Goal: Communication & Community: Answer question/provide support

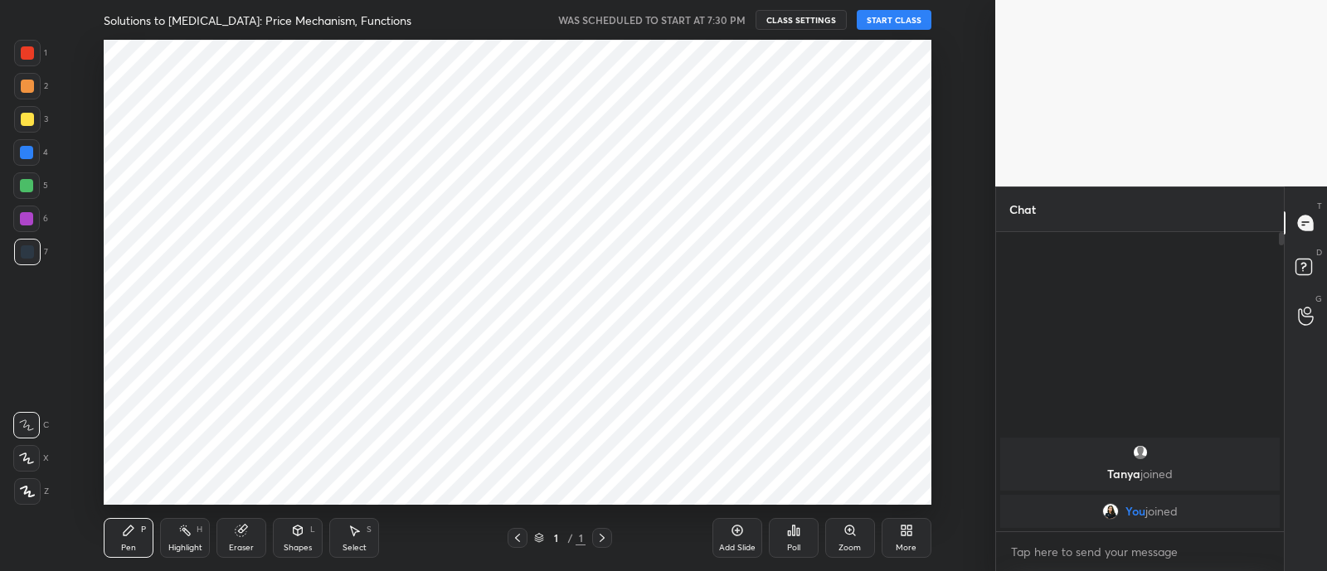
scroll to position [82456, 81992]
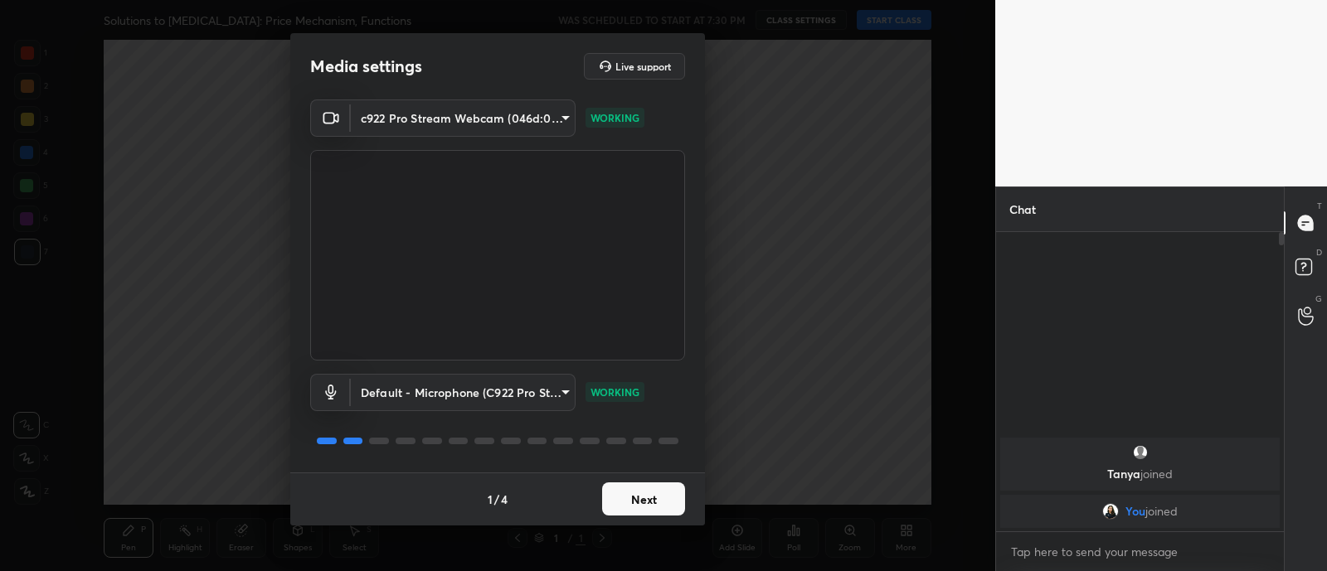
click at [645, 508] on button "Next" at bounding box center [643, 499] width 83 height 33
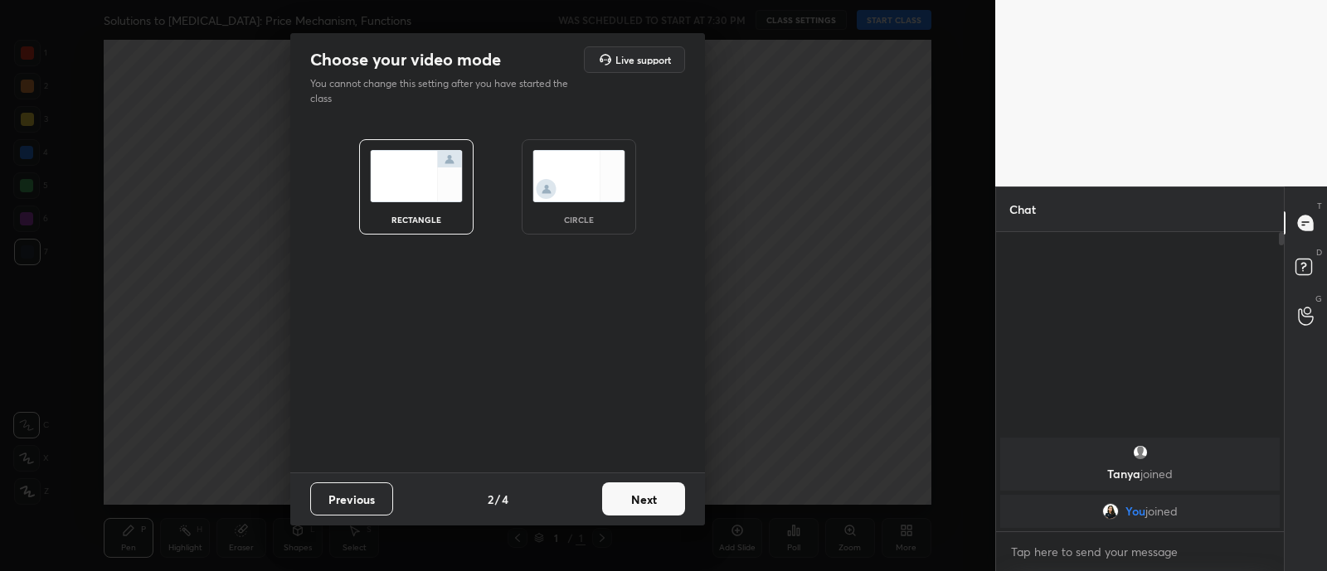
click at [585, 201] on img at bounding box center [578, 176] width 93 height 52
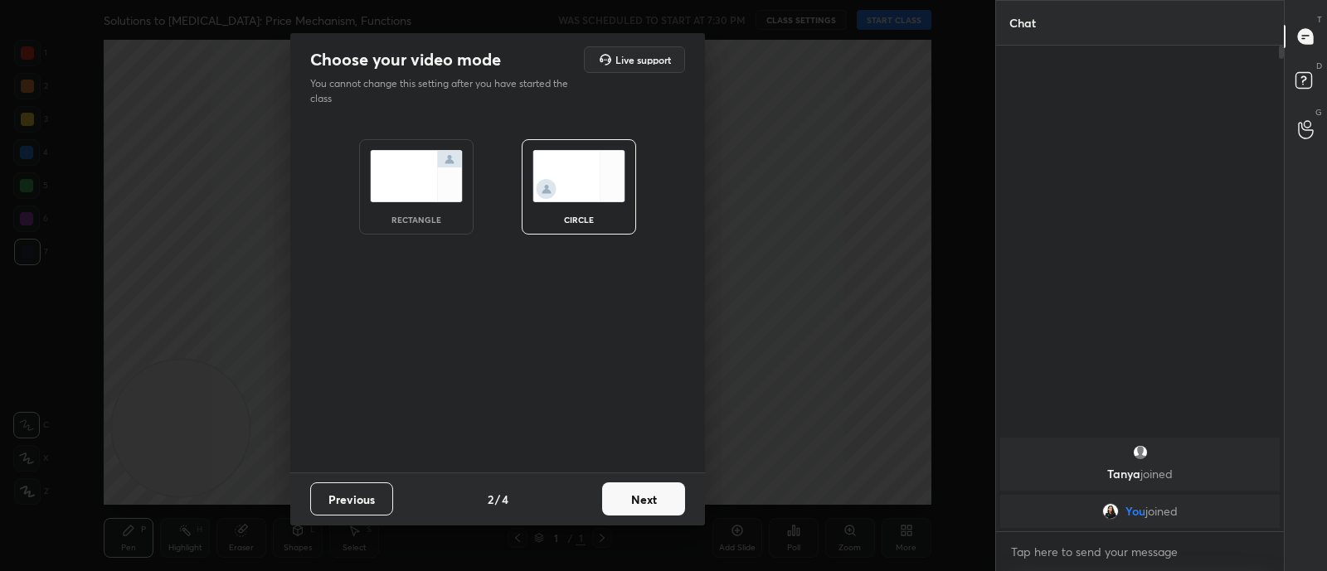
click at [643, 507] on button "Next" at bounding box center [643, 499] width 83 height 33
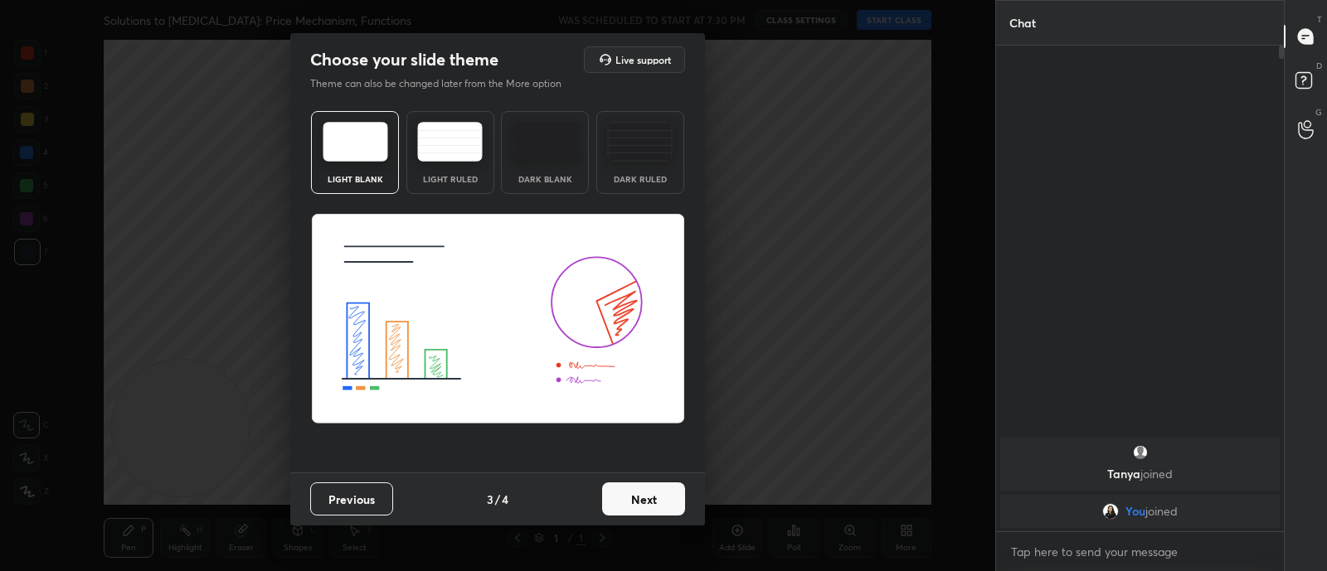
click at [643, 507] on button "Next" at bounding box center [643, 499] width 83 height 33
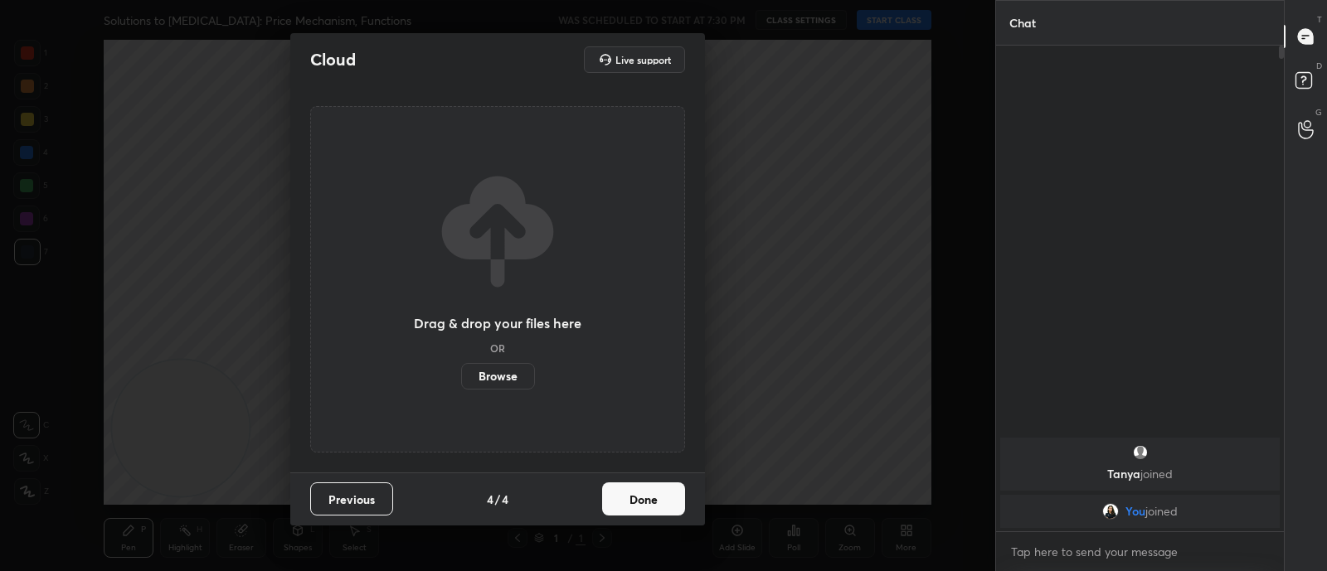
click at [643, 507] on button "Done" at bounding box center [643, 499] width 83 height 33
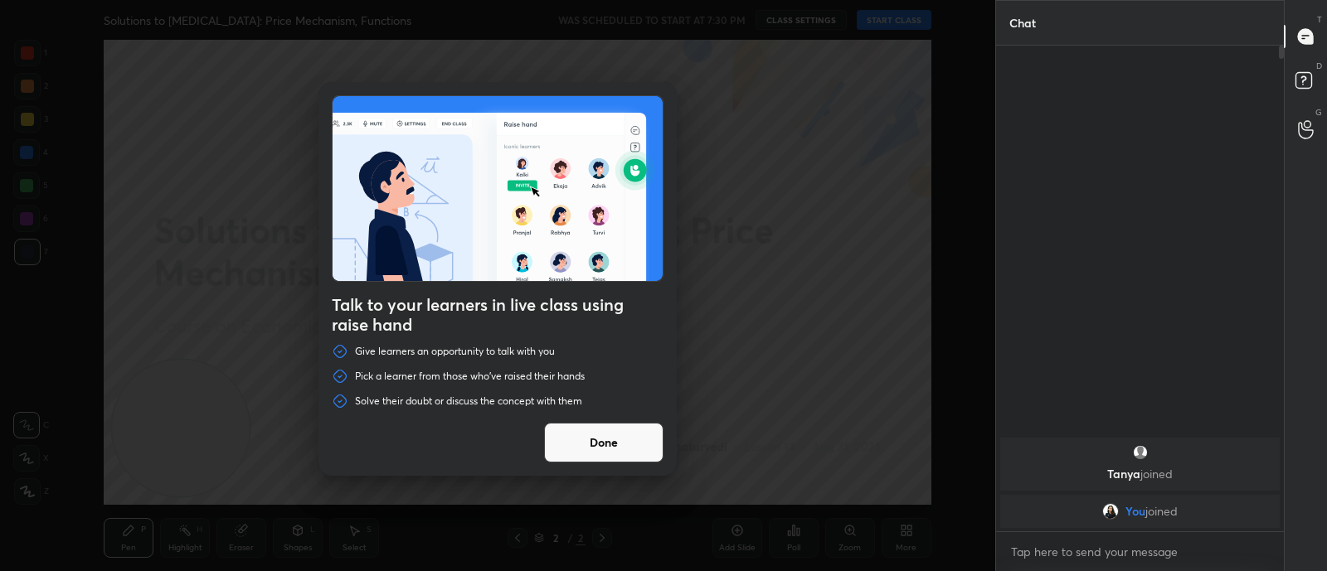
click at [594, 399] on div "Solve their doubt or discuss the concept with them" at bounding box center [498, 401] width 332 height 17
click at [618, 444] on button "Done" at bounding box center [603, 443] width 119 height 40
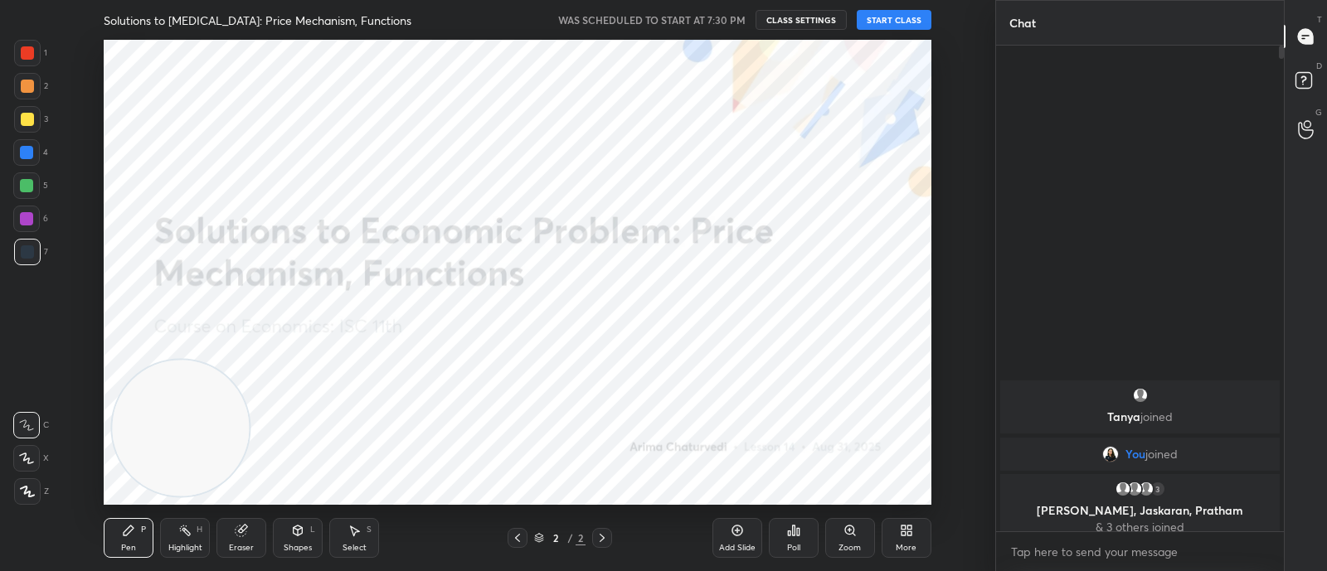
click at [916, 14] on button "START CLASS" at bounding box center [894, 20] width 75 height 20
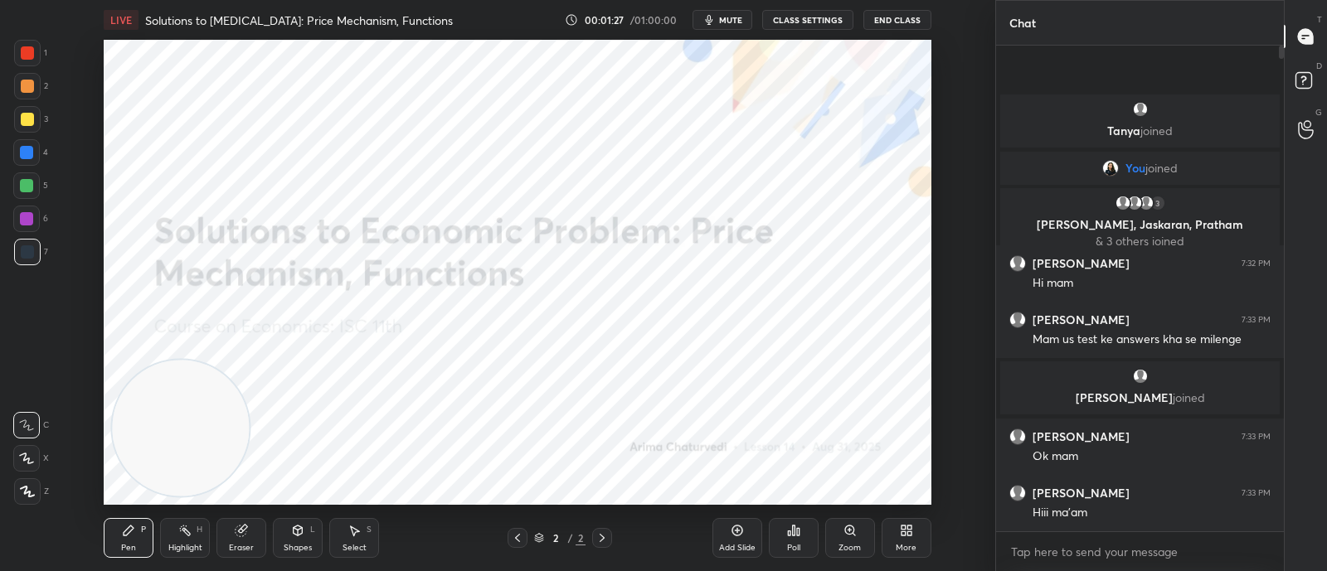
click at [904, 528] on icon at bounding box center [903, 528] width 4 height 4
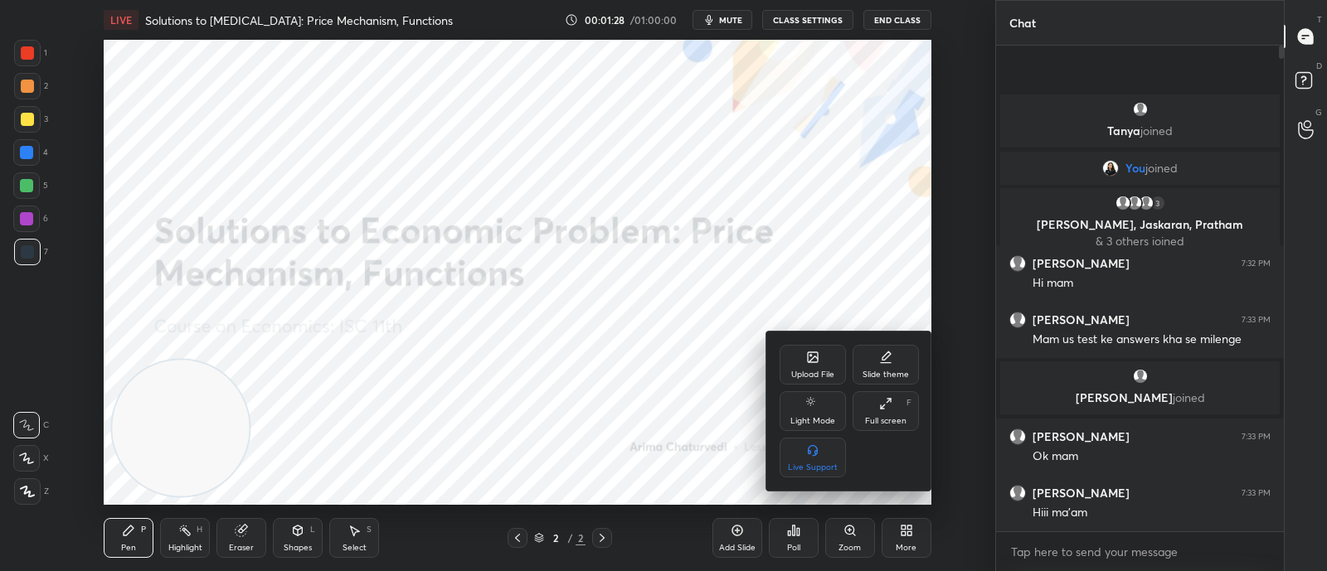
click at [797, 358] on div "Upload File" at bounding box center [812, 365] width 66 height 40
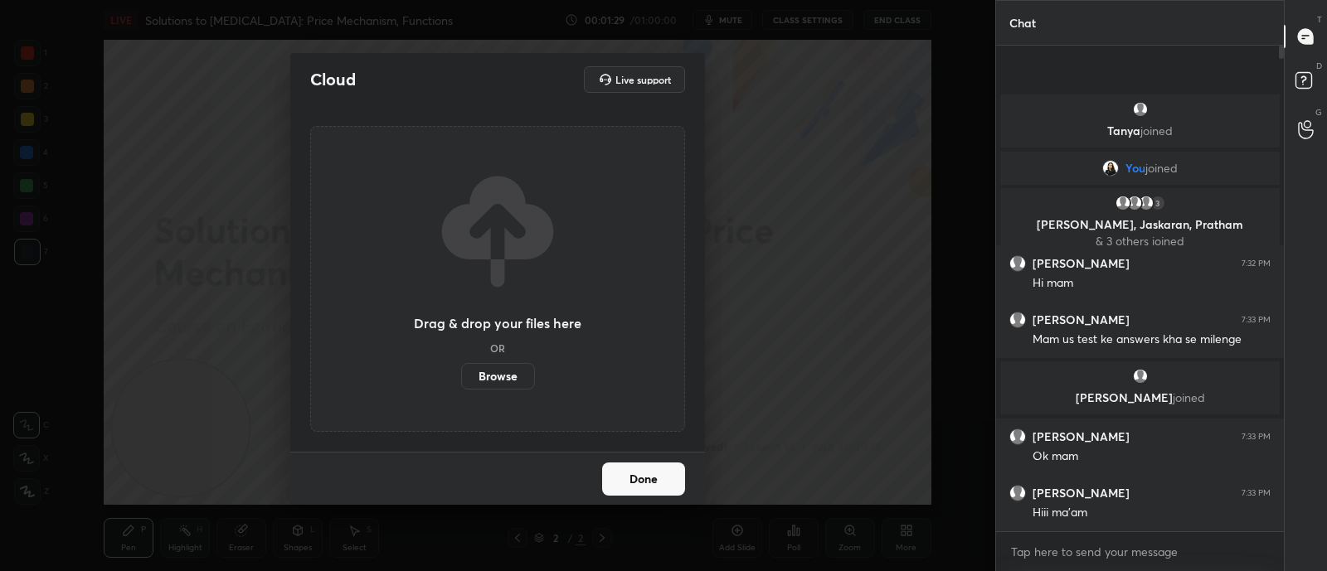
click at [507, 371] on label "Browse" at bounding box center [498, 376] width 74 height 27
click at [461, 371] on input "Browse" at bounding box center [461, 376] width 0 height 27
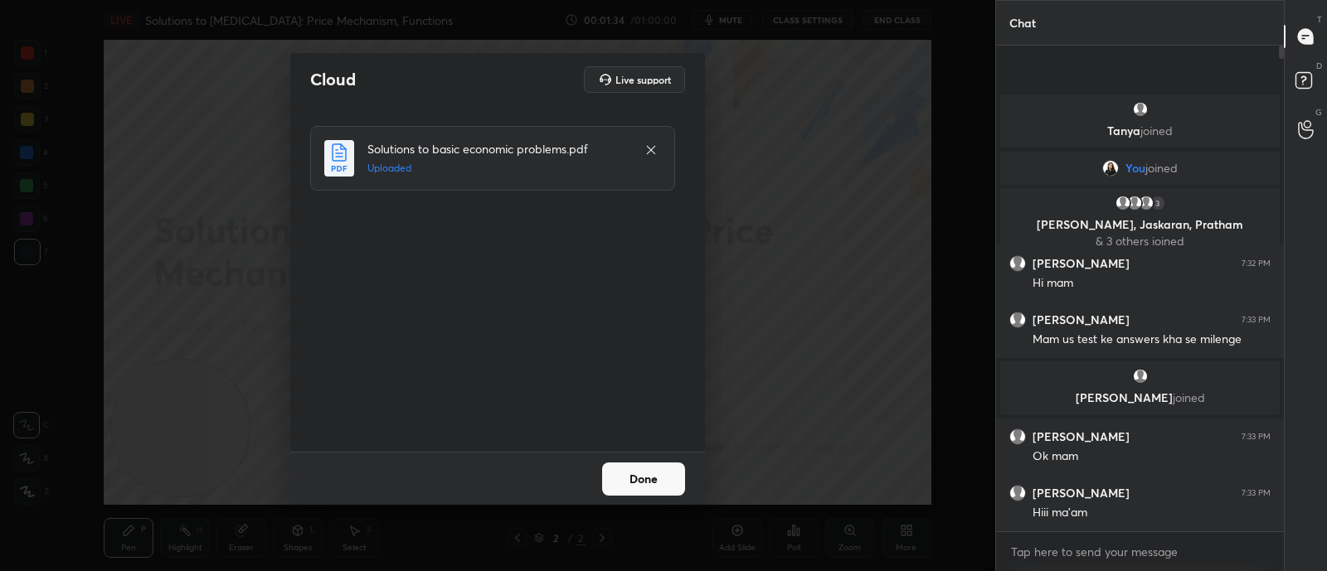
click at [622, 475] on button "Done" at bounding box center [643, 479] width 83 height 33
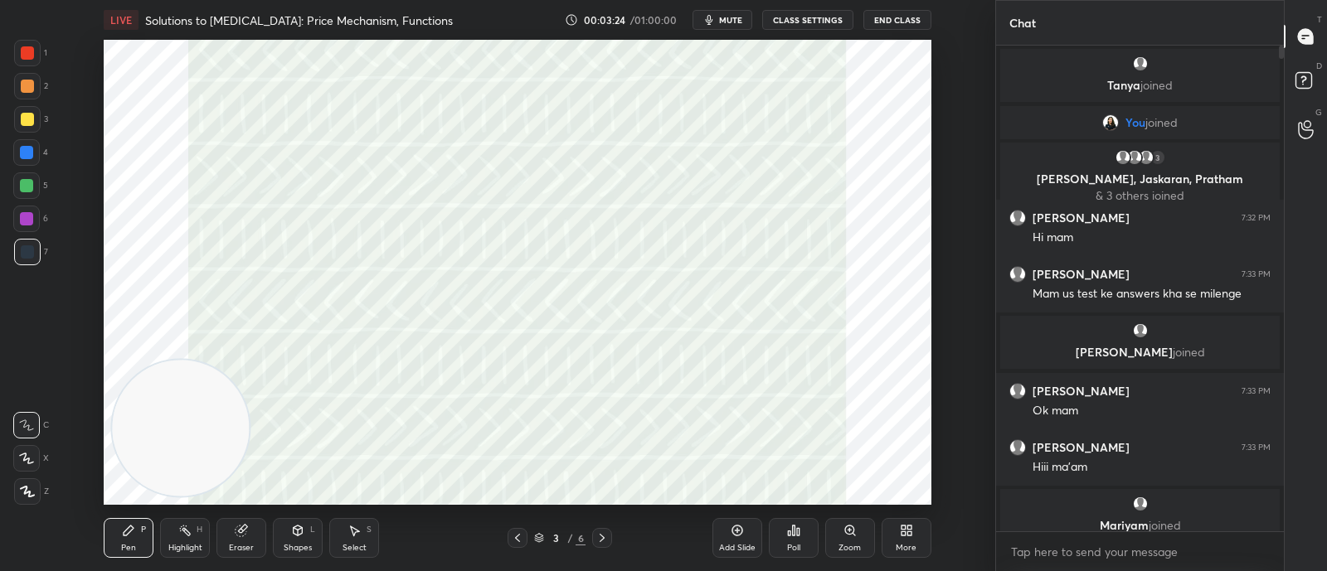
scroll to position [15, 0]
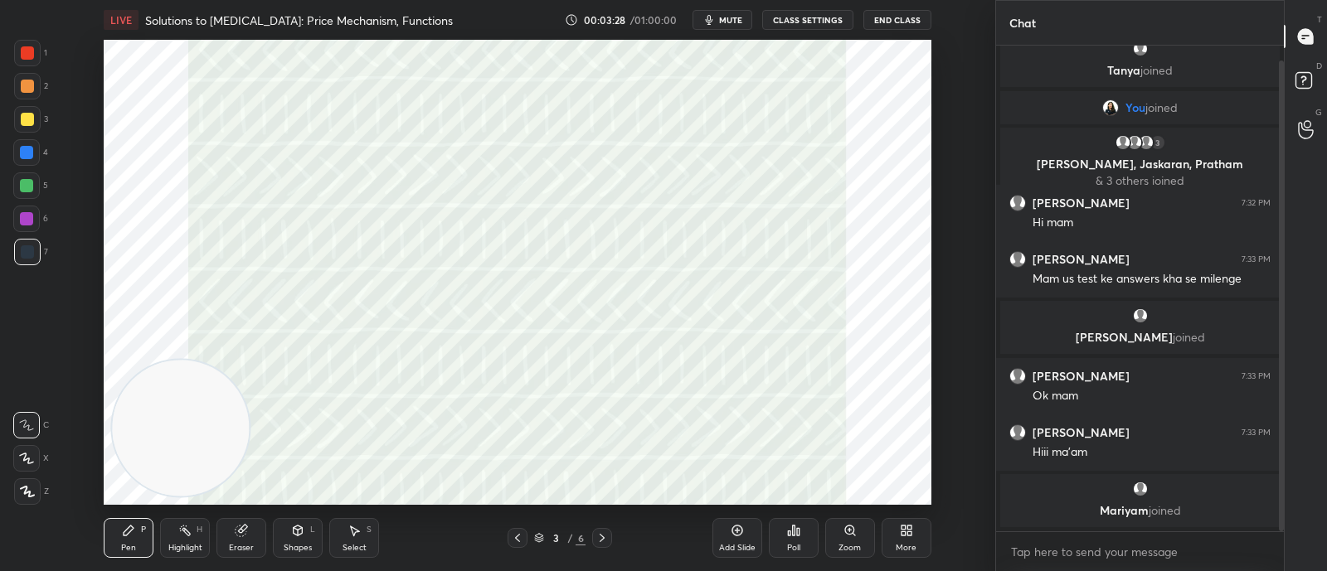
click at [601, 545] on div at bounding box center [602, 538] width 20 height 20
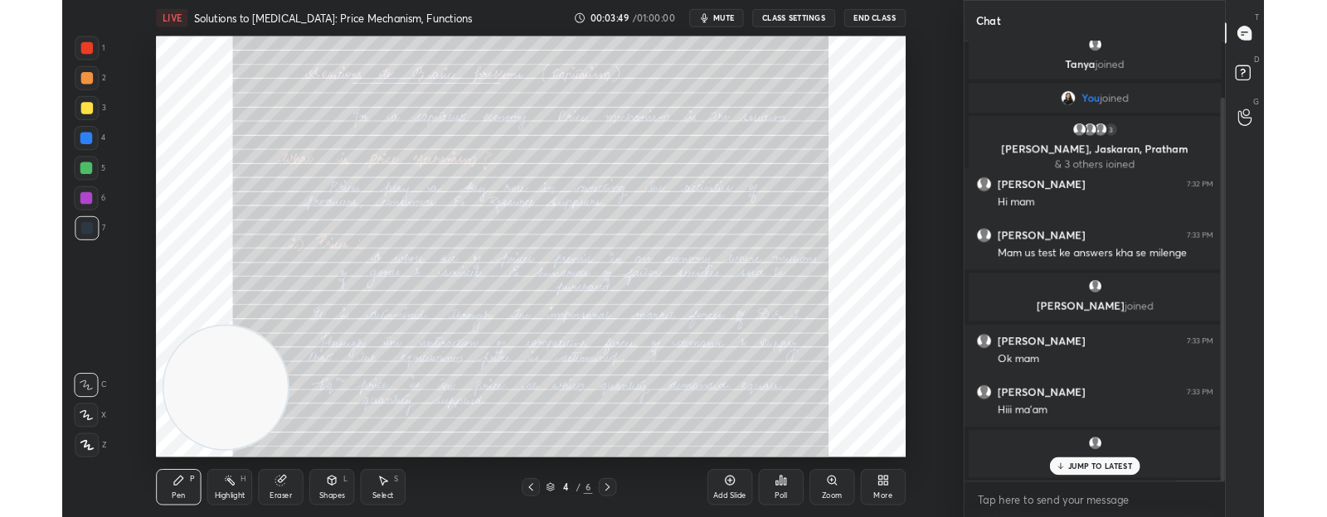
scroll to position [70, 0]
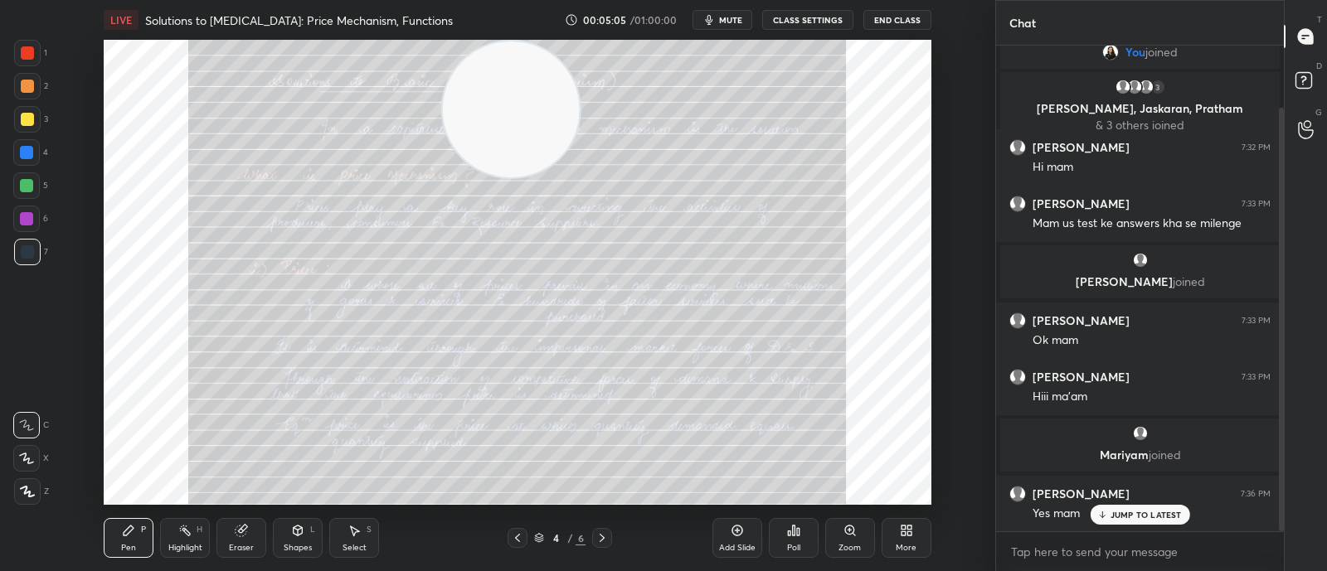
click at [862, 537] on div "Zoom" at bounding box center [850, 538] width 50 height 40
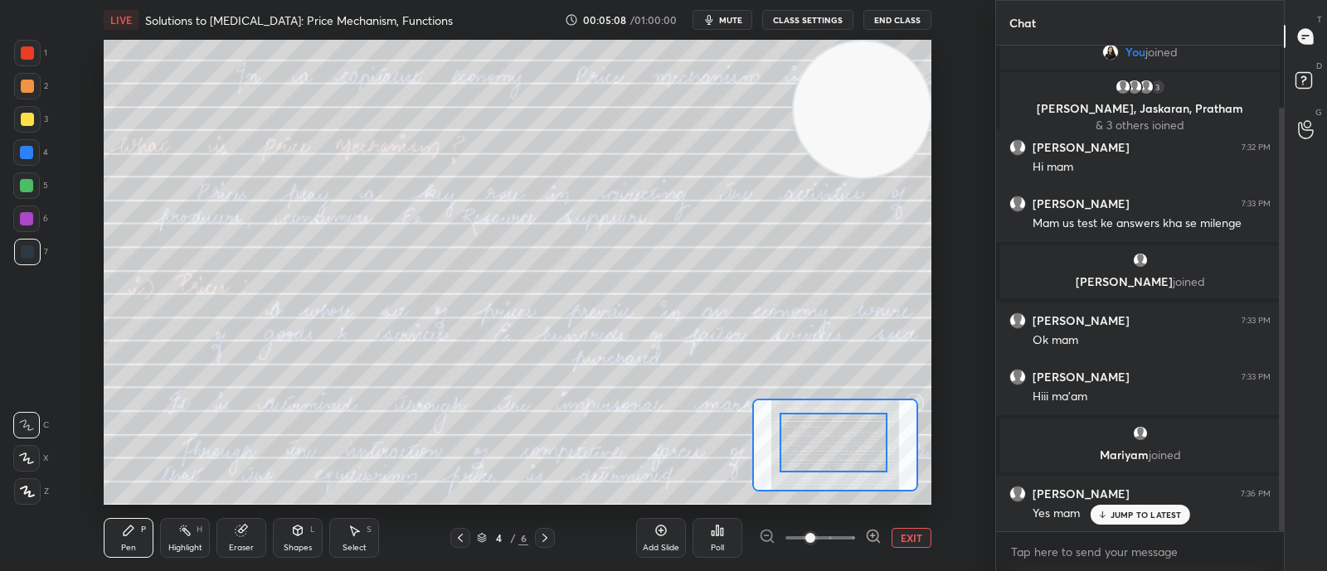
drag, startPoint x: 498, startPoint y: 118, endPoint x: 907, endPoint y: 80, distance: 411.3
click at [907, 80] on video at bounding box center [862, 109] width 136 height 136
drag, startPoint x: 934, startPoint y: 75, endPoint x: 941, endPoint y: 69, distance: 10.0
click at [941, 69] on div "Setting up your live class Poll for secs No correct answer Start poll" at bounding box center [517, 272] width 929 height 465
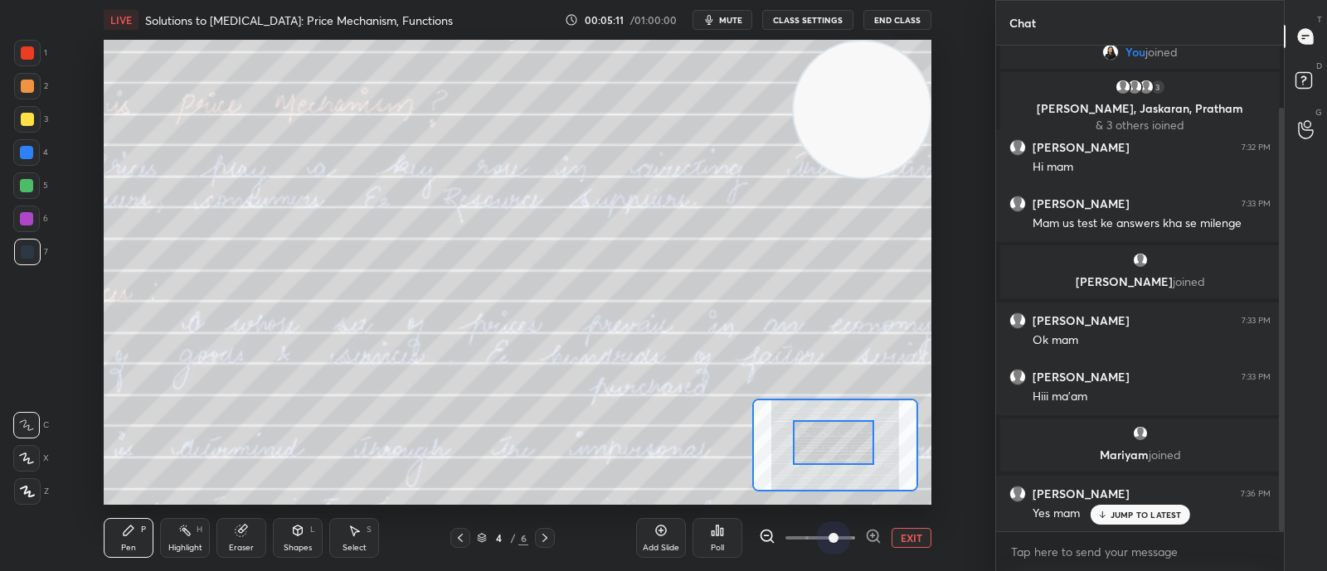
click at [837, 538] on span at bounding box center [820, 538] width 70 height 25
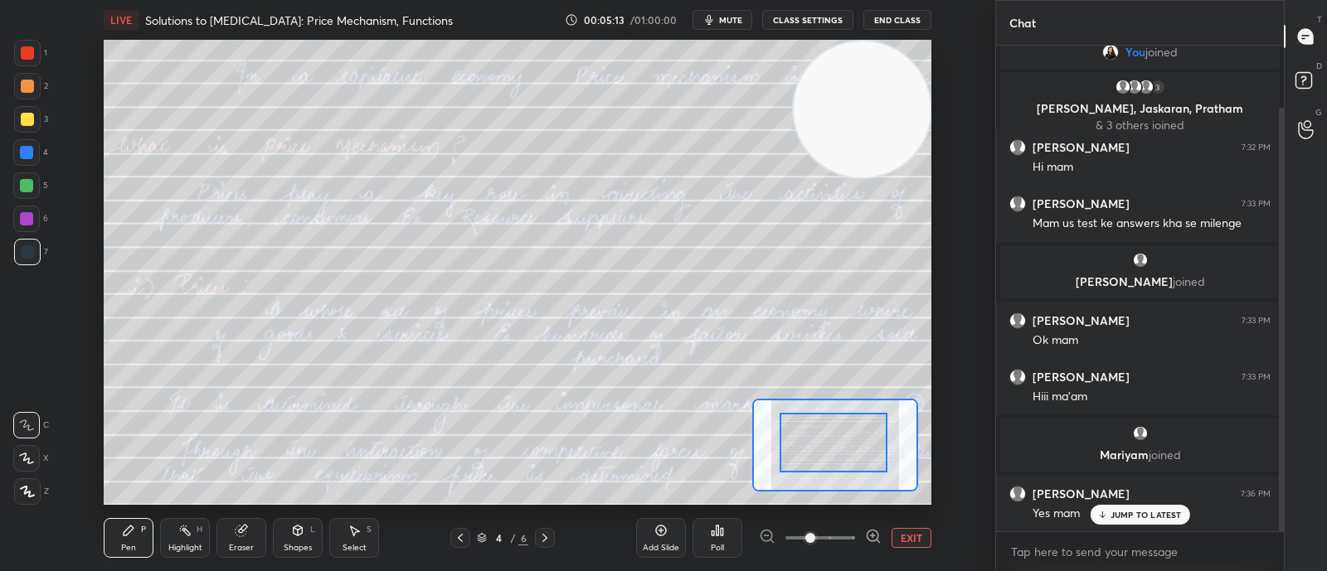
click at [815, 535] on span at bounding box center [810, 538] width 10 height 10
drag, startPoint x: 832, startPoint y: 455, endPoint x: 827, endPoint y: 445, distance: 11.1
click at [827, 445] on div at bounding box center [827, 433] width 108 height 60
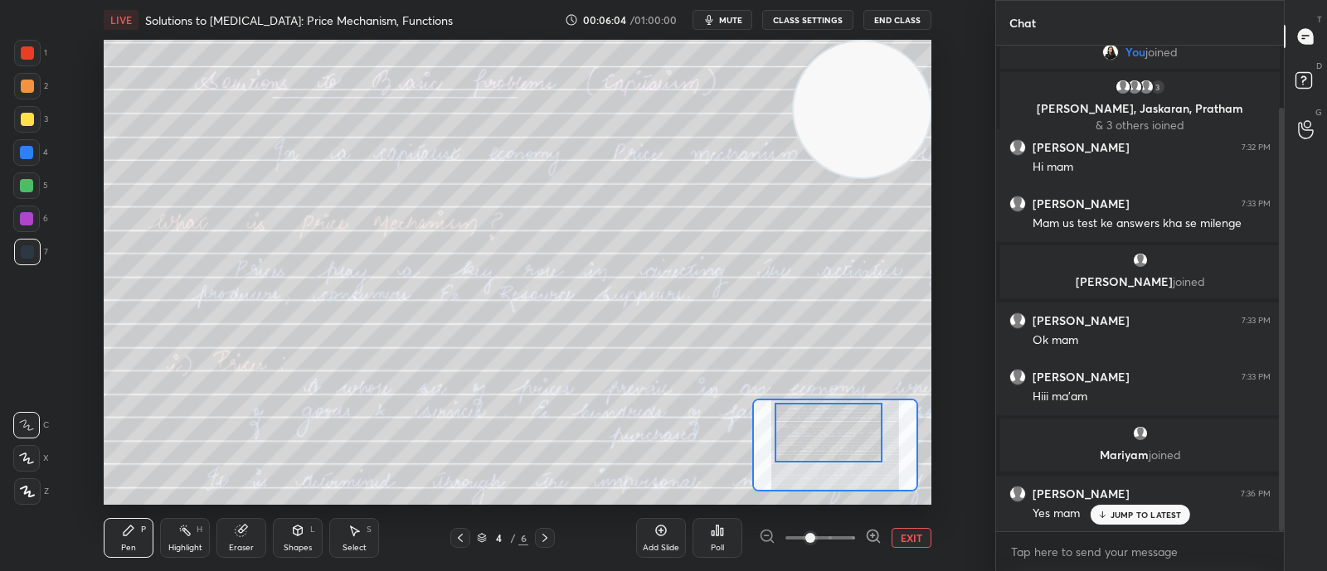
click at [716, 22] on icon "button" at bounding box center [708, 19] width 13 height 13
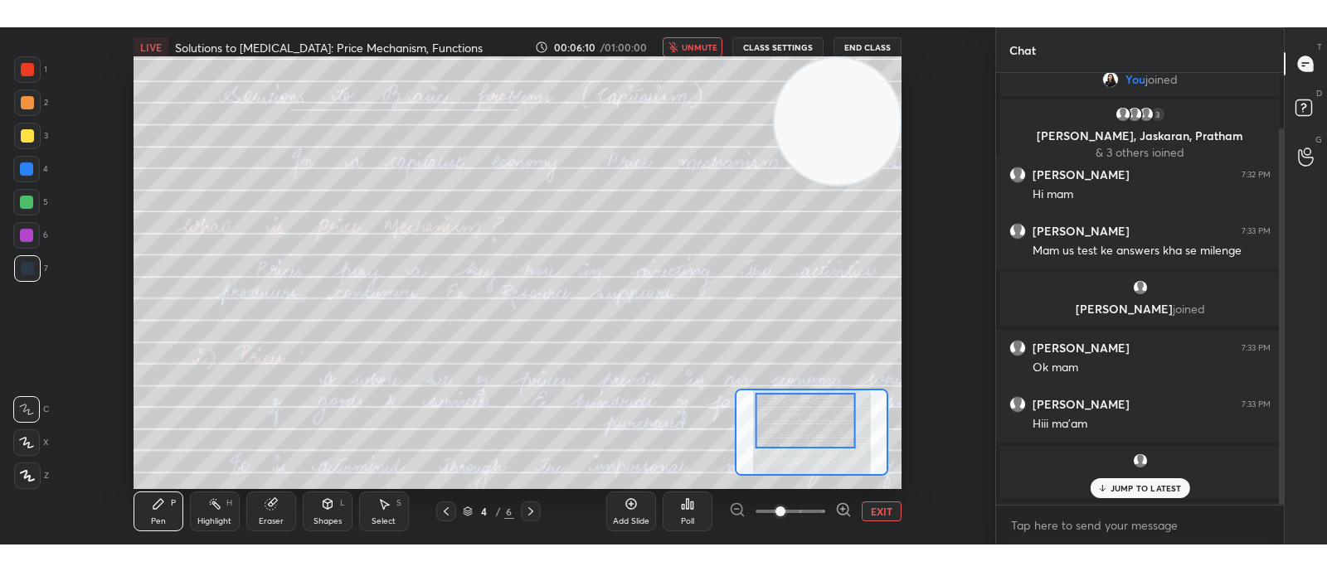
scroll to position [5, 5]
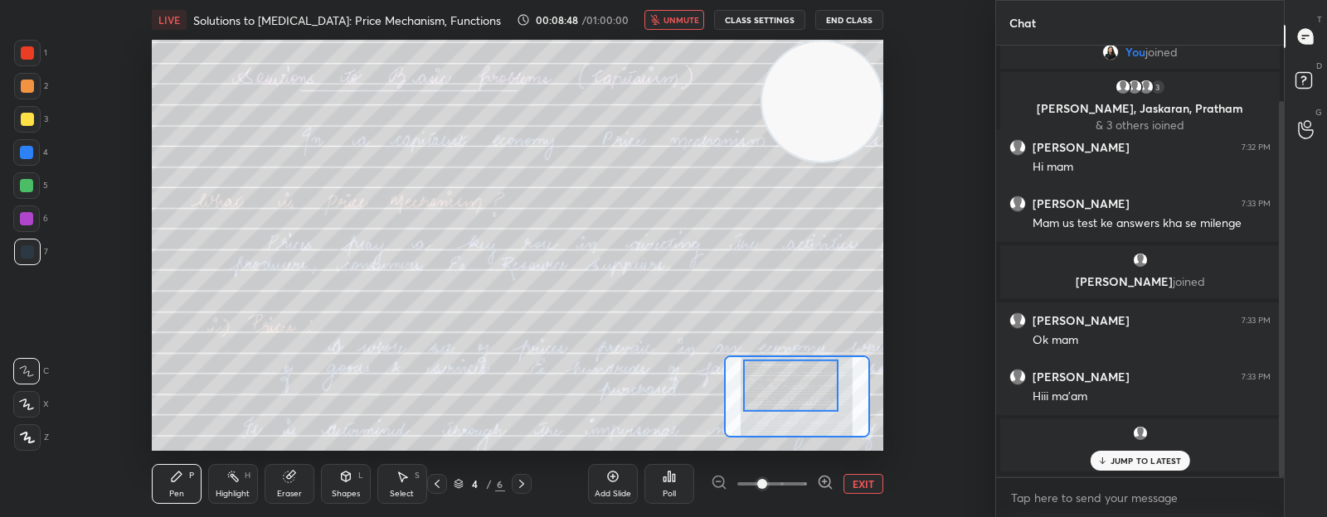
click at [472, 25] on h4 "Solutions to Economic Problem: Price Mechanism, Functions" at bounding box center [347, 20] width 308 height 16
click at [472, 27] on h4 "Solutions to Economic Problem: Price Mechanism, Functions" at bounding box center [347, 20] width 308 height 16
click at [672, 23] on span "unmute" at bounding box center [681, 20] width 36 height 12
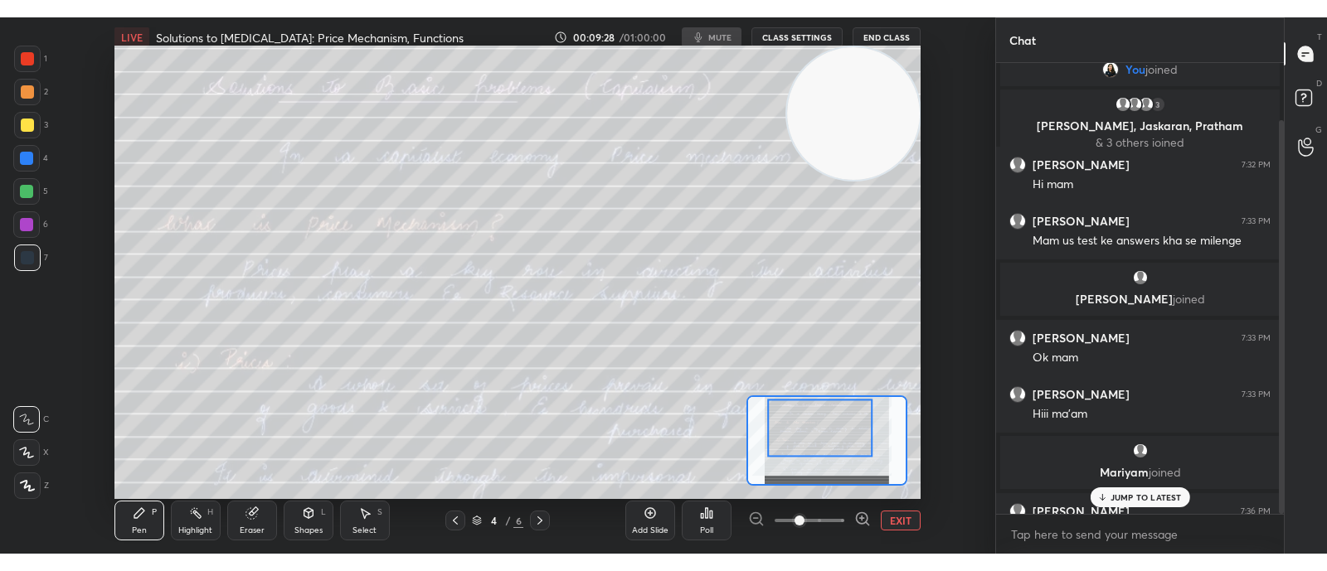
scroll to position [343, 282]
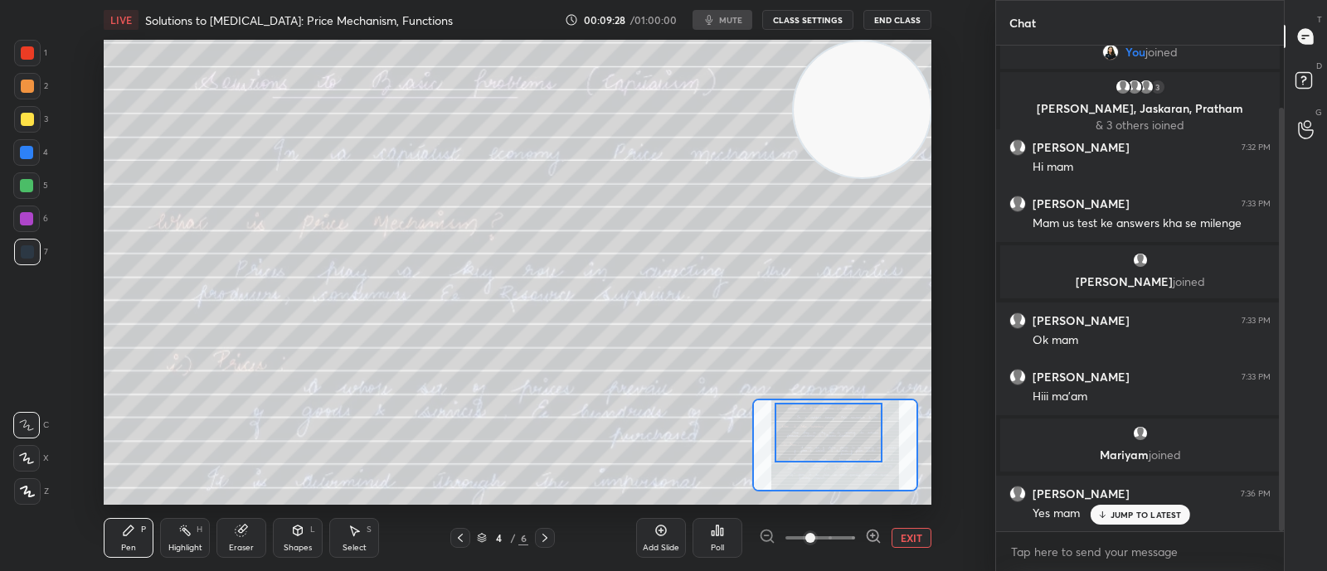
type textarea "x"
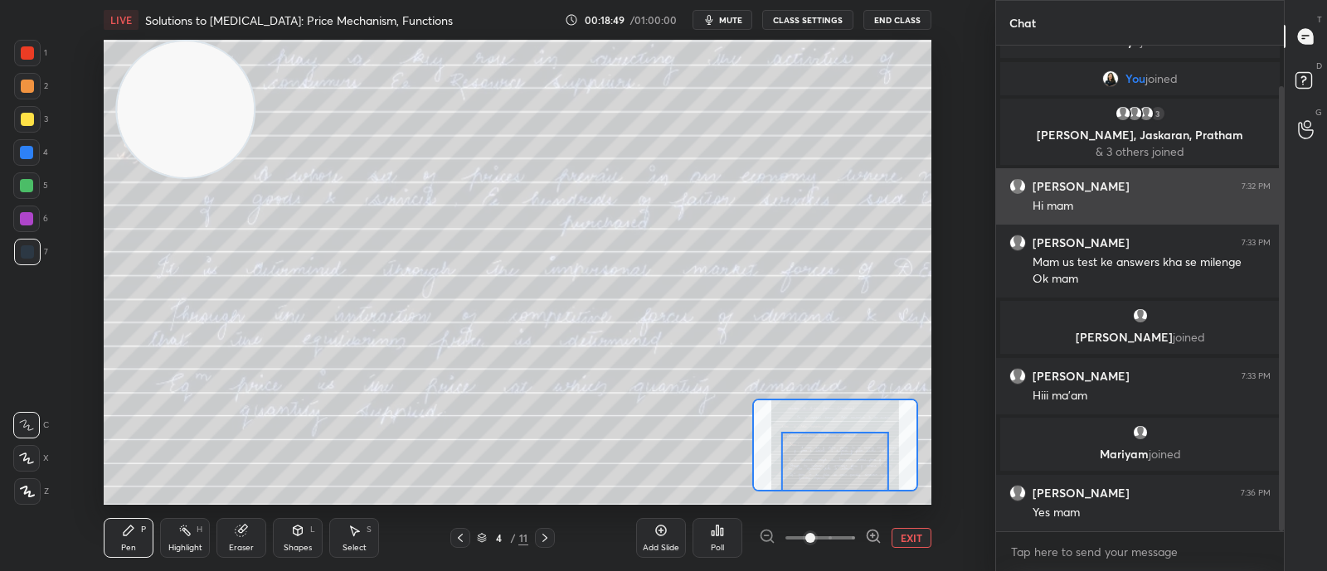
scroll to position [104, 0]
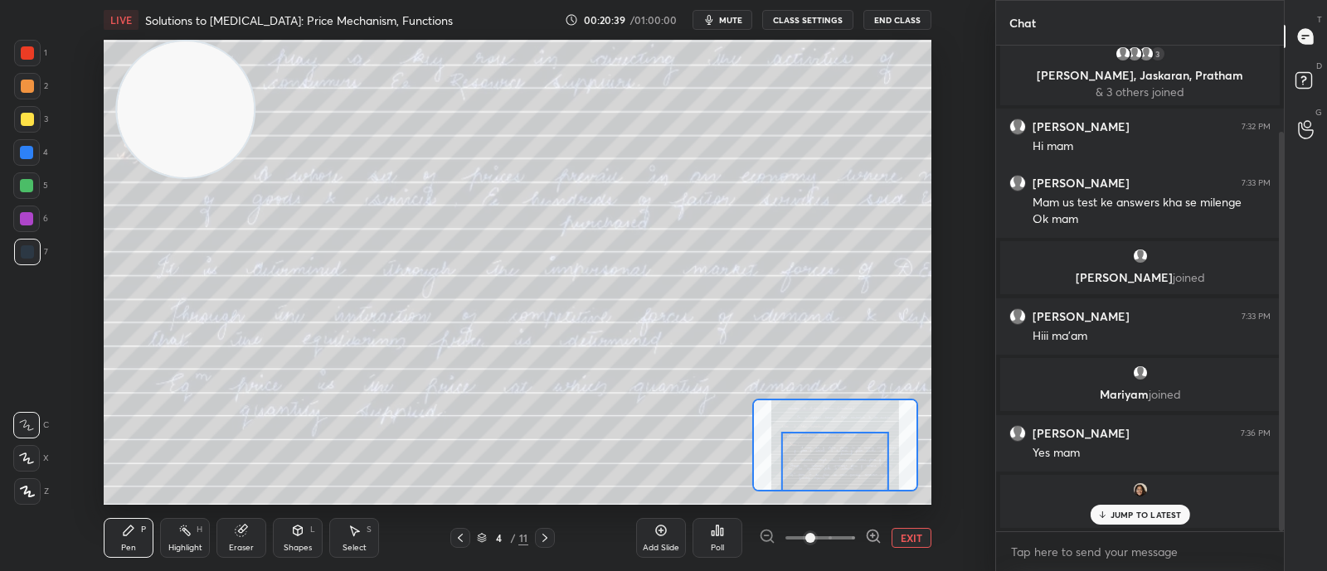
click at [1148, 510] on p "JUMP TO LATEST" at bounding box center [1145, 515] width 71 height 10
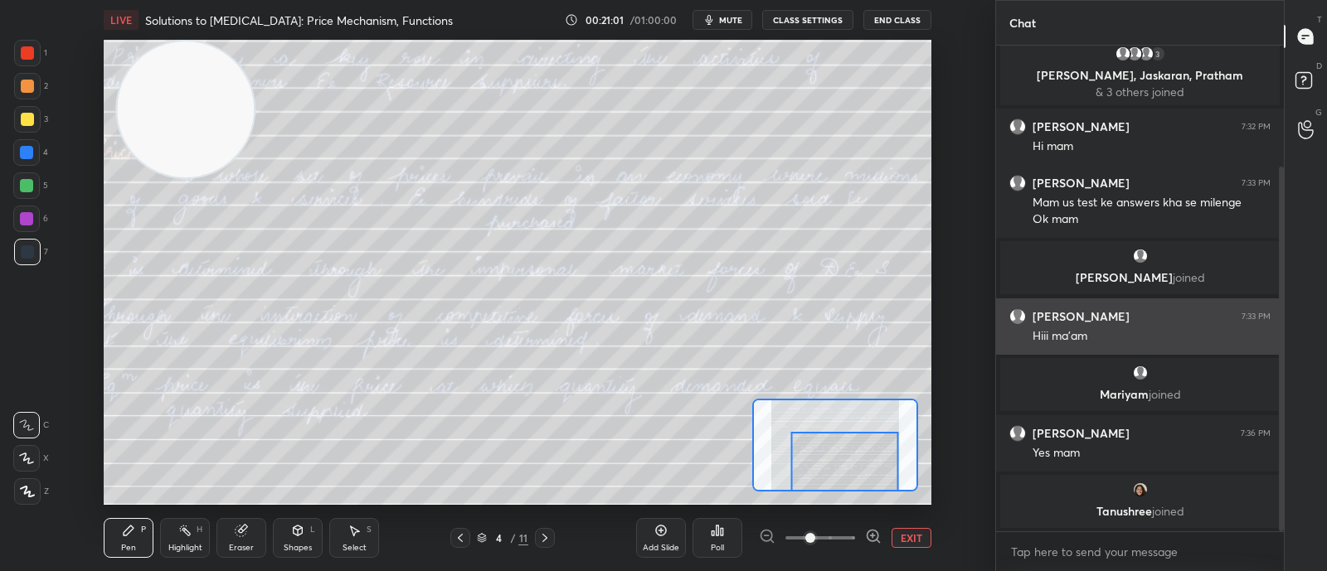
scroll to position [161, 0]
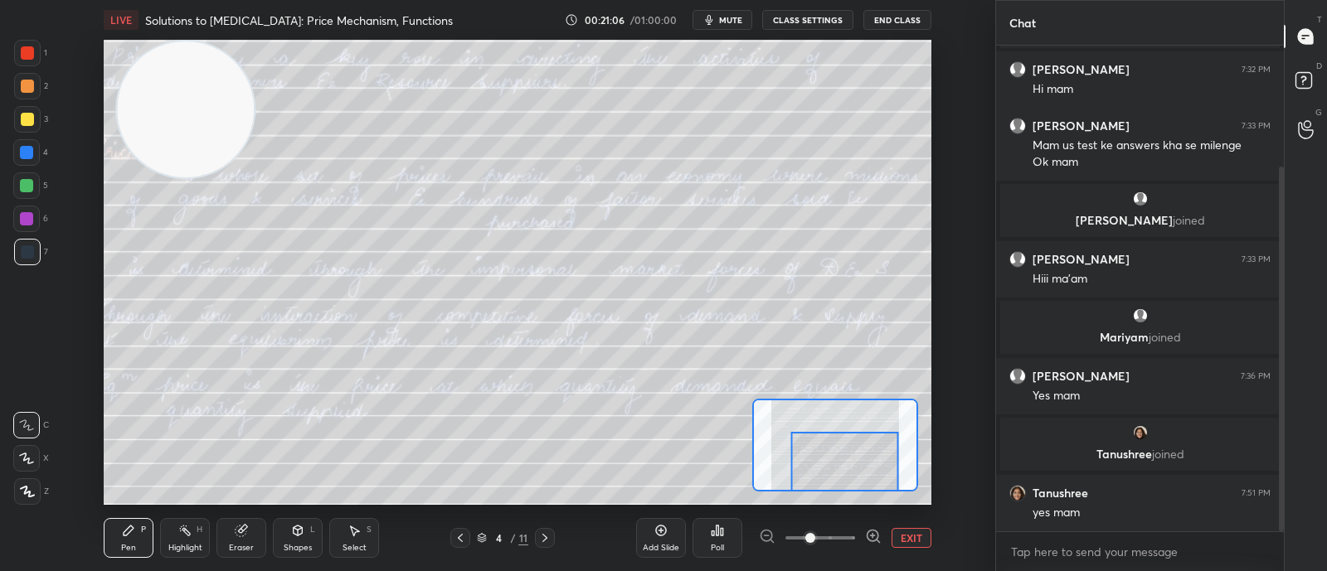
click at [552, 541] on div at bounding box center [545, 538] width 20 height 20
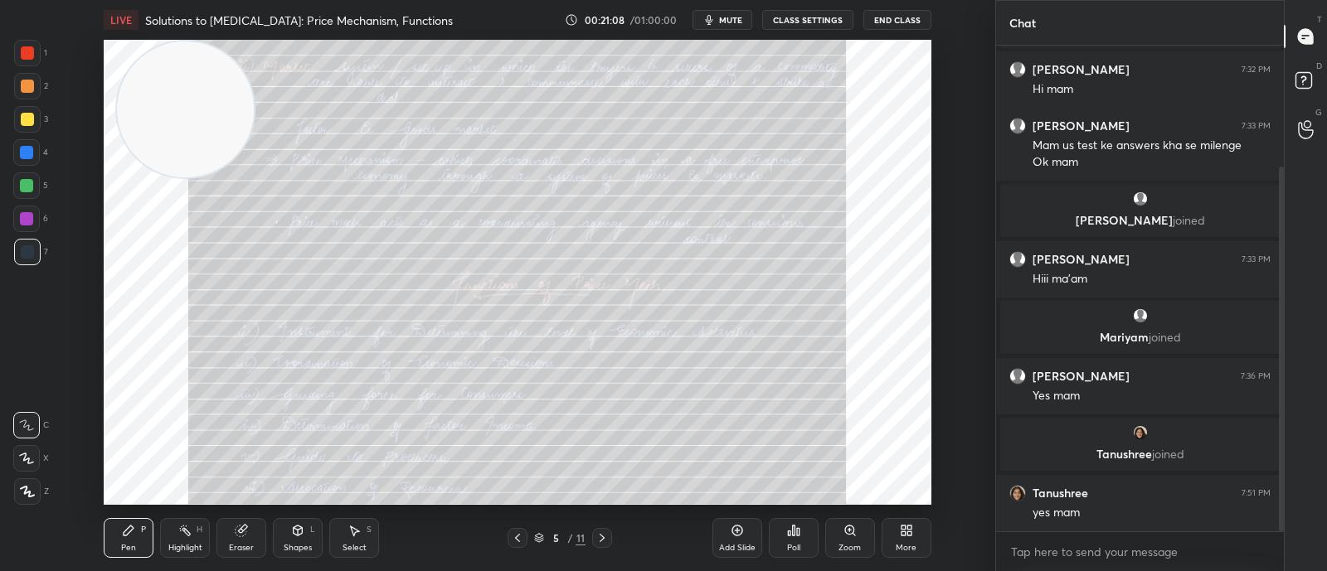
click at [839, 551] on div "Zoom" at bounding box center [849, 548] width 22 height 8
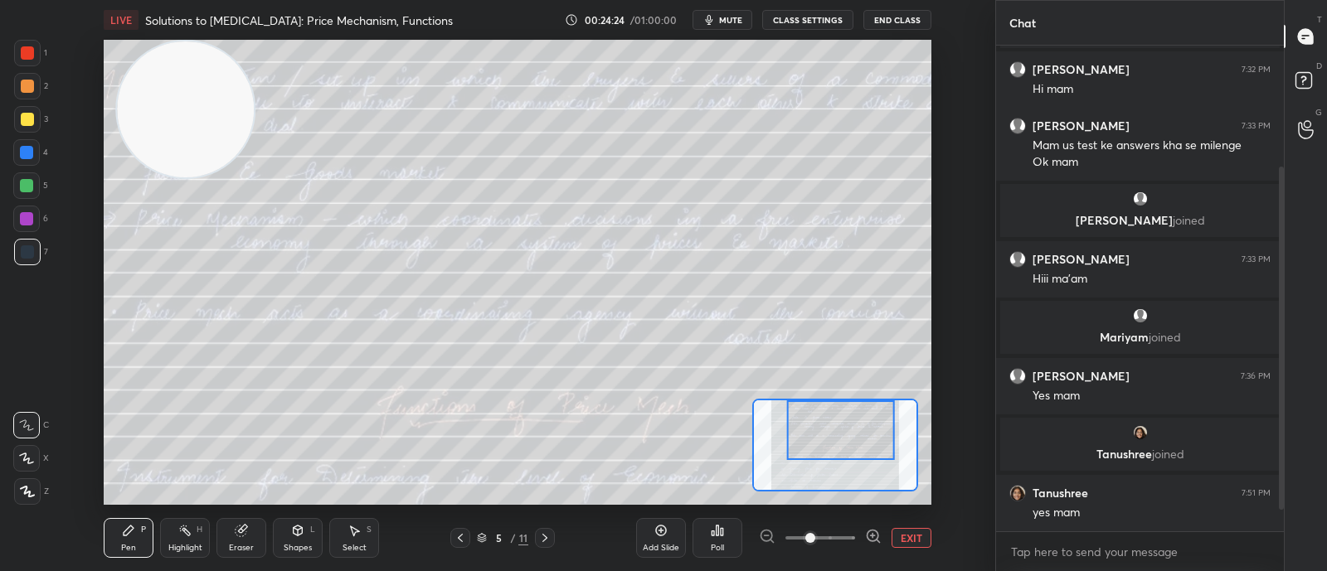
scroll to position [216, 0]
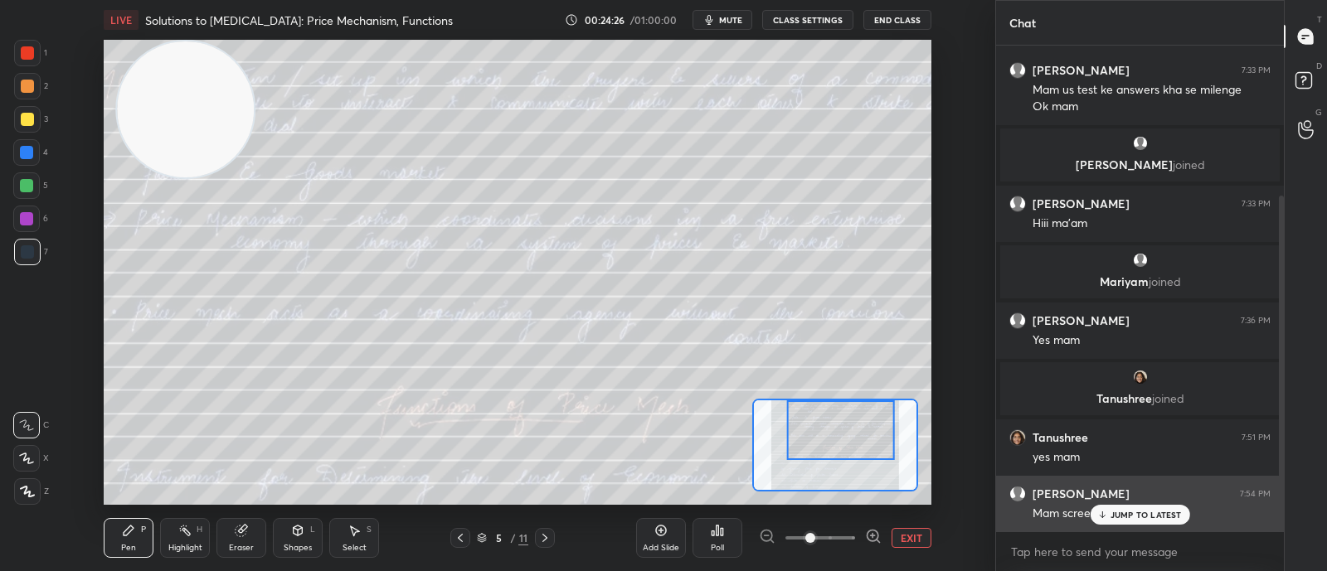
click at [1141, 518] on p "JUMP TO LATEST" at bounding box center [1145, 515] width 71 height 10
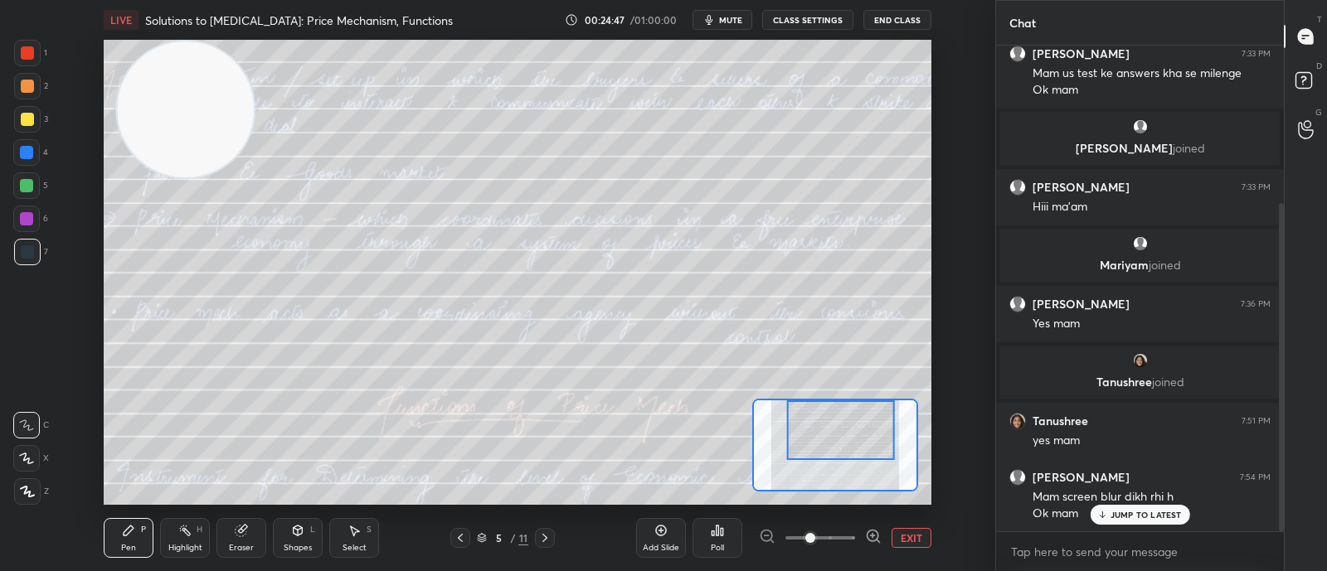
scroll to position [234, 0]
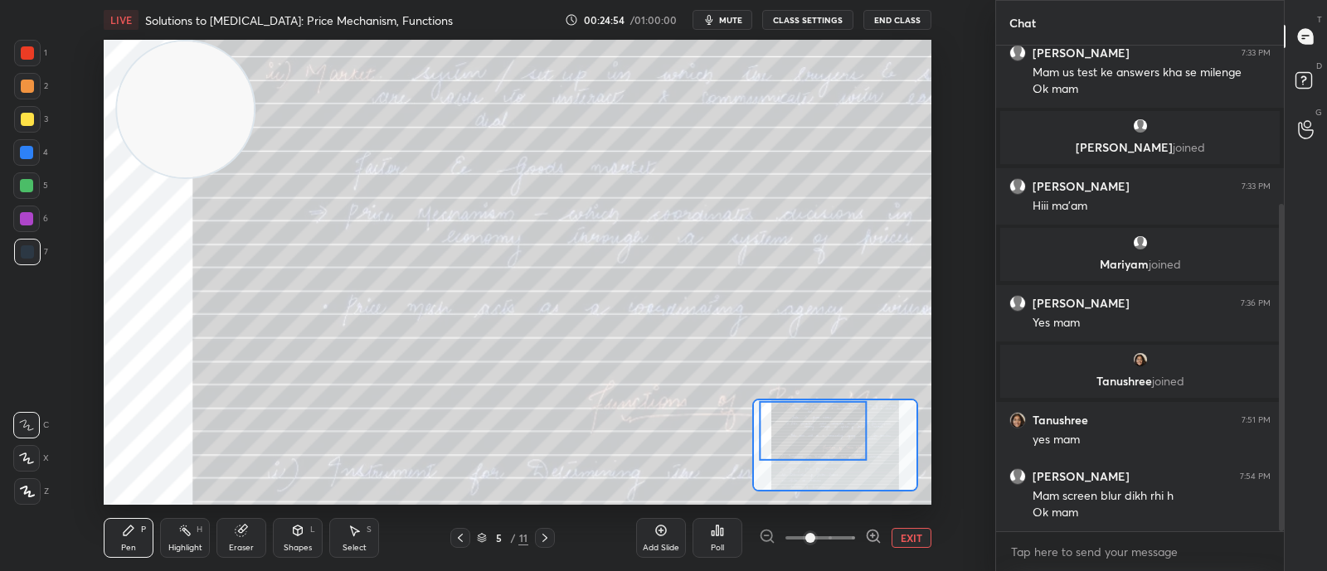
click at [464, 540] on icon at bounding box center [460, 538] width 13 height 13
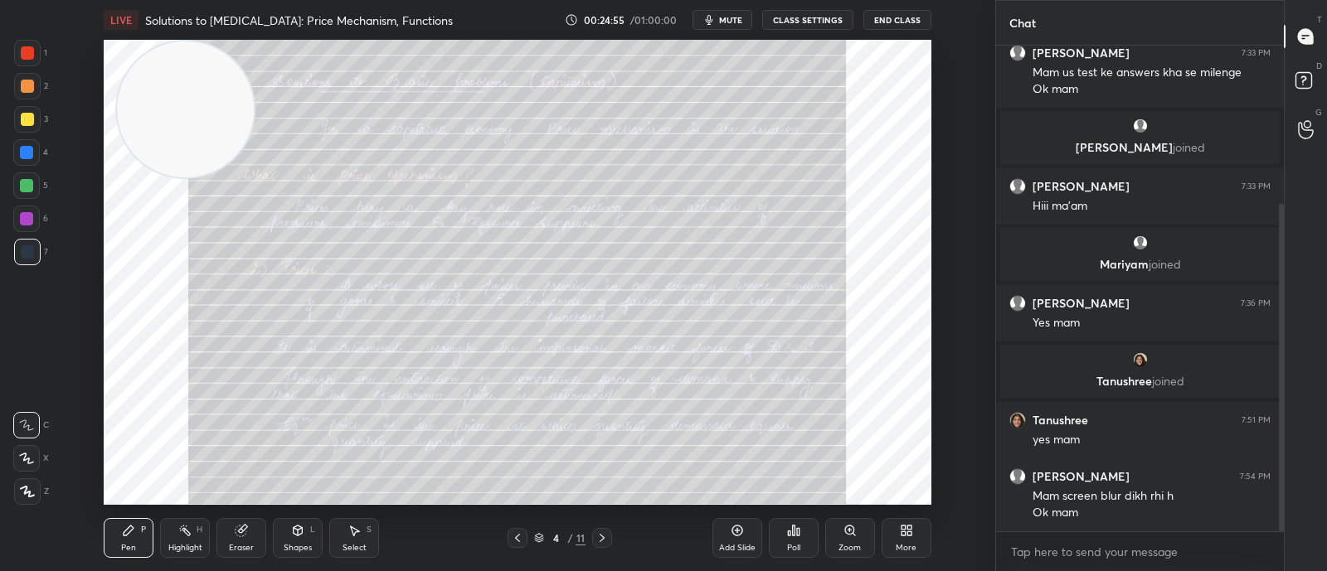
click at [602, 541] on icon at bounding box center [601, 538] width 13 height 13
click at [840, 550] on div "Zoom" at bounding box center [849, 548] width 22 height 8
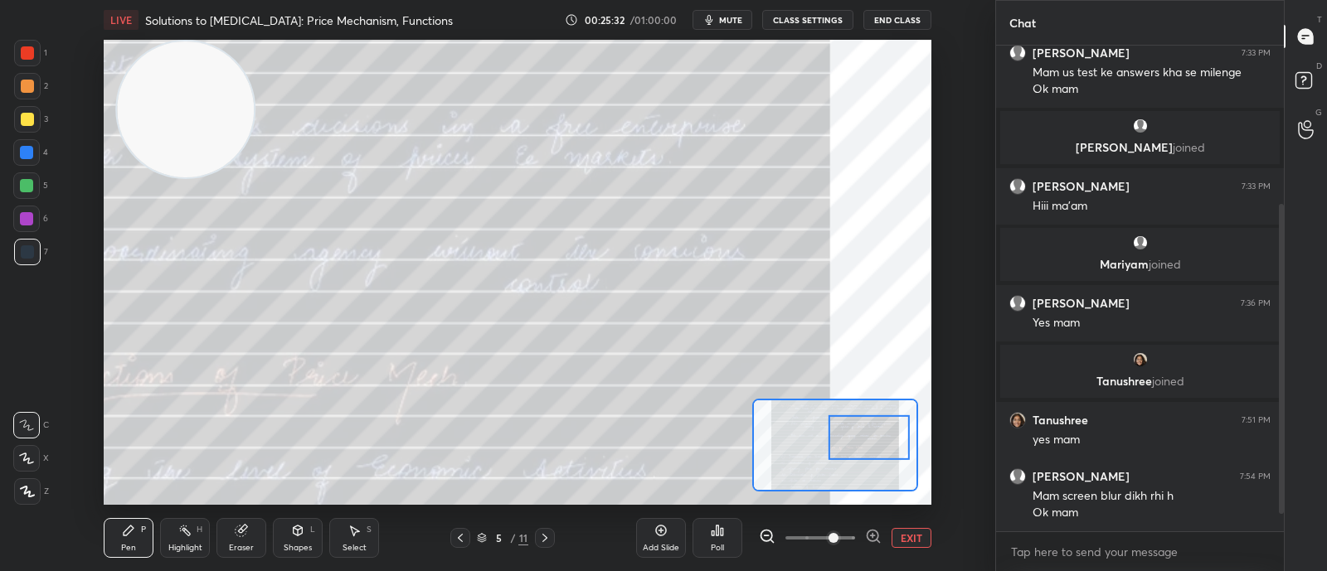
scroll to position [294, 0]
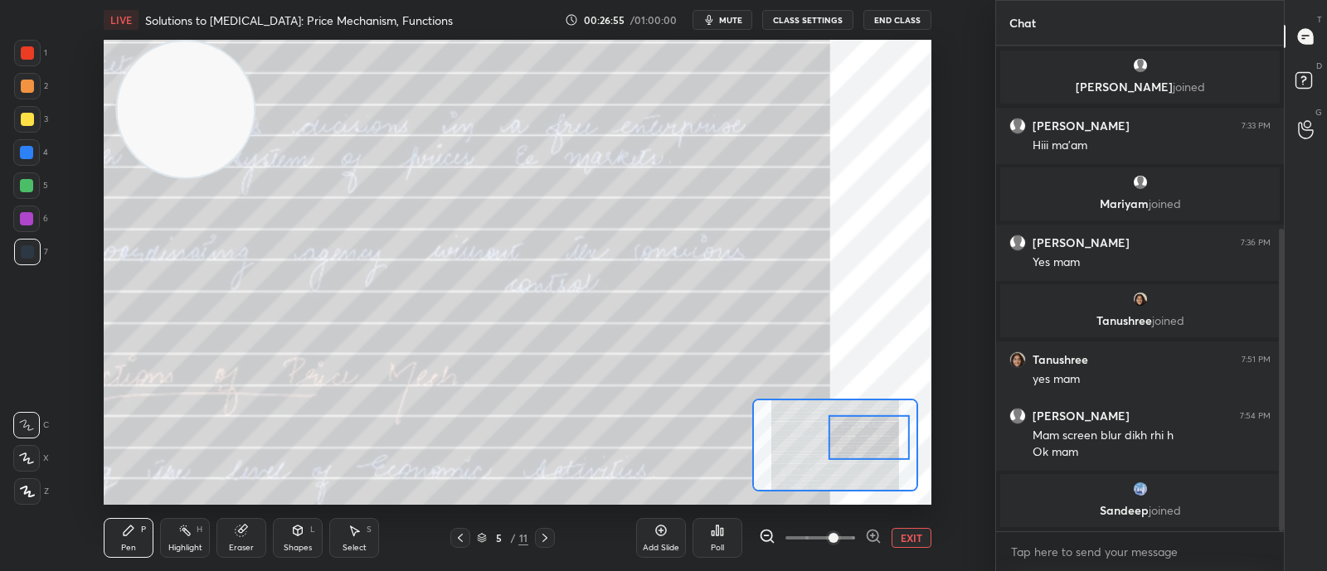
click at [941, 472] on div "Setting up your live class Poll for secs No correct answer Start poll" at bounding box center [517, 272] width 929 height 465
click at [1236, 540] on textarea at bounding box center [1139, 552] width 261 height 27
click at [854, 431] on div at bounding box center [868, 437] width 81 height 45
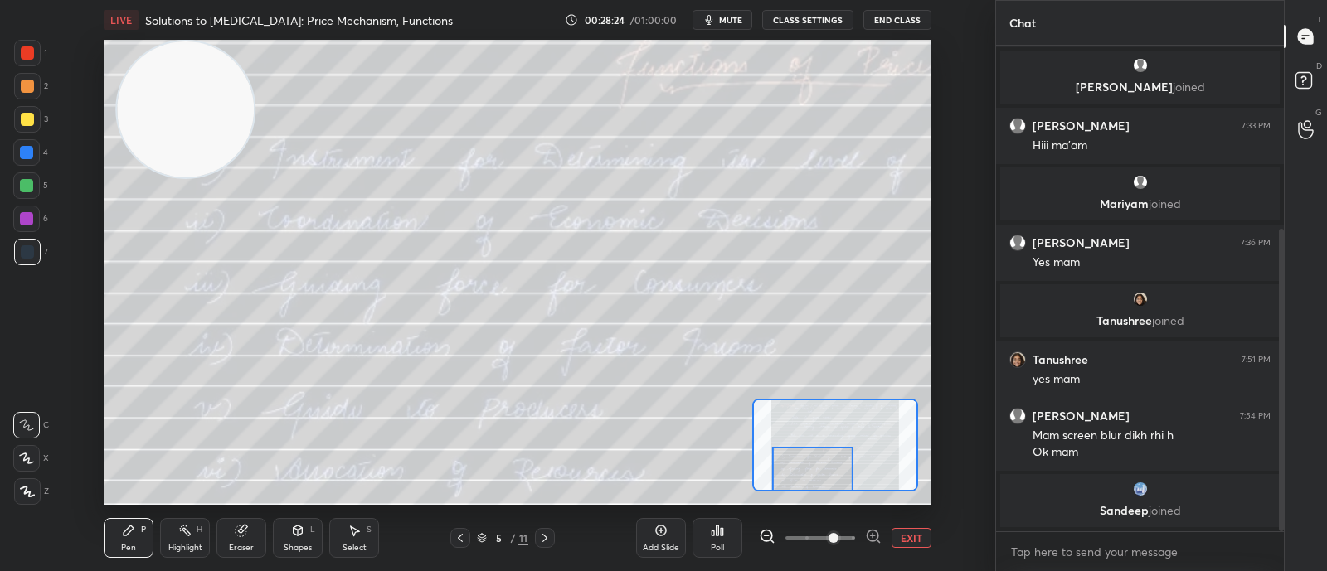
drag, startPoint x: 856, startPoint y: 444, endPoint x: 800, endPoint y: 489, distance: 71.9
click at [800, 489] on div at bounding box center [812, 469] width 81 height 45
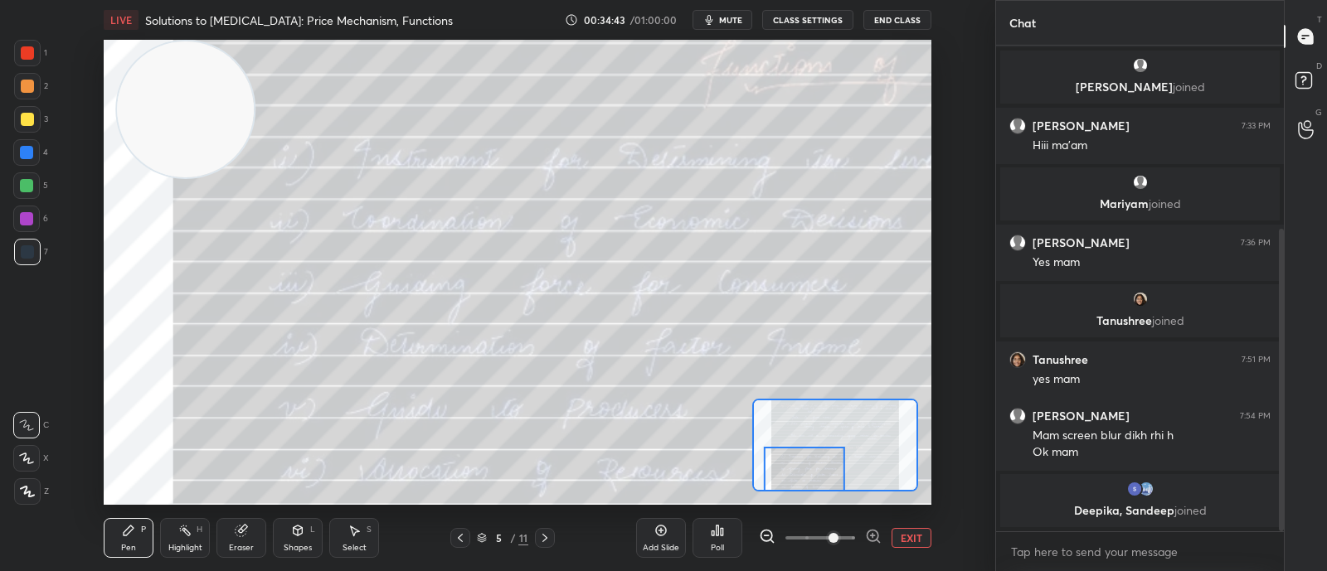
click at [240, 547] on div "Eraser" at bounding box center [241, 548] width 25 height 8
click at [41, 475] on div "Erase all" at bounding box center [28, 488] width 30 height 33
click at [25, 498] on div at bounding box center [27, 491] width 27 height 27
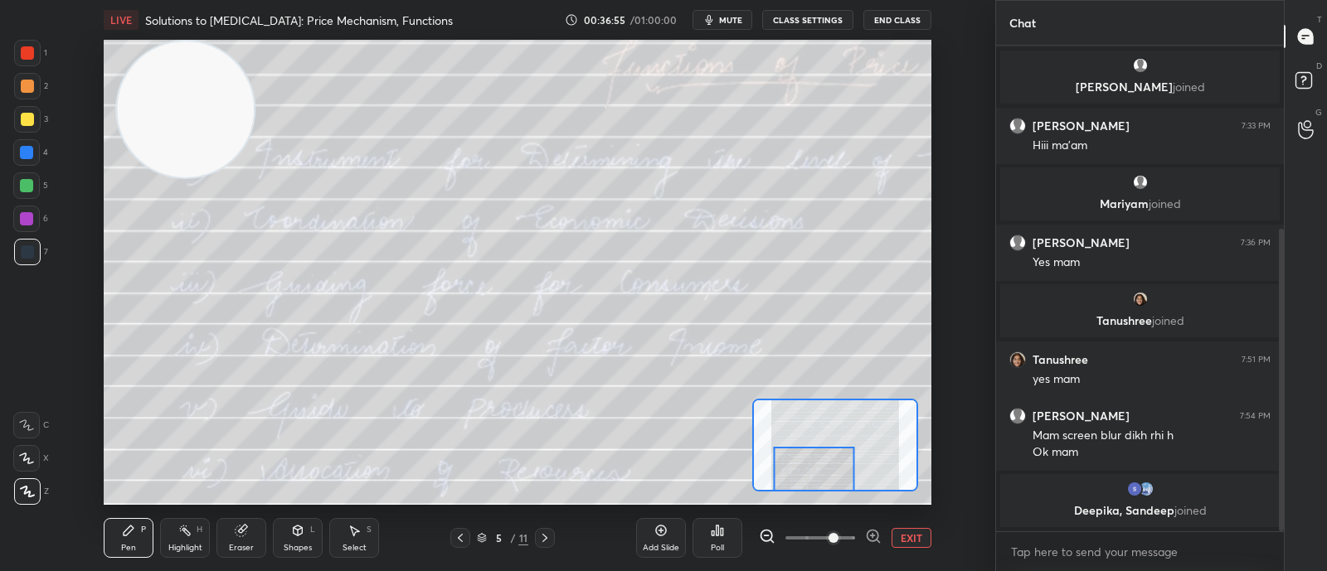
click at [546, 544] on icon at bounding box center [544, 538] width 13 height 13
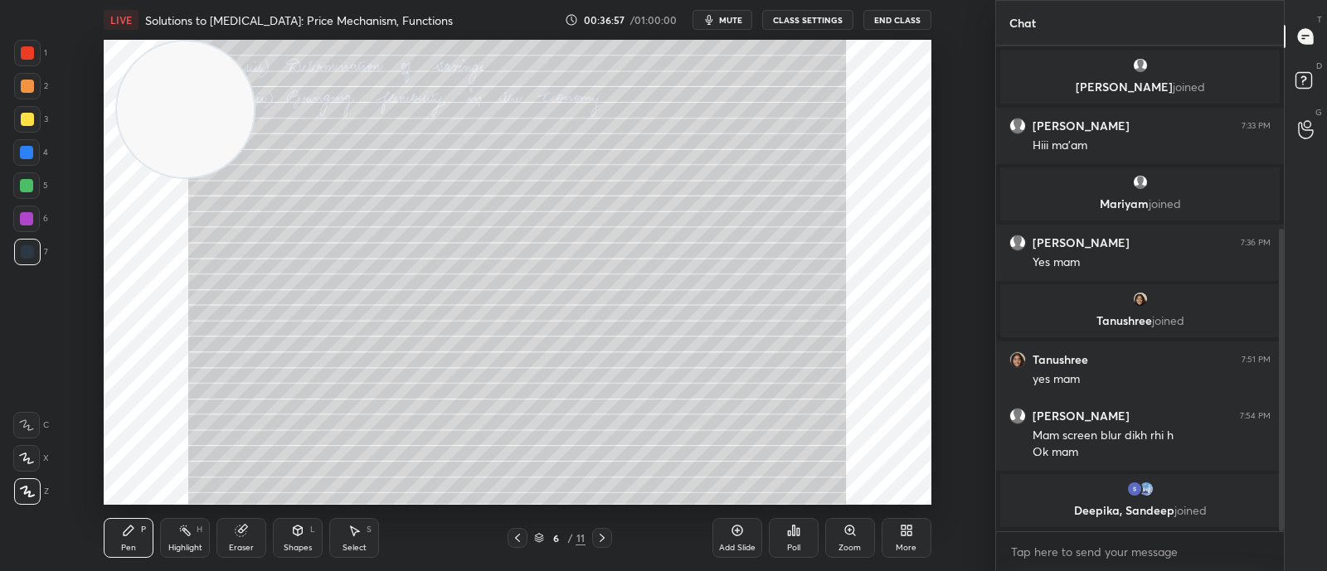
click at [842, 544] on div "Zoom" at bounding box center [849, 548] width 22 height 8
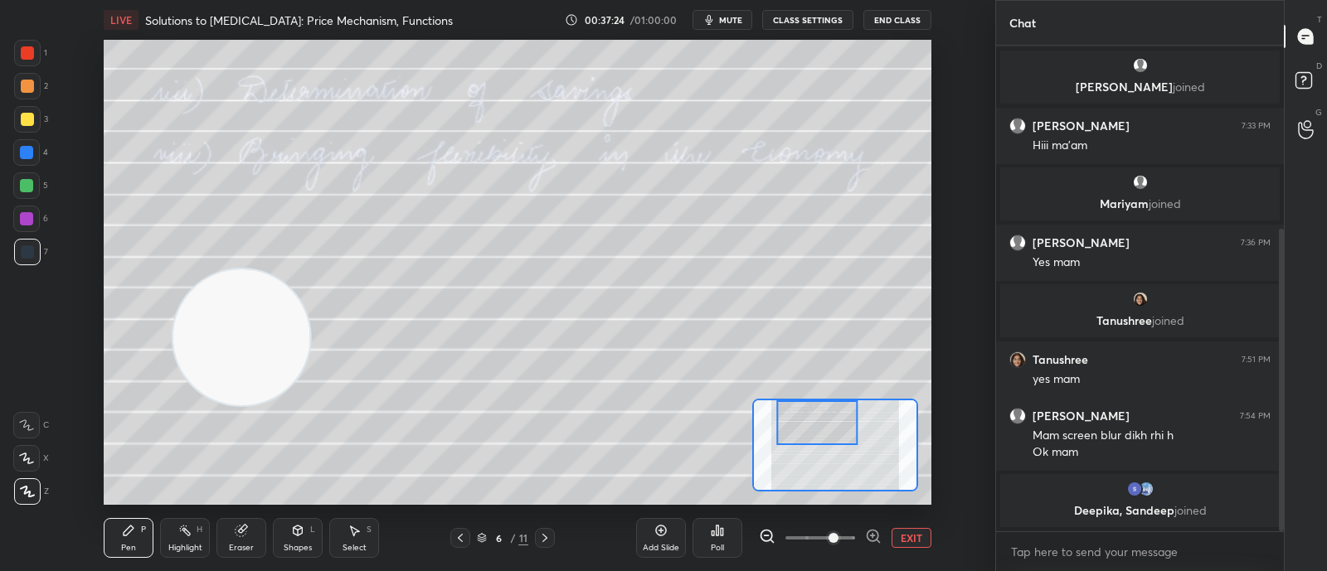
click at [716, 18] on icon "button" at bounding box center [708, 19] width 13 height 13
click at [713, 22] on button "unmute" at bounding box center [722, 20] width 60 height 20
click at [900, 536] on button "EXIT" at bounding box center [911, 538] width 40 height 20
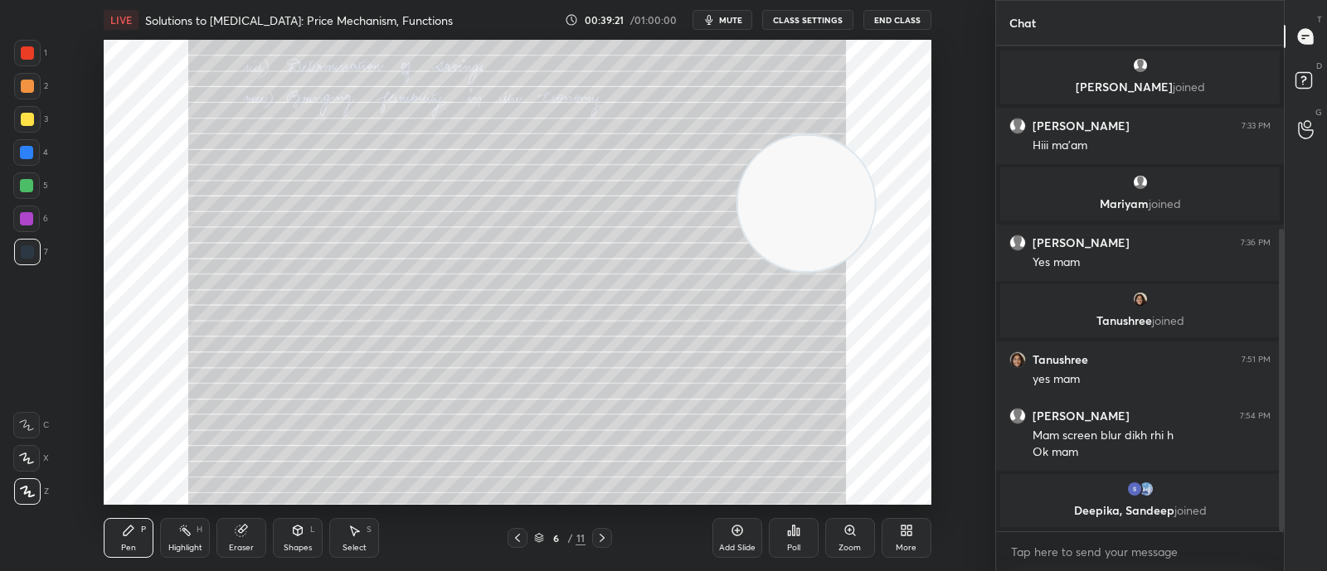
click at [17, 133] on div "3" at bounding box center [31, 122] width 34 height 33
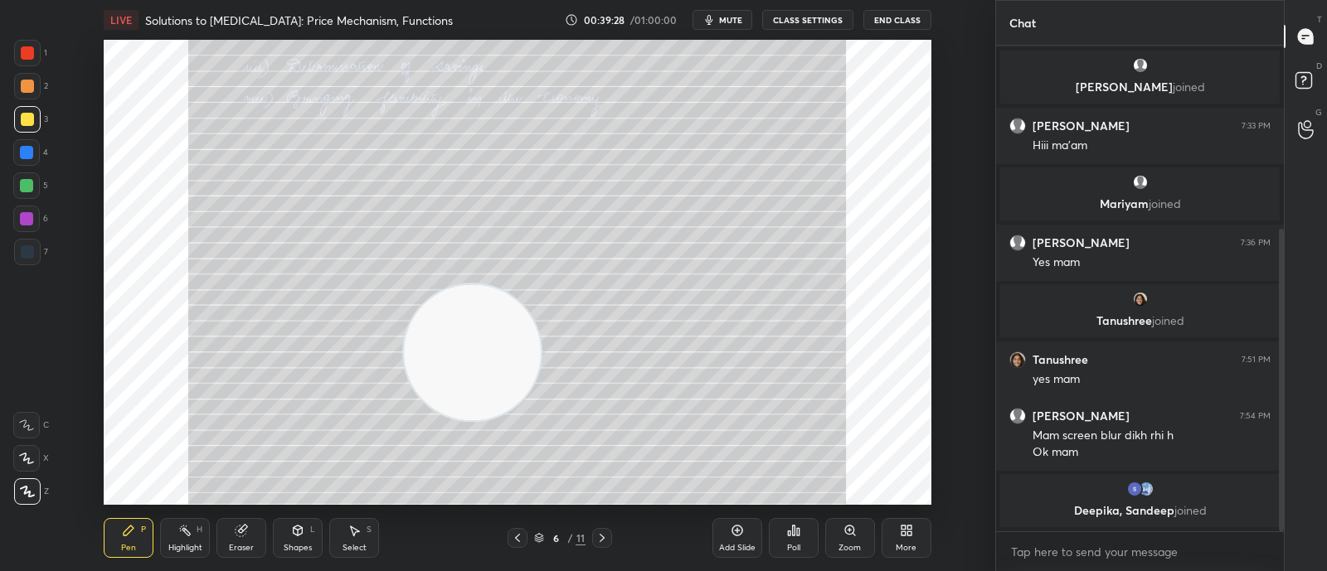
click at [257, 550] on div "Eraser" at bounding box center [241, 538] width 50 height 40
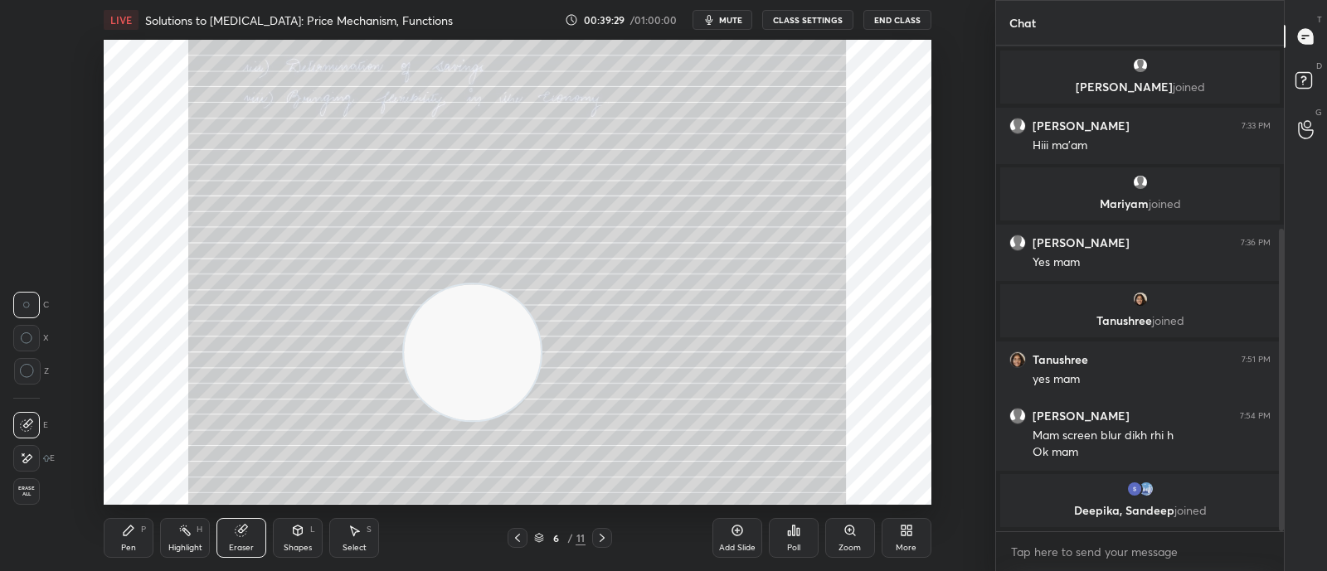
click at [22, 498] on div "Erase all" at bounding box center [26, 491] width 27 height 27
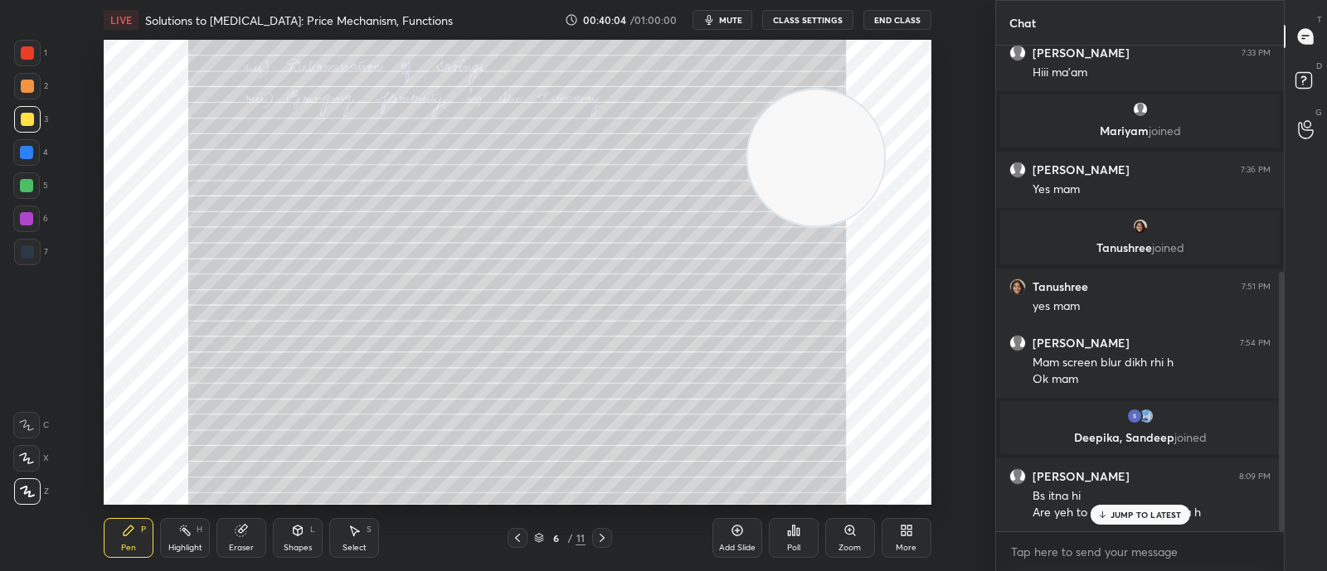
scroll to position [423, 0]
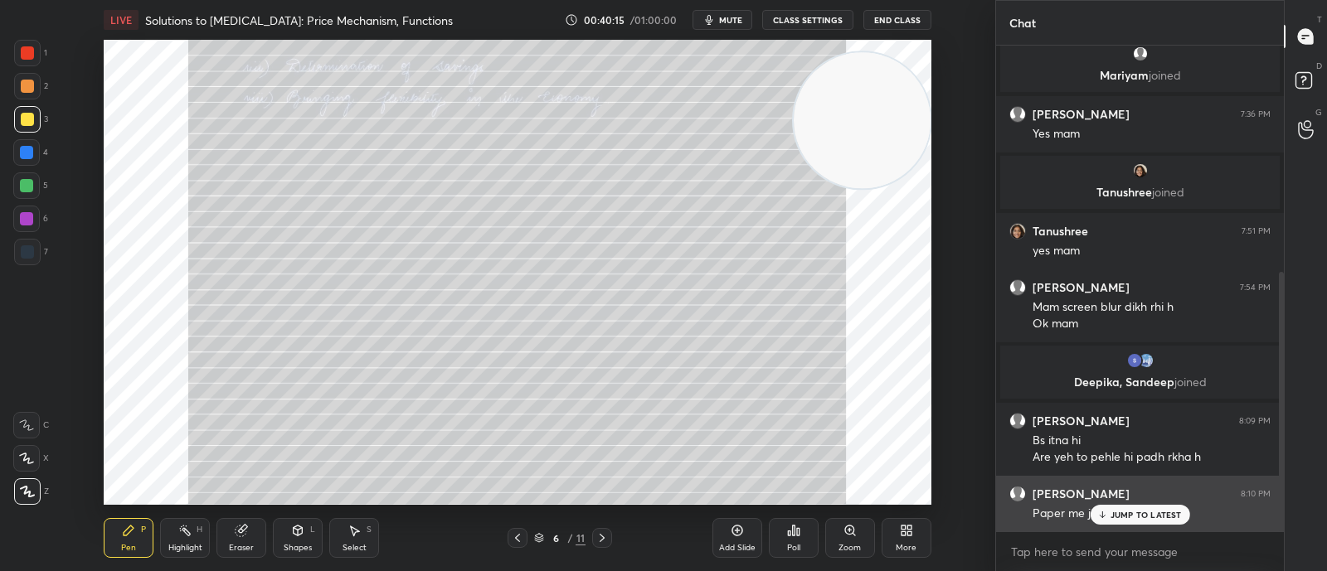
click at [1107, 516] on icon at bounding box center [1101, 515] width 11 height 10
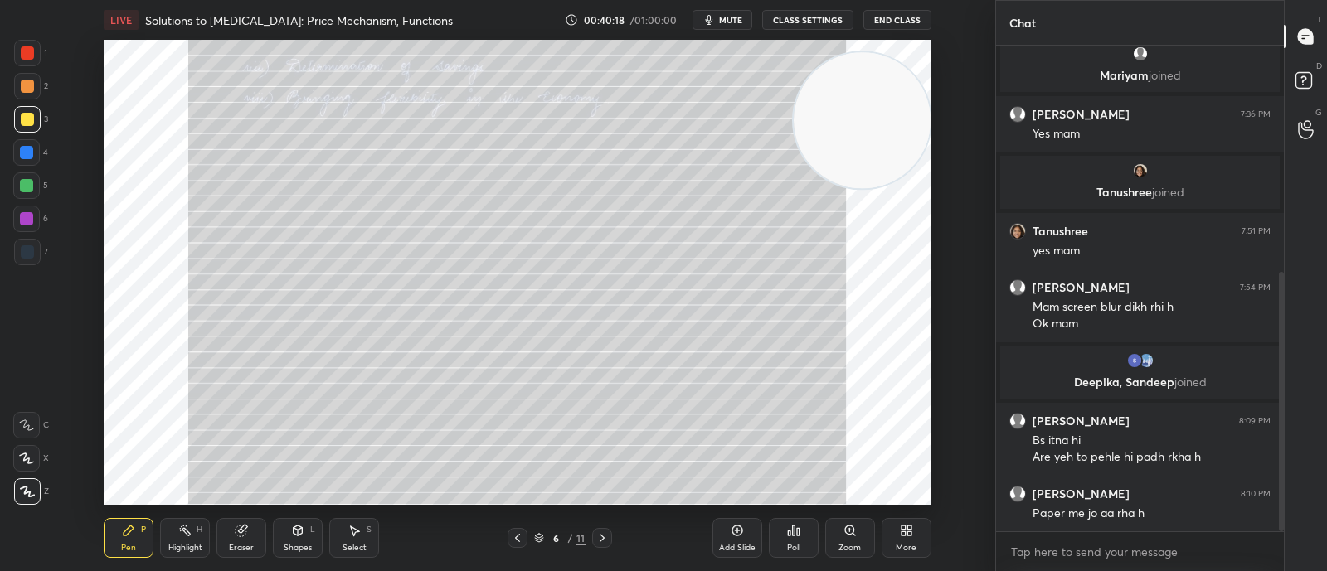
click at [739, 536] on icon at bounding box center [736, 531] width 11 height 11
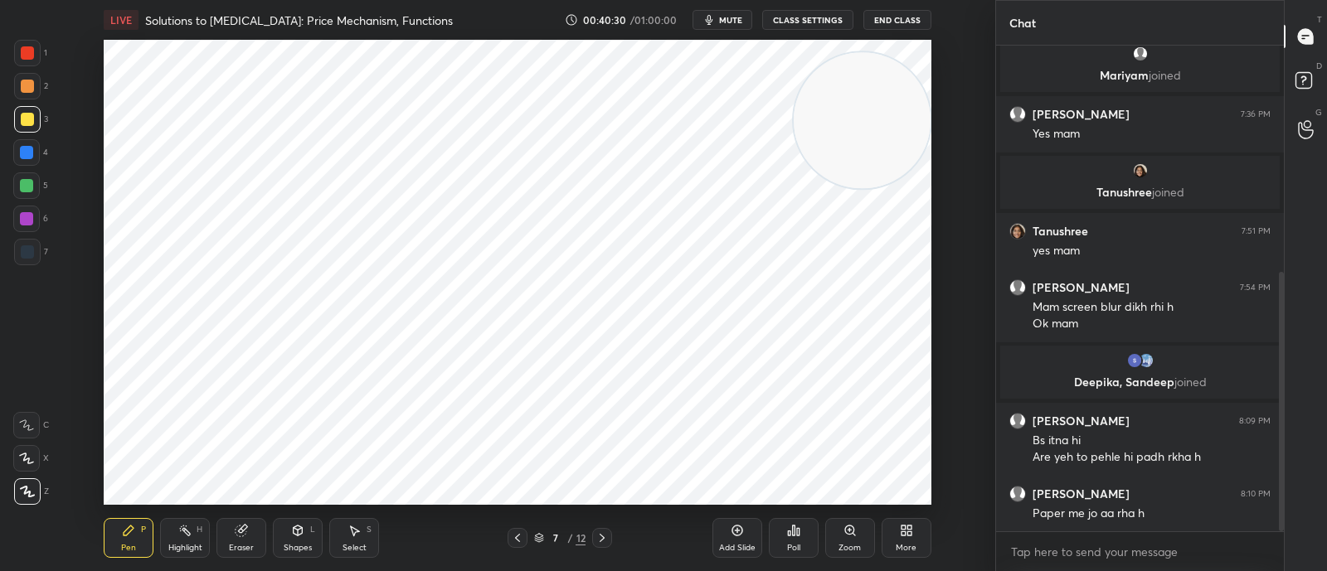
click at [897, 556] on div "More" at bounding box center [906, 538] width 50 height 40
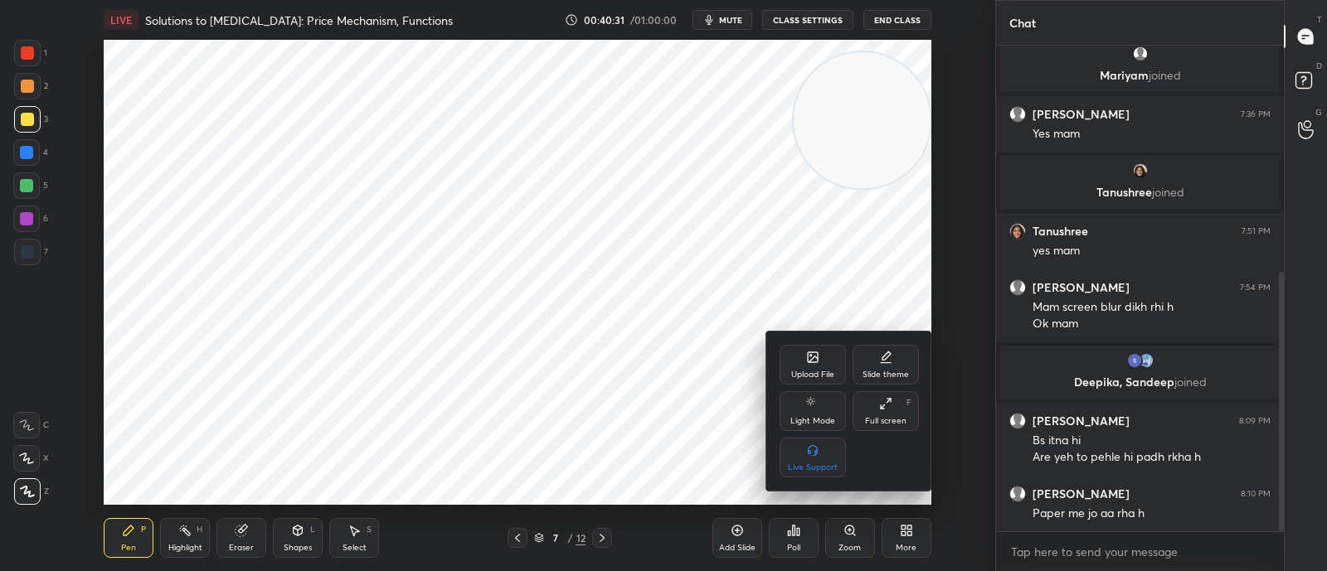
click at [890, 362] on icon at bounding box center [885, 357] width 13 height 13
click at [875, 404] on div "Light Ruled" at bounding box center [885, 411] width 66 height 40
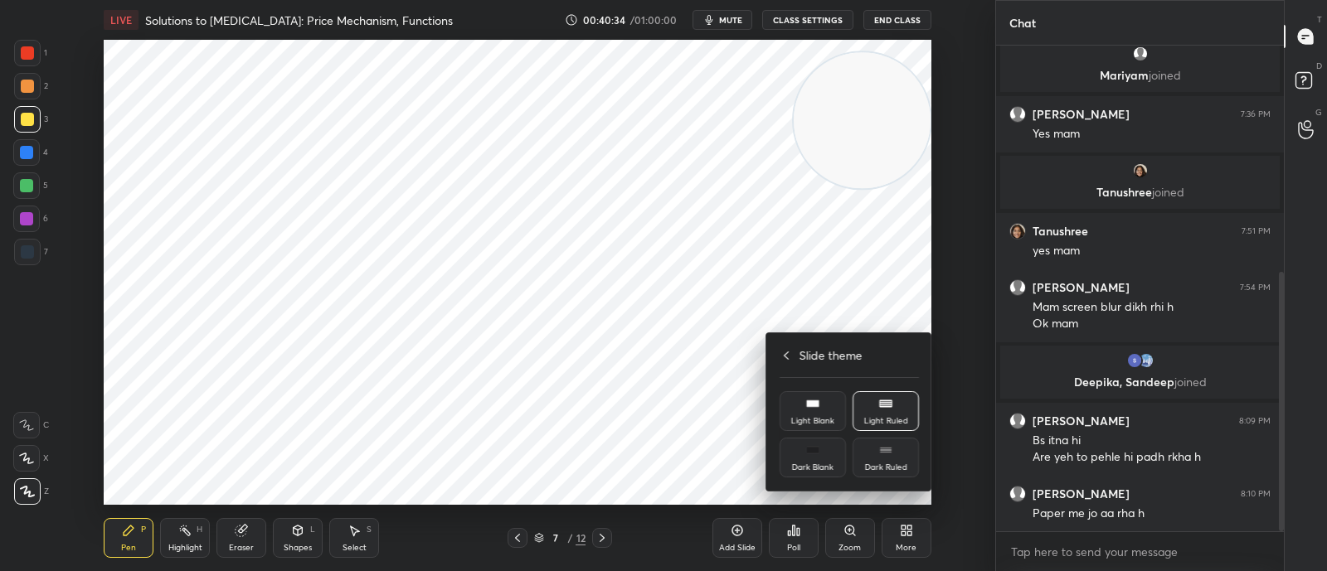
click at [865, 469] on div "Dark Ruled" at bounding box center [886, 468] width 42 height 8
click at [784, 349] on icon at bounding box center [779, 355] width 13 height 13
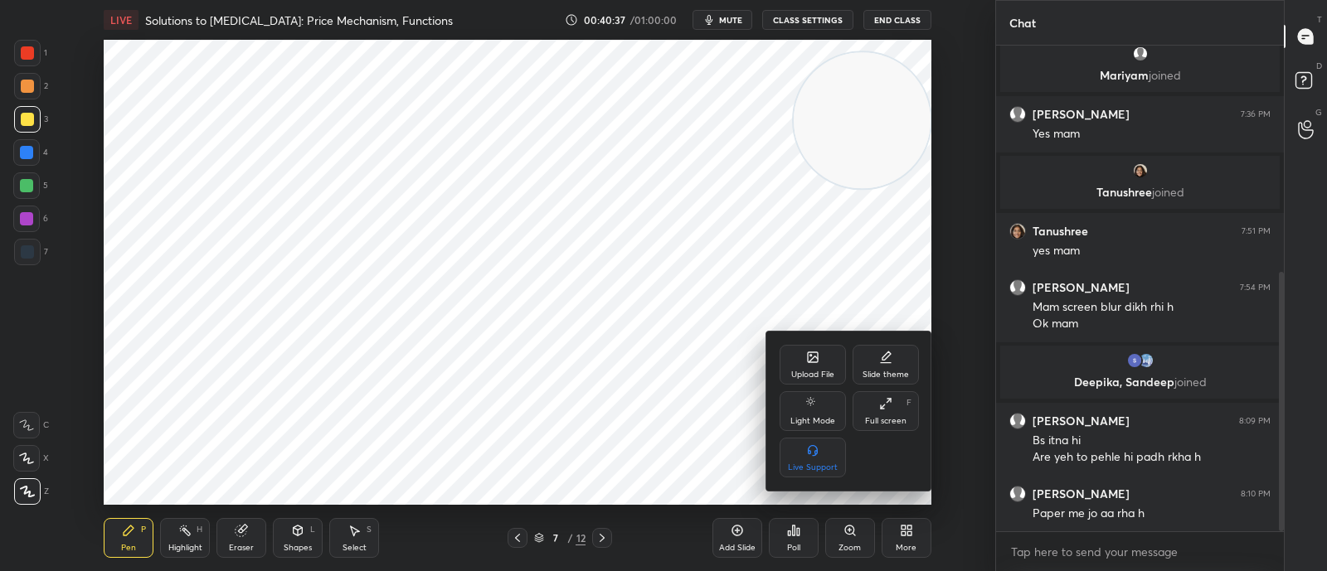
click at [732, 533] on div at bounding box center [663, 285] width 1327 height 571
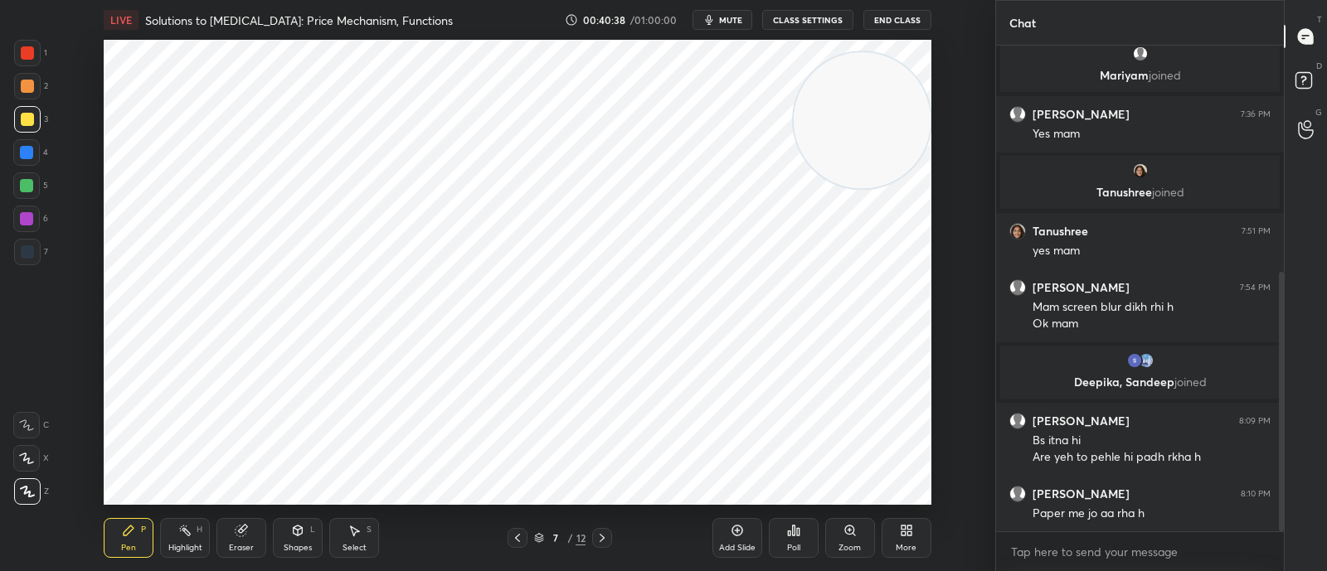
click at [740, 549] on div "Add Slide" at bounding box center [737, 548] width 36 height 8
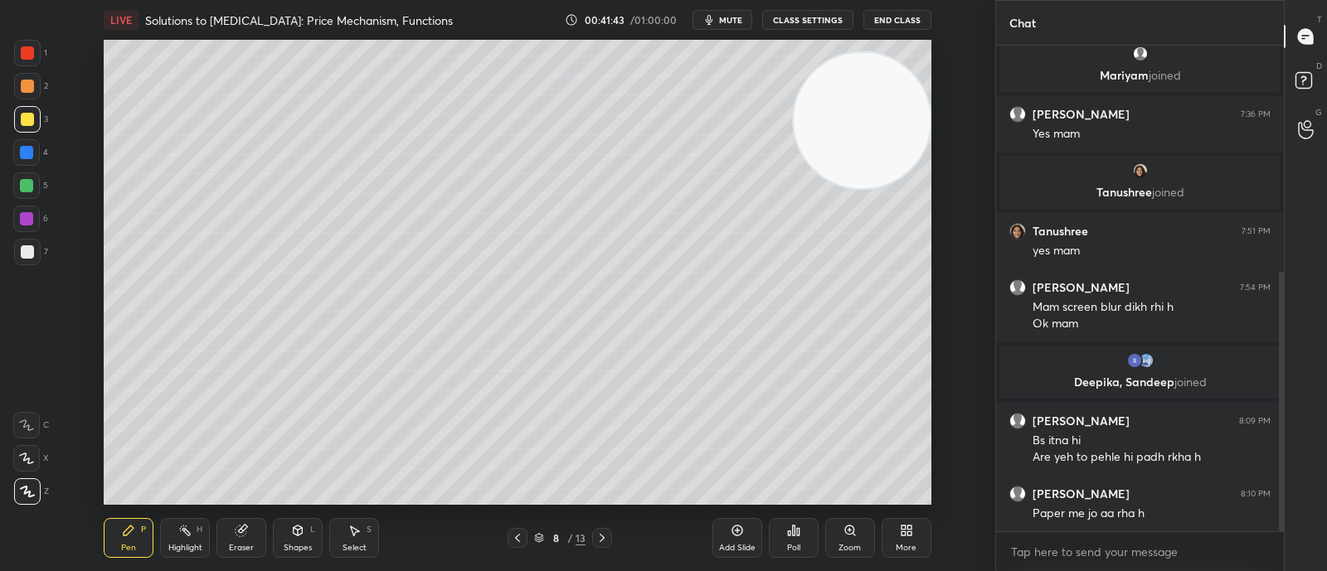
click at [27, 425] on icon at bounding box center [26, 426] width 15 height 12
click at [205, 522] on div "Highlight H" at bounding box center [185, 538] width 50 height 40
click at [224, 528] on div "Eraser" at bounding box center [241, 538] width 50 height 40
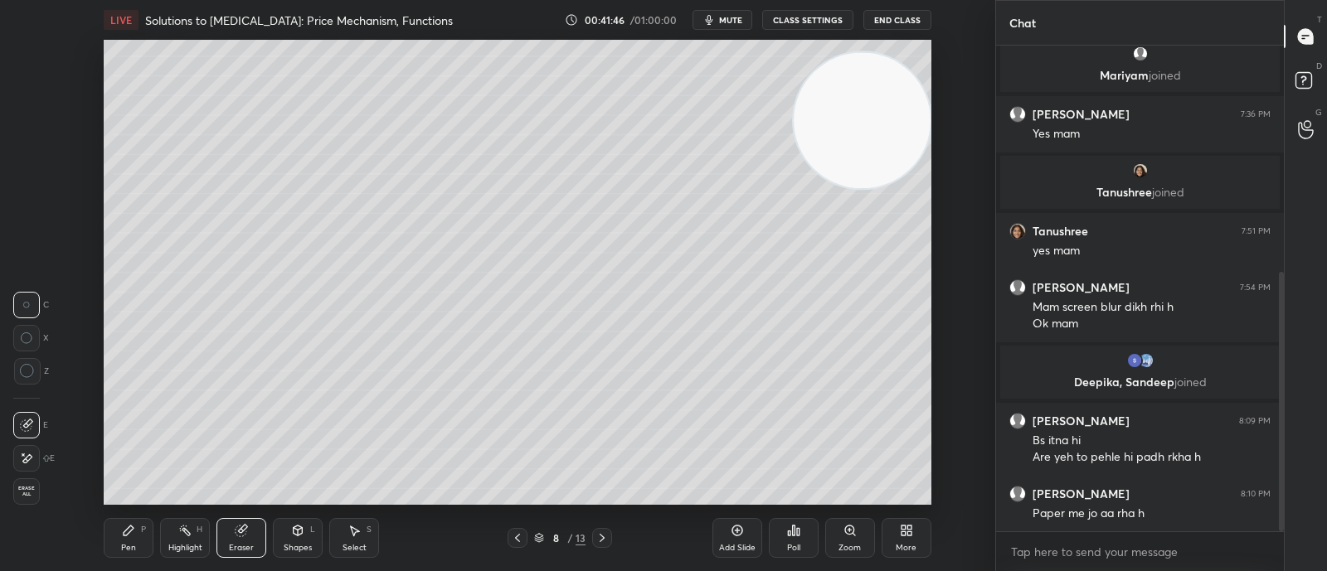
click at [34, 493] on span "Erase all" at bounding box center [26, 492] width 25 height 12
click at [129, 537] on icon at bounding box center [128, 530] width 13 height 13
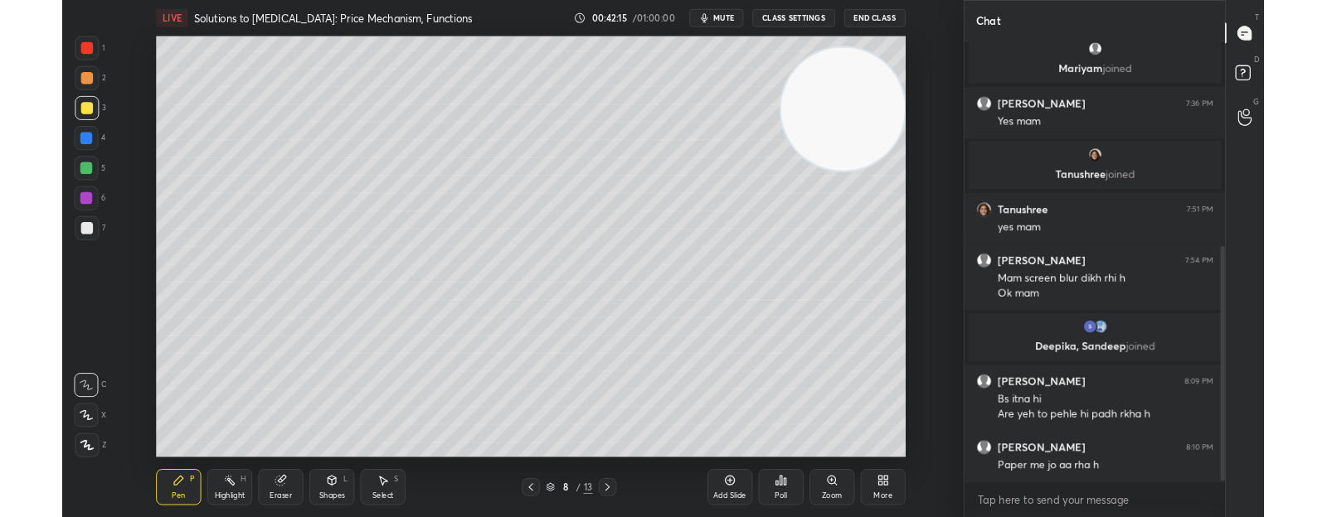
scroll to position [484, 0]
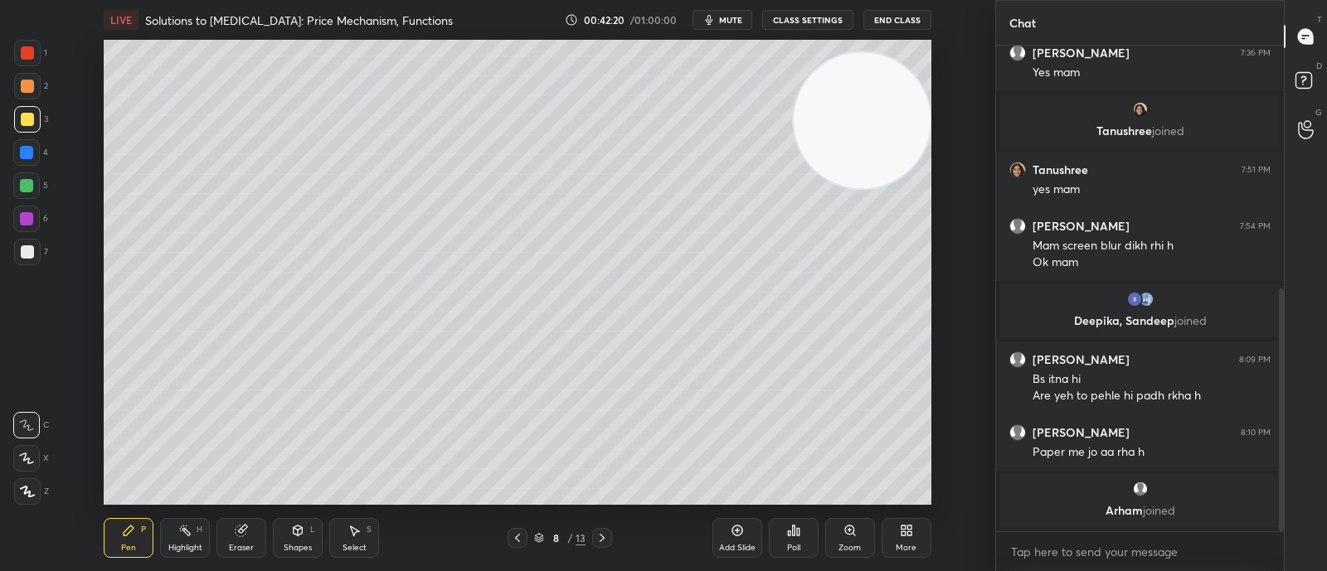
click at [226, 530] on div "Eraser" at bounding box center [241, 538] width 50 height 40
click at [33, 489] on span "Erase all" at bounding box center [26, 492] width 25 height 12
click at [605, 543] on icon at bounding box center [601, 538] width 13 height 13
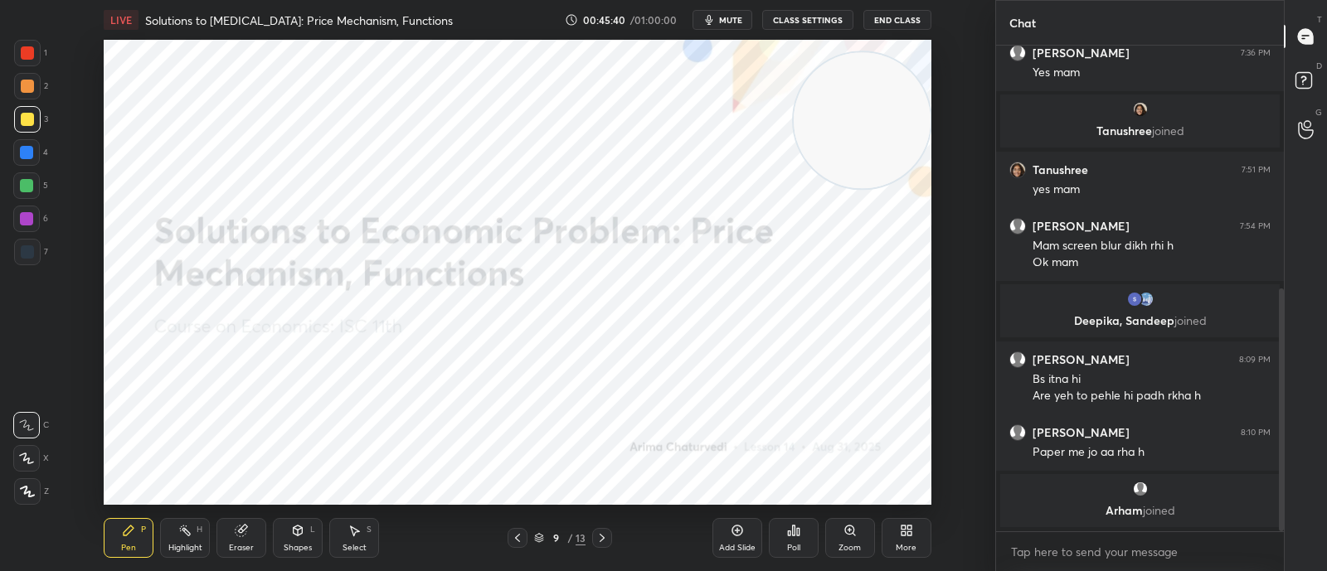
click at [512, 546] on div at bounding box center [517, 538] width 20 height 20
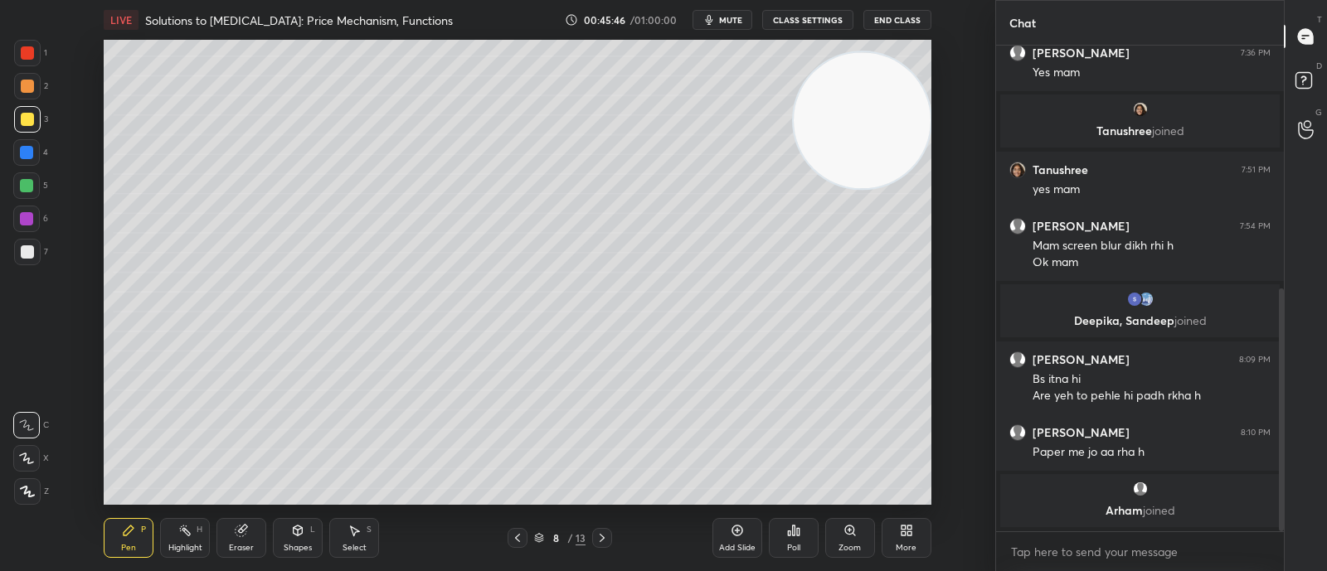
click at [601, 533] on icon at bounding box center [601, 538] width 13 height 13
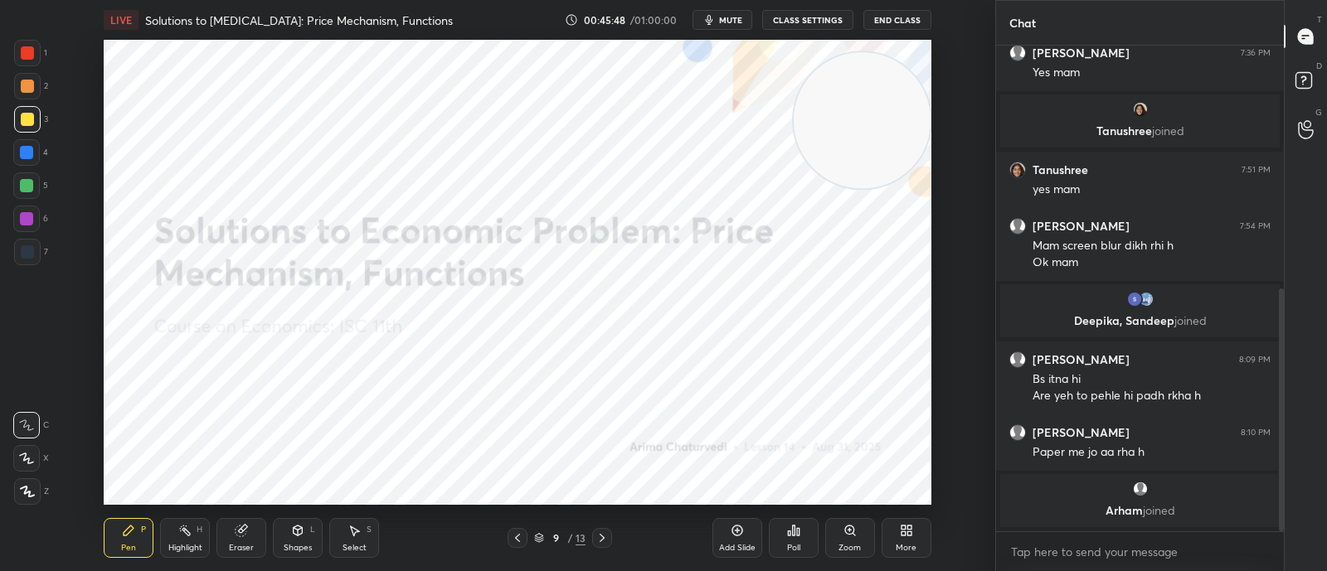
click at [523, 541] on icon at bounding box center [517, 538] width 13 height 13
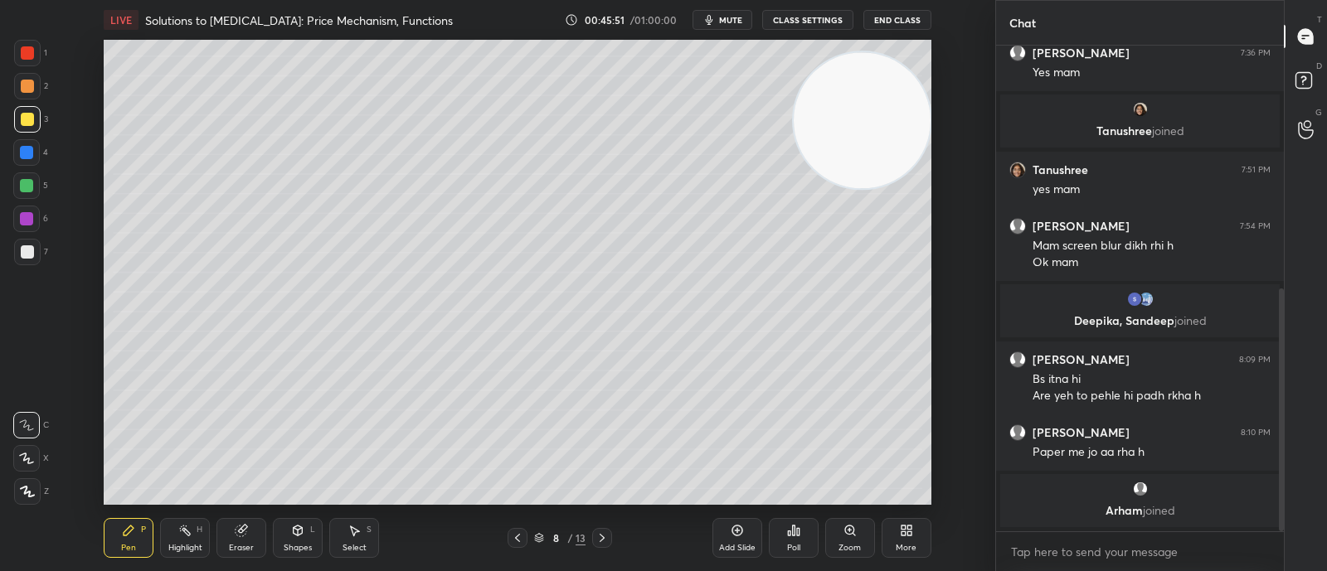
click at [739, 18] on span "mute" at bounding box center [730, 20] width 23 height 12
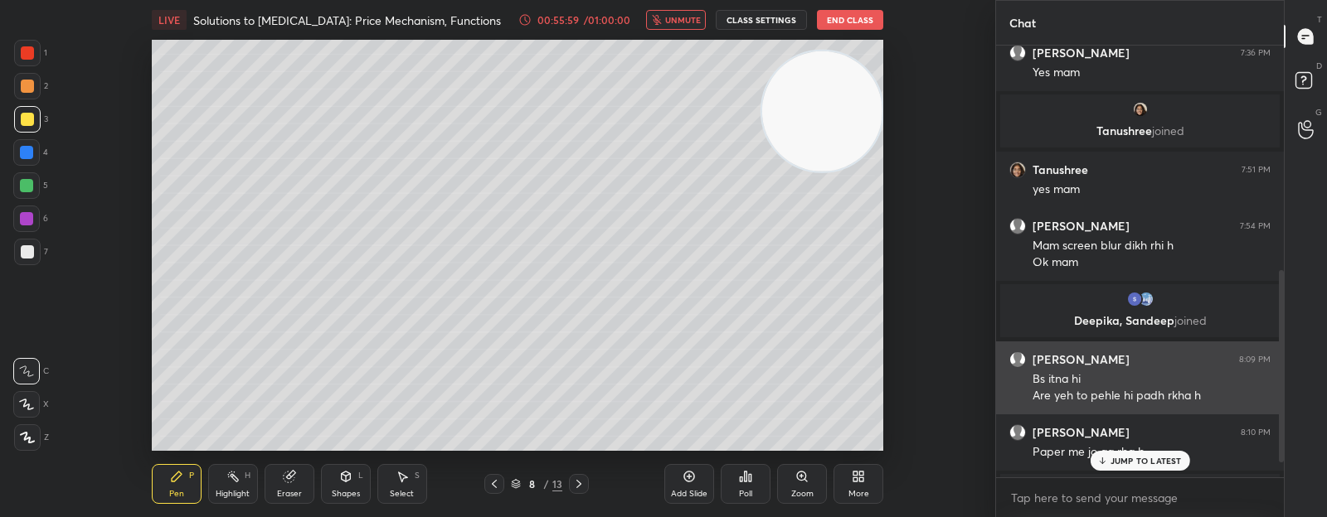
scroll to position [538, 0]
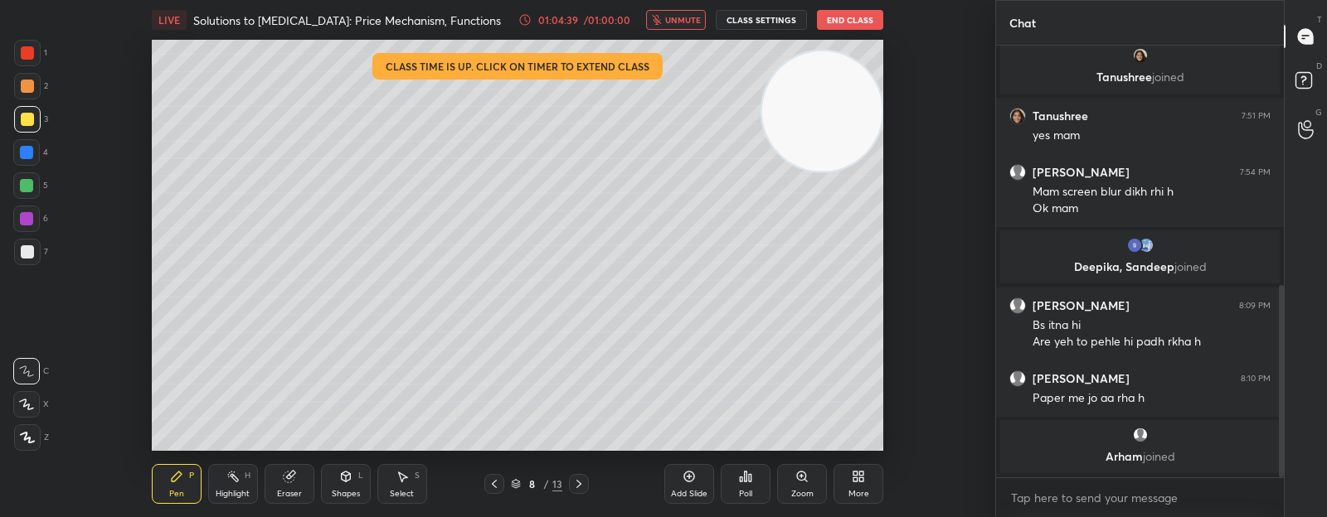
click at [868, 19] on button "End Class" at bounding box center [850, 20] width 66 height 20
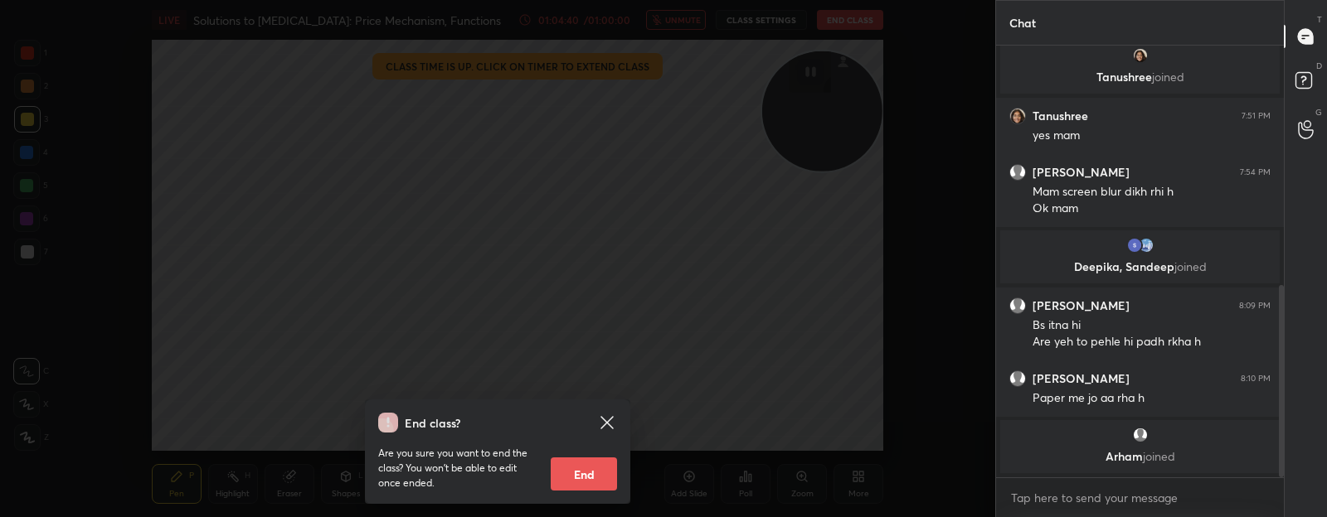
click at [600, 458] on button "End" at bounding box center [584, 474] width 66 height 33
type textarea "x"
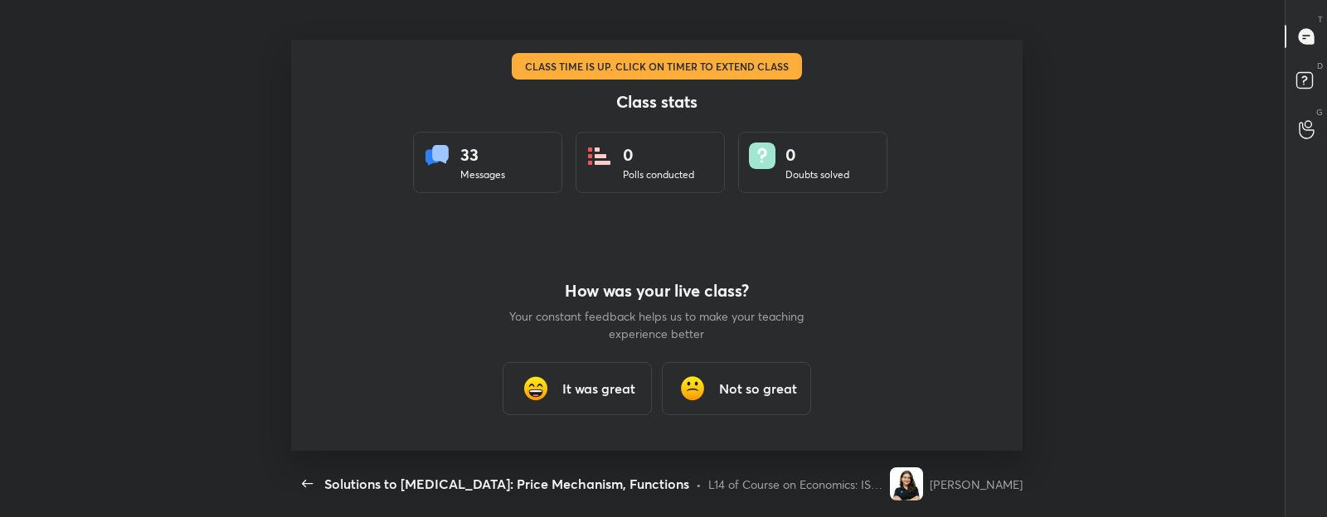
scroll to position [0, 0]
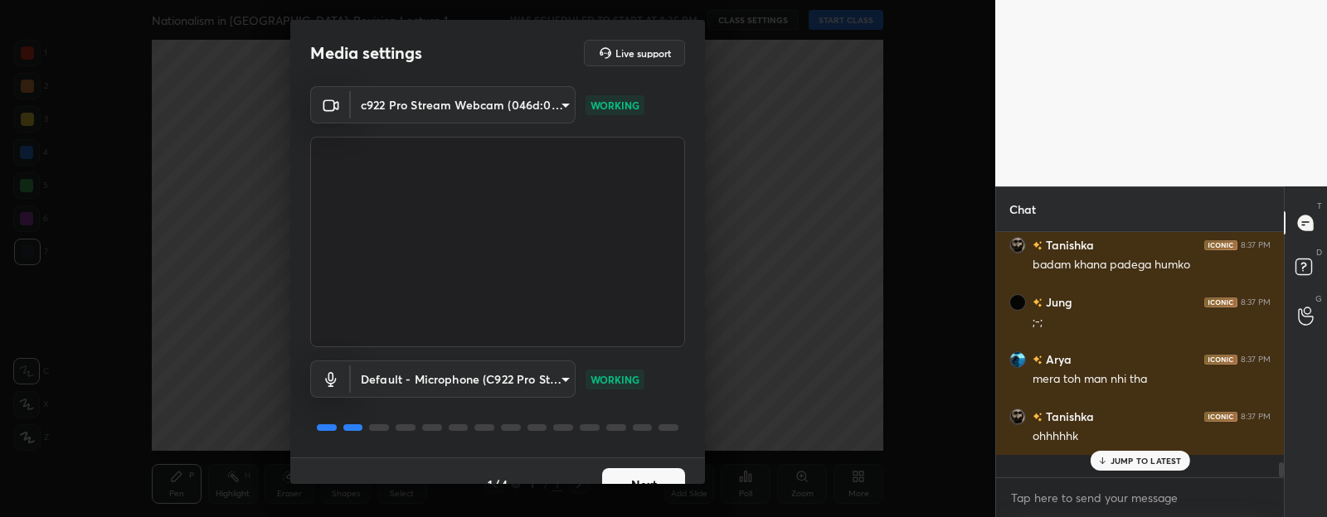
scroll to position [240, 282]
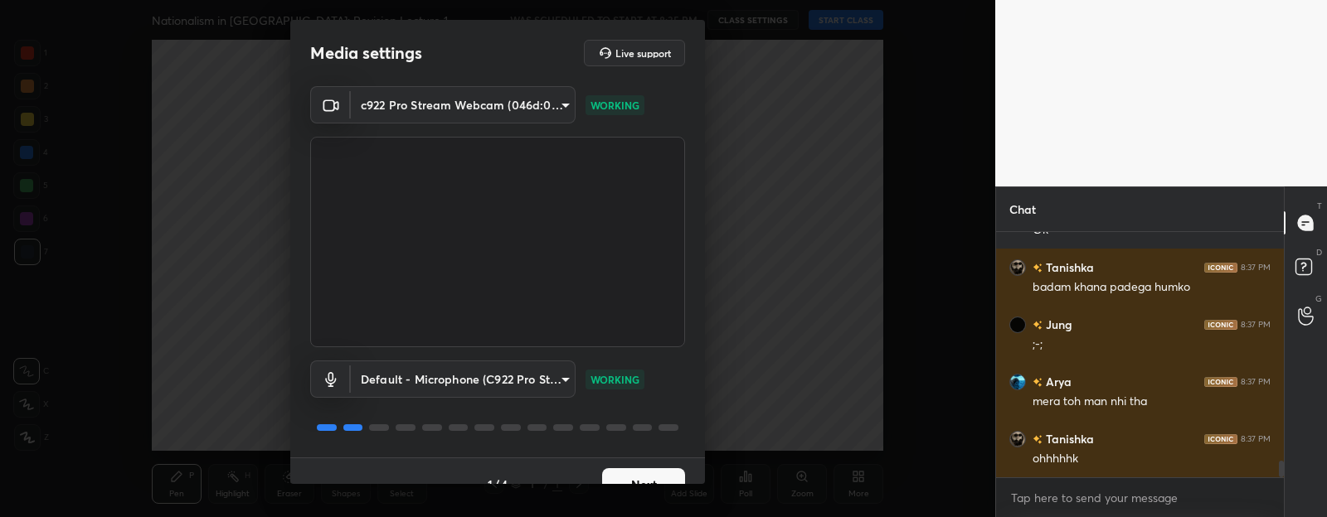
click at [636, 474] on button "Next" at bounding box center [643, 485] width 83 height 33
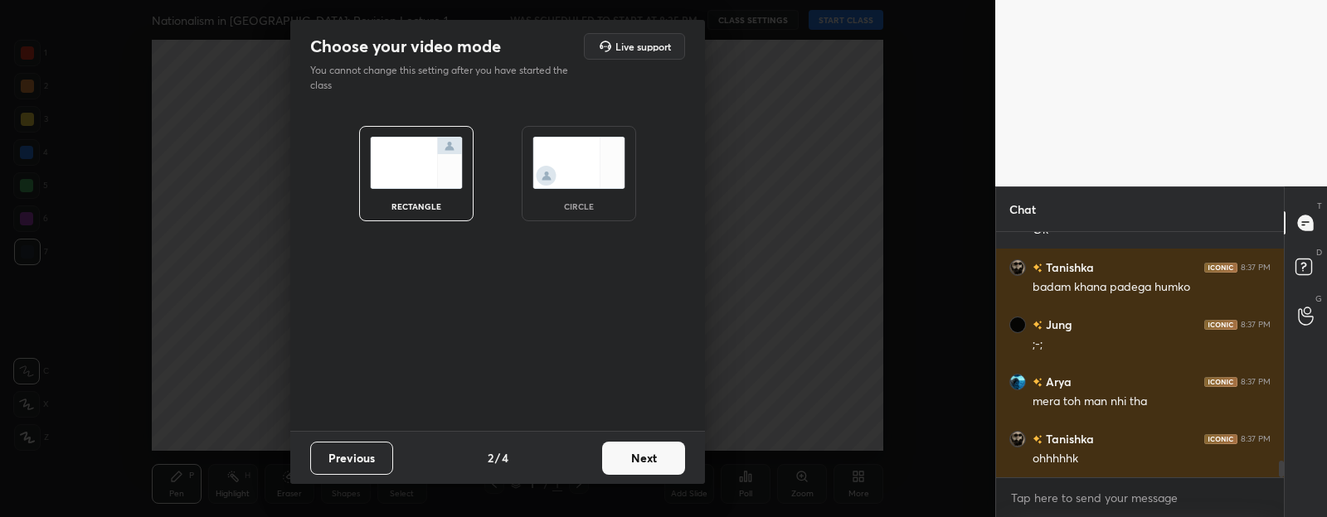
click at [567, 203] on div "circle" at bounding box center [579, 206] width 66 height 8
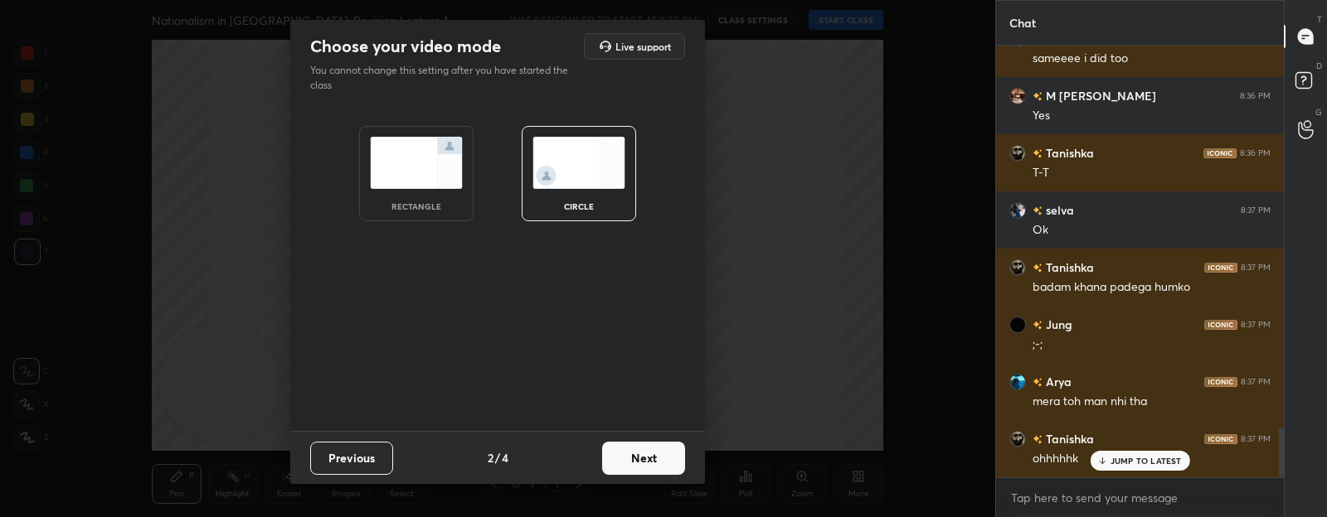
scroll to position [3305, 0]
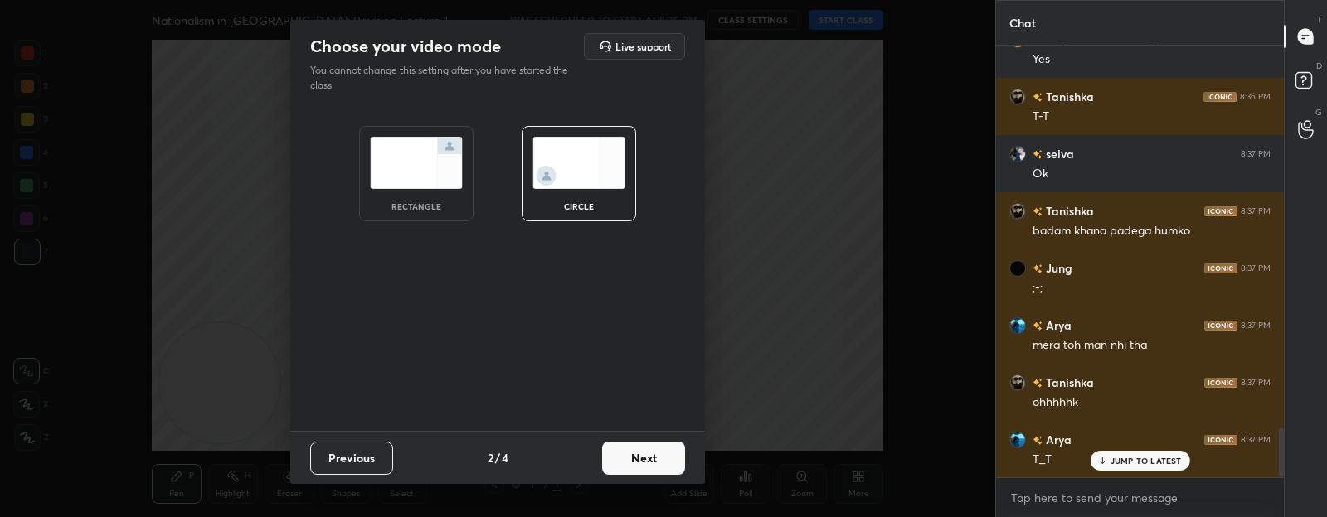
click at [630, 458] on button "Next" at bounding box center [643, 458] width 83 height 33
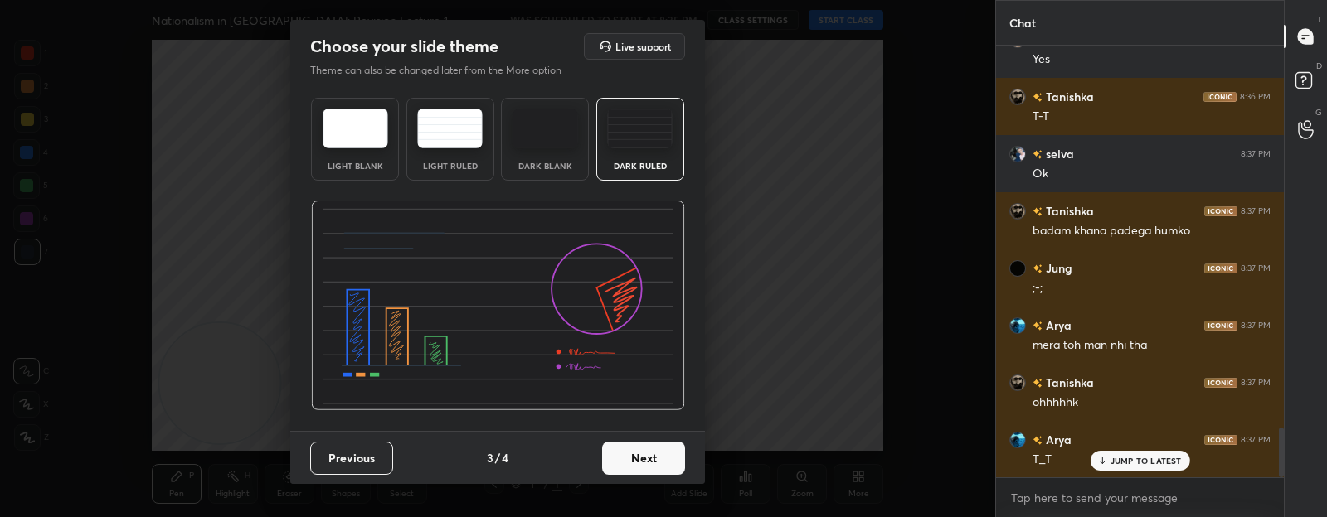
click at [630, 458] on button "Next" at bounding box center [643, 458] width 83 height 33
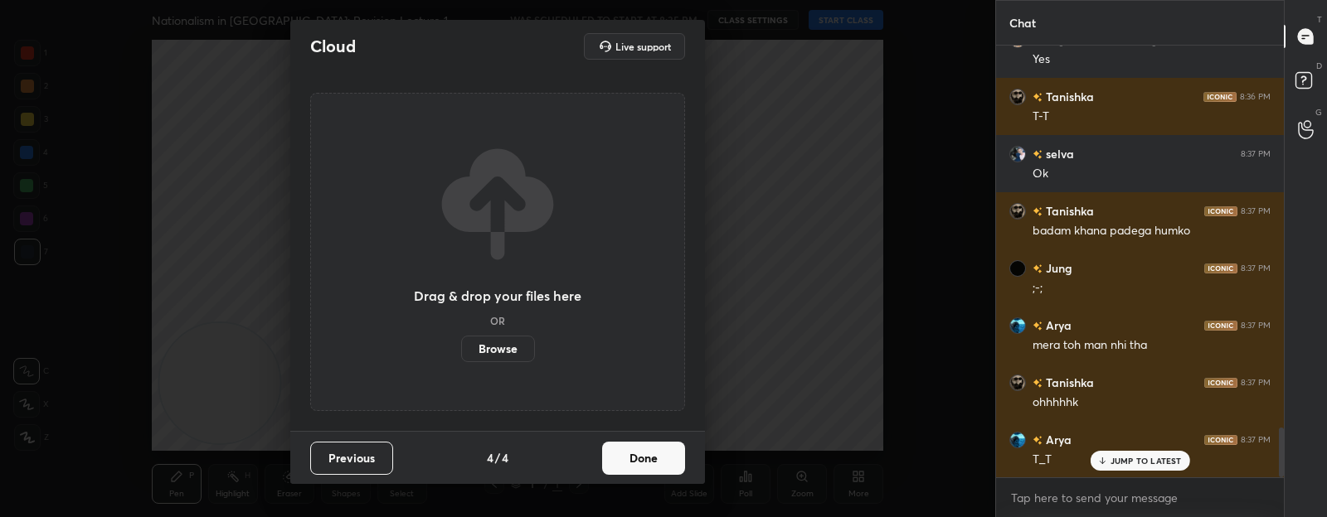
click at [629, 456] on button "Done" at bounding box center [643, 458] width 83 height 33
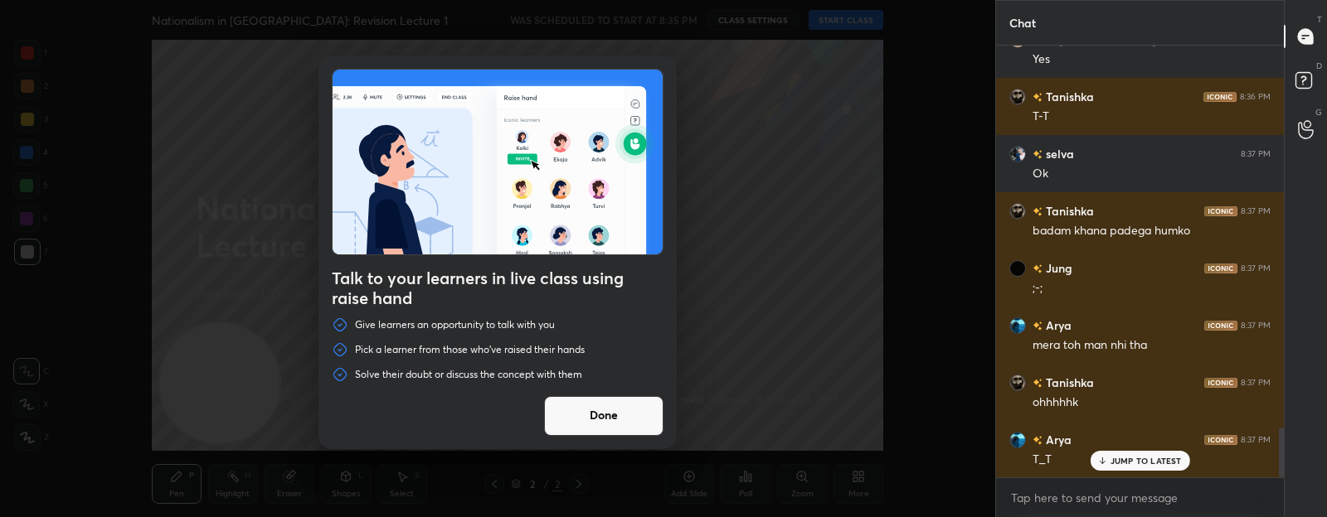
click at [611, 412] on button "Done" at bounding box center [603, 416] width 119 height 40
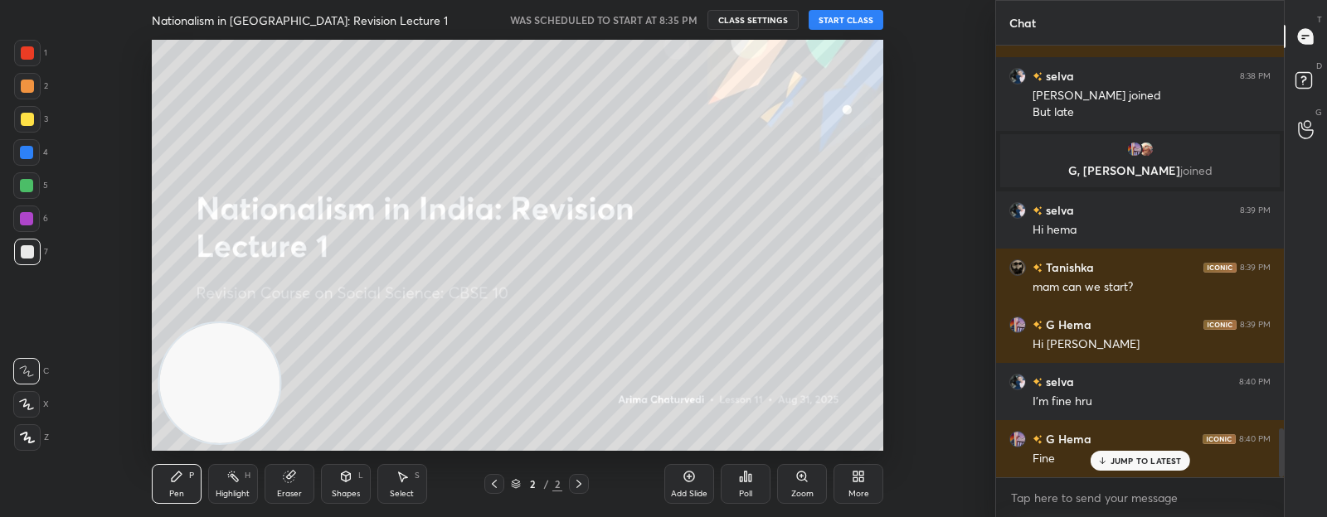
scroll to position [3396, 0]
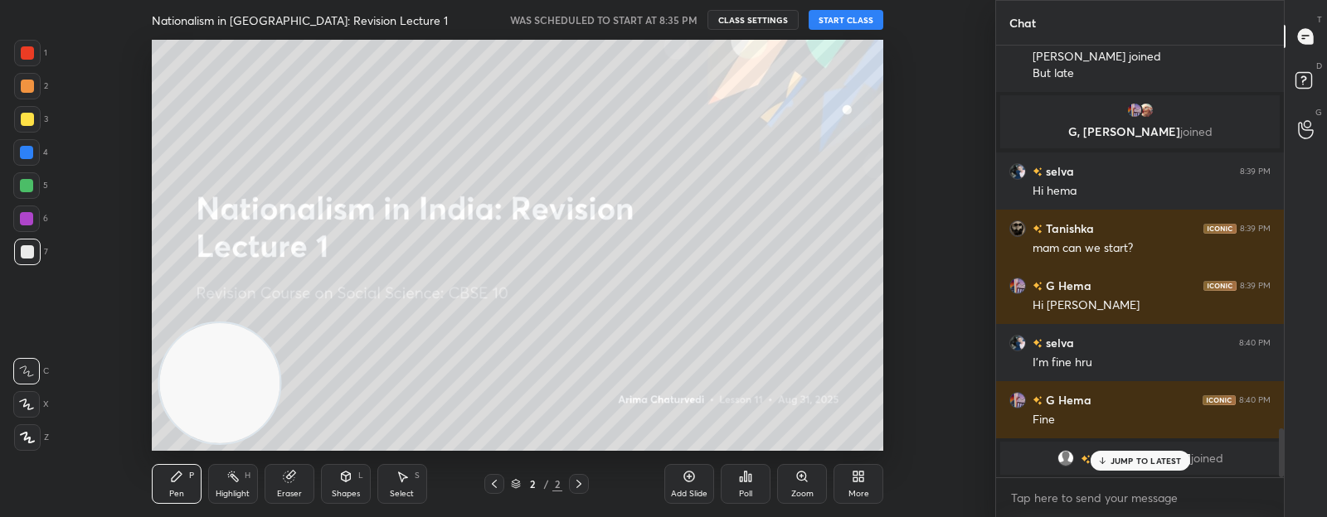
click at [842, 22] on button "START CLASS" at bounding box center [845, 20] width 75 height 20
click at [1144, 460] on p "JUMP TO LATEST" at bounding box center [1145, 461] width 71 height 10
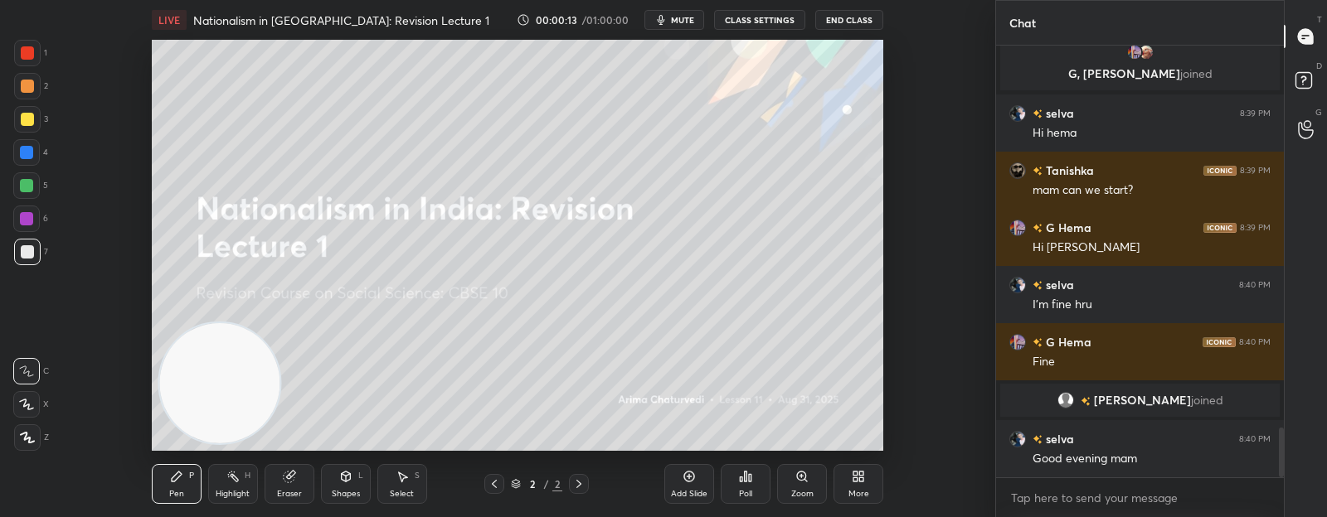
scroll to position [3311, 0]
click at [842, 488] on div "More" at bounding box center [858, 484] width 50 height 40
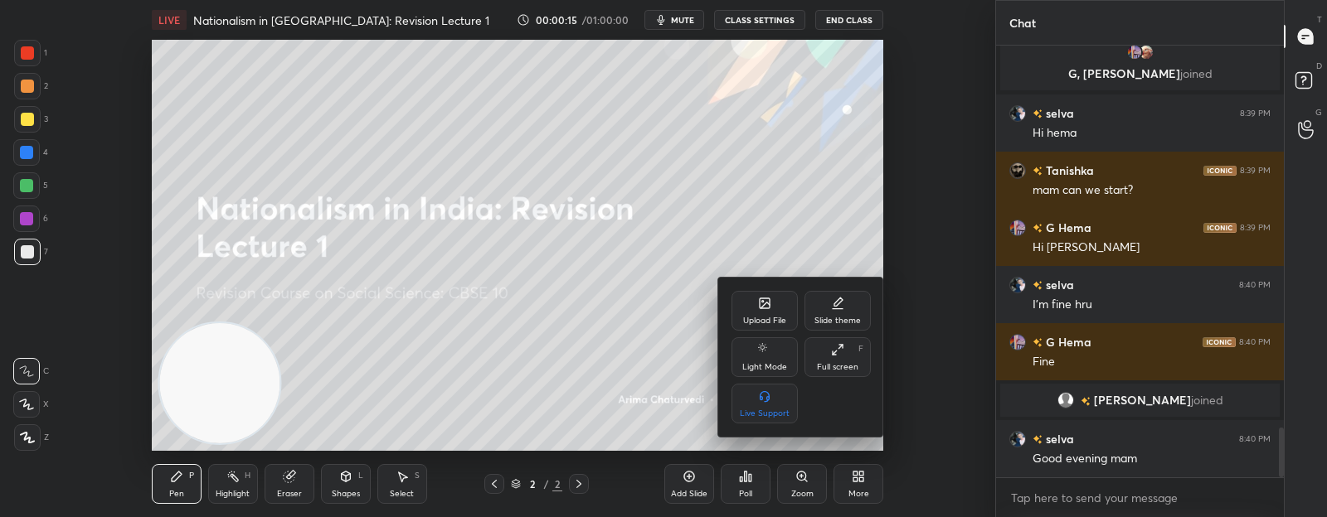
click at [742, 300] on div "Upload File" at bounding box center [764, 311] width 66 height 40
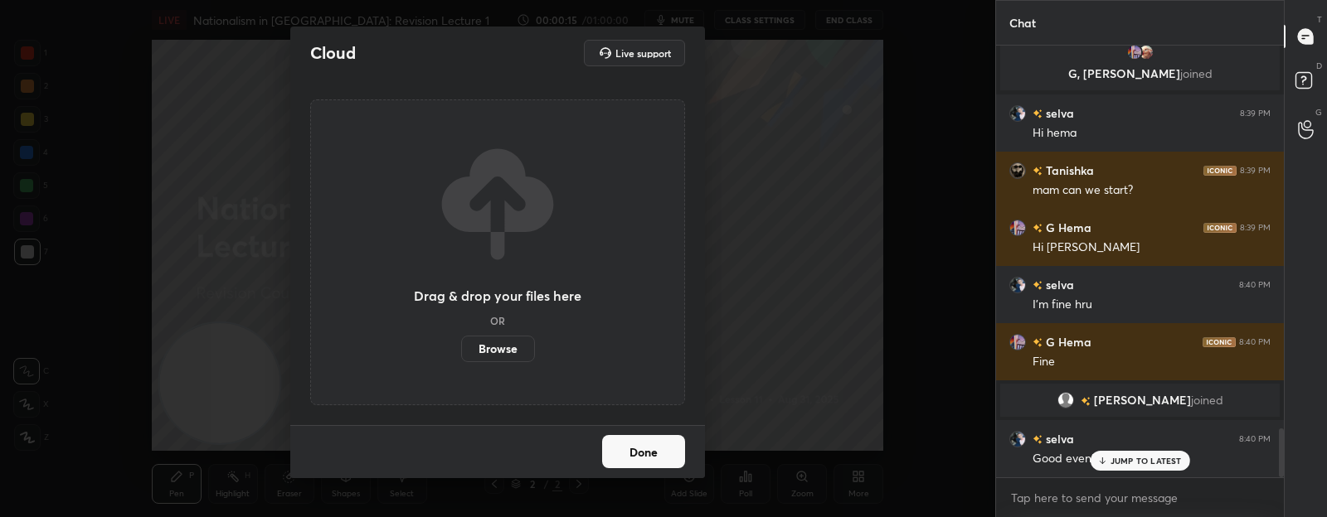
scroll to position [3382, 0]
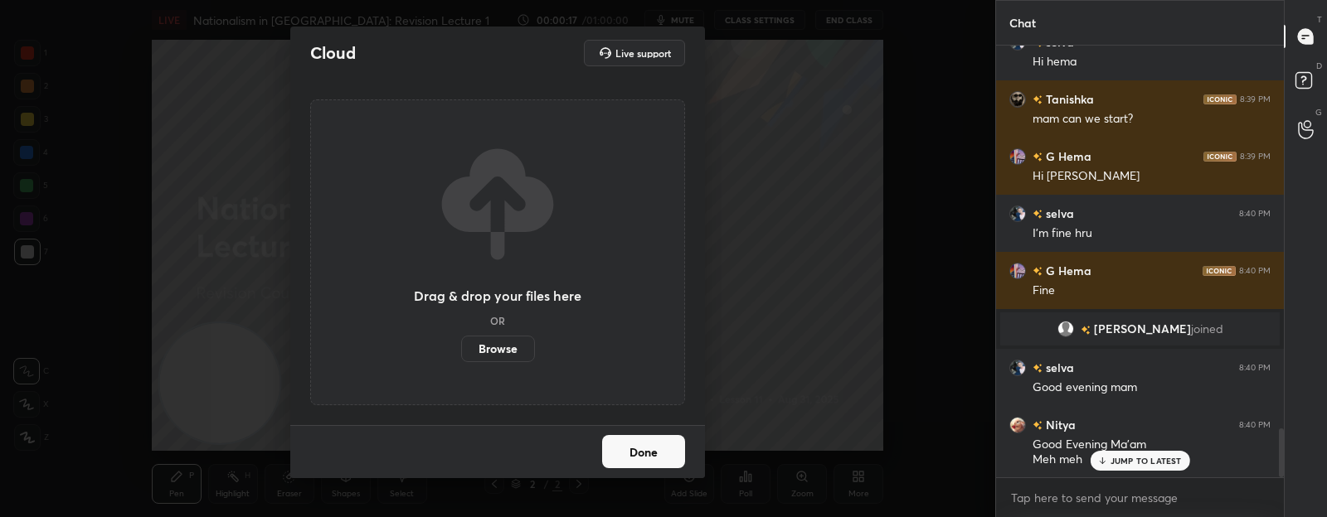
click at [512, 349] on label "Browse" at bounding box center [498, 349] width 74 height 27
click at [461, 349] on input "Browse" at bounding box center [461, 349] width 0 height 27
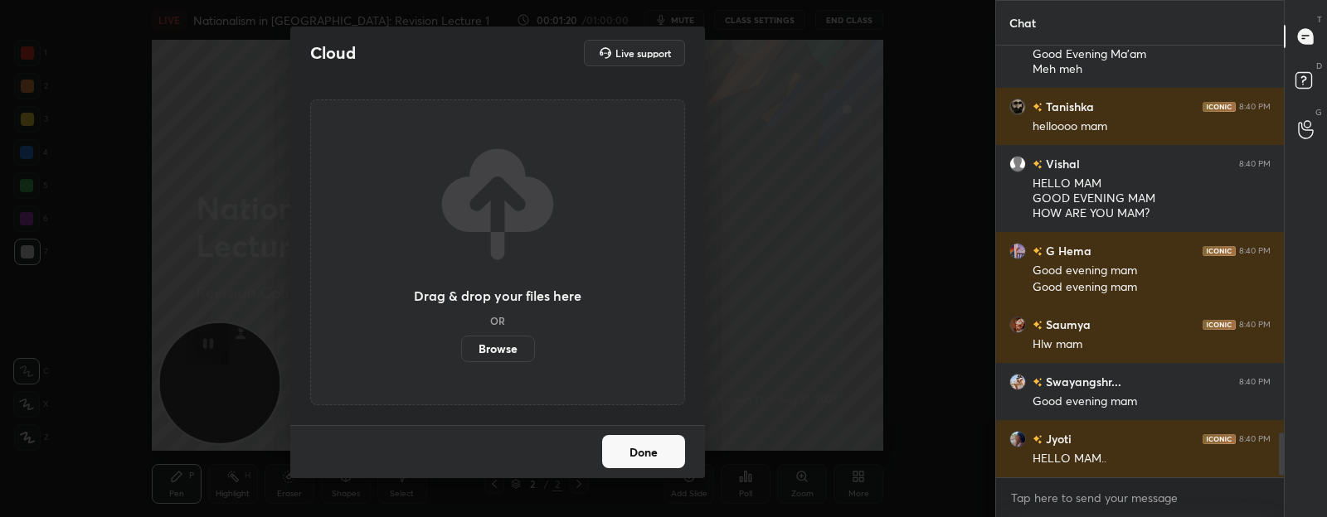
scroll to position [3926, 0]
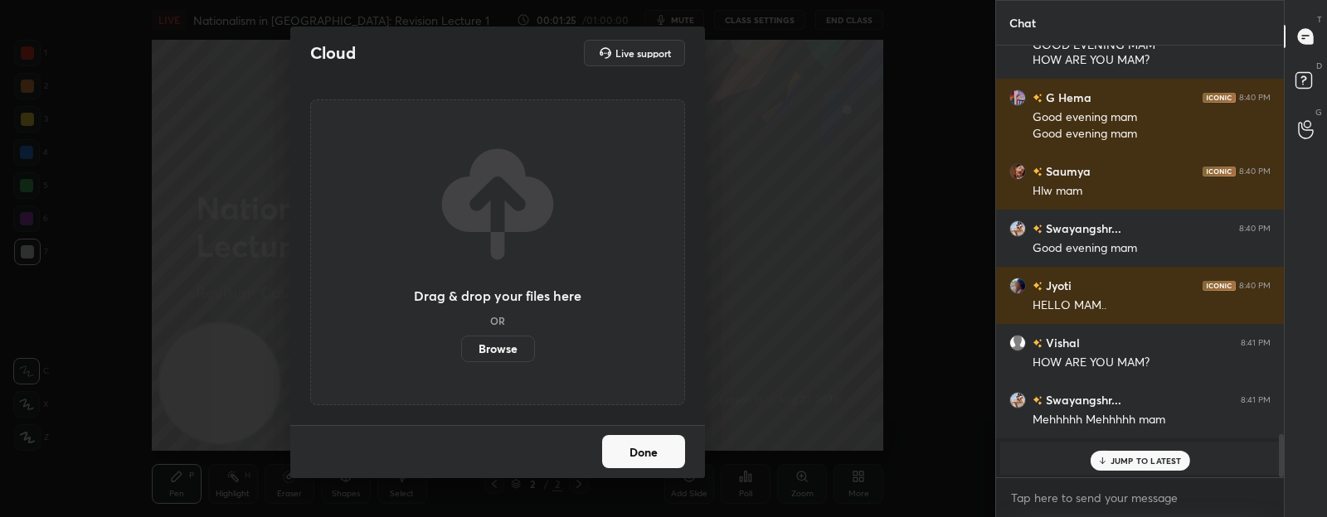
click at [1122, 452] on div "JUMP TO LATEST" at bounding box center [1140, 461] width 100 height 20
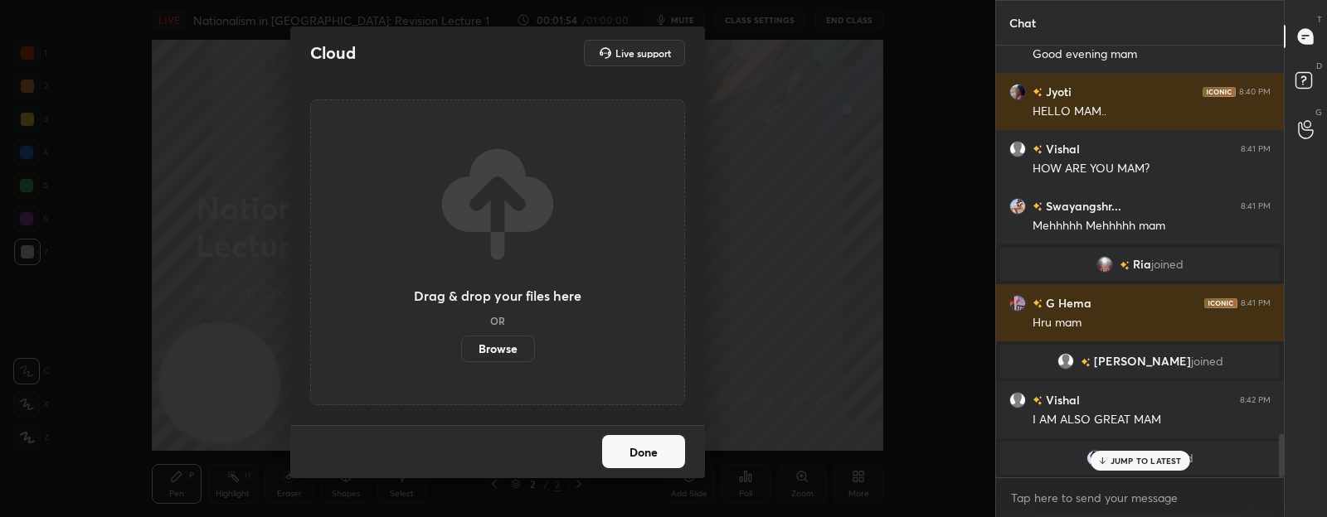
scroll to position [3989, 0]
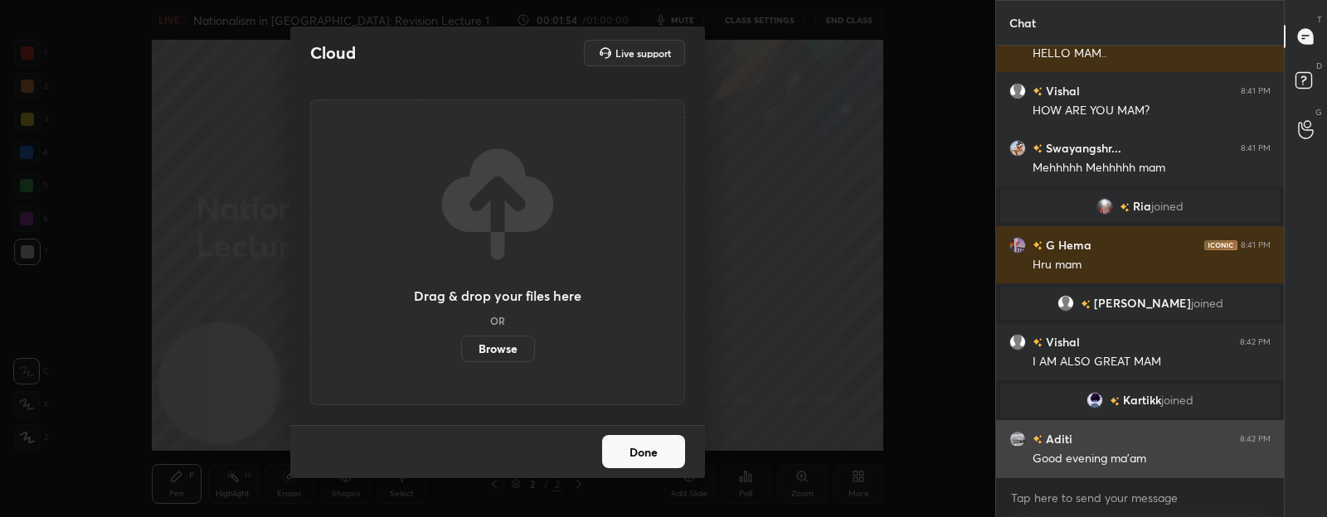
click at [1128, 471] on div "Aditi 8:42 PM Good evening ma'am" at bounding box center [1140, 448] width 288 height 57
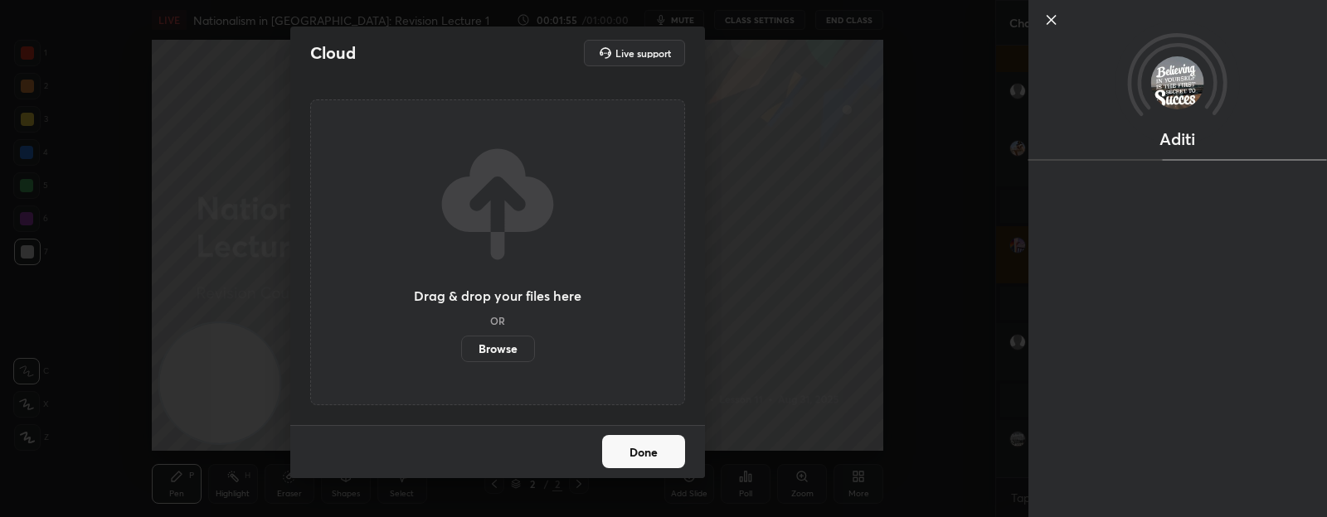
click at [775, 306] on div "Cloud Live support Drag & drop your files here OR Browse Done" at bounding box center [497, 258] width 995 height 517
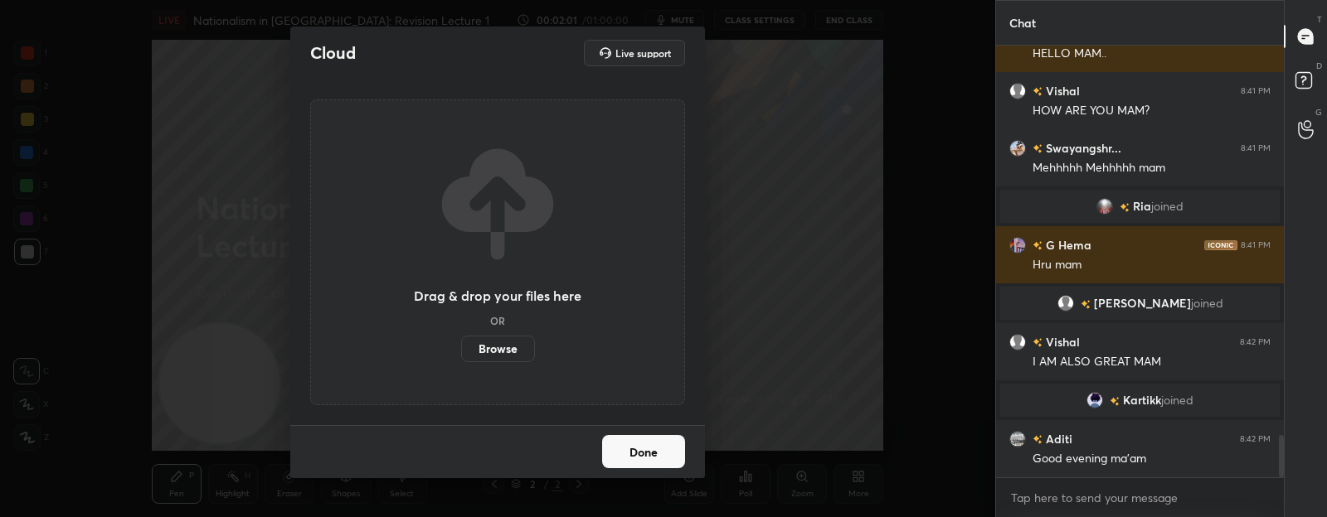
scroll to position [4060, 0]
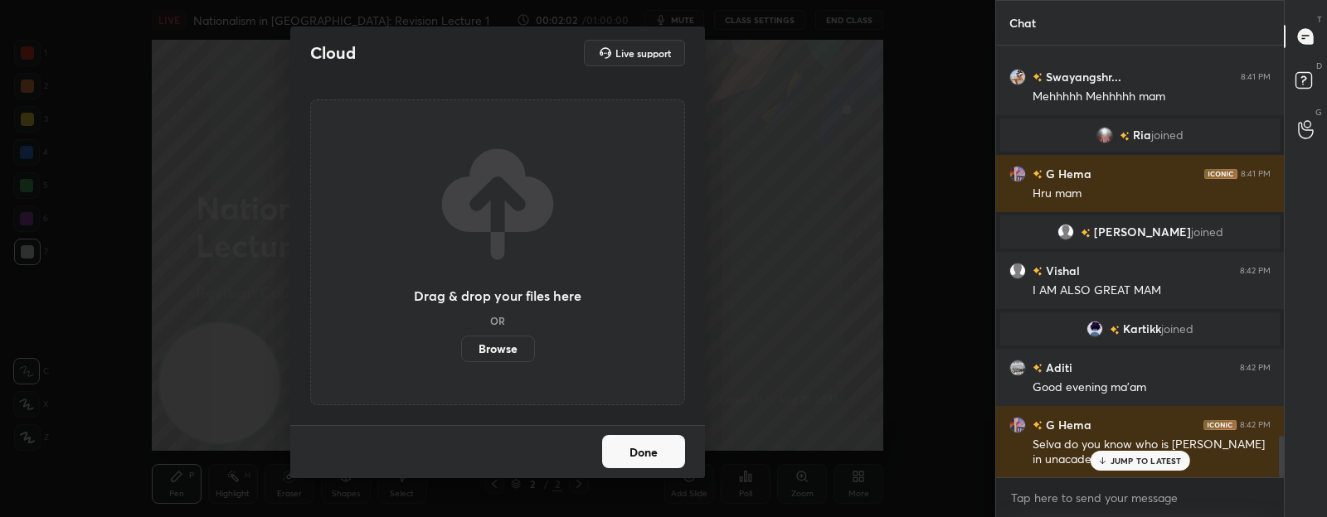
click at [498, 349] on label "Browse" at bounding box center [498, 349] width 74 height 27
click at [461, 349] on input "Browse" at bounding box center [461, 349] width 0 height 27
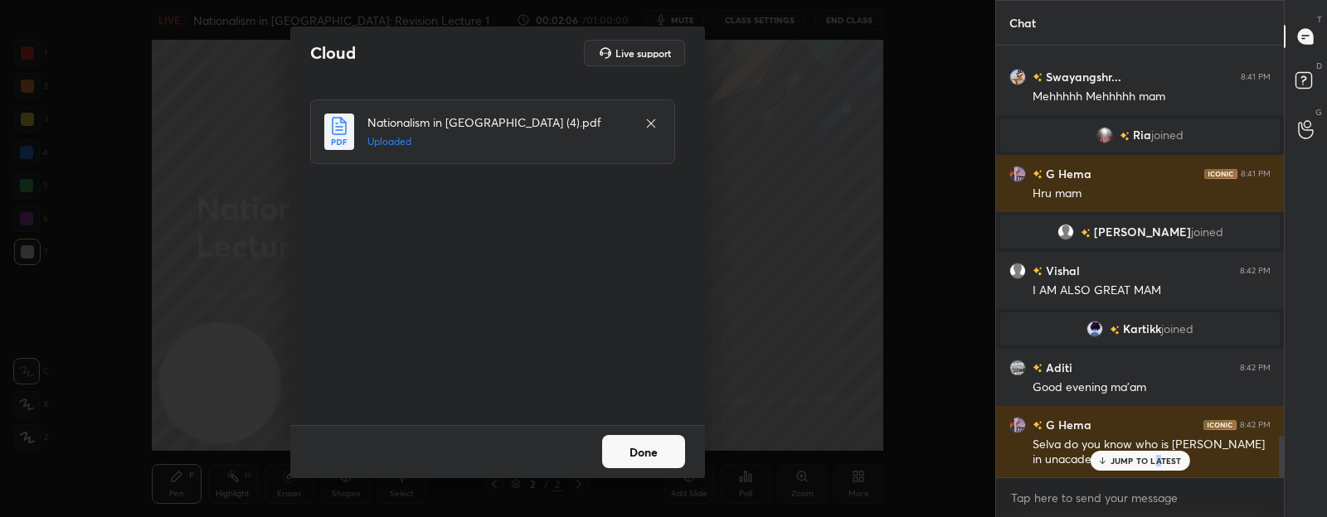
click at [1160, 466] on p "JUMP TO LATEST" at bounding box center [1145, 461] width 71 height 10
click at [641, 450] on button "Done" at bounding box center [643, 451] width 83 height 33
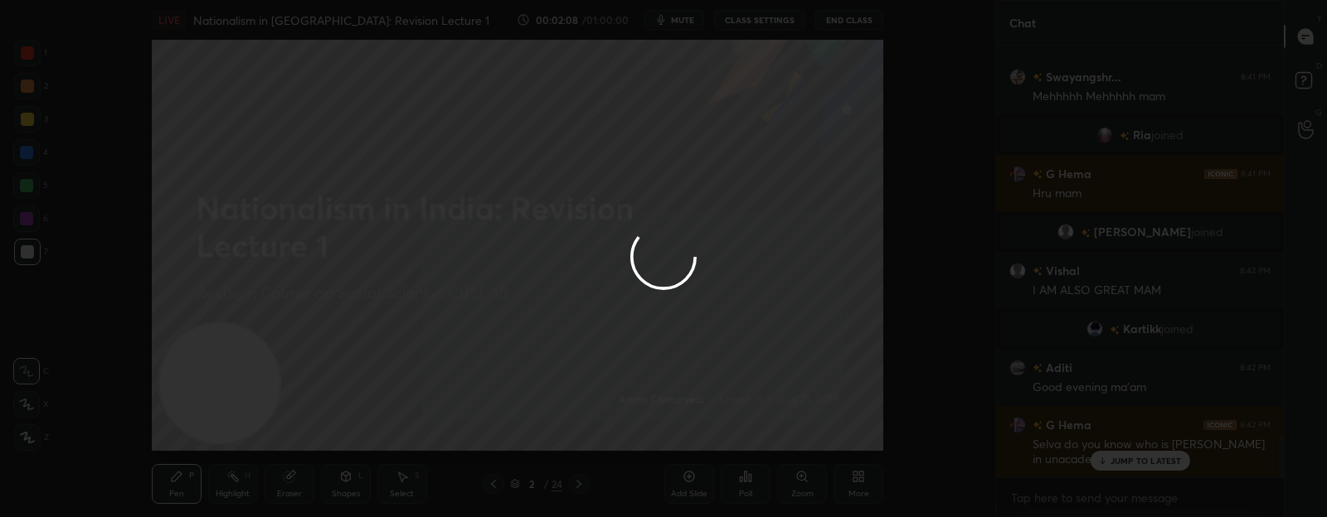
scroll to position [4117, 0]
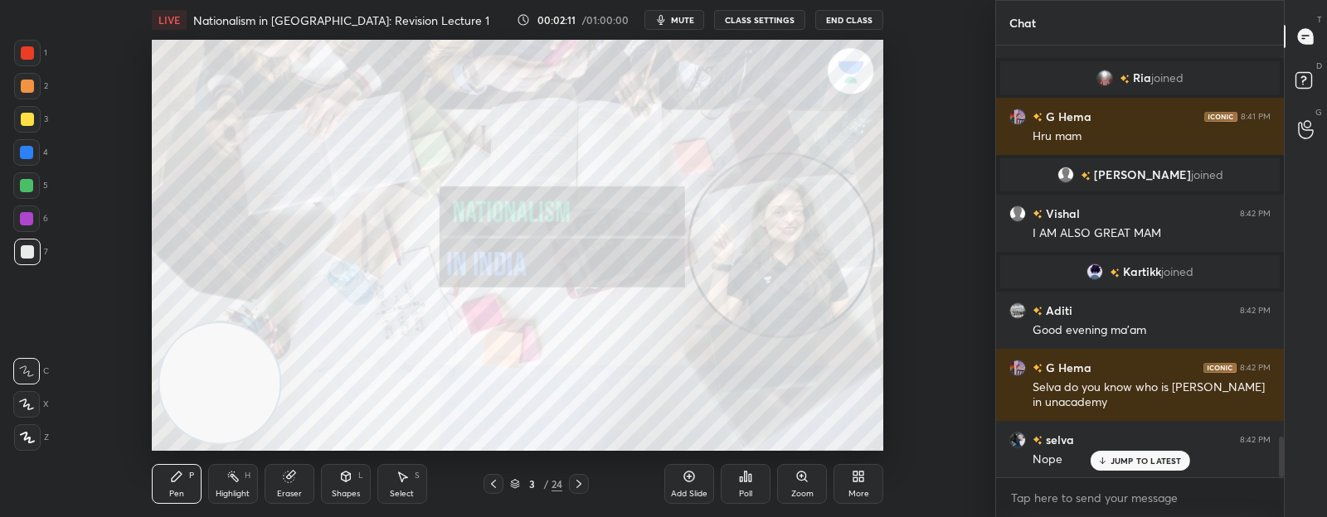
click at [672, 17] on button "mute" at bounding box center [674, 20] width 60 height 20
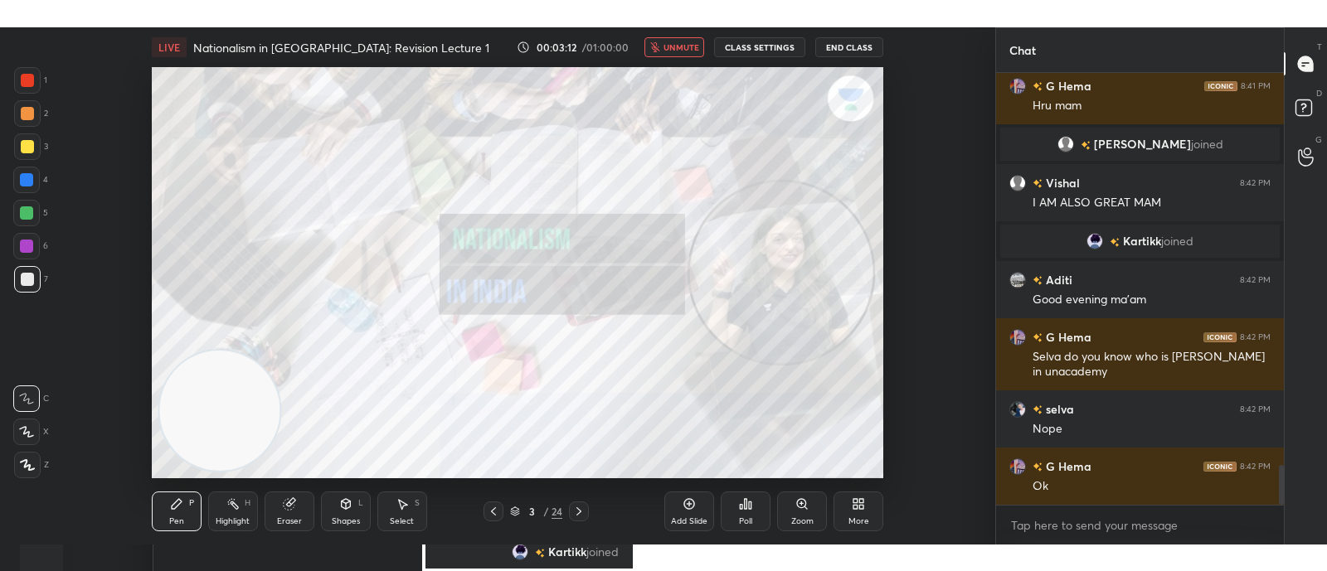
scroll to position [4232, 0]
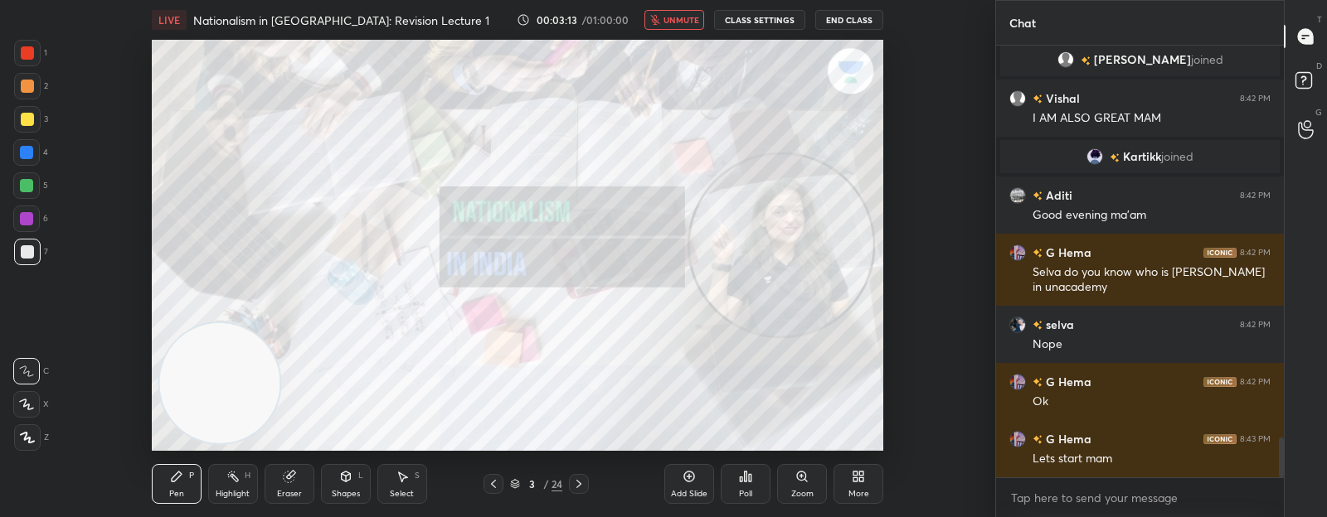
click at [672, 17] on span "unmute" at bounding box center [681, 20] width 36 height 12
click at [575, 491] on icon at bounding box center [578, 484] width 13 height 13
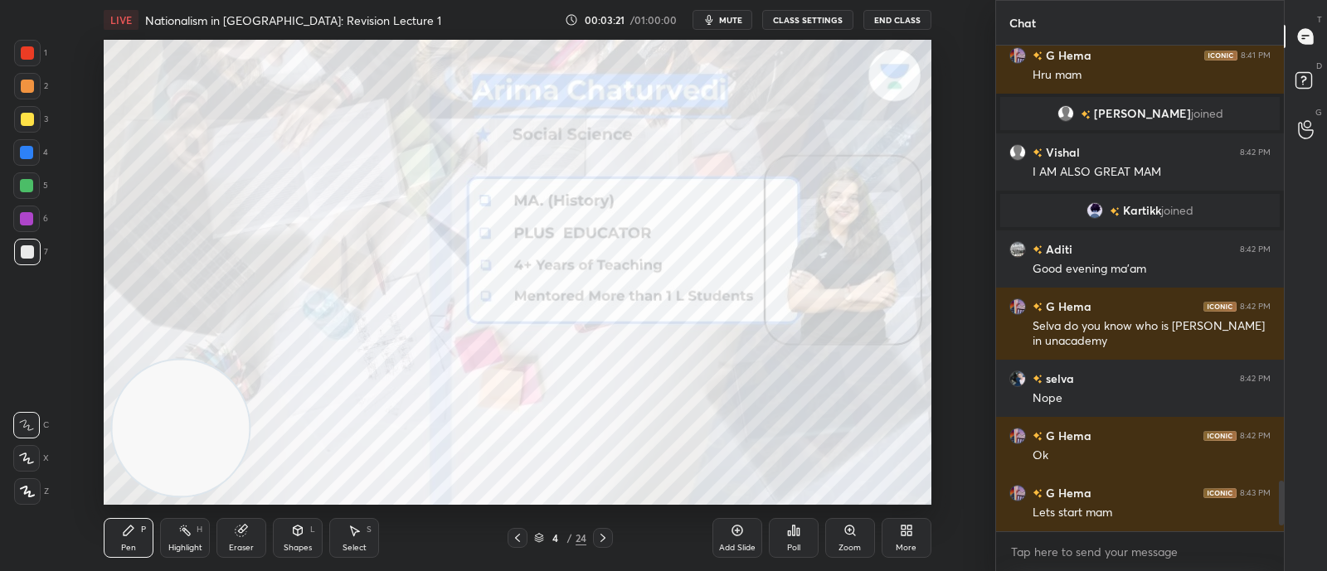
scroll to position [4178, 0]
click at [1064, 517] on textarea at bounding box center [1139, 552] width 261 height 27
type textarea "x"
paste textarea "[URL][DOMAIN_NAME]"
type textarea "[URL][DOMAIN_NAME]"
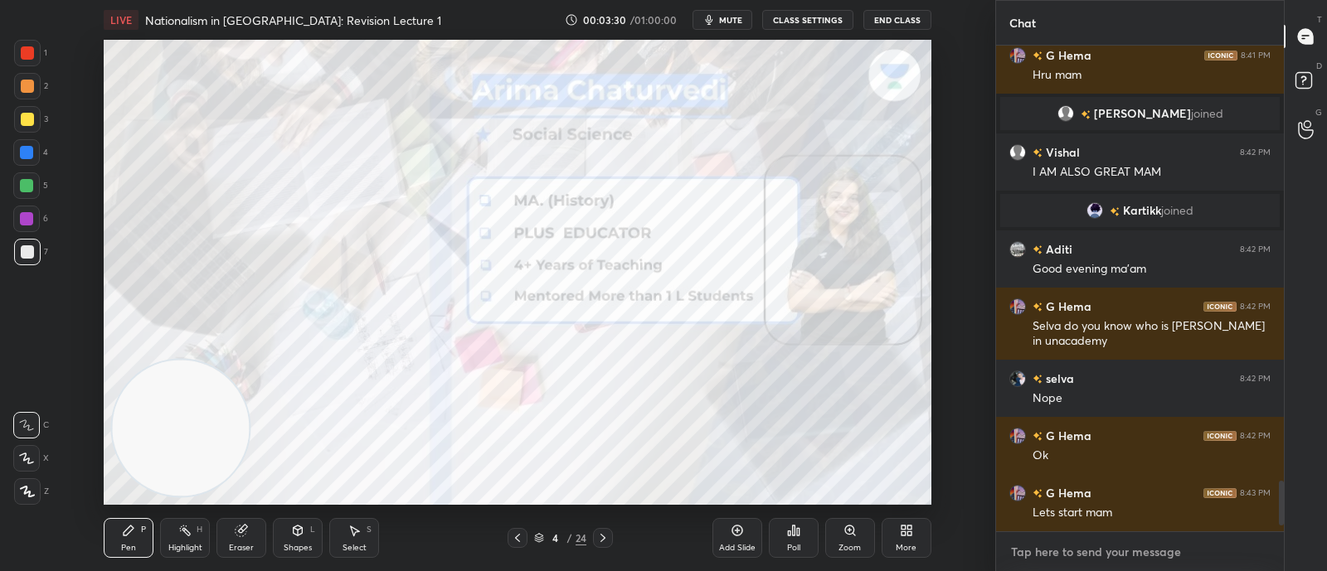
type textarea "x"
type textarea "[URL][DOMAIN_NAME]"
click at [1256, 517] on icon at bounding box center [1256, 551] width 7 height 10
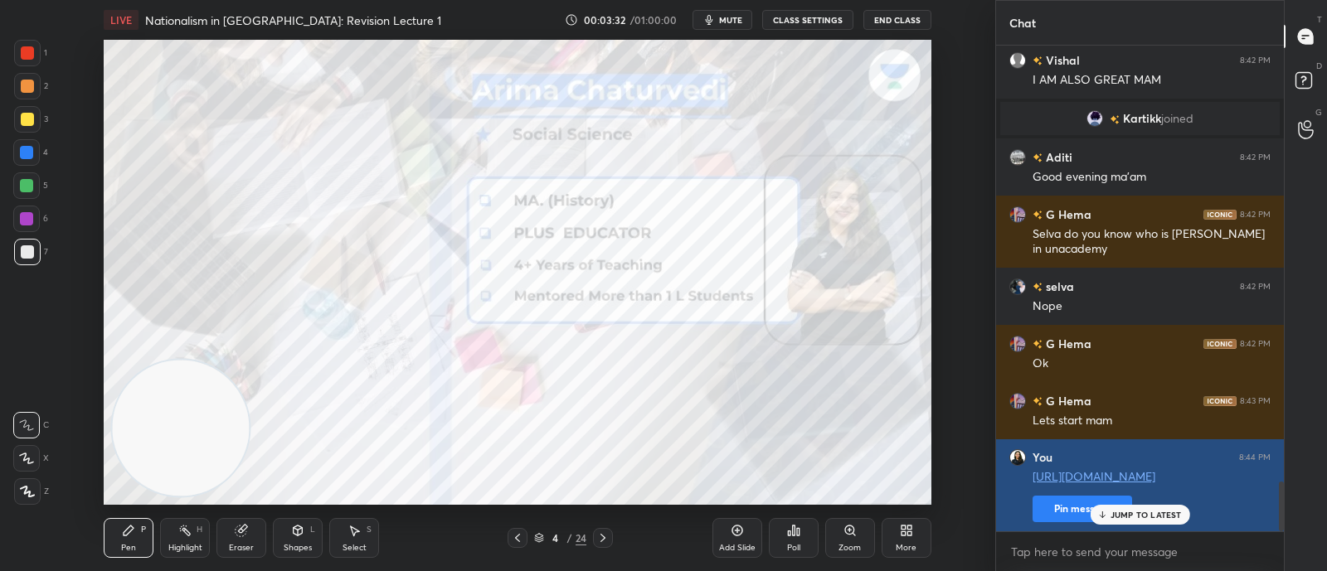
click at [1077, 517] on div "You 8:44 PM https://t.me/+Ia7sc8AlU0I2M2Vl Pin message" at bounding box center [1140, 485] width 288 height 93
type textarea "x"
click at [1059, 512] on button "Pin message" at bounding box center [1082, 509] width 100 height 27
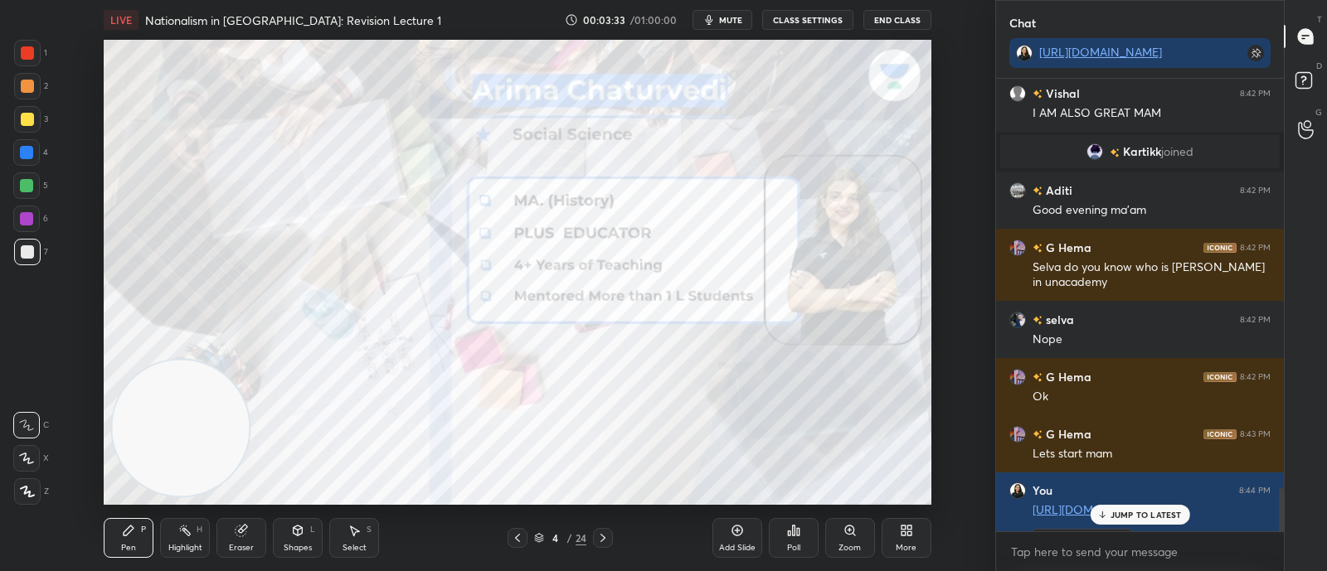
scroll to position [4304, 0]
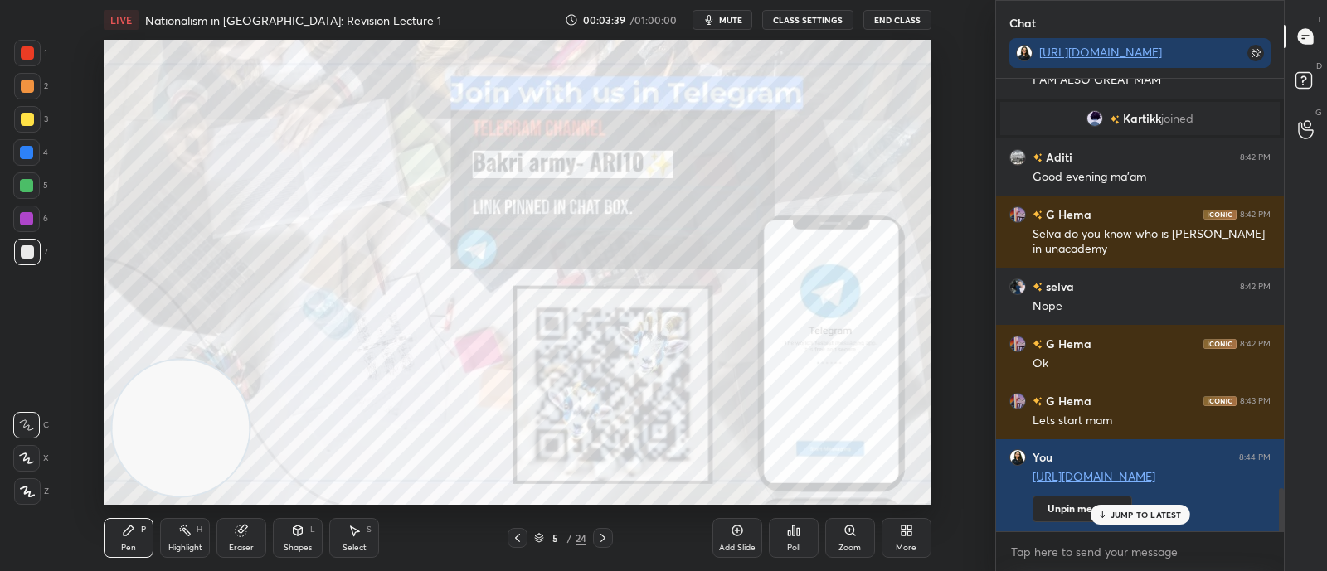
click at [28, 155] on div at bounding box center [26, 152] width 13 height 13
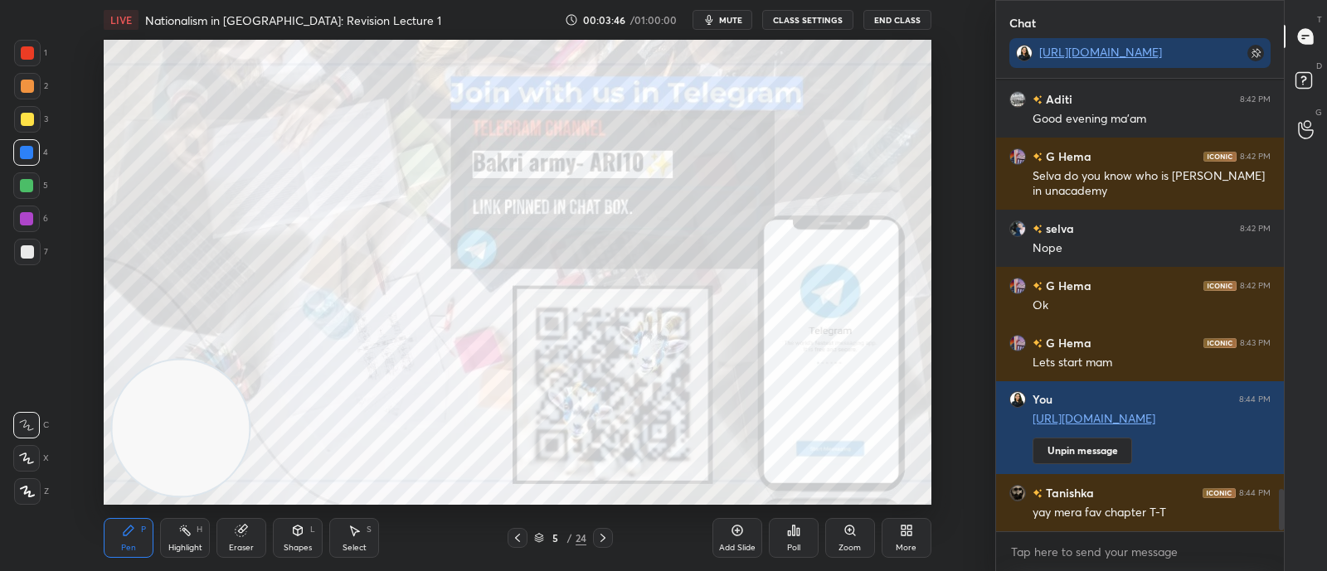
scroll to position [4419, 0]
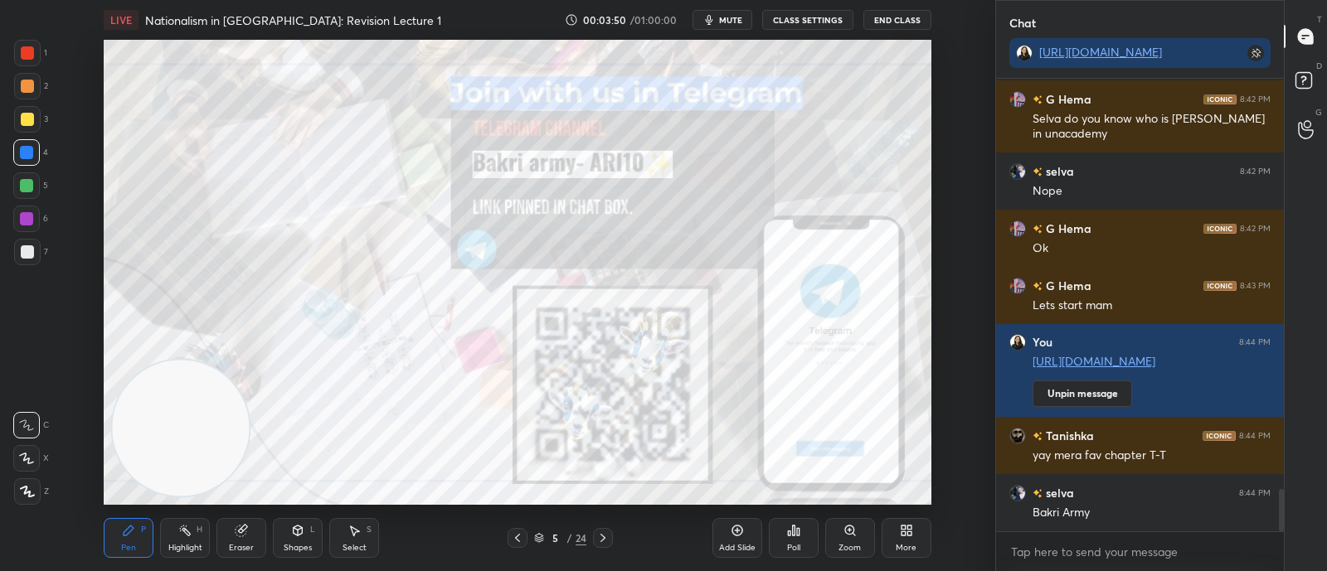
click at [602, 517] on icon at bounding box center [602, 538] width 13 height 13
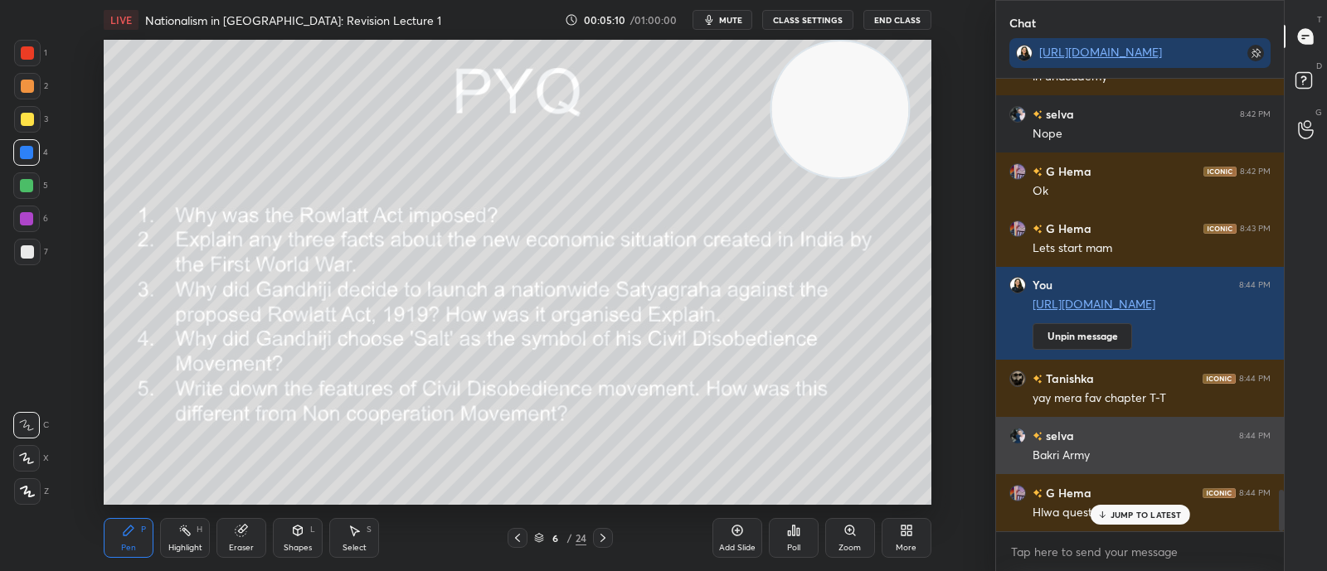
scroll to position [4515, 0]
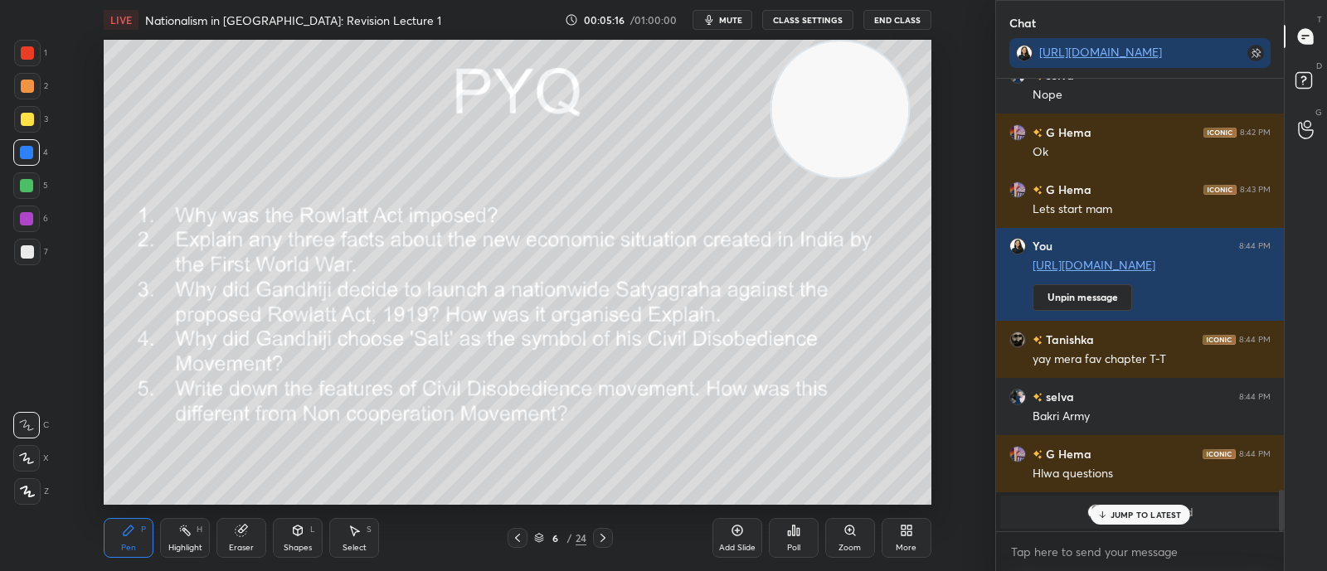
click at [1136, 517] on div "JUMP TO LATEST" at bounding box center [1140, 515] width 100 height 20
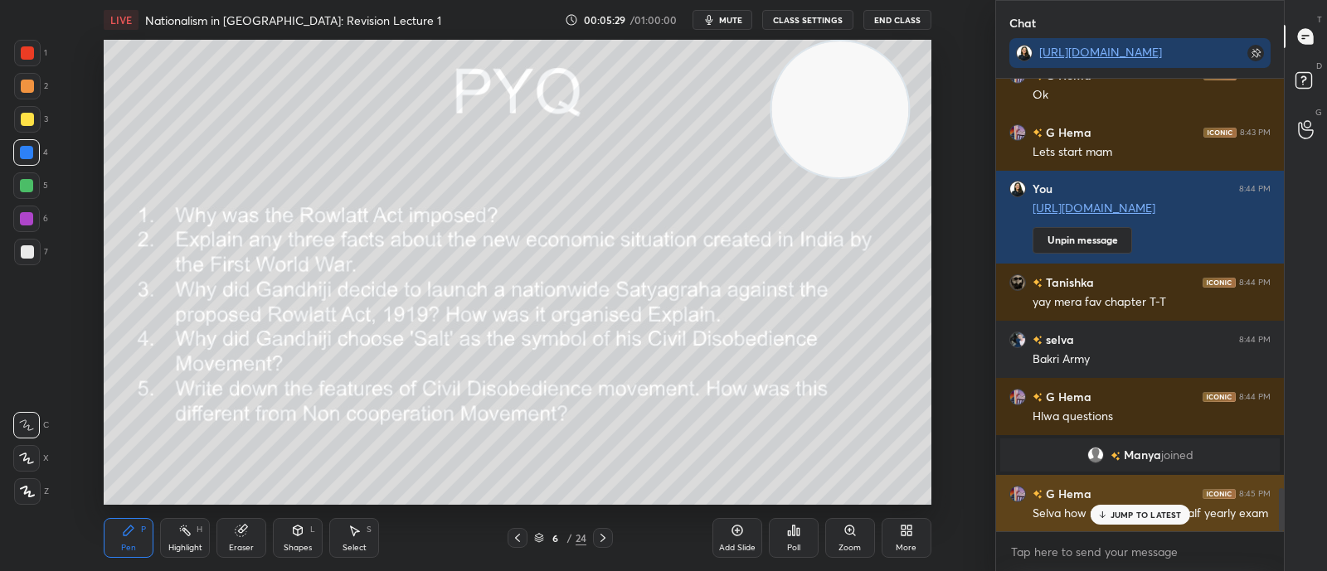
click at [1132, 514] on p "JUMP TO LATEST" at bounding box center [1145, 515] width 71 height 10
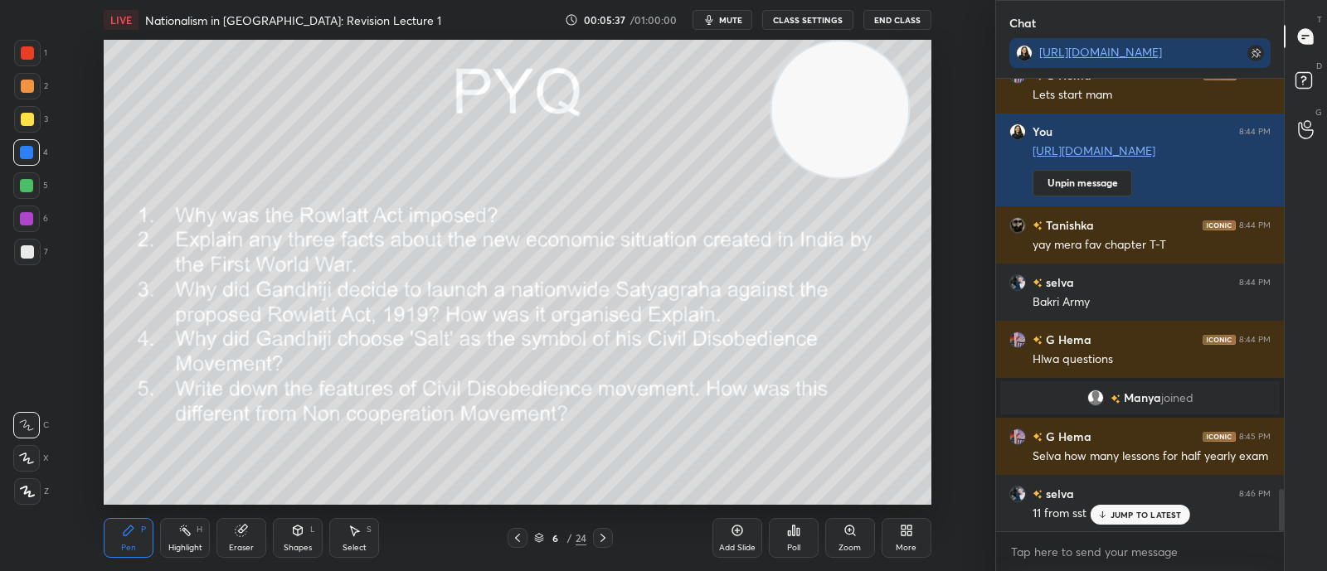
click at [1109, 514] on div "JUMP TO LATEST" at bounding box center [1140, 515] width 100 height 20
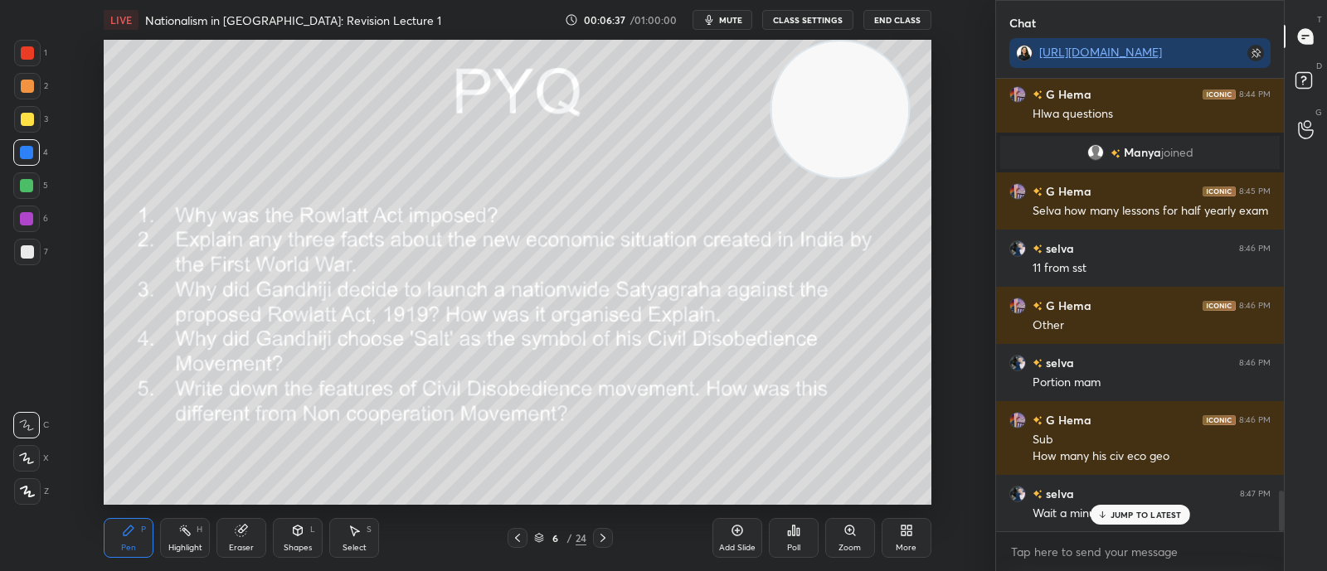
scroll to position [4664, 0]
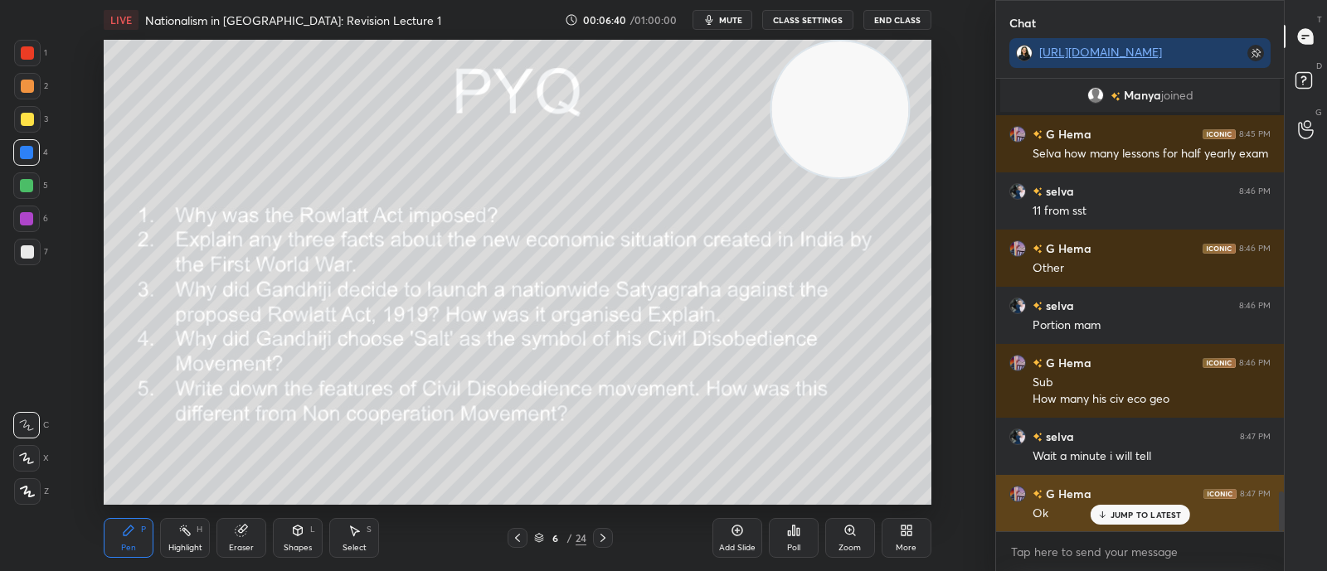
click at [1123, 512] on p "JUMP TO LATEST" at bounding box center [1145, 515] width 71 height 10
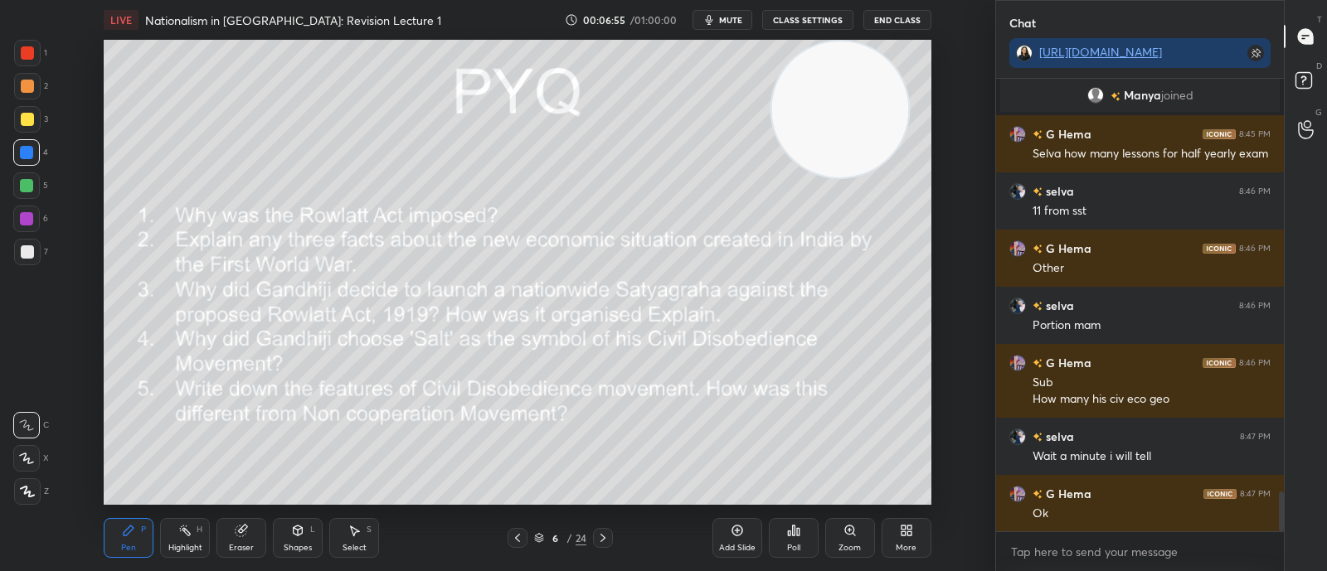
click at [285, 517] on div "Shapes L" at bounding box center [298, 538] width 50 height 40
click at [243, 517] on div "Eraser" at bounding box center [241, 548] width 25 height 8
click at [30, 483] on div "Erase all" at bounding box center [26, 491] width 27 height 27
click at [600, 517] on icon at bounding box center [602, 538] width 13 height 13
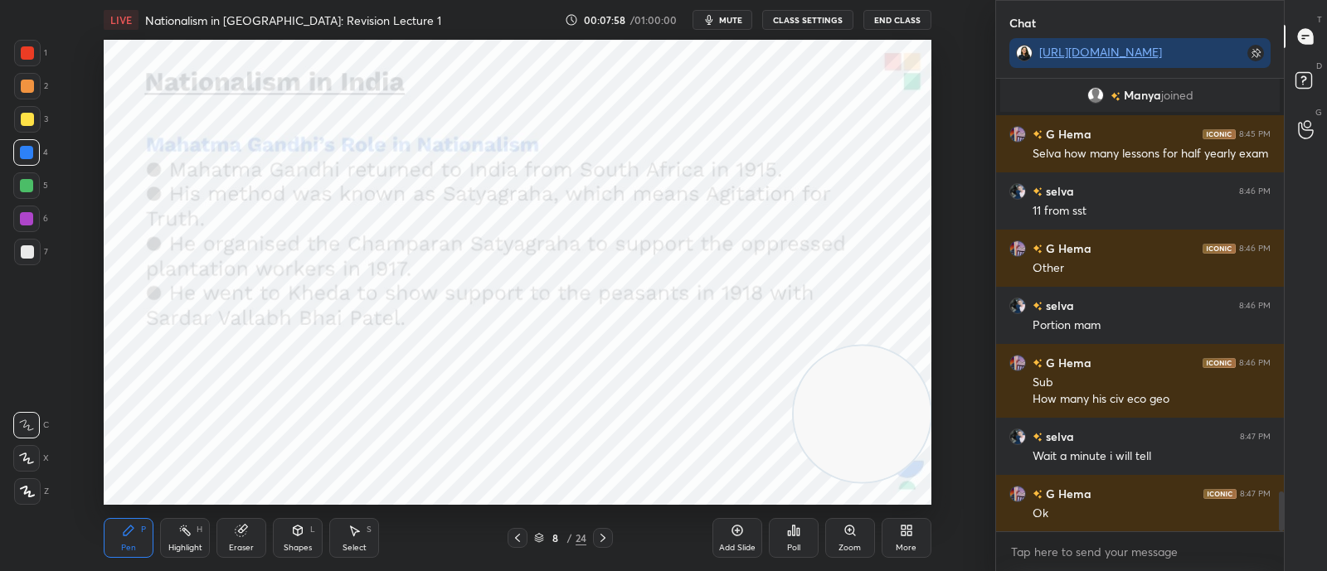
click at [547, 517] on div "8" at bounding box center [555, 538] width 17 height 10
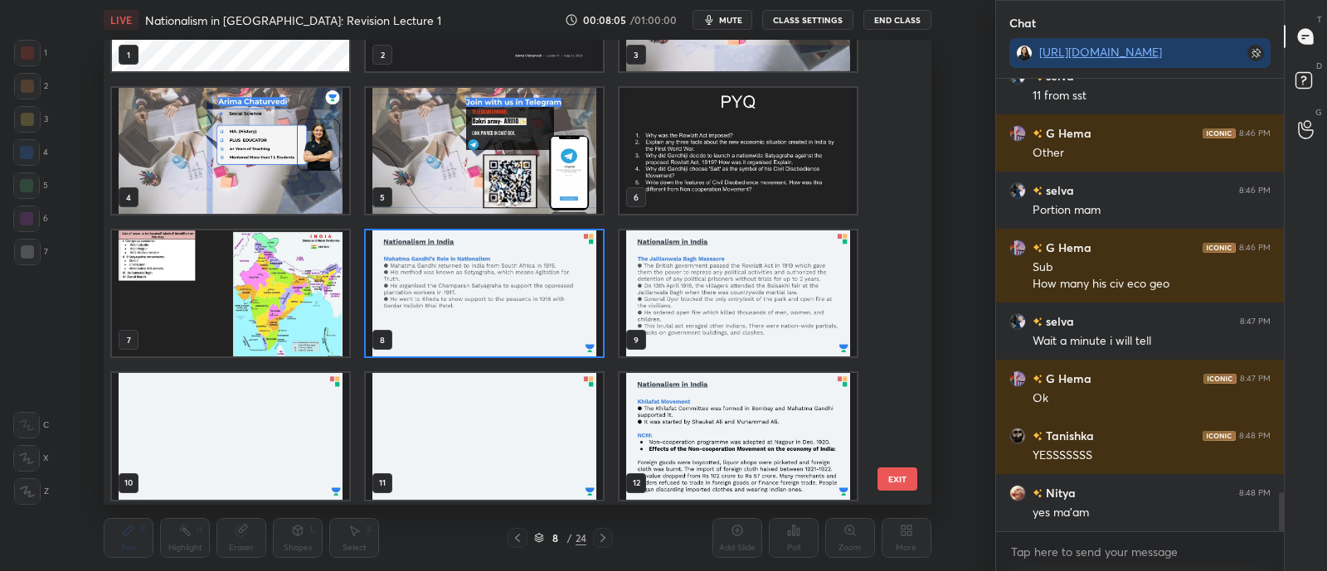
scroll to position [107, 0]
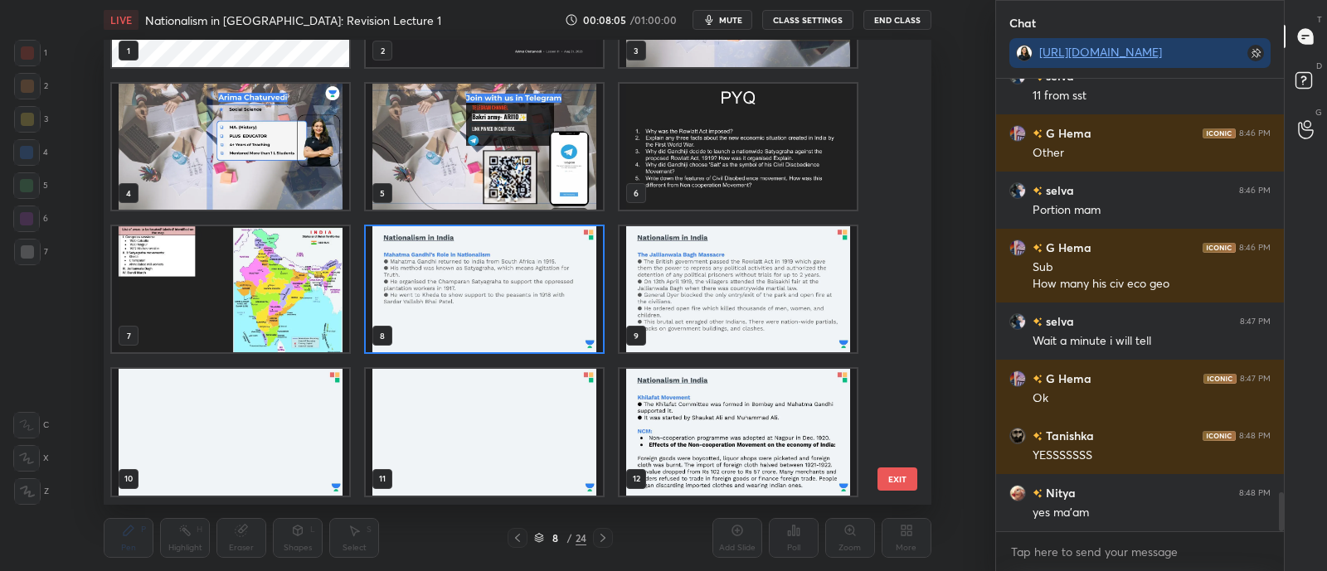
click at [528, 323] on img "grid" at bounding box center [484, 289] width 237 height 126
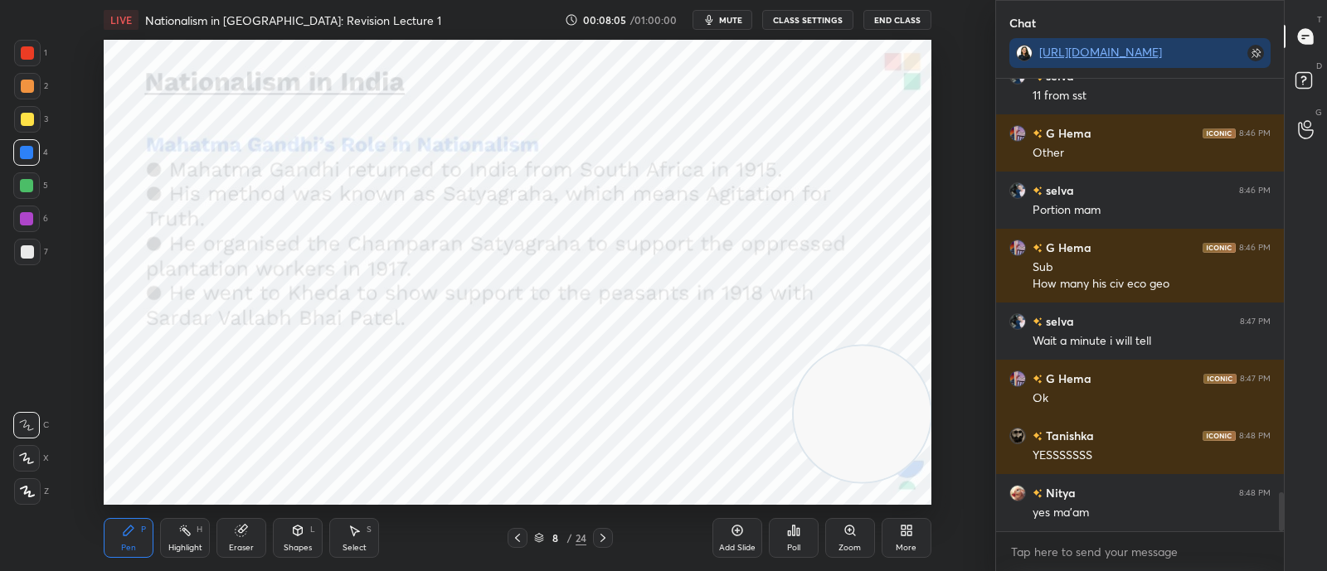
click at [538, 326] on img "grid" at bounding box center [484, 289] width 237 height 126
click at [551, 324] on img "grid" at bounding box center [484, 289] width 237 height 126
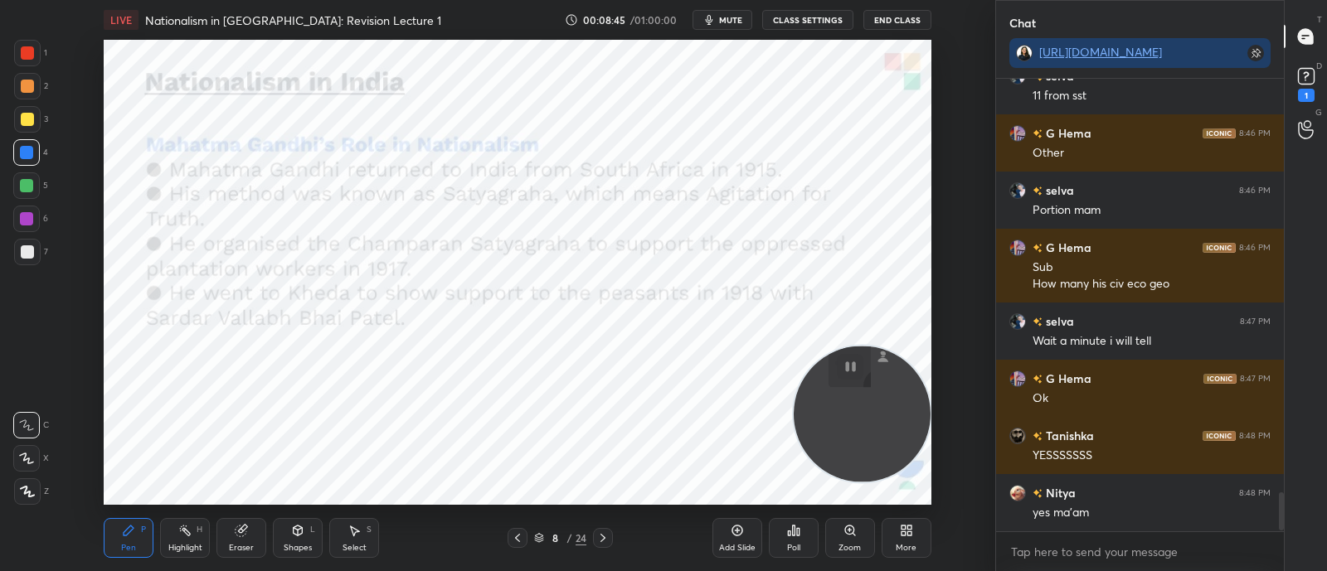
scroll to position [4908, 0]
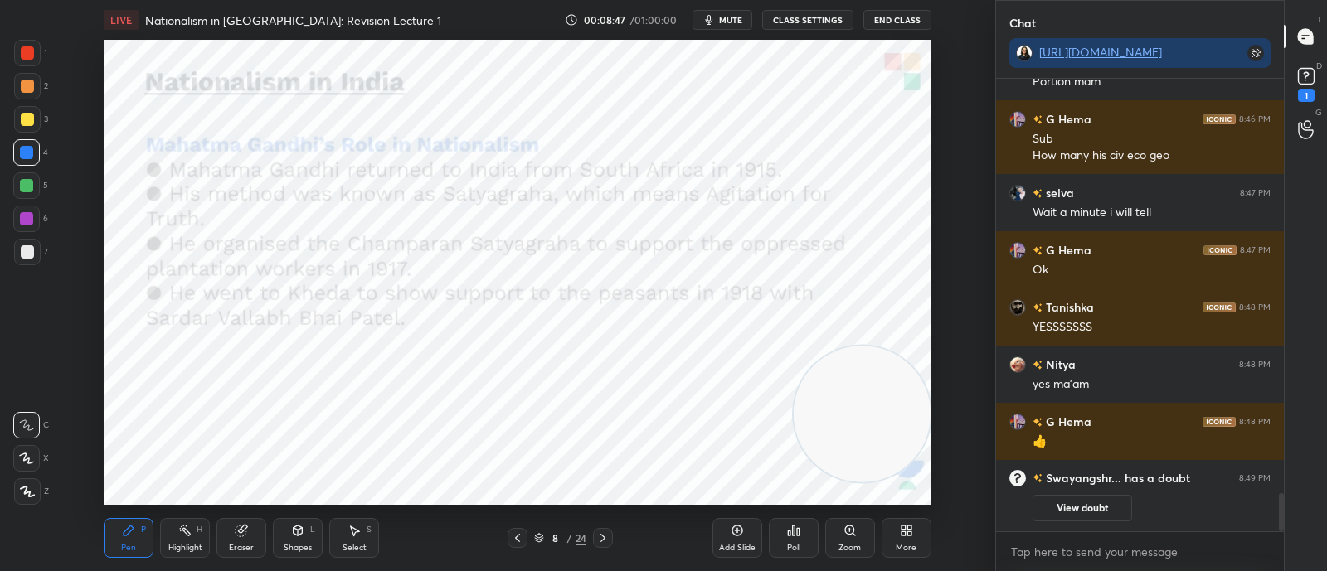
click at [1085, 501] on button "View doubt" at bounding box center [1082, 508] width 100 height 27
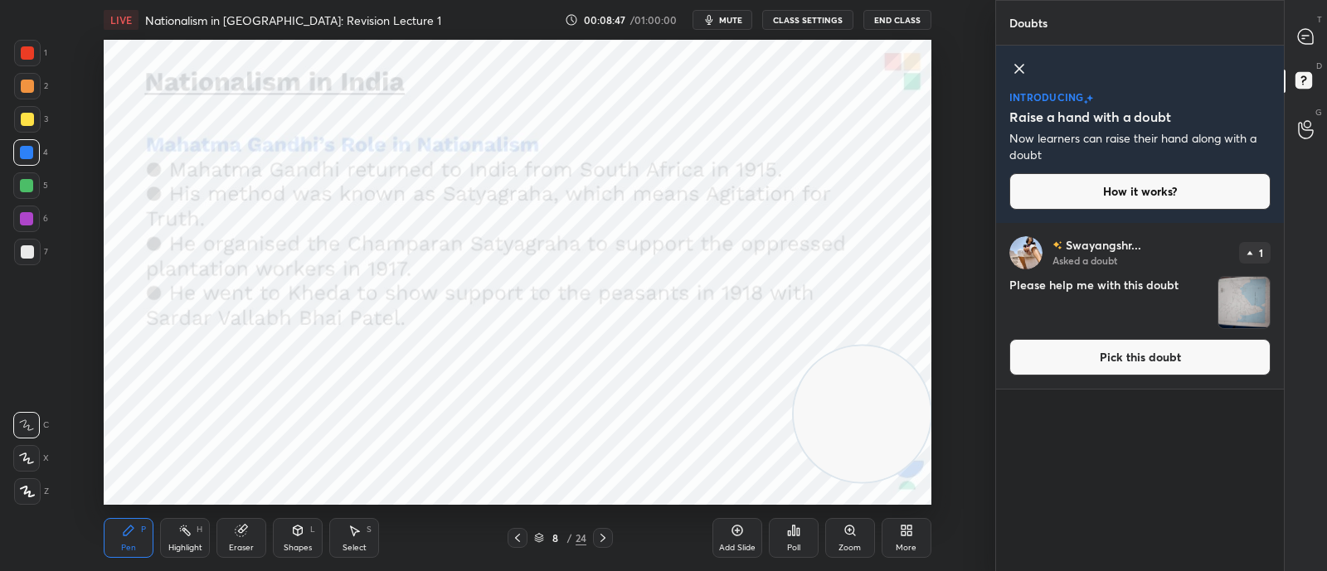
scroll to position [343, 282]
click at [1106, 348] on button "Pick this doubt" at bounding box center [1139, 357] width 261 height 36
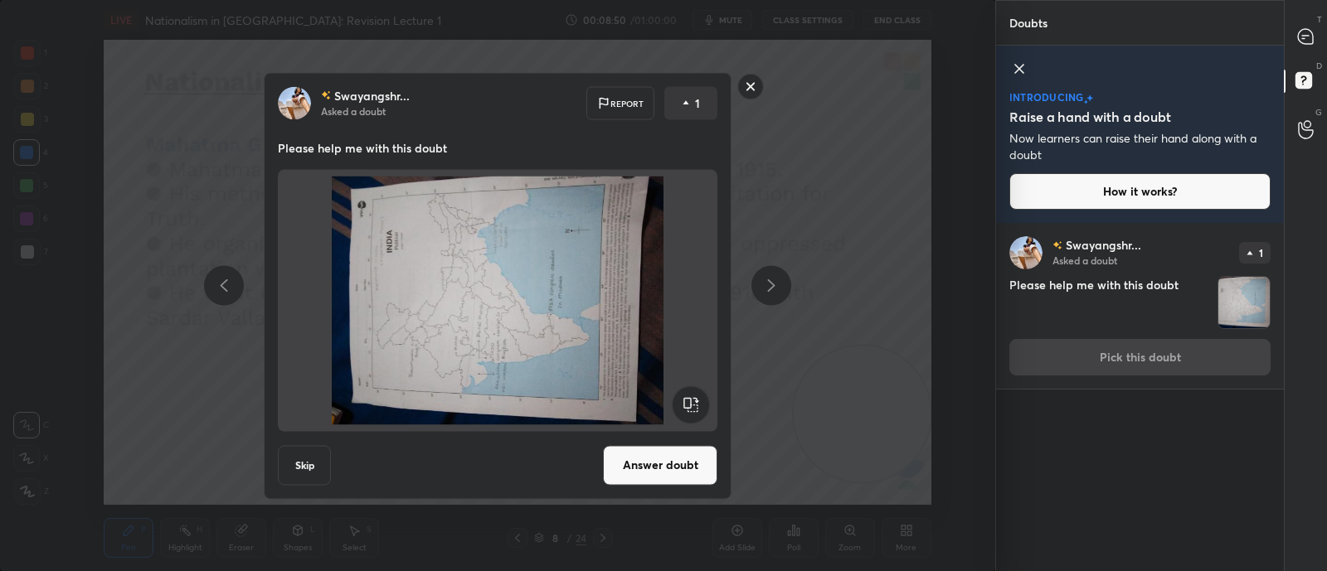
click at [692, 407] on rect at bounding box center [690, 404] width 37 height 37
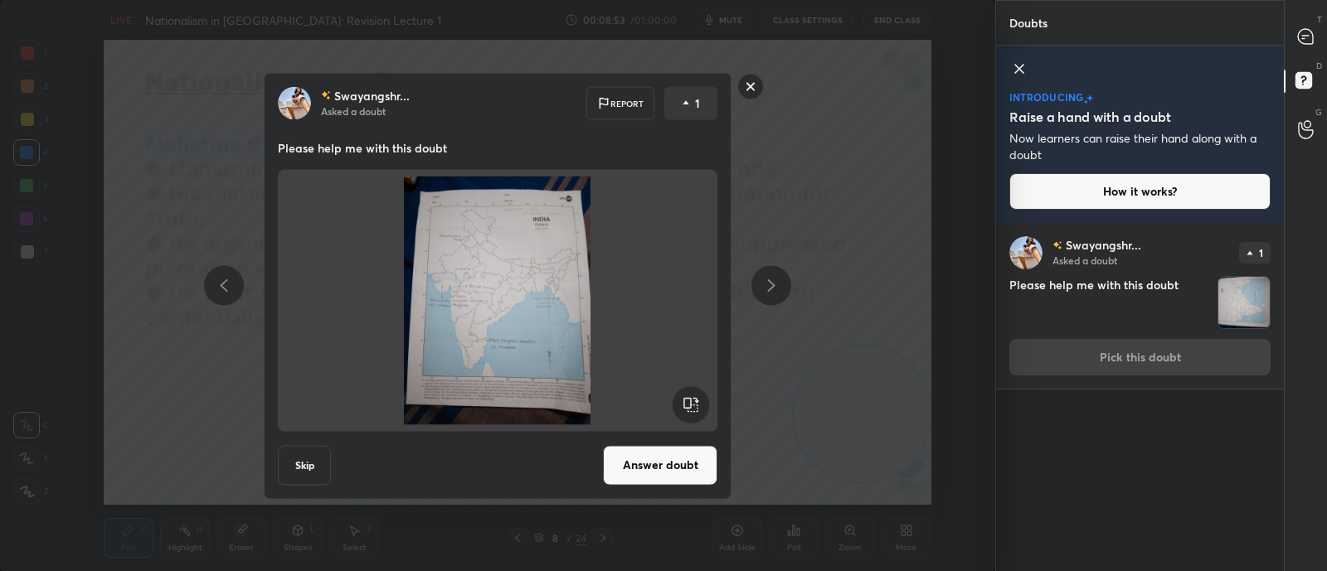
click at [668, 473] on button "Answer doubt" at bounding box center [660, 465] width 114 height 40
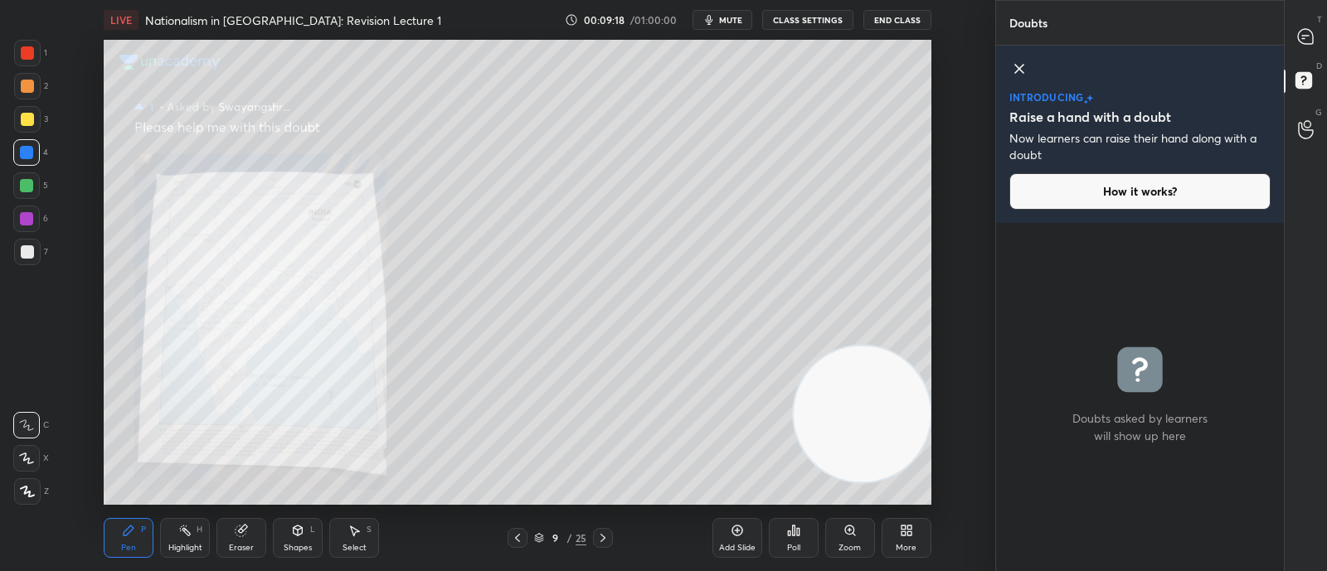
click at [866, 517] on div "Zoom" at bounding box center [850, 538] width 50 height 40
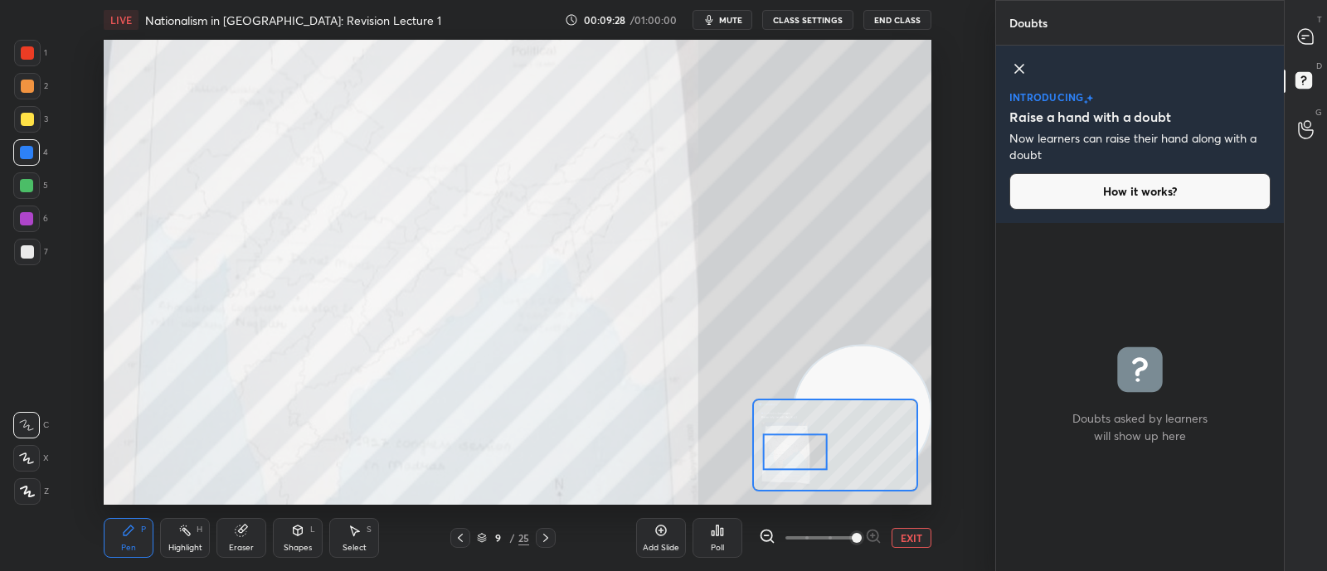
click at [920, 517] on div "Add Slide Poll EXIT" at bounding box center [783, 538] width 295 height 93
click at [912, 517] on button "EXIT" at bounding box center [911, 538] width 40 height 20
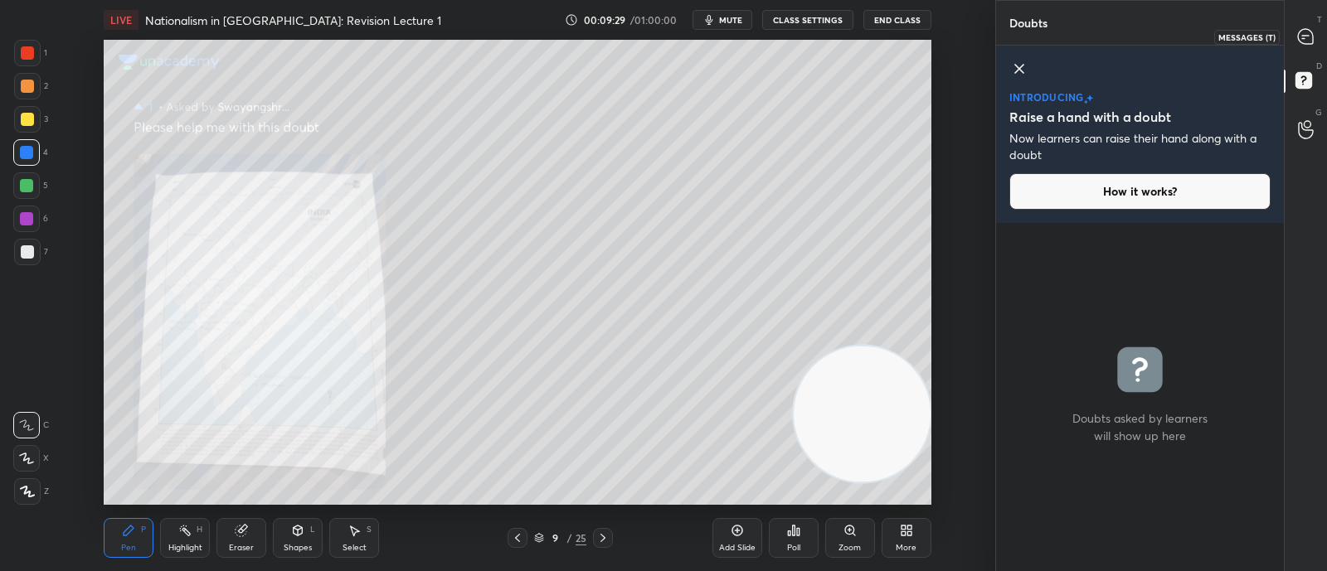
click at [1293, 38] on div at bounding box center [1305, 37] width 33 height 30
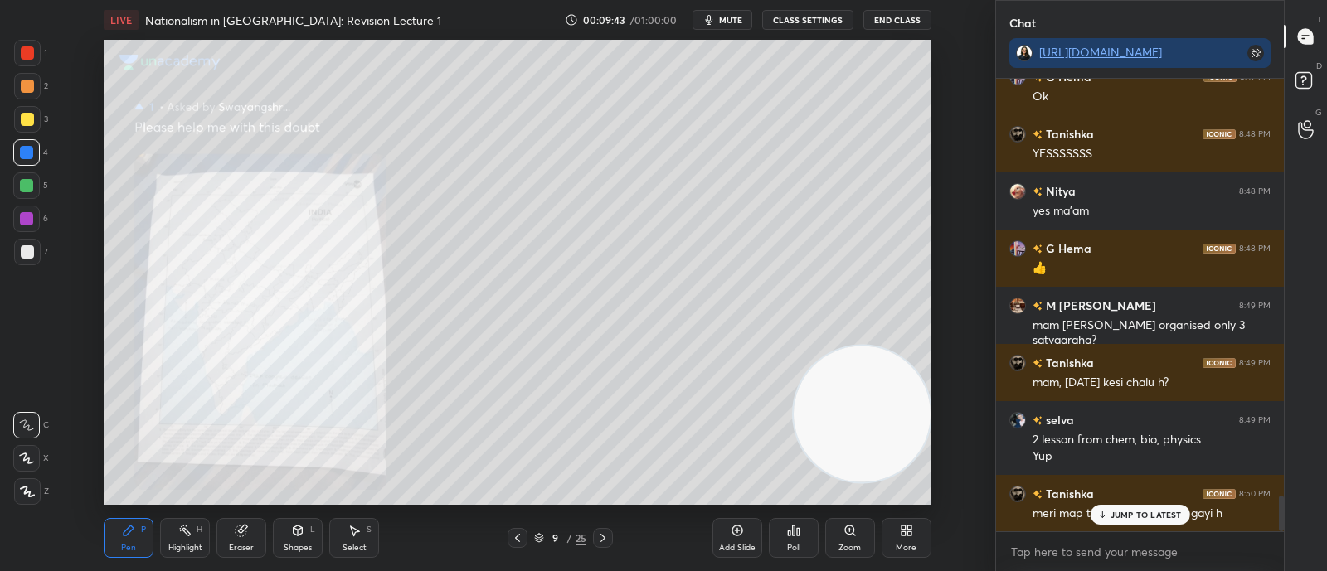
scroll to position [5415, 0]
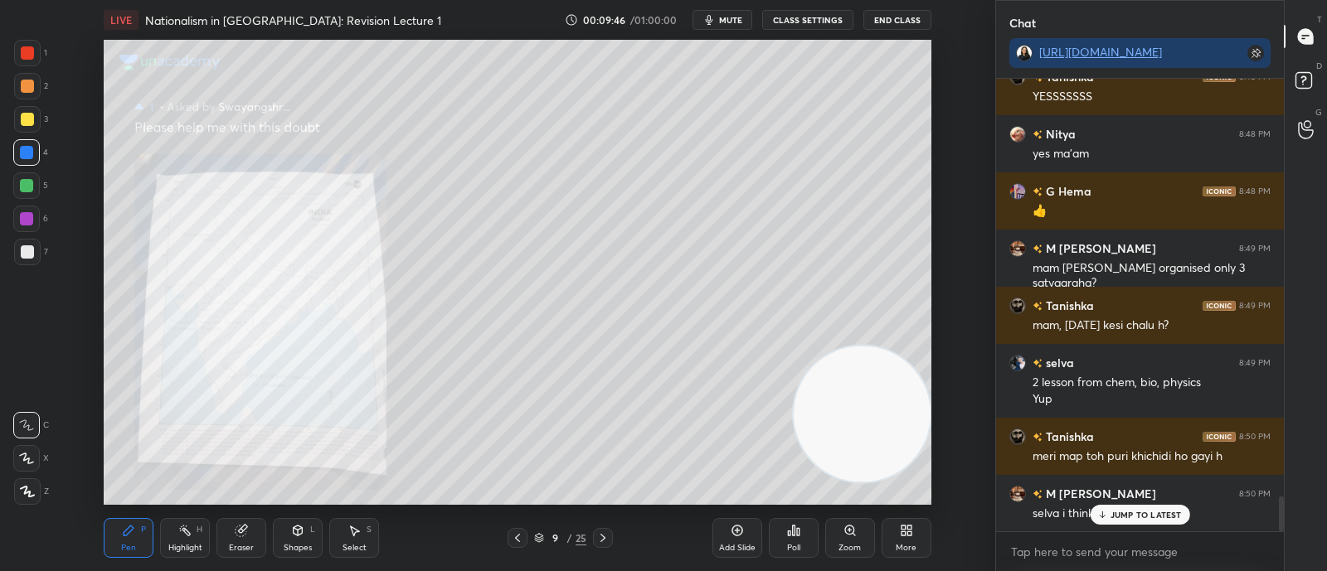
click at [517, 517] on div "Pen P Highlight H Eraser Shapes L Select S 9 / 25 Add Slide Poll Zoom More" at bounding box center [518, 538] width 828 height 66
click at [517, 517] on icon at bounding box center [517, 538] width 5 height 8
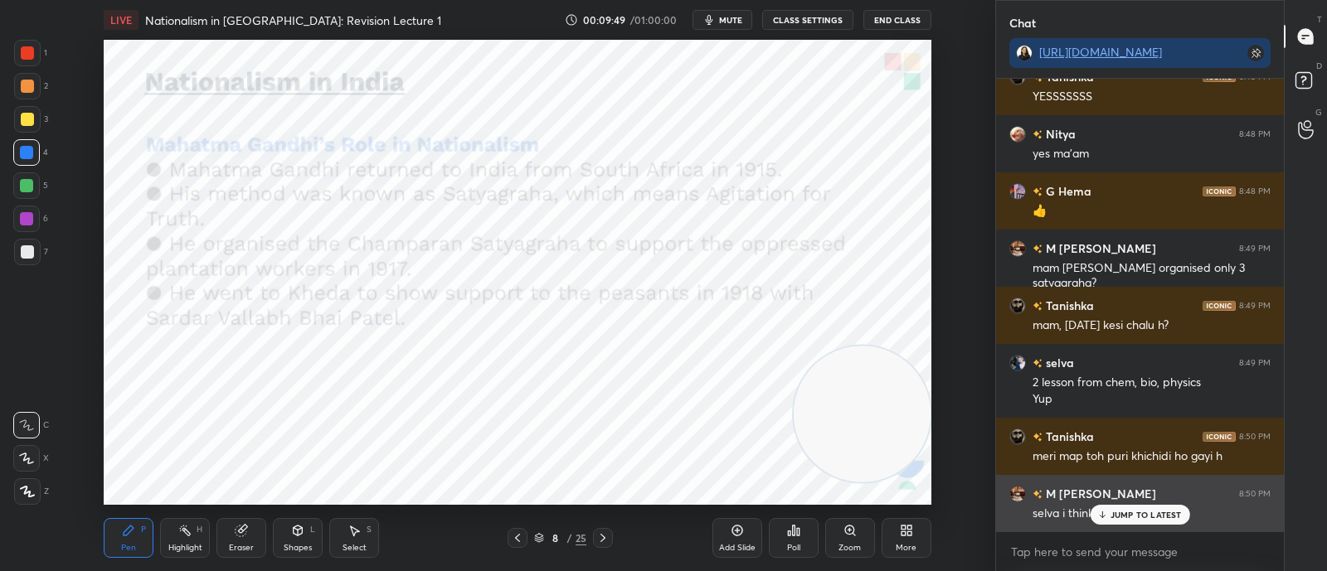
click at [1124, 513] on p "JUMP TO LATEST" at bounding box center [1145, 515] width 71 height 10
click at [1130, 512] on p "JUMP TO LATEST" at bounding box center [1145, 515] width 71 height 10
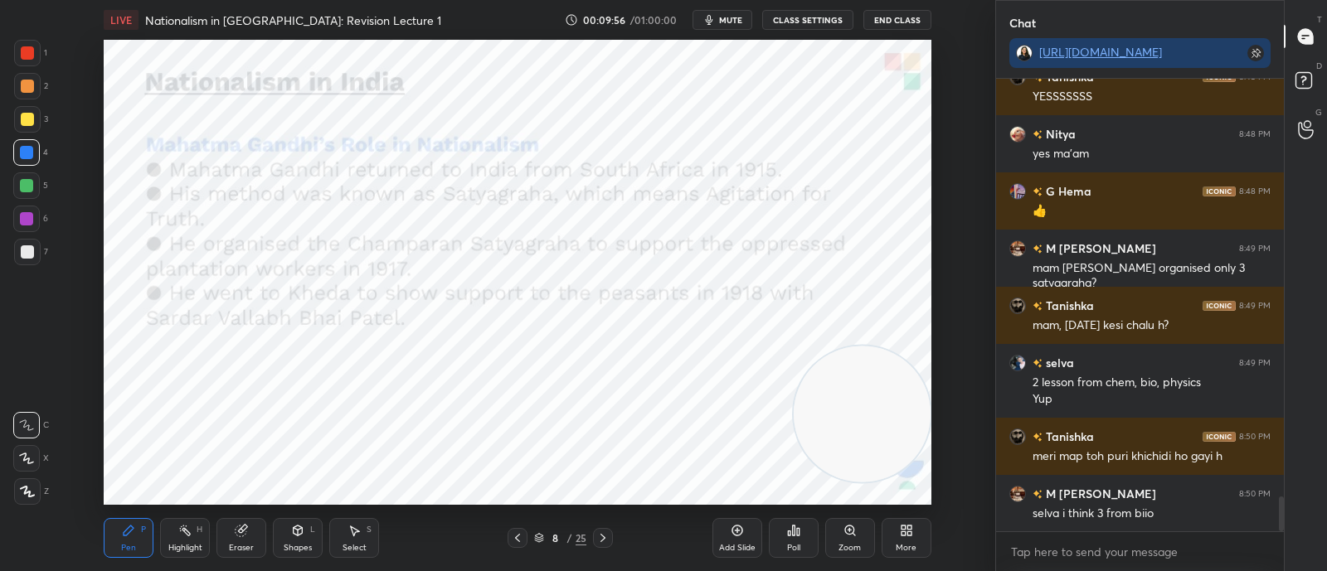
click at [522, 517] on icon at bounding box center [517, 538] width 13 height 13
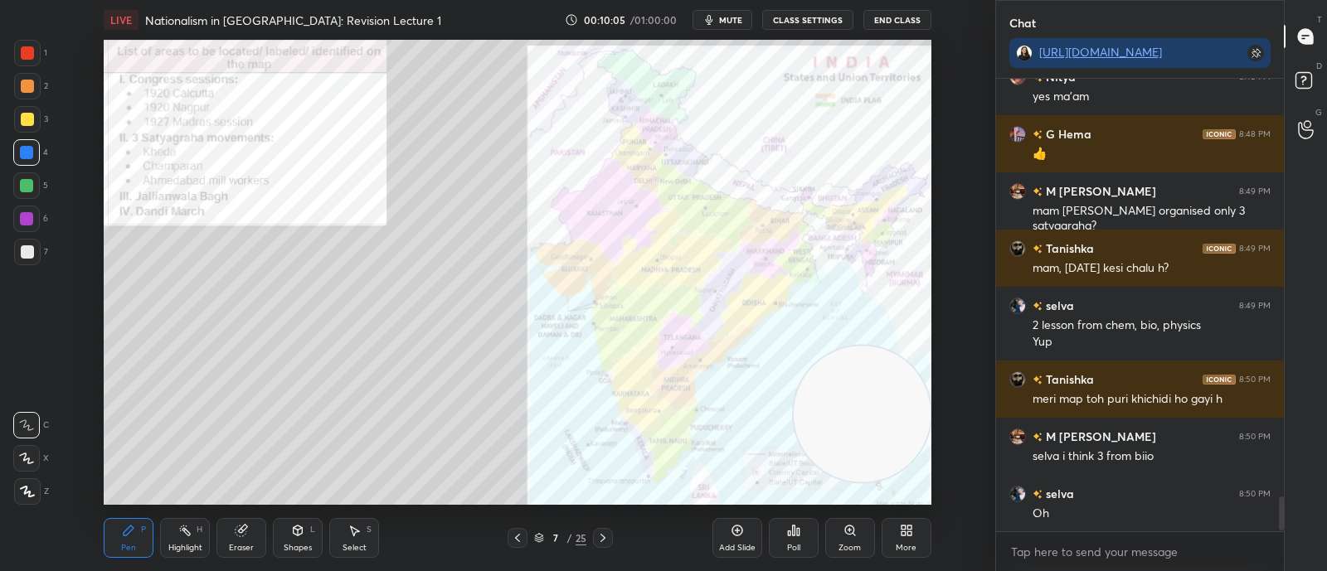
scroll to position [5544, 0]
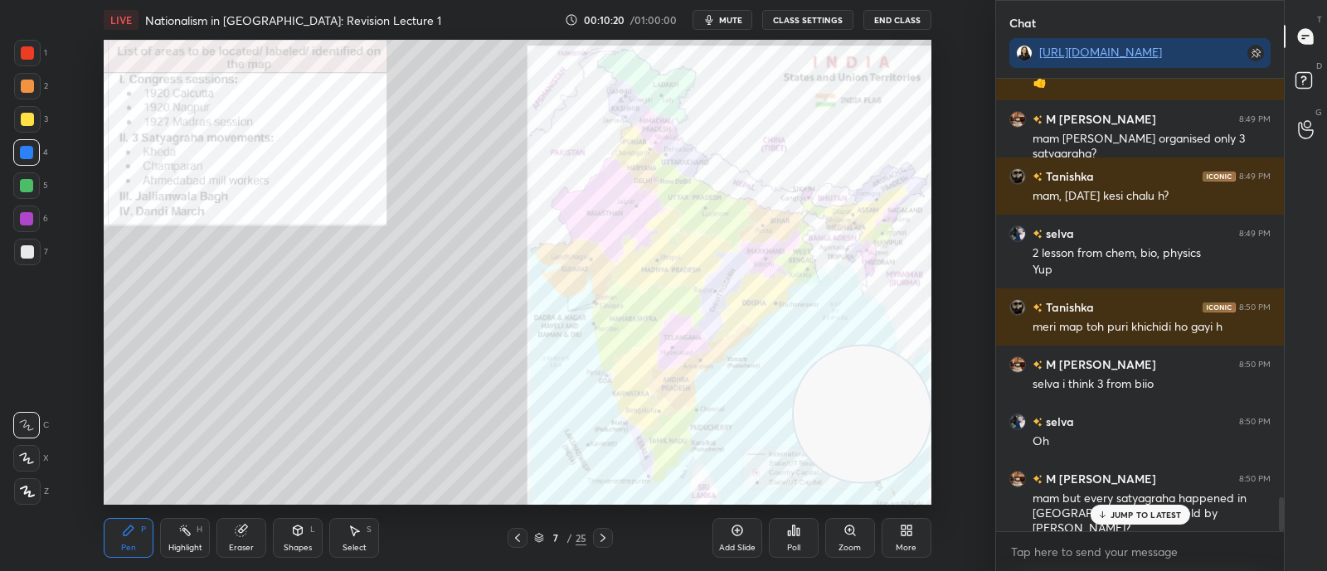
click at [1144, 517] on div "JUMP TO LATEST" at bounding box center [1140, 515] width 100 height 20
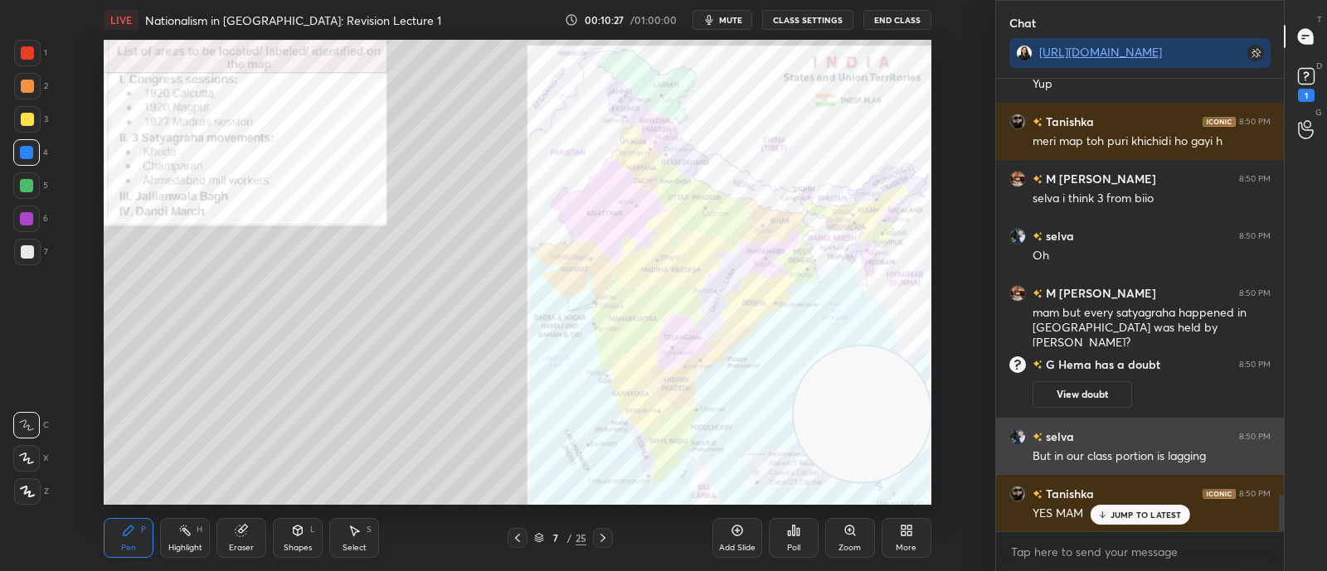
scroll to position [5245, 0]
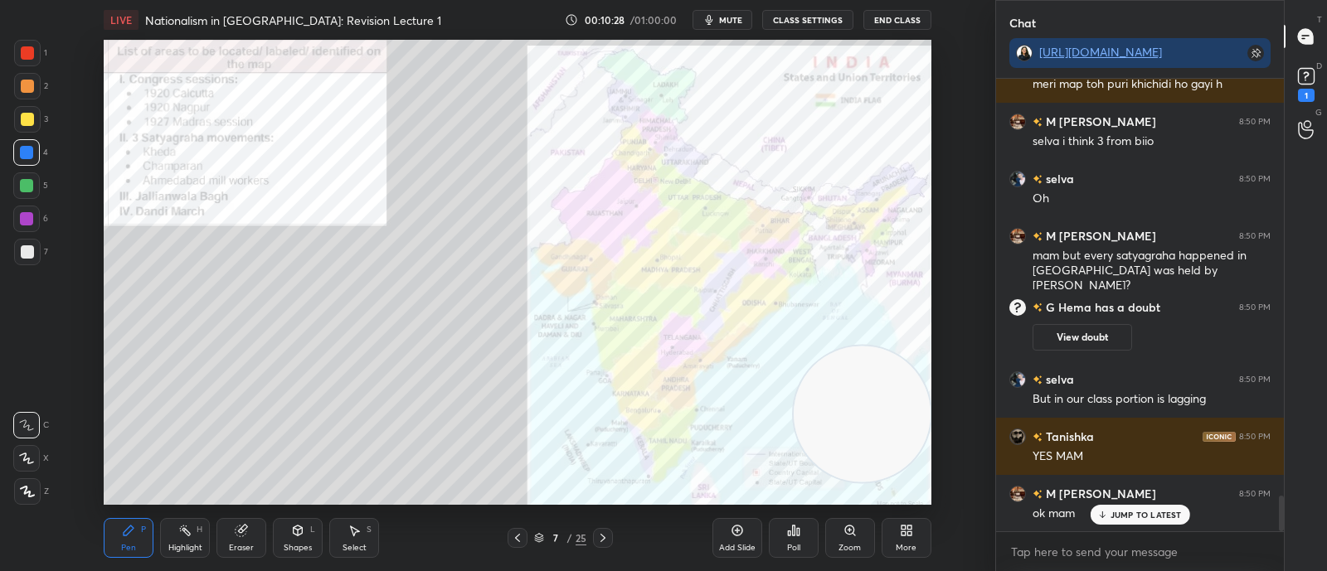
click at [1103, 337] on button "View doubt" at bounding box center [1082, 337] width 100 height 27
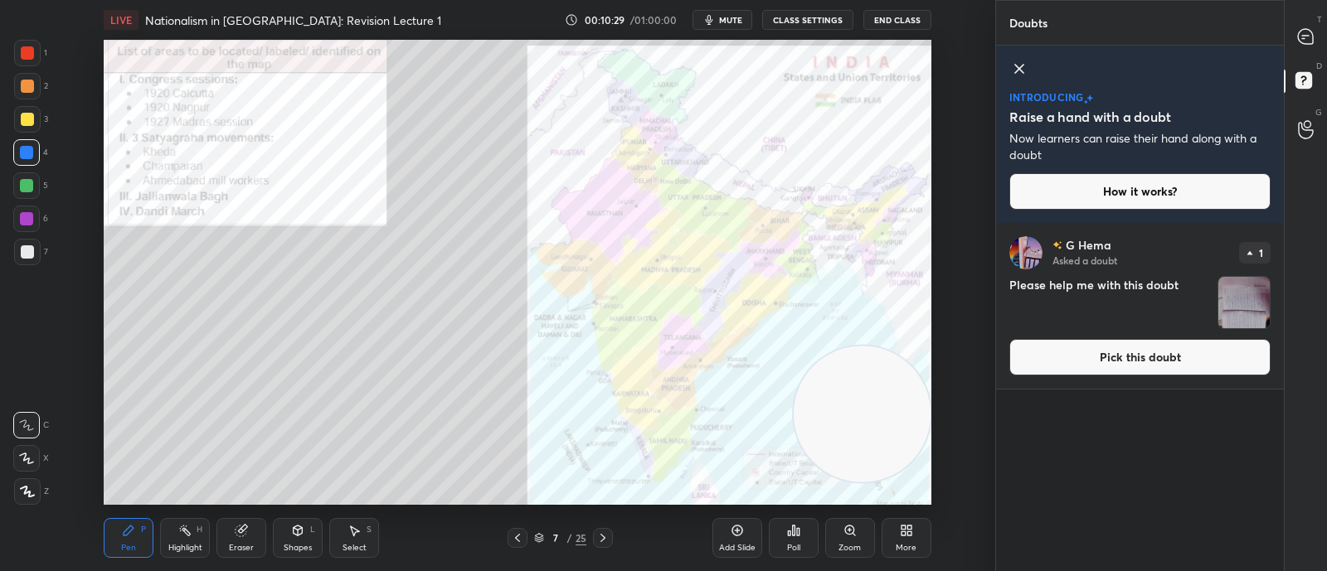
click at [1127, 374] on button "Pick this doubt" at bounding box center [1139, 357] width 261 height 36
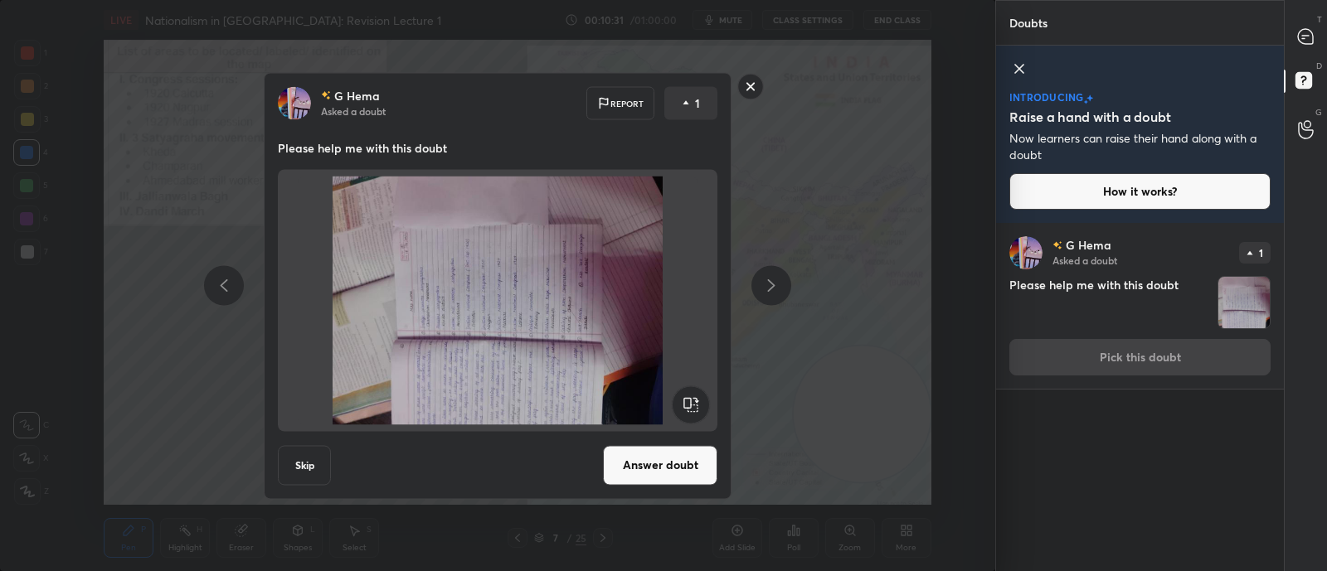
click at [686, 400] on rect at bounding box center [690, 404] width 37 height 37
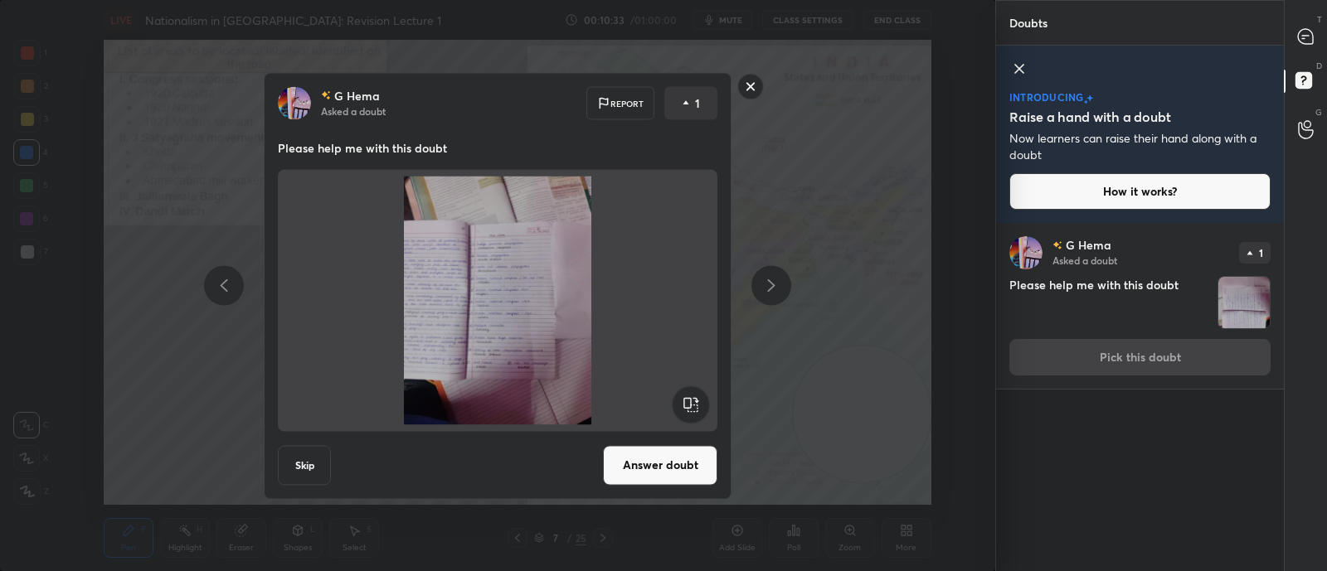
click at [652, 465] on button "Answer doubt" at bounding box center [660, 465] width 114 height 40
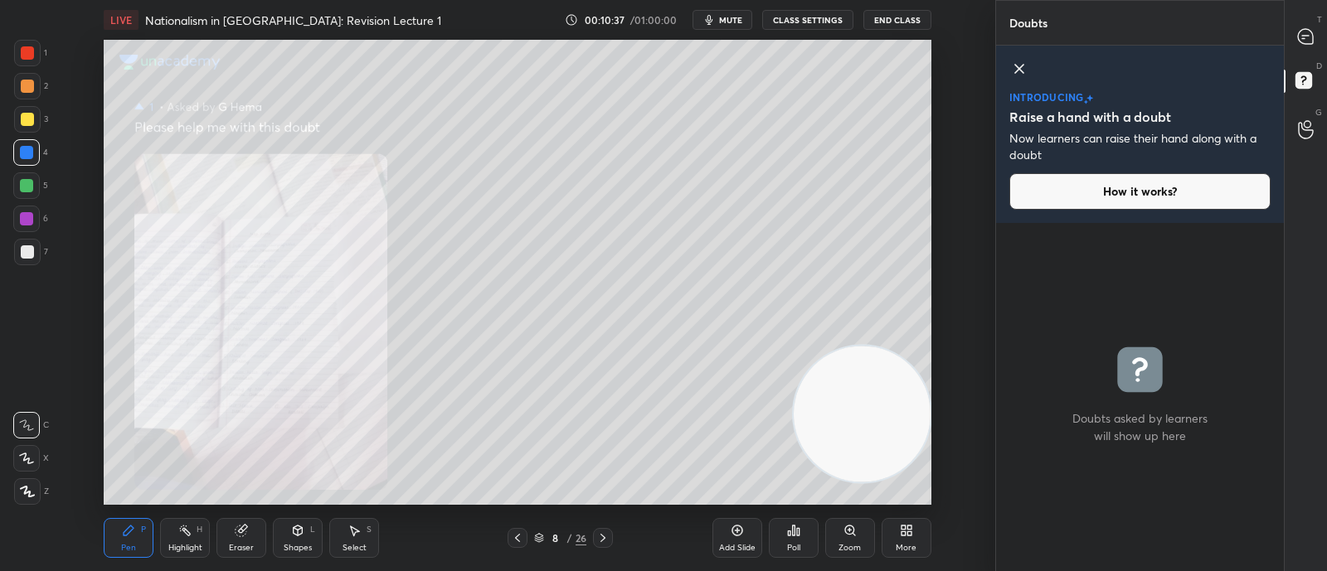
click at [856, 517] on div "Zoom" at bounding box center [850, 538] width 50 height 40
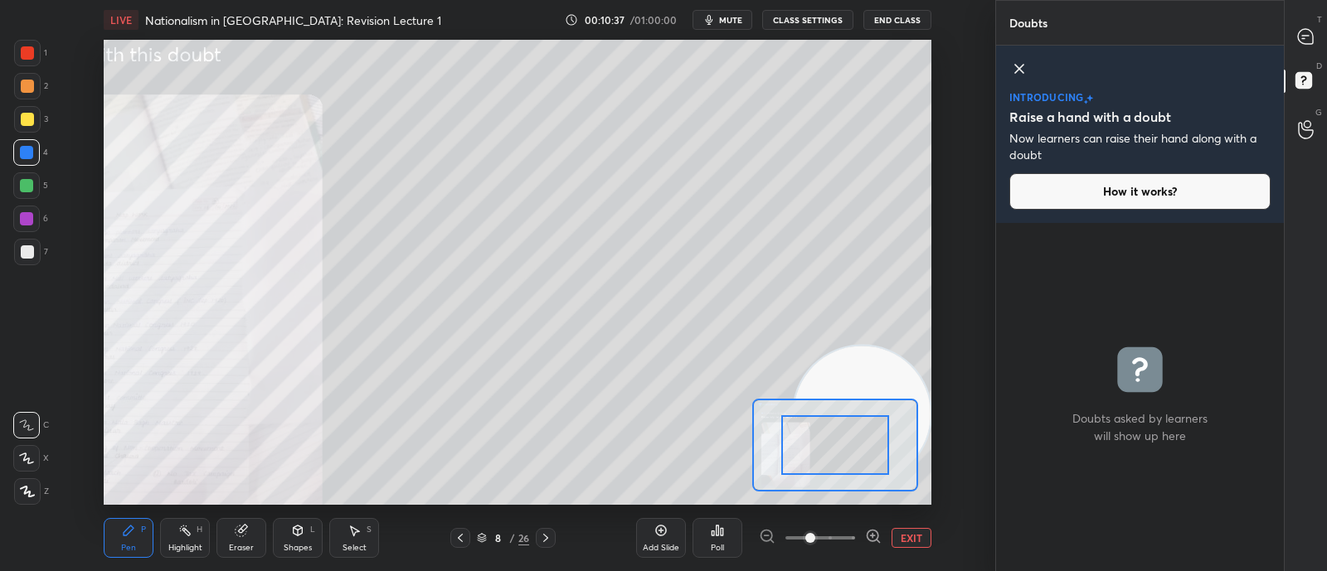
click at [815, 517] on span at bounding box center [810, 538] width 10 height 10
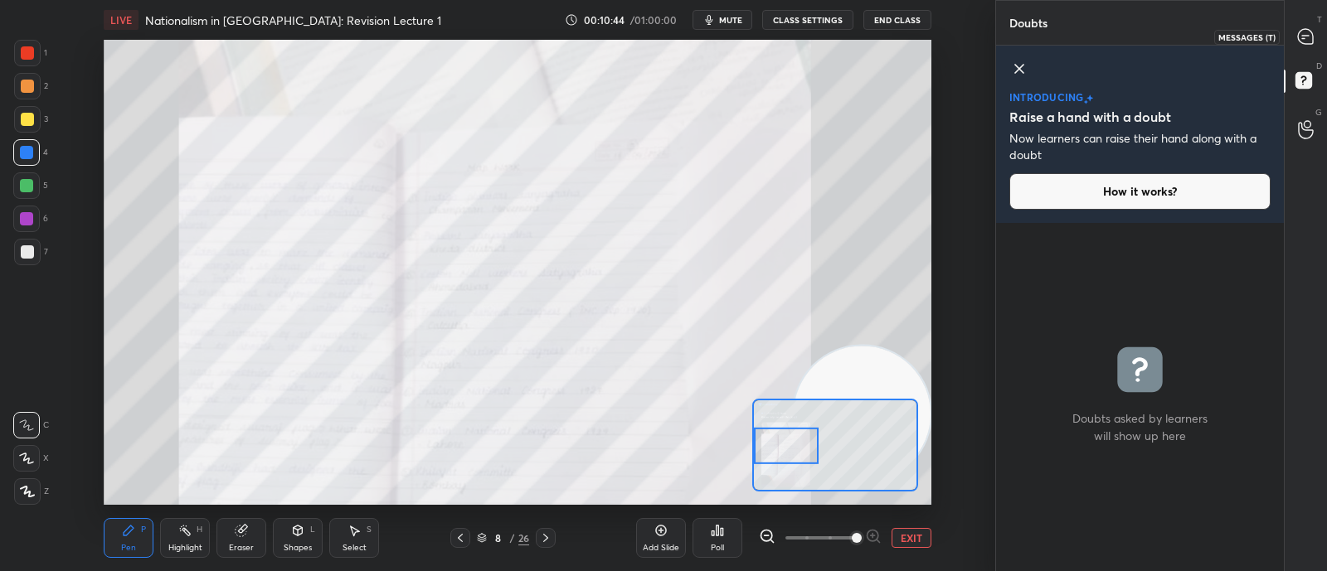
click at [1300, 33] on icon at bounding box center [1305, 36] width 15 height 15
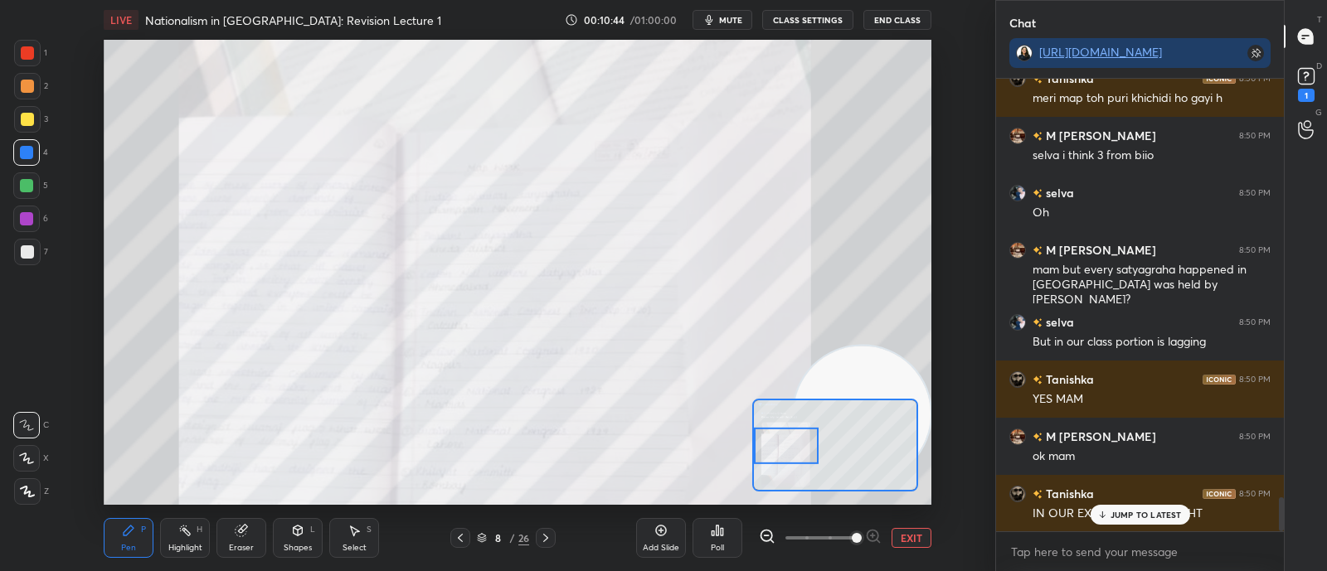
scroll to position [5684, 0]
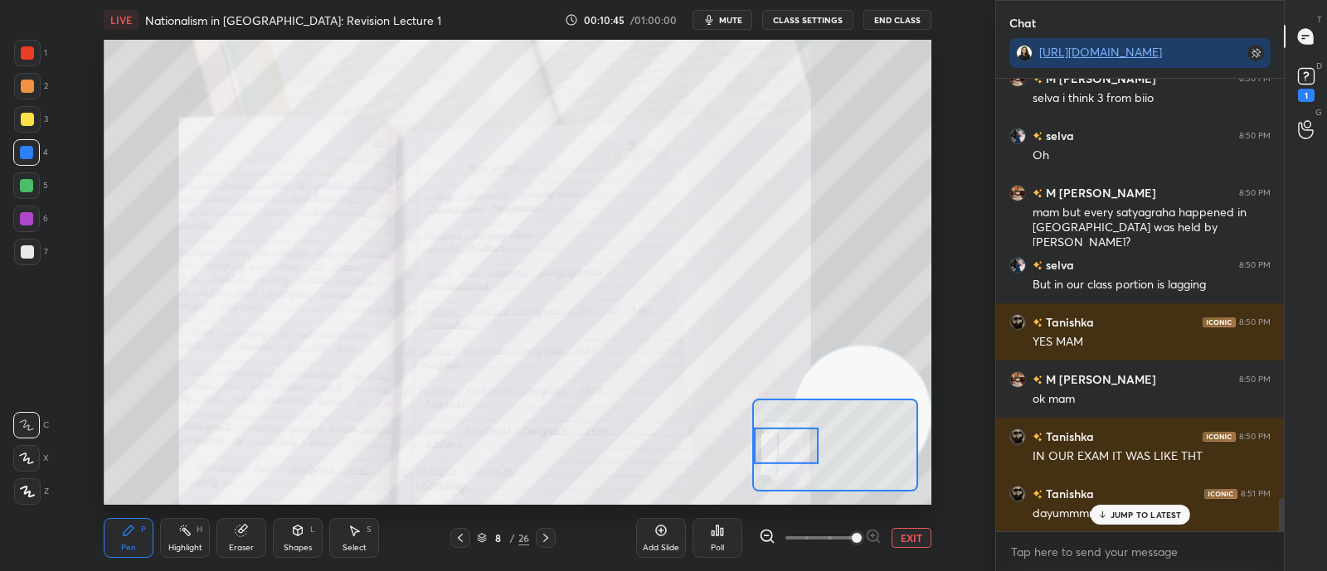
click at [916, 517] on button "EXIT" at bounding box center [911, 538] width 40 height 20
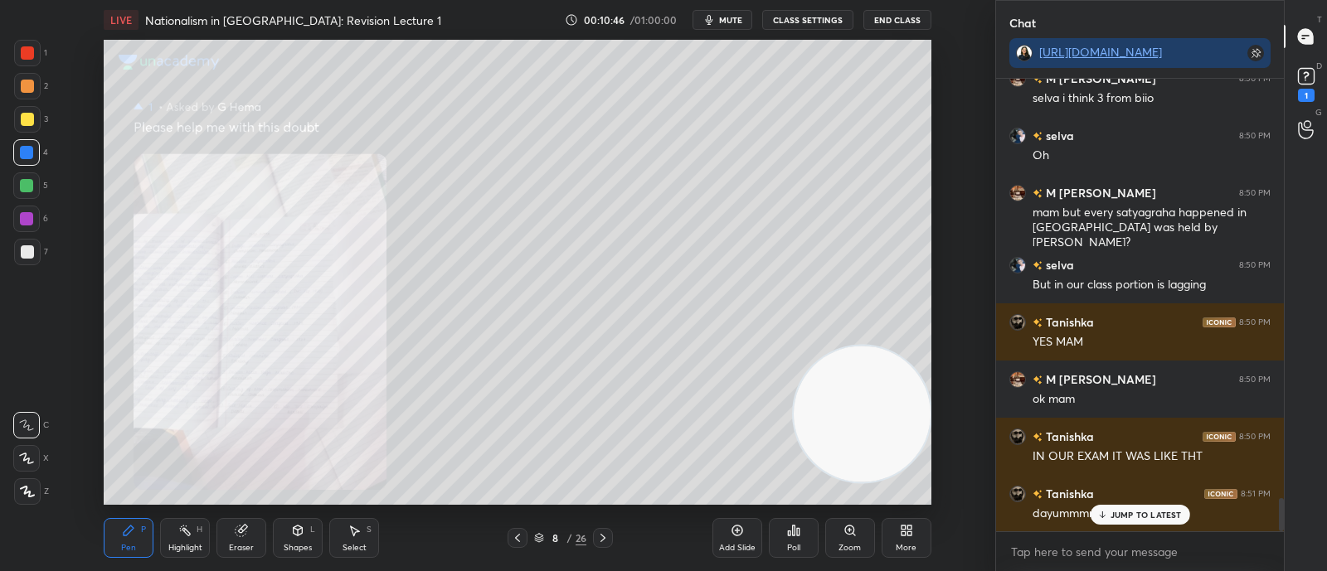
click at [1140, 516] on p "JUMP TO LATEST" at bounding box center [1145, 515] width 71 height 10
click at [606, 517] on icon at bounding box center [602, 538] width 13 height 13
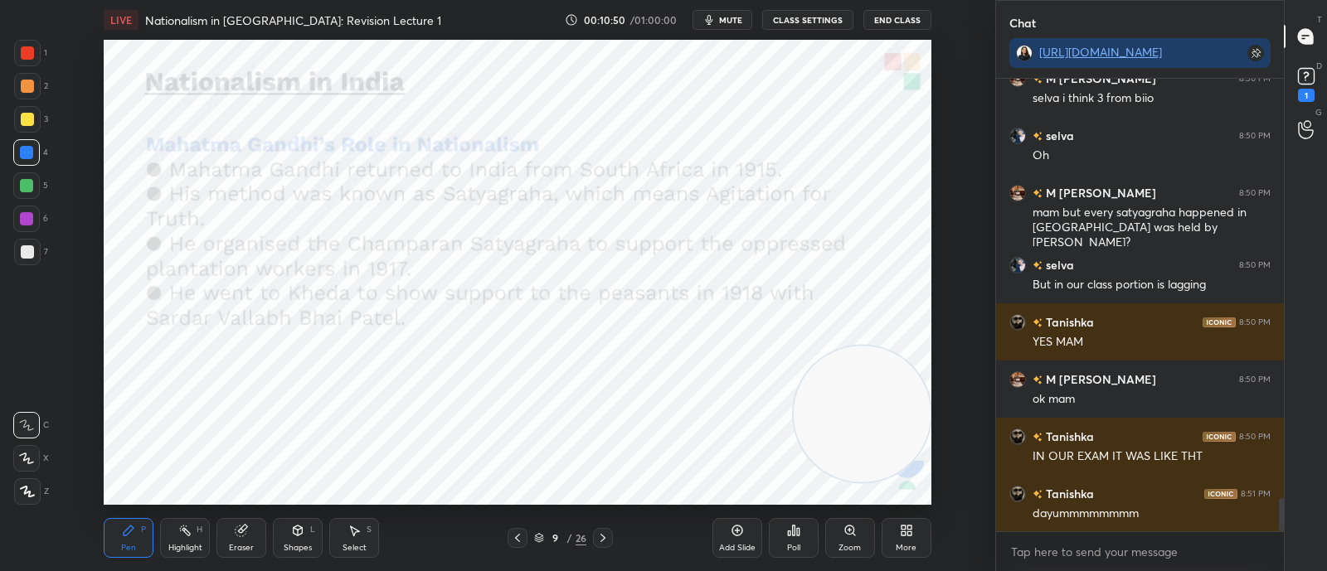
click at [1286, 85] on div "D Doubts (D) 1" at bounding box center [1305, 83] width 42 height 46
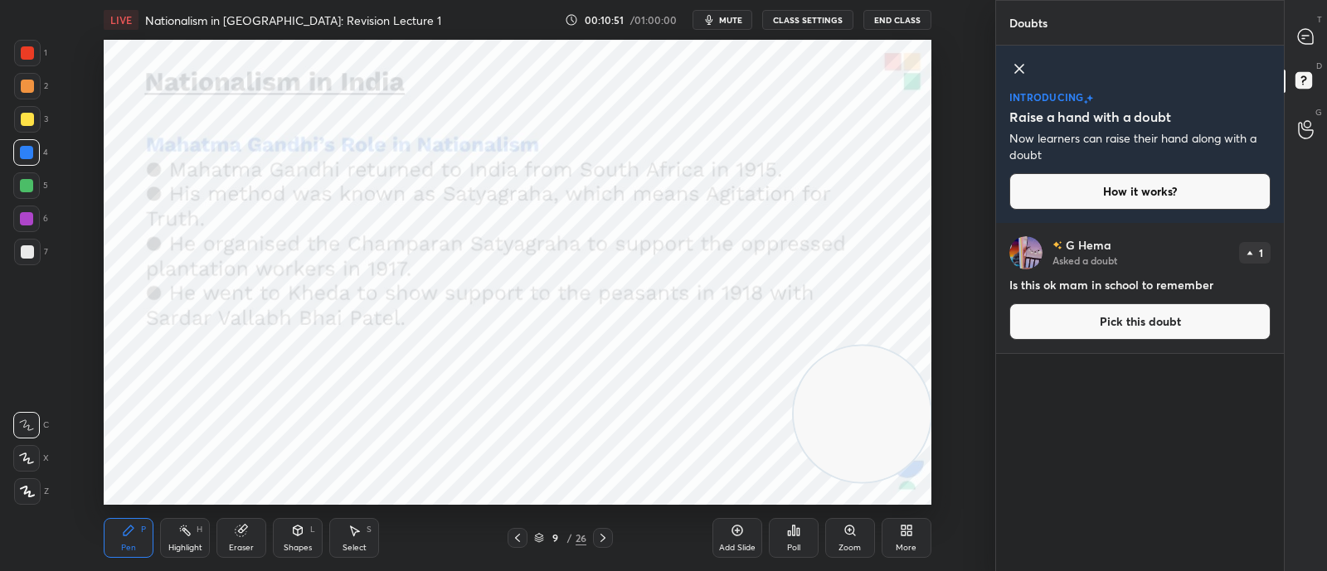
scroll to position [343, 282]
click at [1023, 63] on icon at bounding box center [1019, 69] width 20 height 20
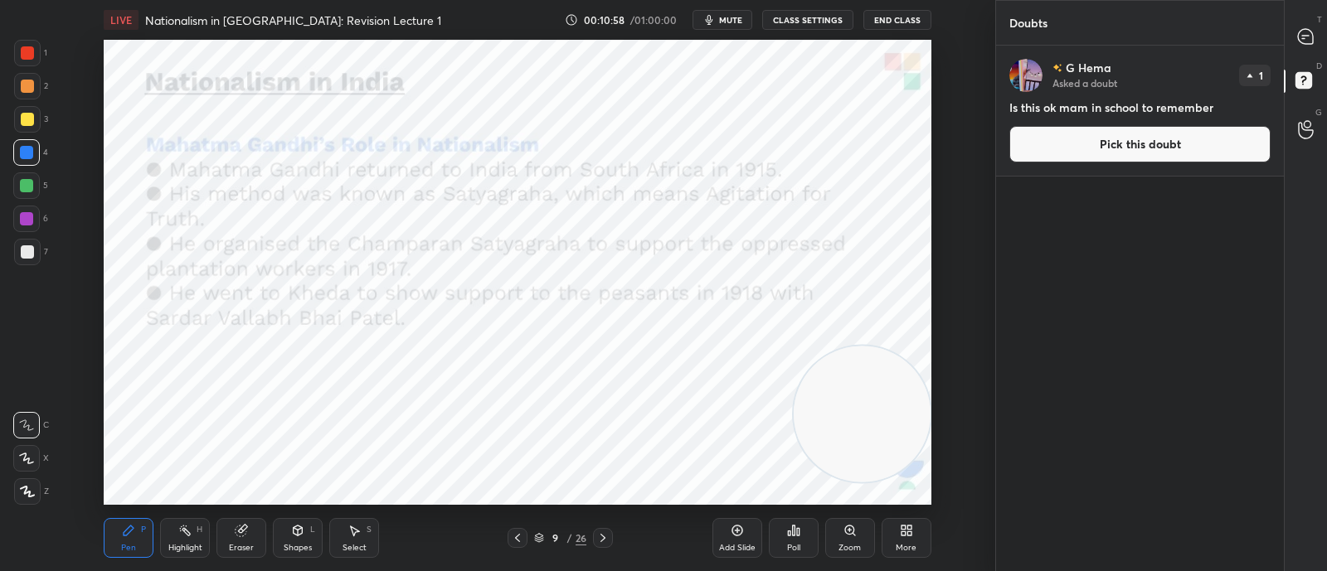
scroll to position [521, 282]
click at [1303, 37] on icon at bounding box center [1305, 36] width 15 height 15
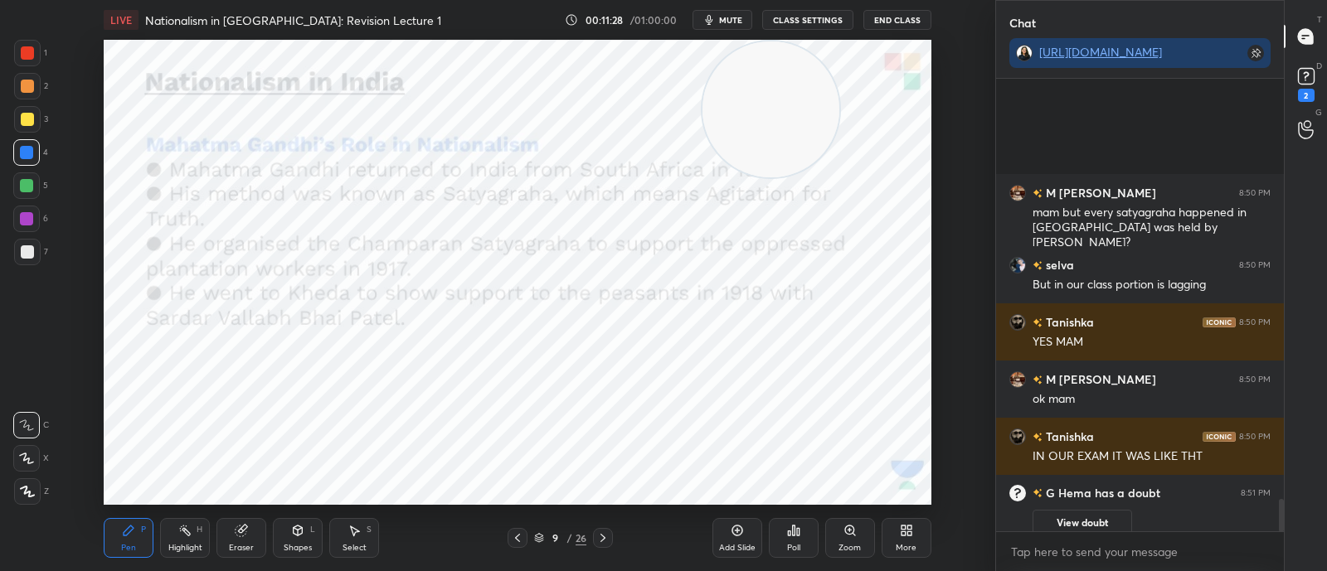
scroll to position [5899, 0]
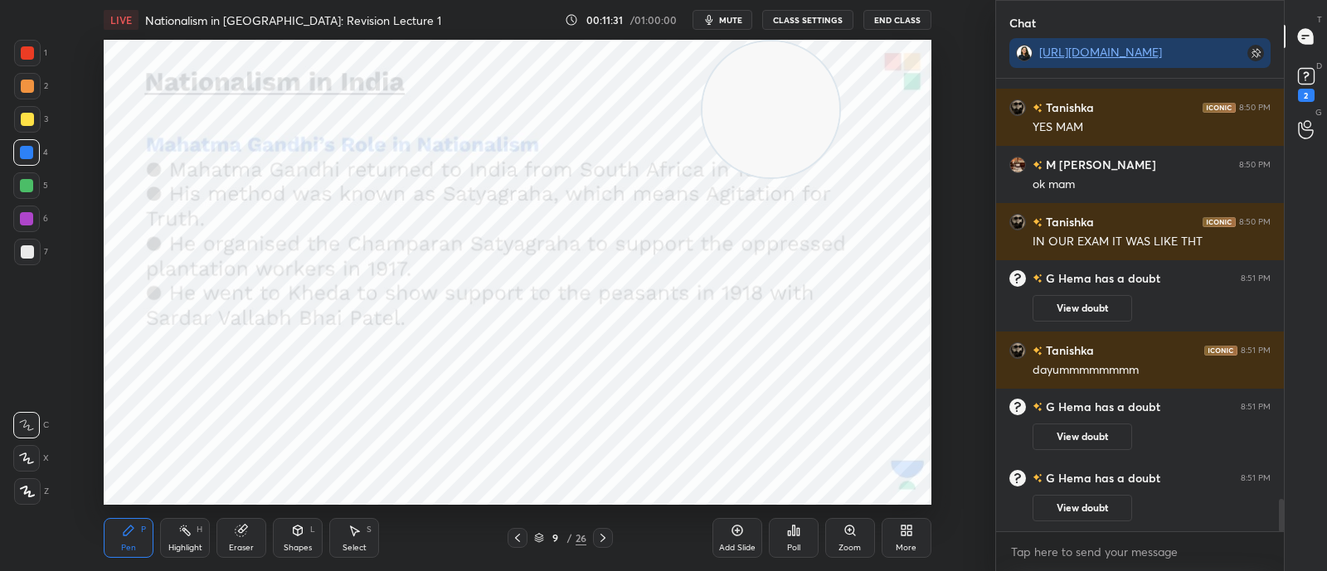
click at [1096, 434] on button "View doubt" at bounding box center [1082, 437] width 100 height 27
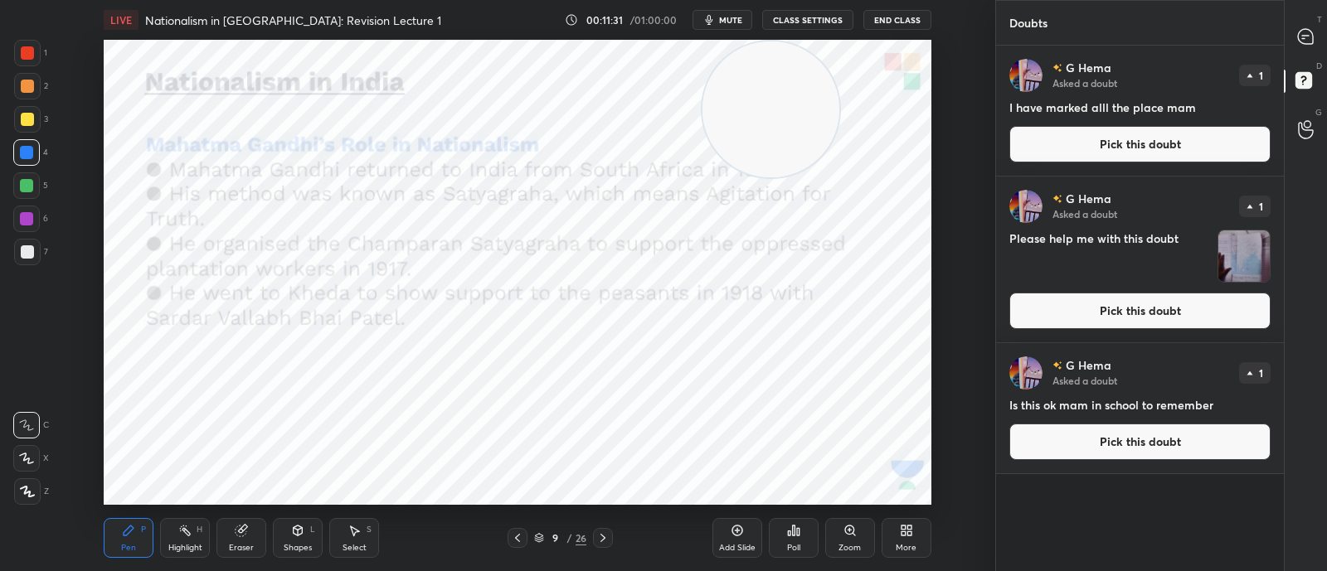
scroll to position [521, 282]
click at [1123, 301] on button "Pick this doubt" at bounding box center [1139, 311] width 261 height 36
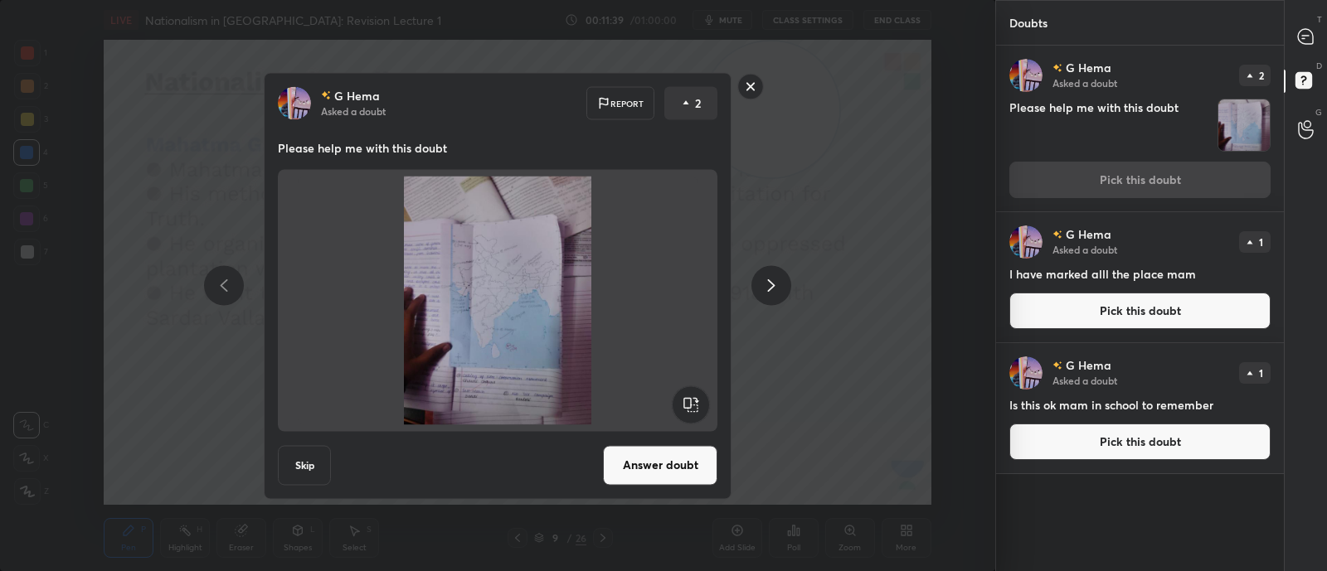
click at [749, 80] on rect at bounding box center [751, 87] width 26 height 26
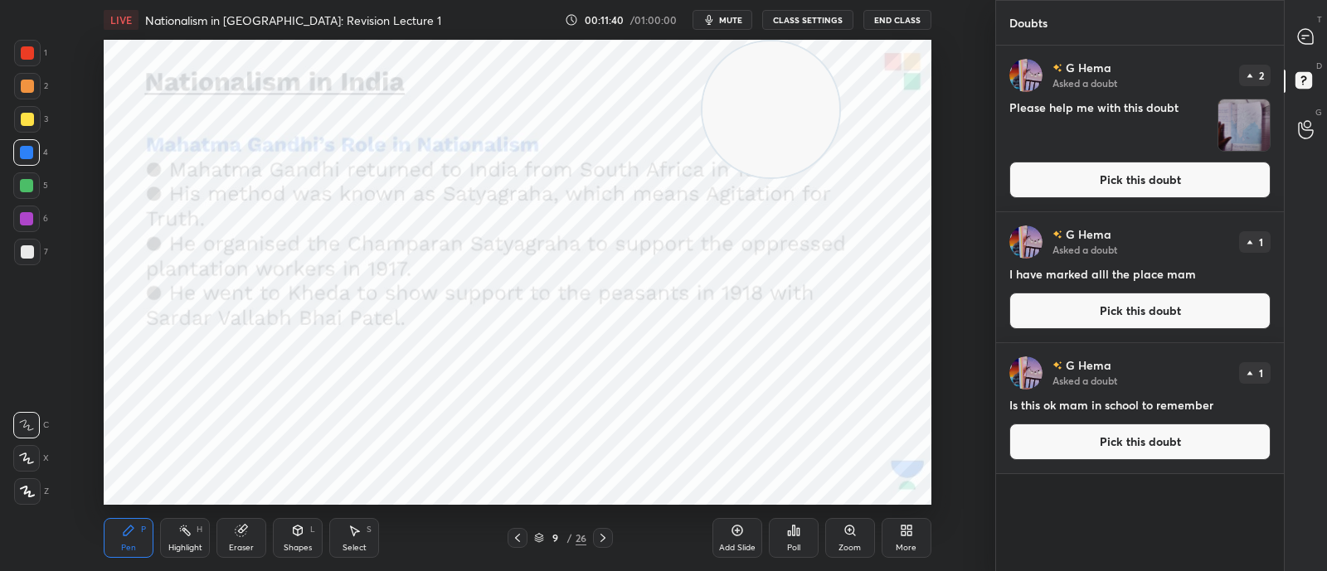
click at [1302, 36] on icon at bounding box center [1305, 36] width 15 height 15
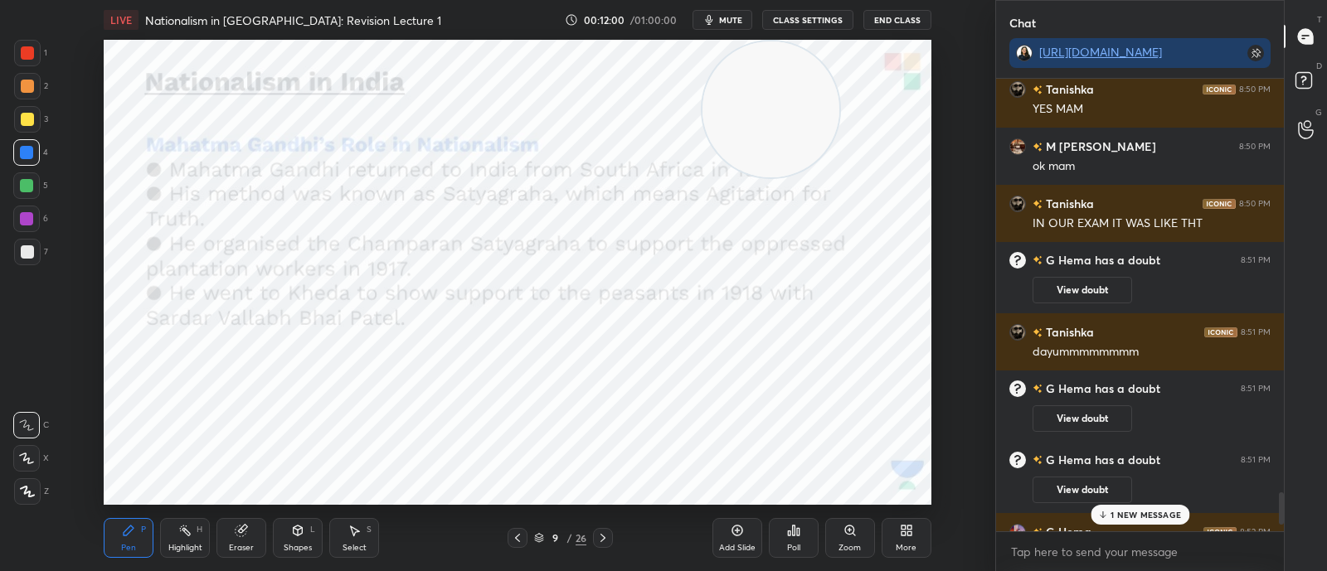
scroll to position [5929, 0]
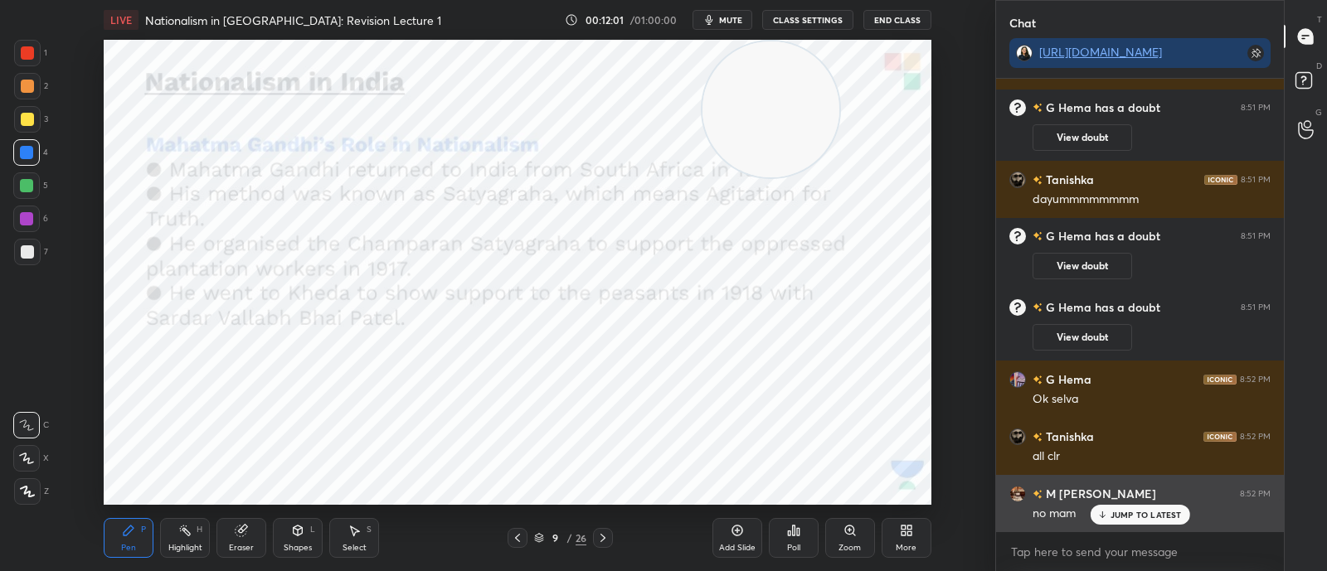
click at [1126, 516] on p "JUMP TO LATEST" at bounding box center [1145, 515] width 71 height 10
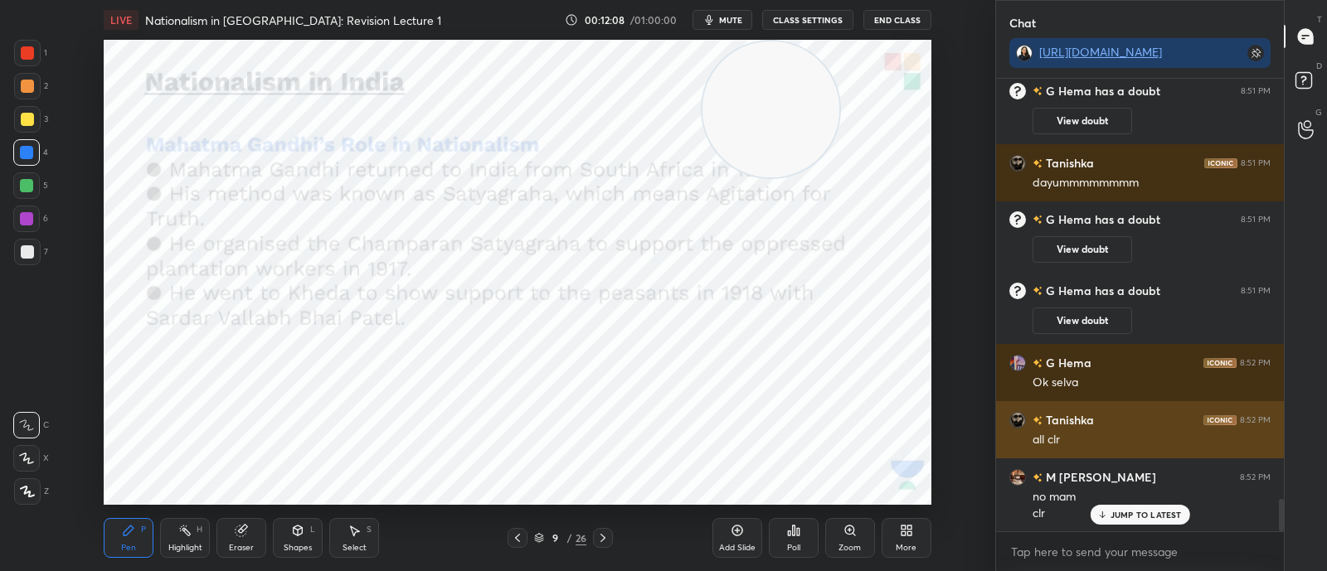
click at [1165, 439] on div "all clr" at bounding box center [1151, 440] width 238 height 17
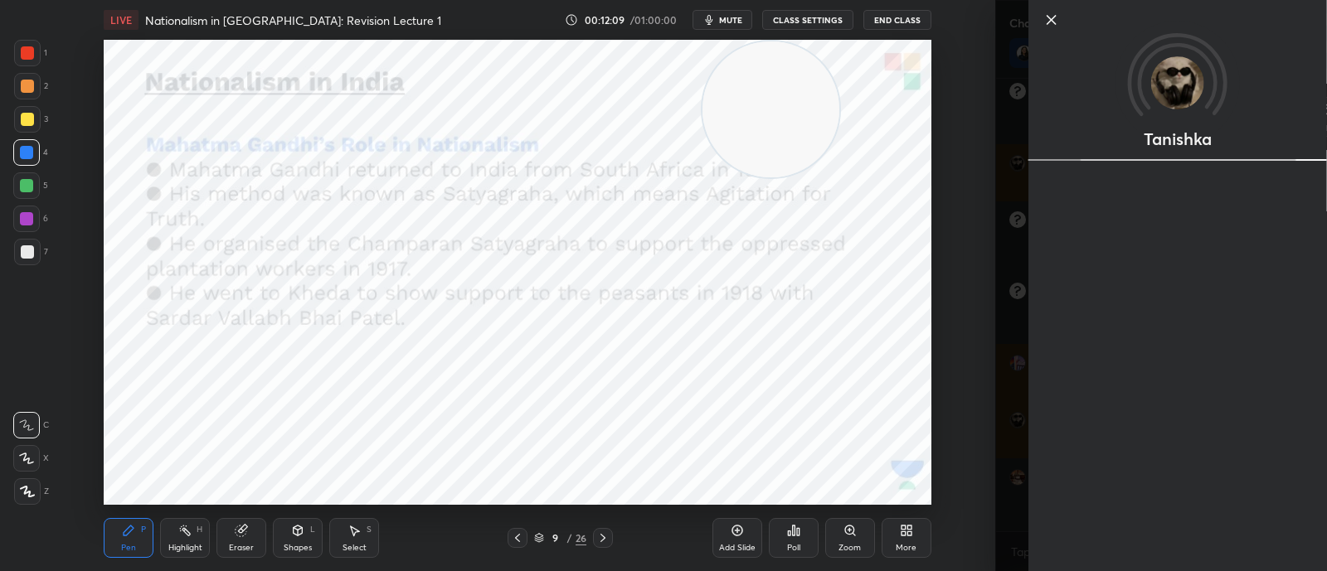
click at [1165, 516] on div "Tanishka" at bounding box center [1177, 285] width 299 height 571
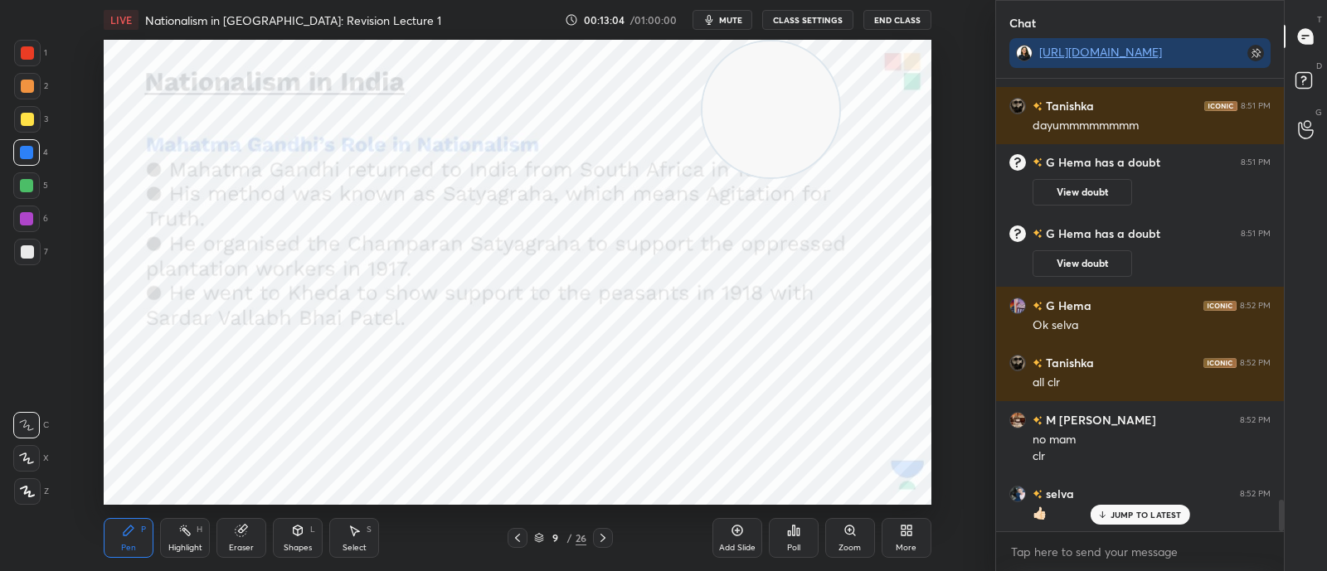
scroll to position [6075, 0]
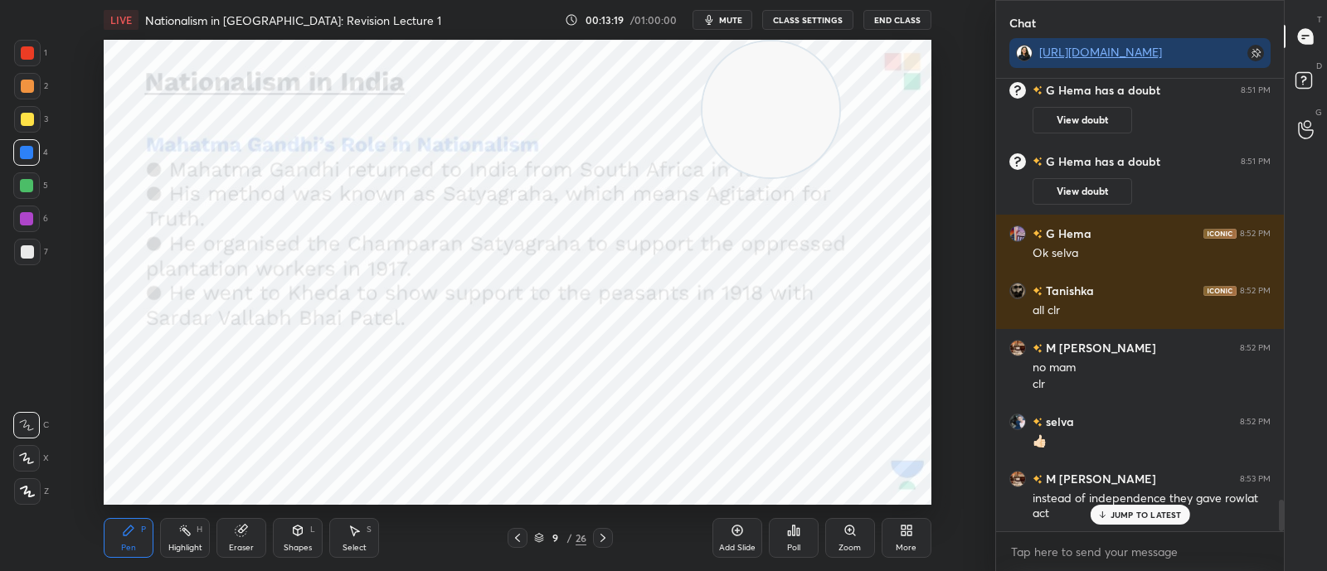
click at [519, 517] on icon at bounding box center [517, 538] width 13 height 13
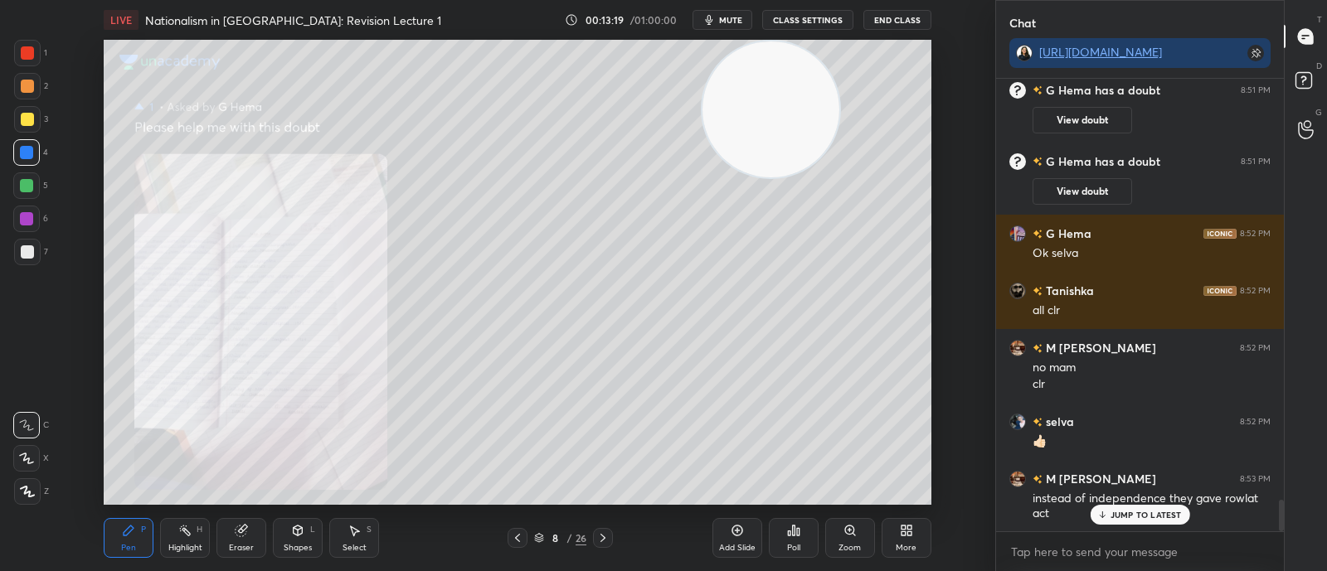
click at [738, 517] on icon at bounding box center [737, 530] width 5 height 5
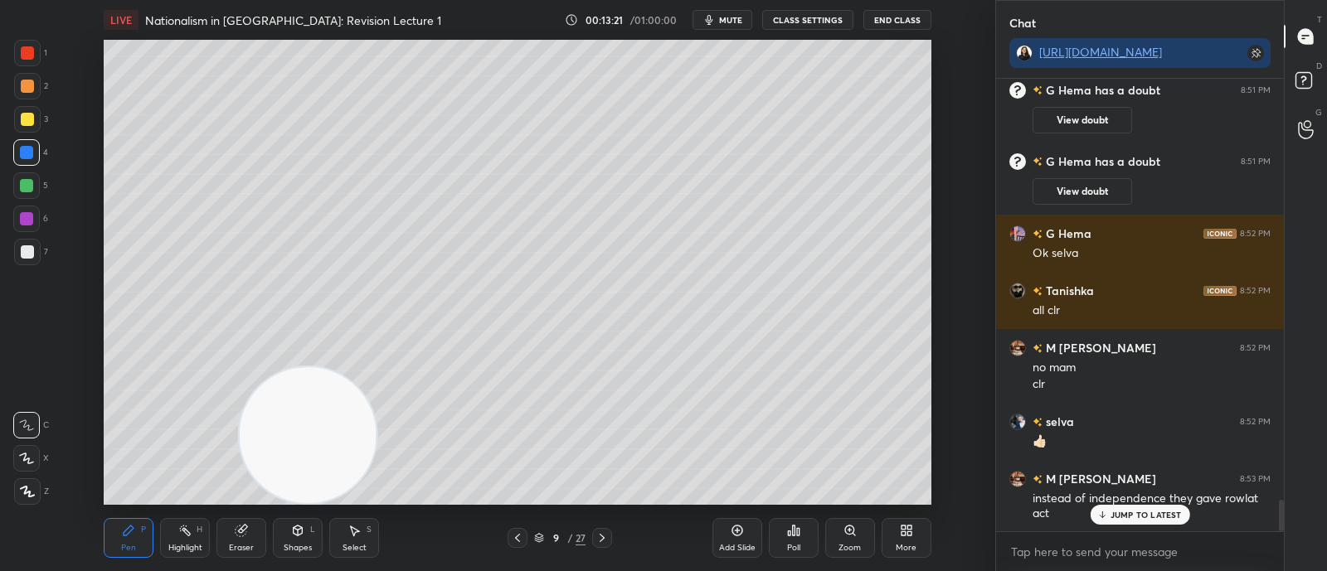
scroll to position [6132, 0]
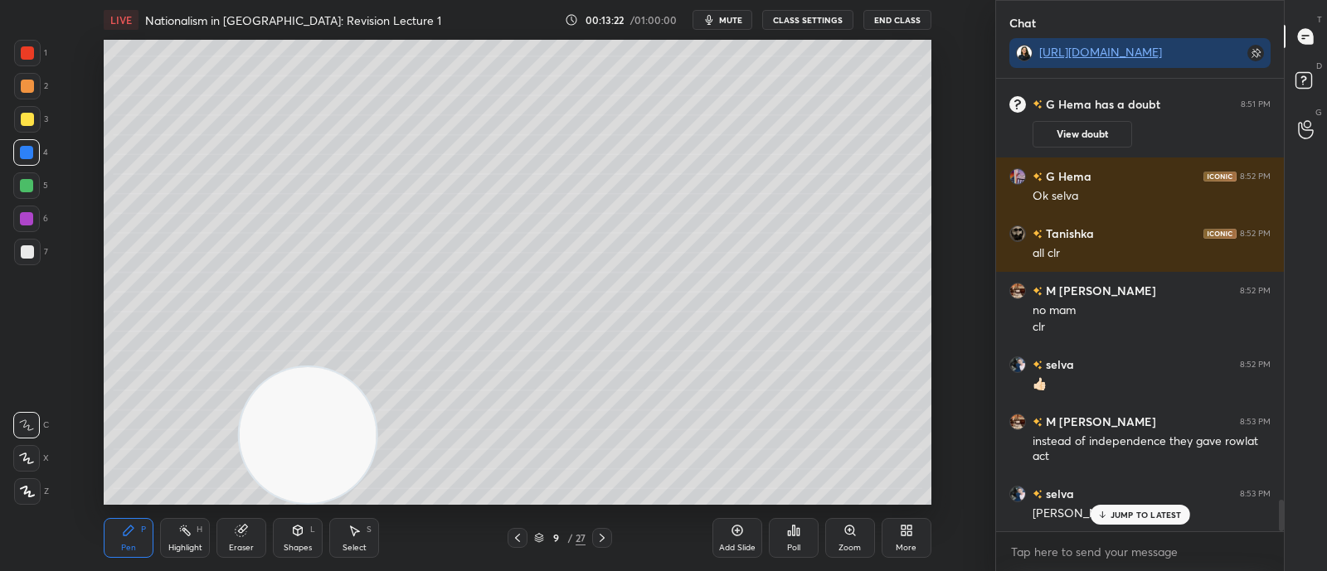
click at [30, 182] on div at bounding box center [26, 185] width 13 height 13
click at [864, 517] on div "Zoom" at bounding box center [850, 538] width 50 height 40
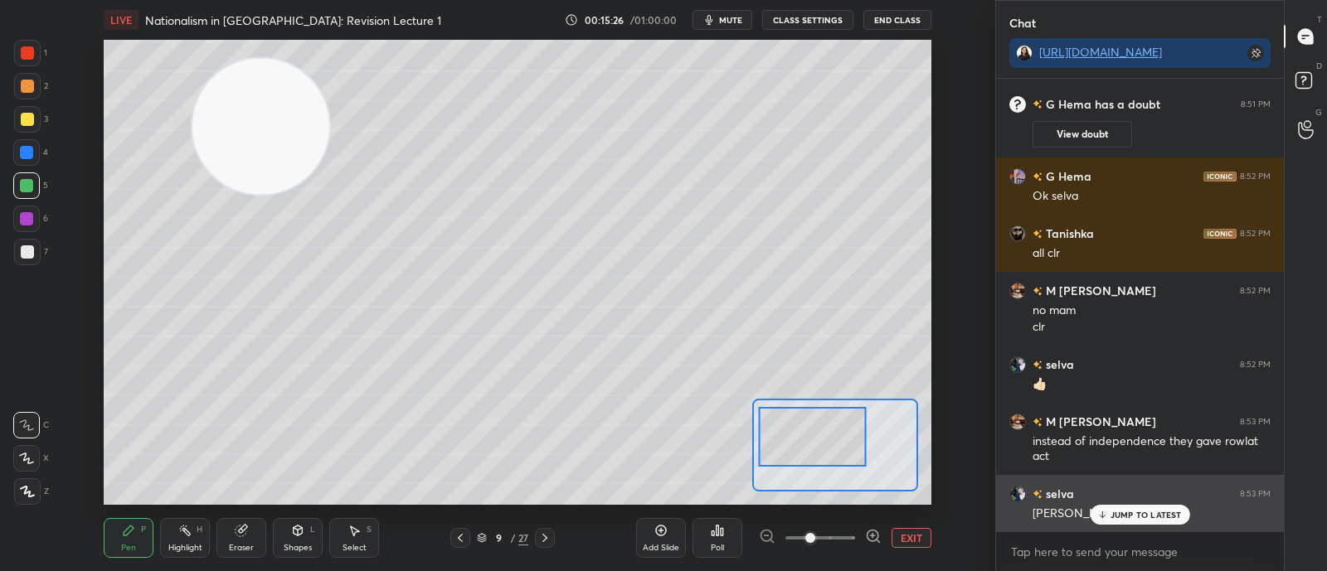
click at [1124, 506] on div "Moye moye" at bounding box center [1151, 514] width 238 height 17
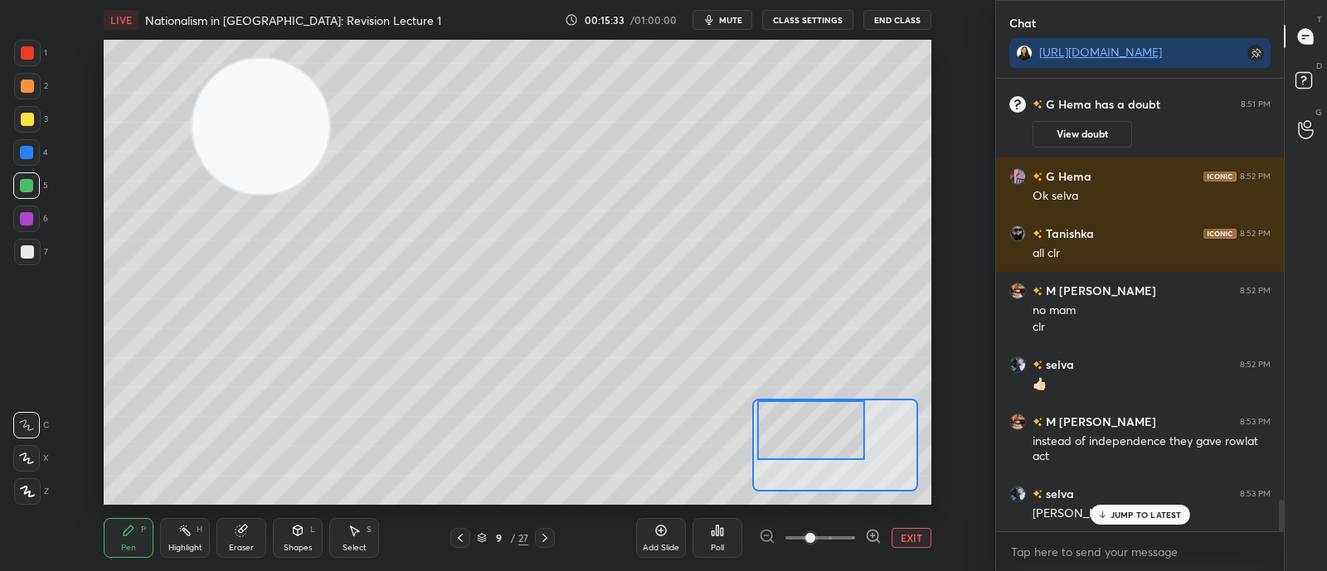
click at [544, 517] on icon at bounding box center [544, 538] width 13 height 13
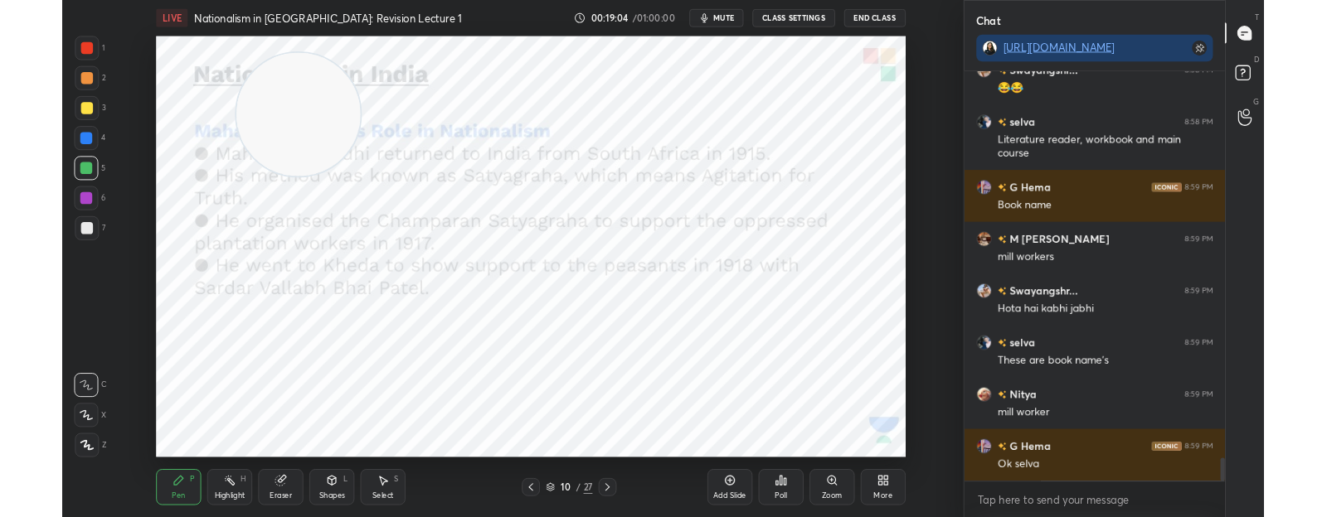
scroll to position [7505, 0]
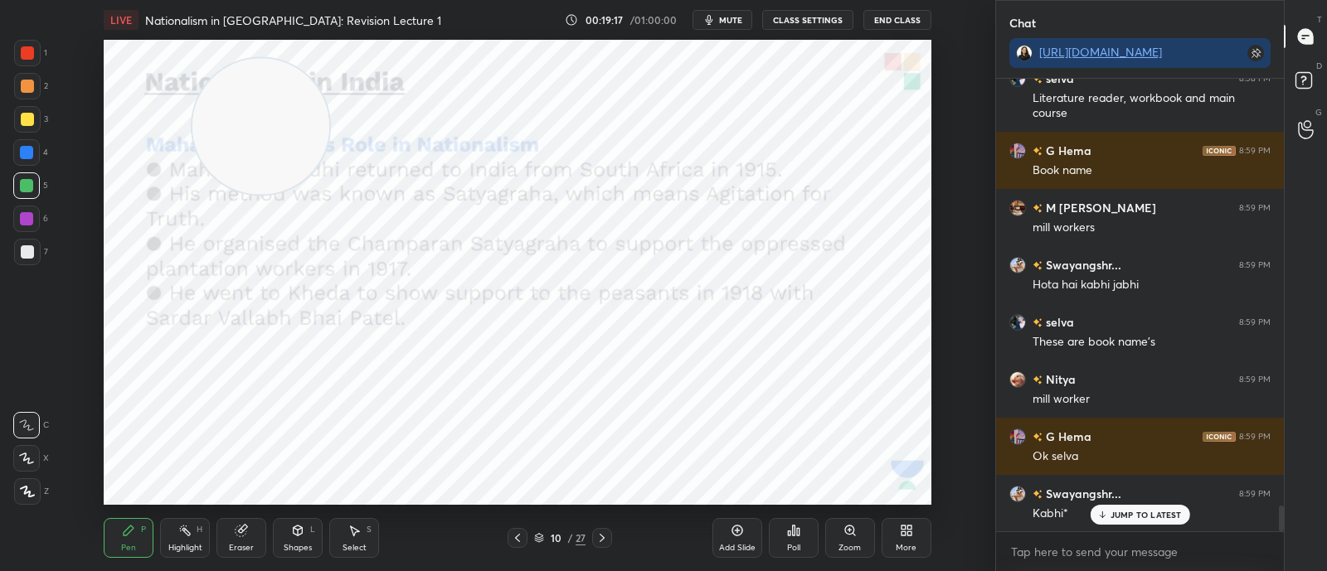
click at [726, 19] on span "mute" at bounding box center [730, 20] width 23 height 12
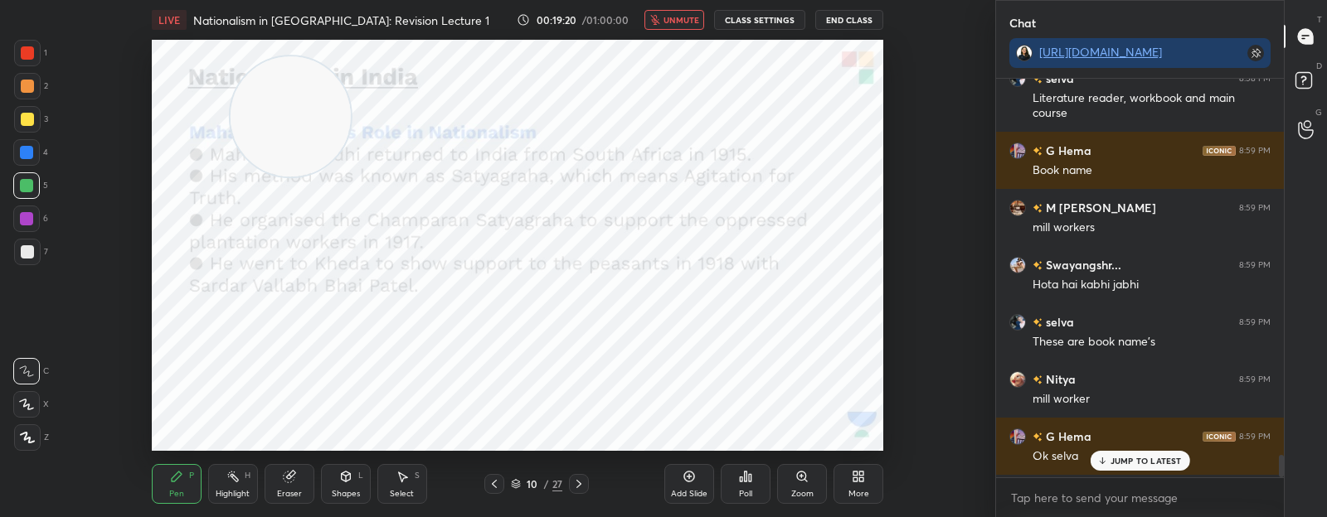
scroll to position [4, 5]
type textarea "x"
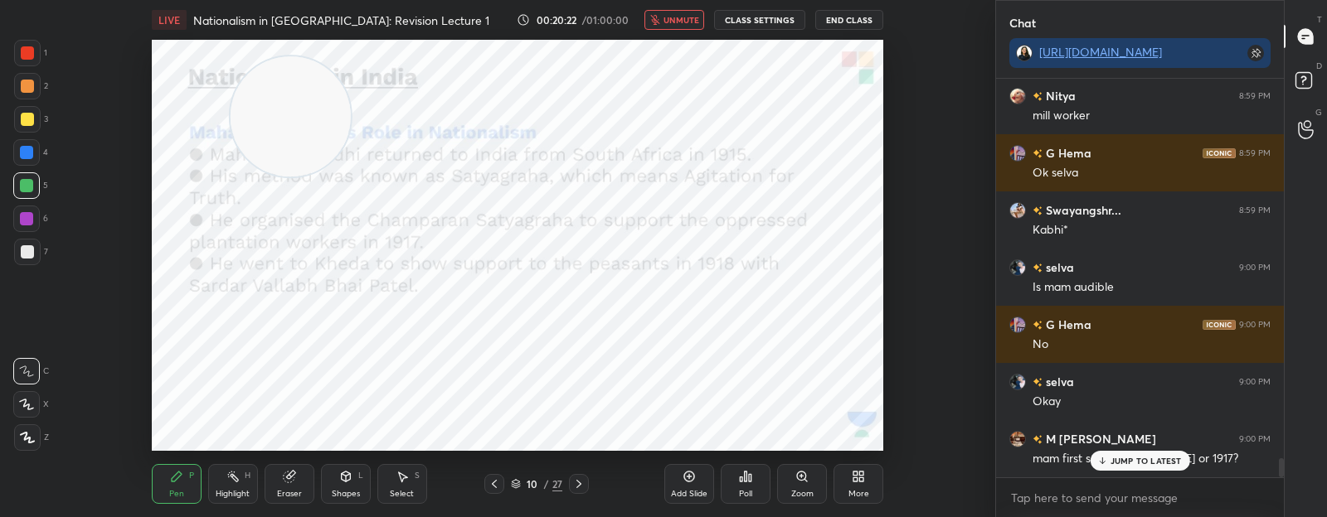
scroll to position [7845, 0]
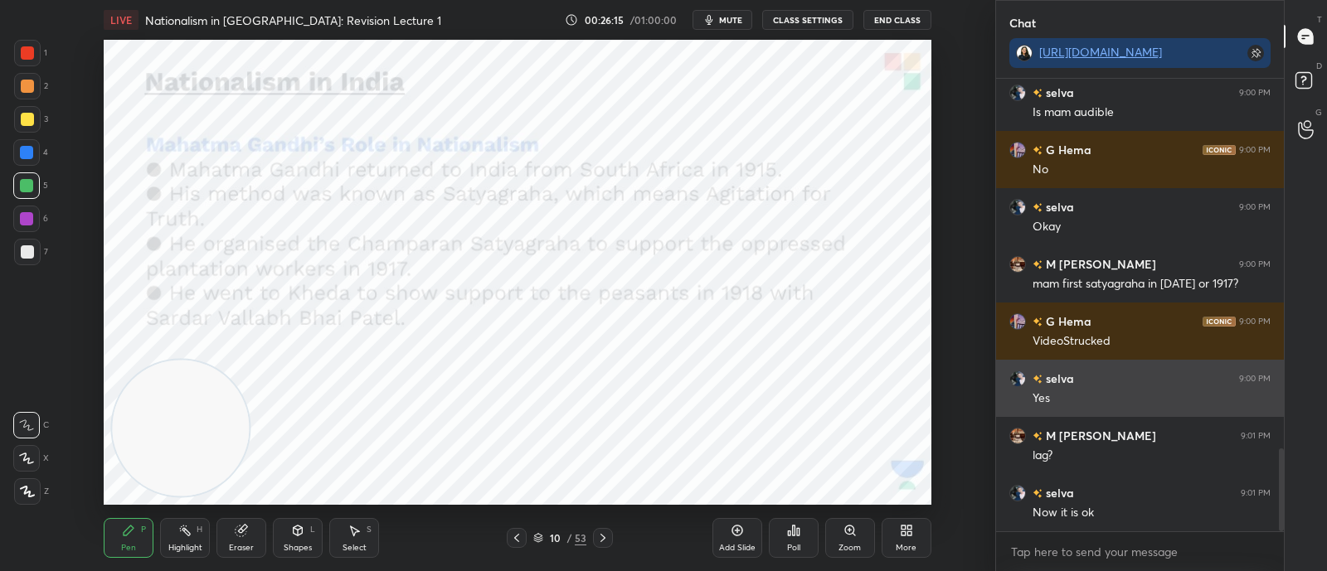
scroll to position [2066, 0]
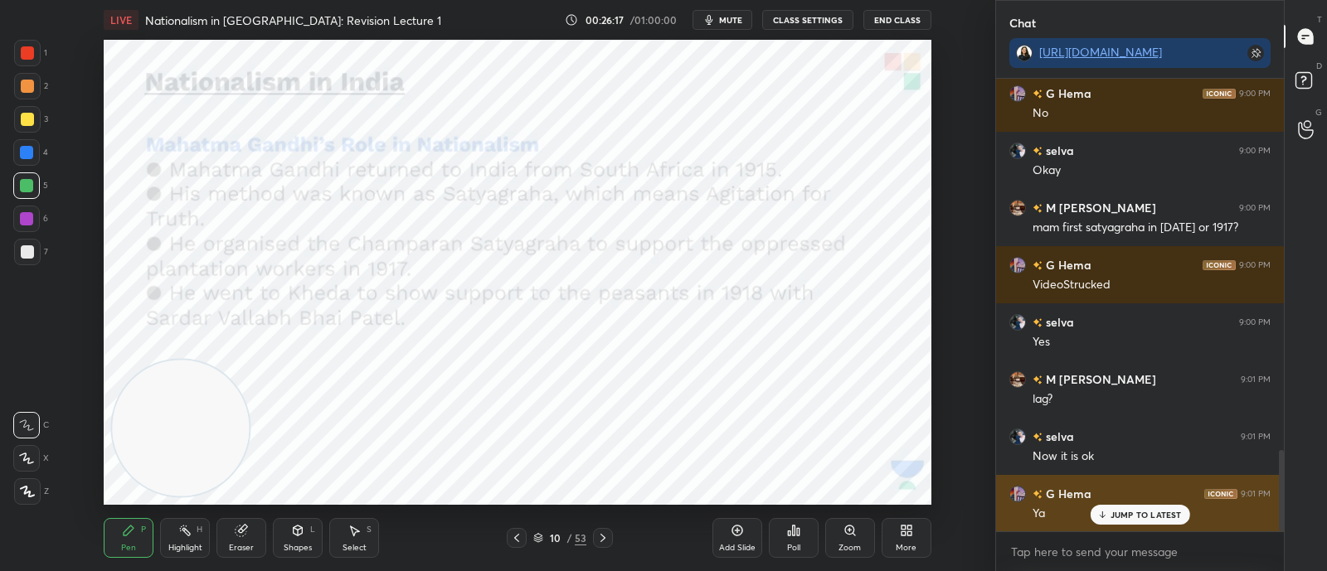
click at [1130, 518] on p "JUMP TO LATEST" at bounding box center [1145, 515] width 71 height 10
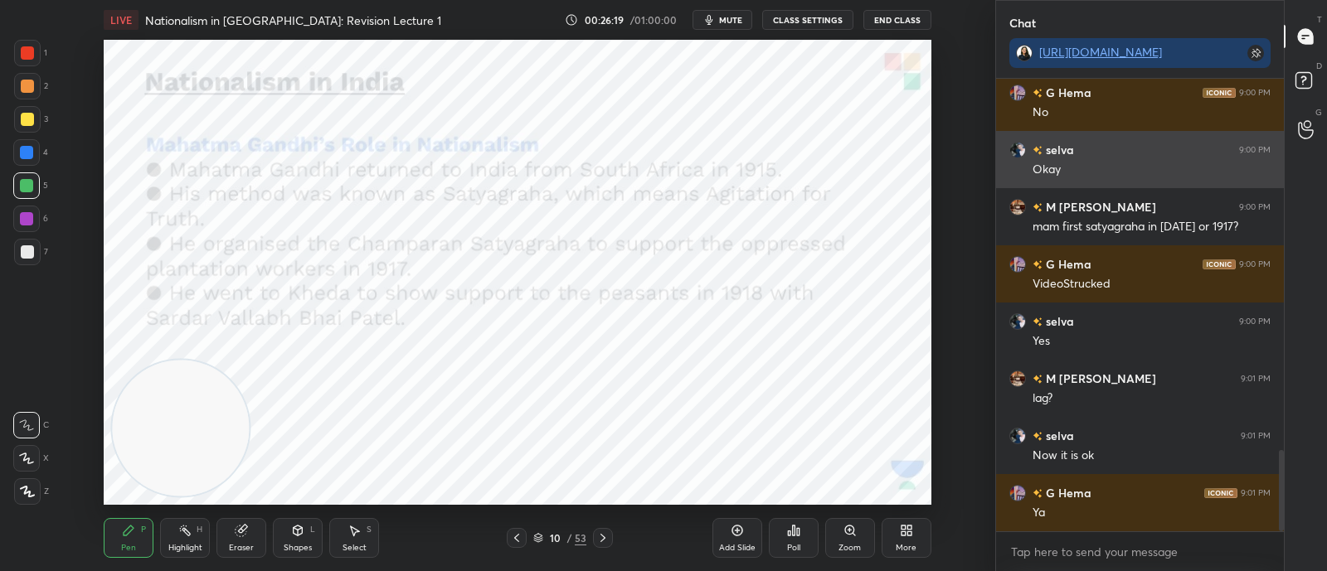
scroll to position [2123, 0]
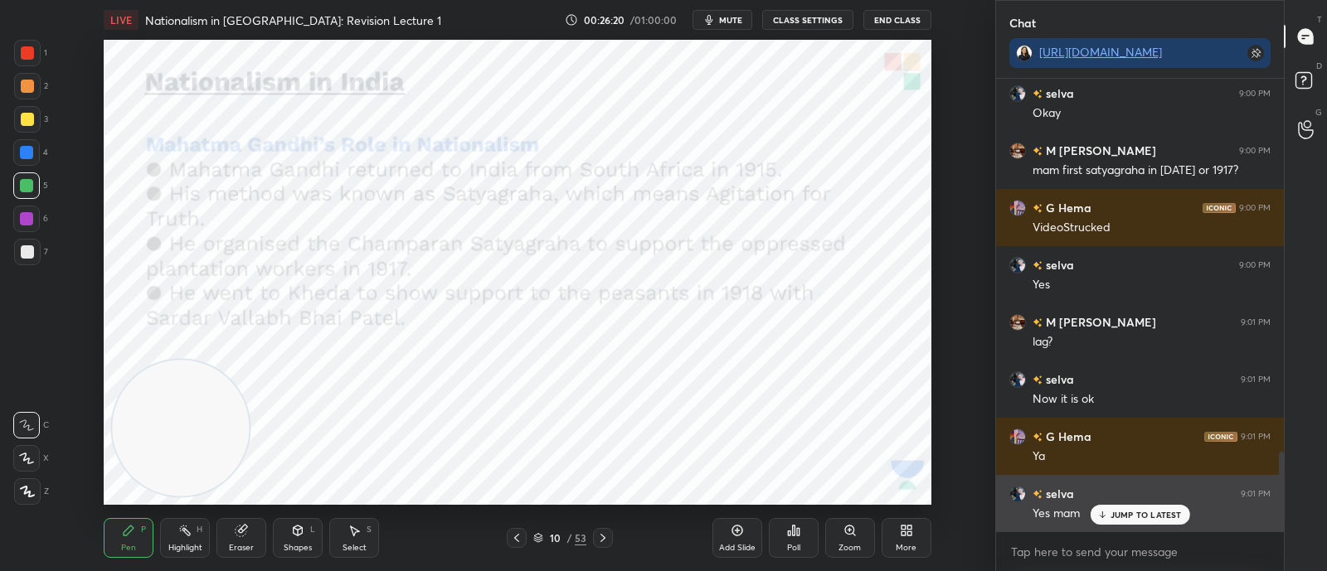
click at [1135, 517] on p "JUMP TO LATEST" at bounding box center [1145, 515] width 71 height 10
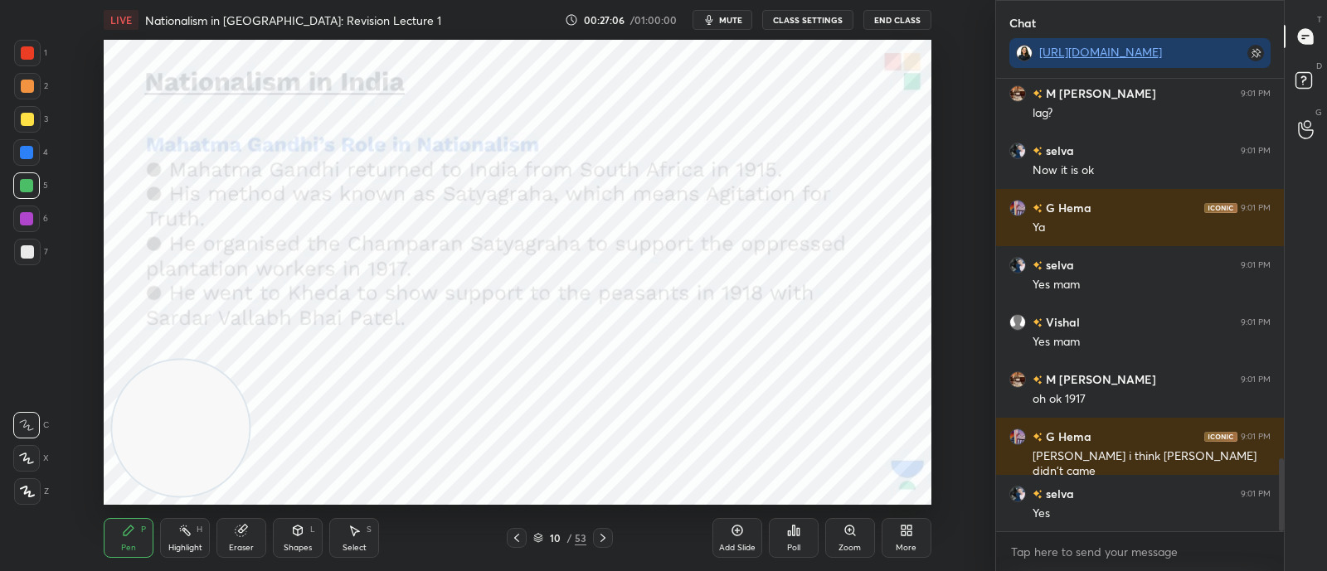
scroll to position [2352, 0]
click at [605, 540] on icon at bounding box center [602, 538] width 13 height 13
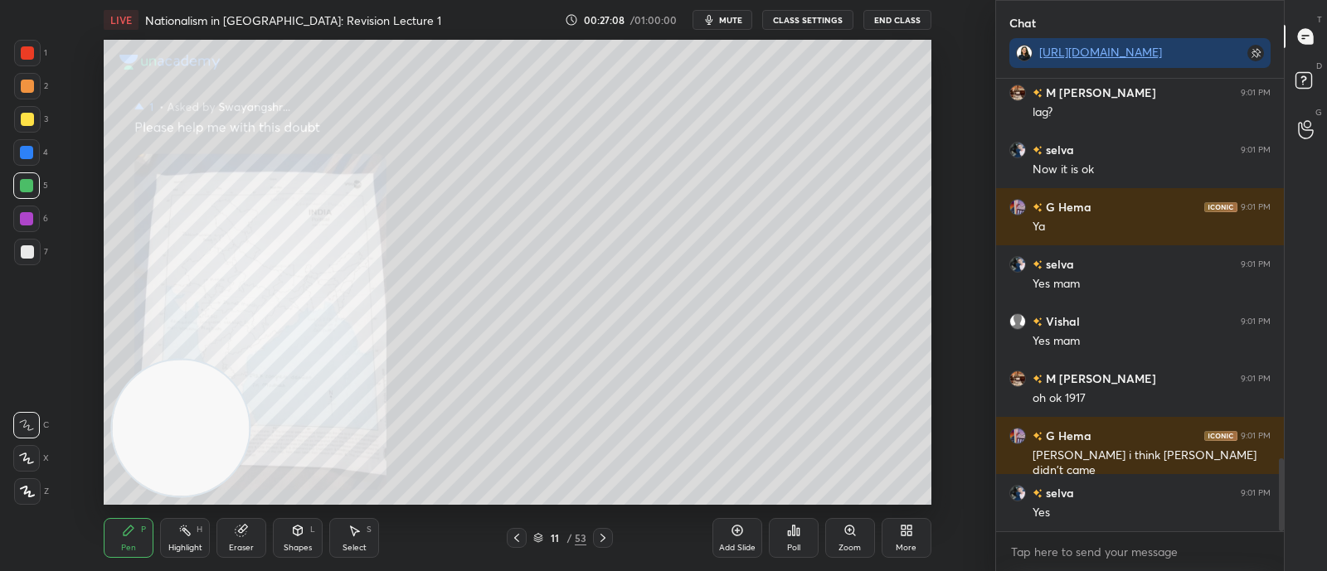
click at [600, 536] on icon at bounding box center [602, 538] width 13 height 13
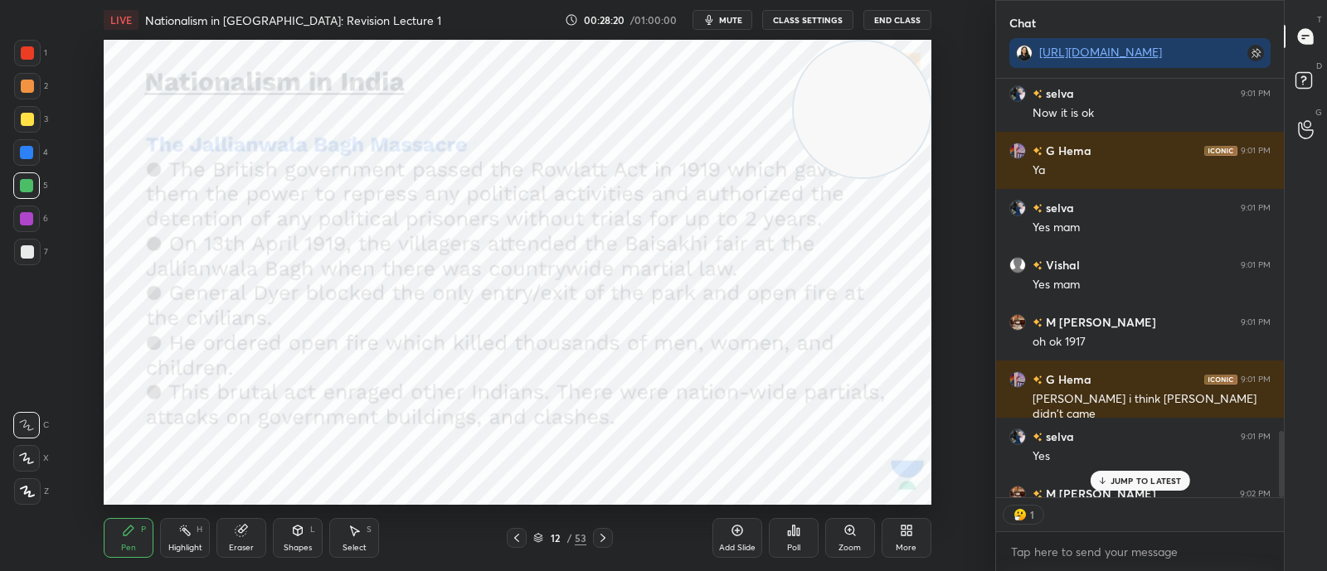
scroll to position [5, 5]
type textarea "x"
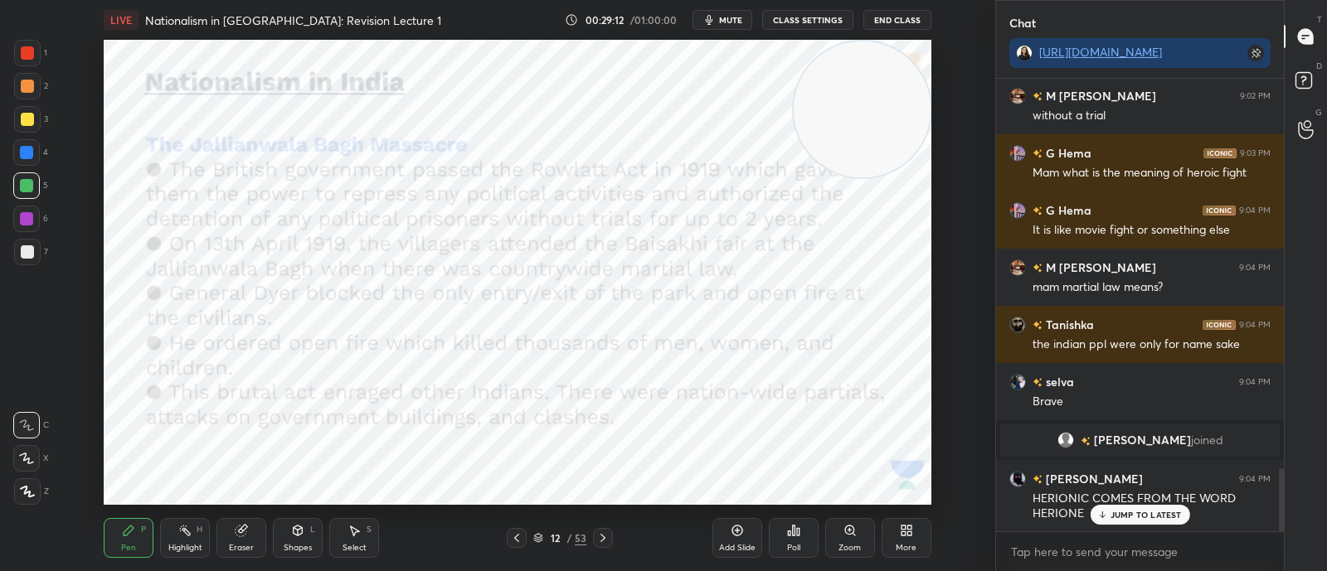
scroll to position [2823, 0]
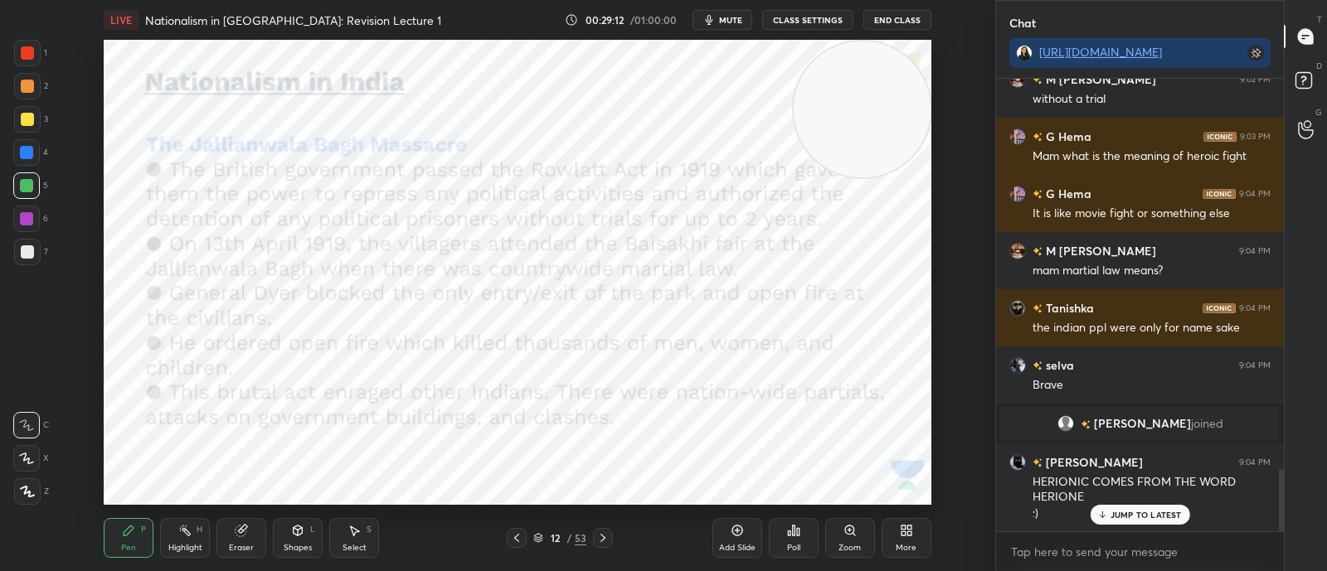
click at [1142, 517] on p "JUMP TO LATEST" at bounding box center [1145, 515] width 71 height 10
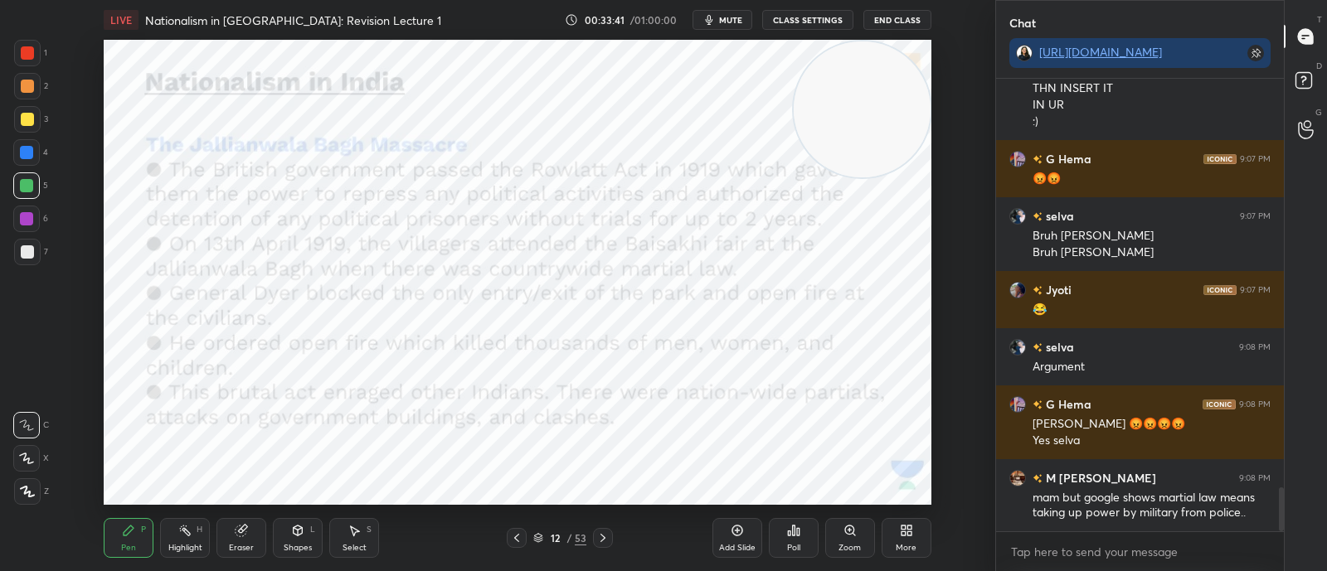
scroll to position [4303, 0]
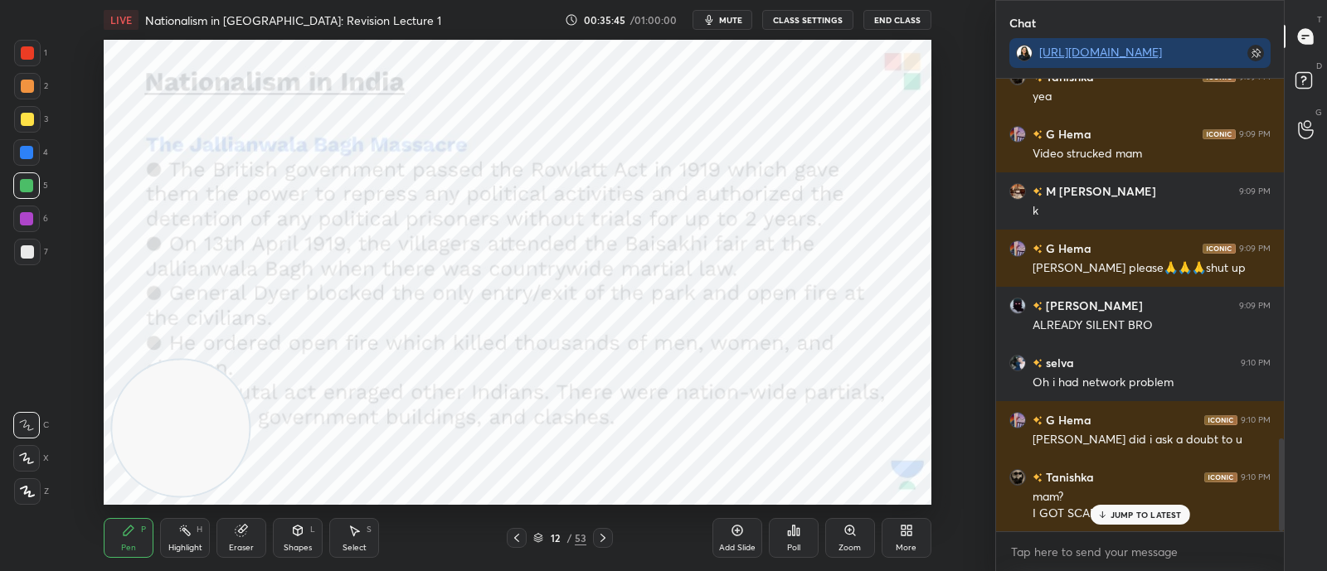
scroll to position [1804, 0]
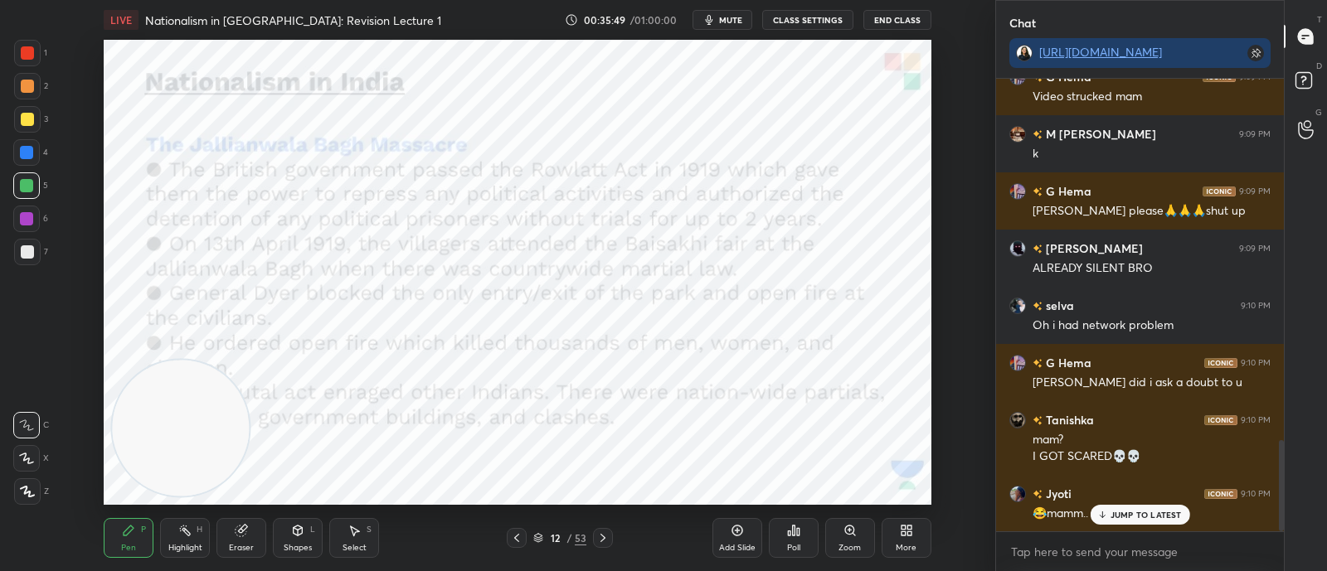
click at [1137, 514] on p "JUMP TO LATEST" at bounding box center [1145, 515] width 71 height 10
drag, startPoint x: 172, startPoint y: 404, endPoint x: 798, endPoint y: 45, distance: 721.0
click at [249, 360] on video at bounding box center [181, 428] width 136 height 136
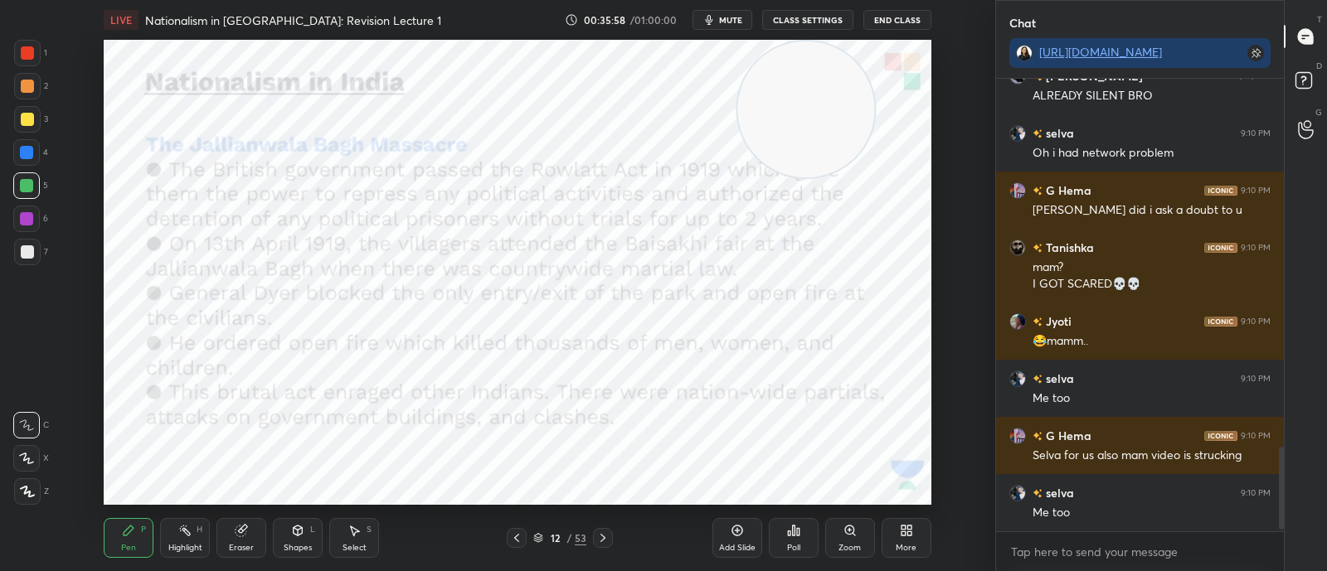
scroll to position [2032, 0]
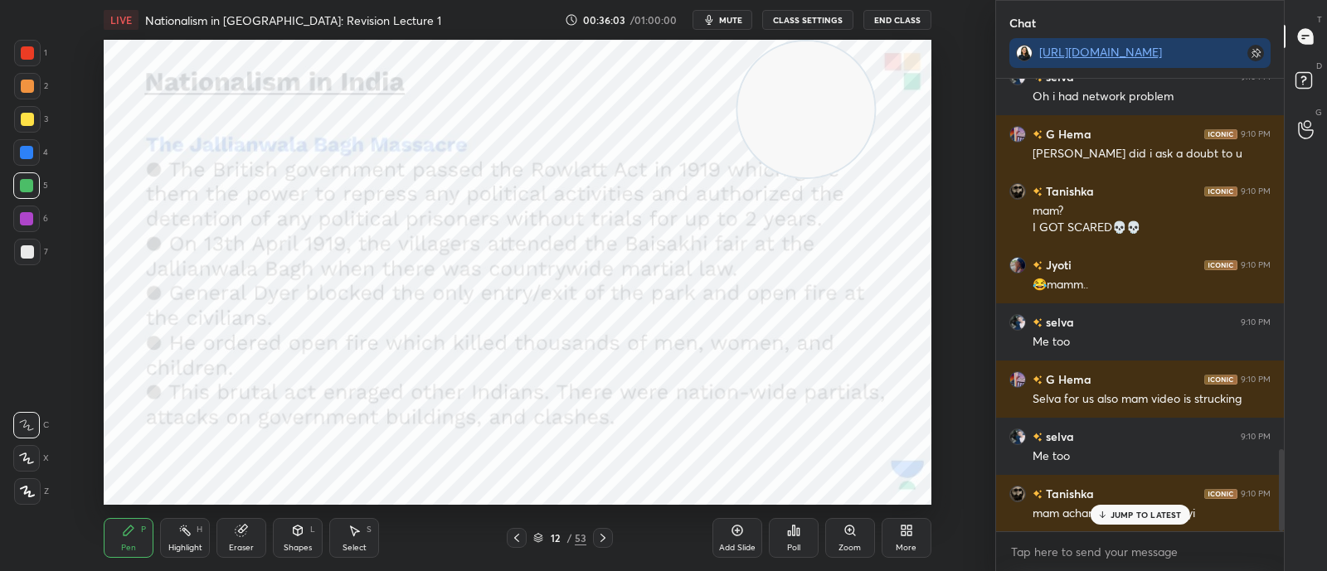
click at [1160, 510] on p "JUMP TO LATEST" at bounding box center [1145, 515] width 71 height 10
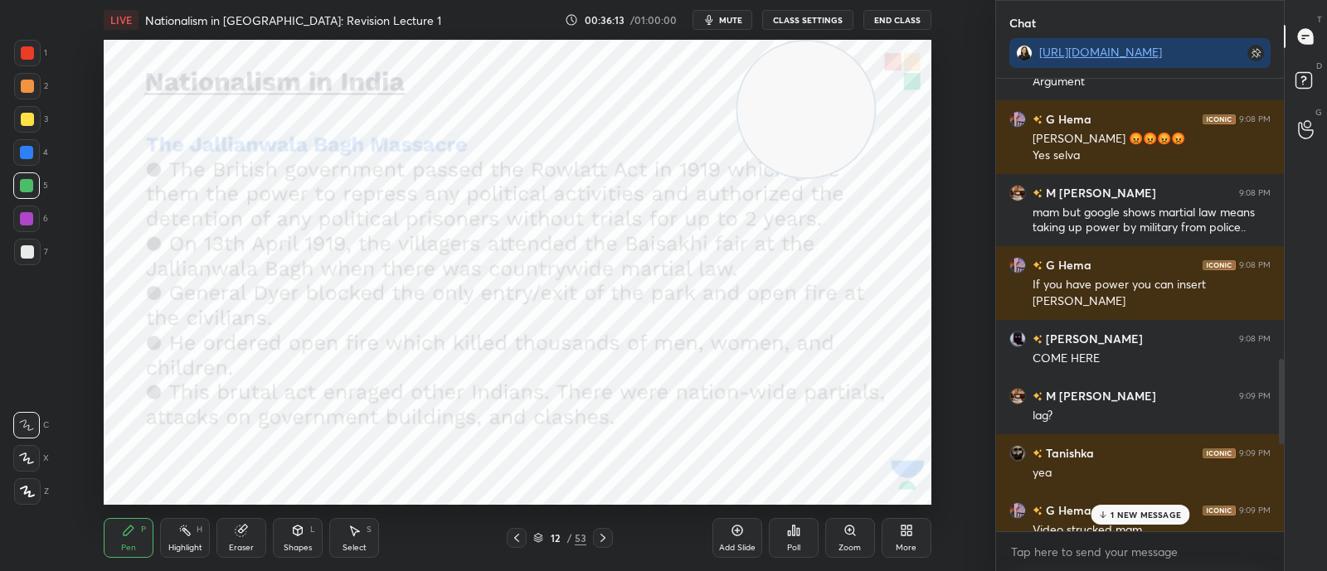
scroll to position [1378, 0]
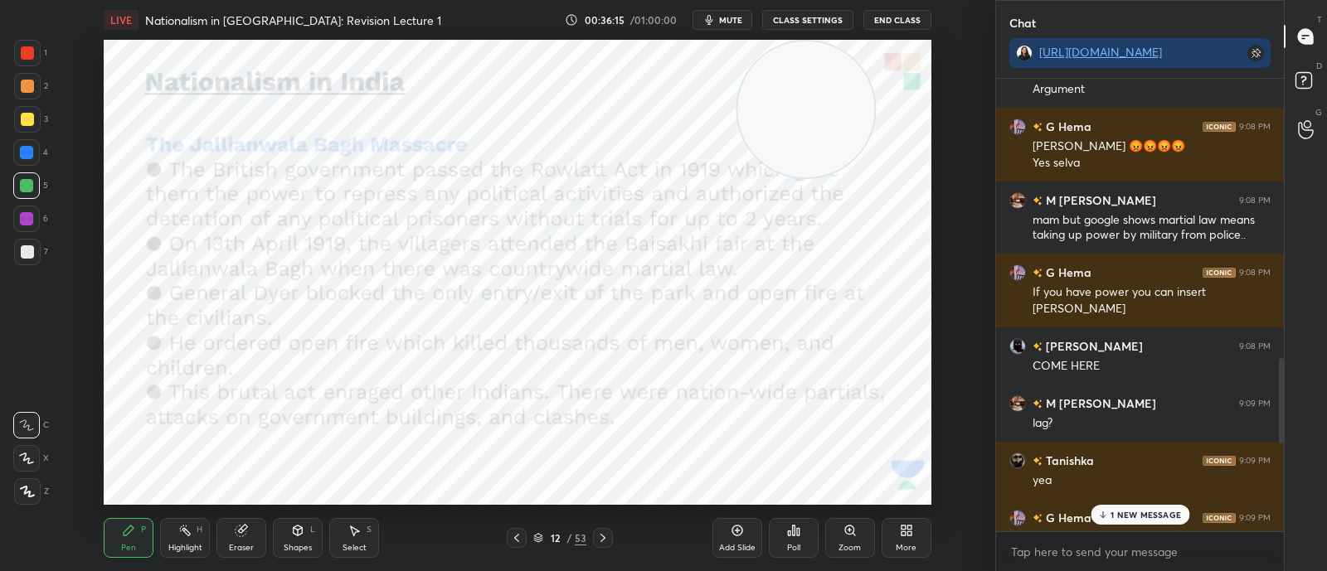
click at [1161, 516] on p "1 NEW MESSAGE" at bounding box center [1145, 515] width 70 height 10
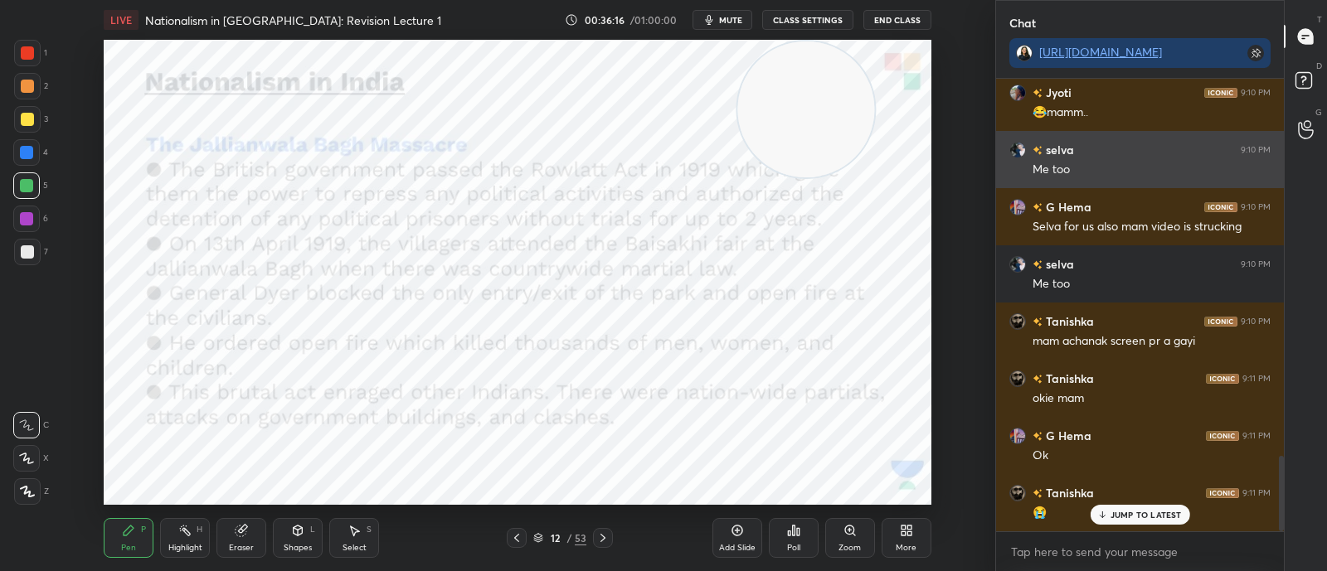
scroll to position [2277, 0]
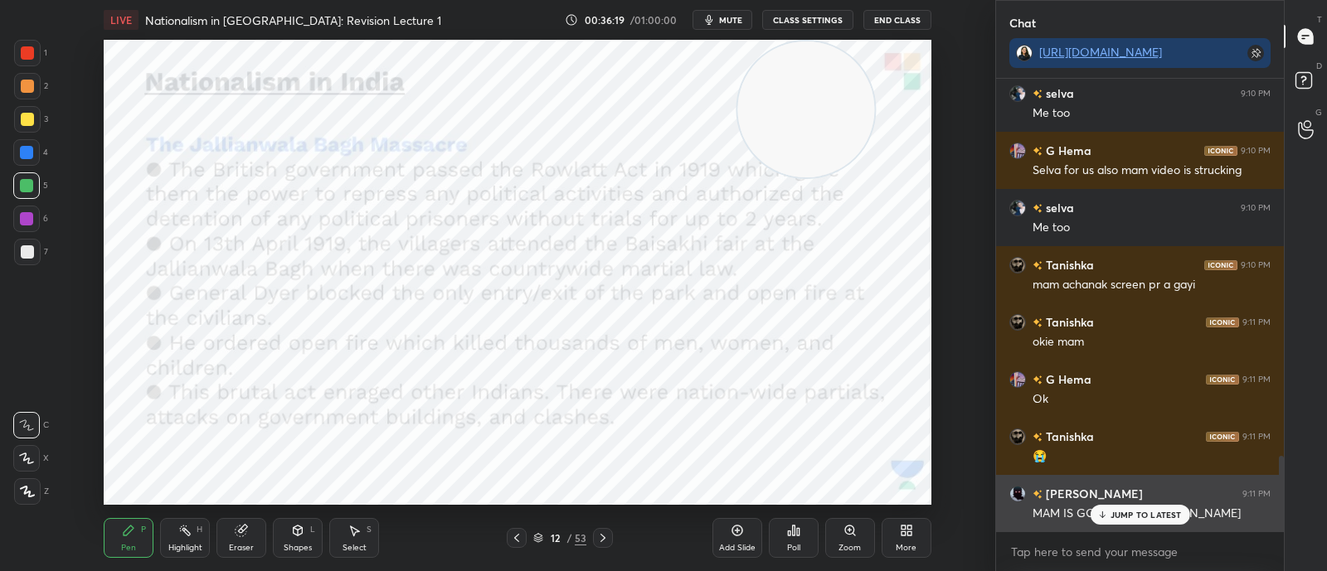
click at [1140, 511] on p "JUMP TO LATEST" at bounding box center [1145, 515] width 71 height 10
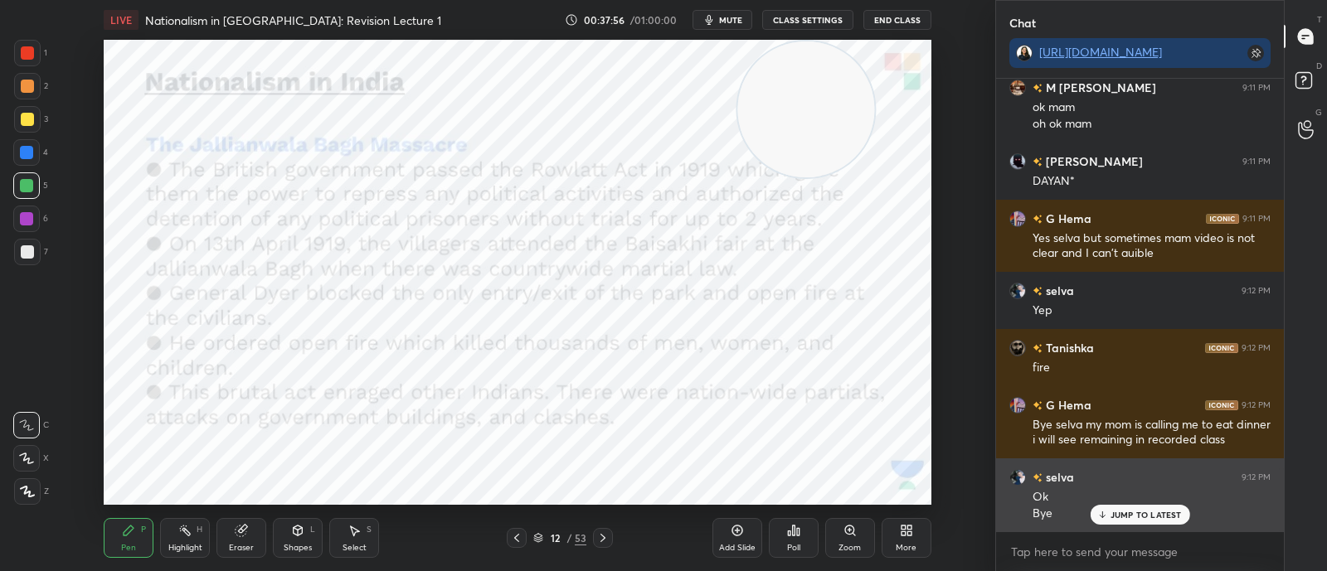
scroll to position [2856, 0]
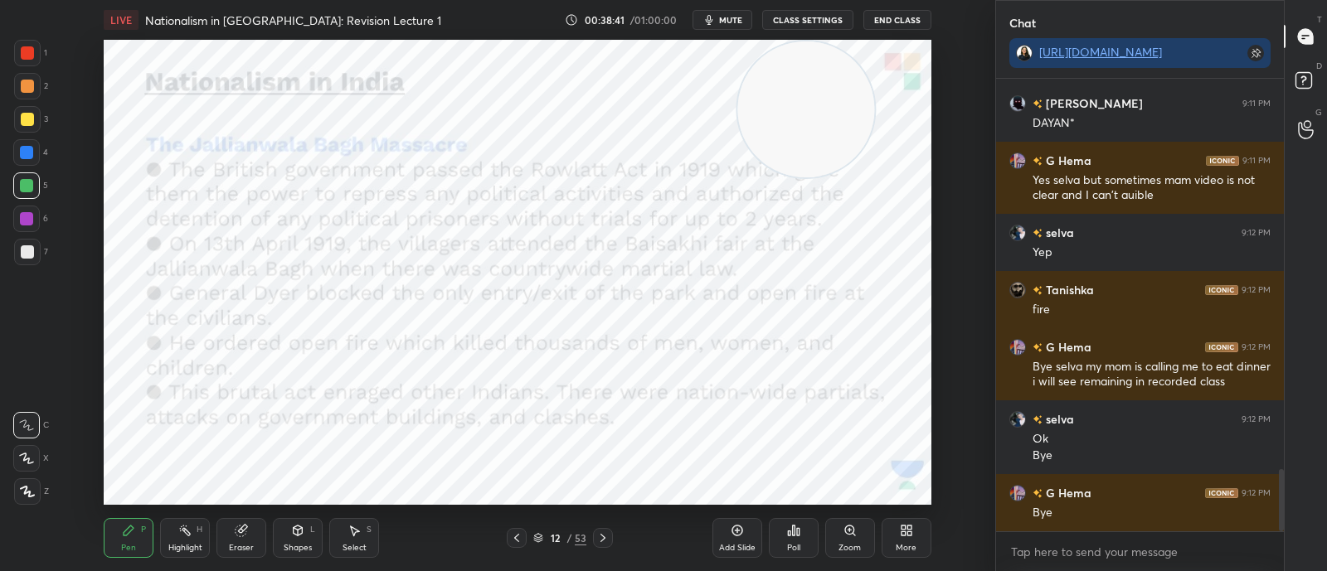
click at [604, 543] on icon at bounding box center [602, 538] width 13 height 13
click at [597, 537] on icon at bounding box center [602, 538] width 13 height 13
click at [604, 538] on icon at bounding box center [602, 538] width 13 height 13
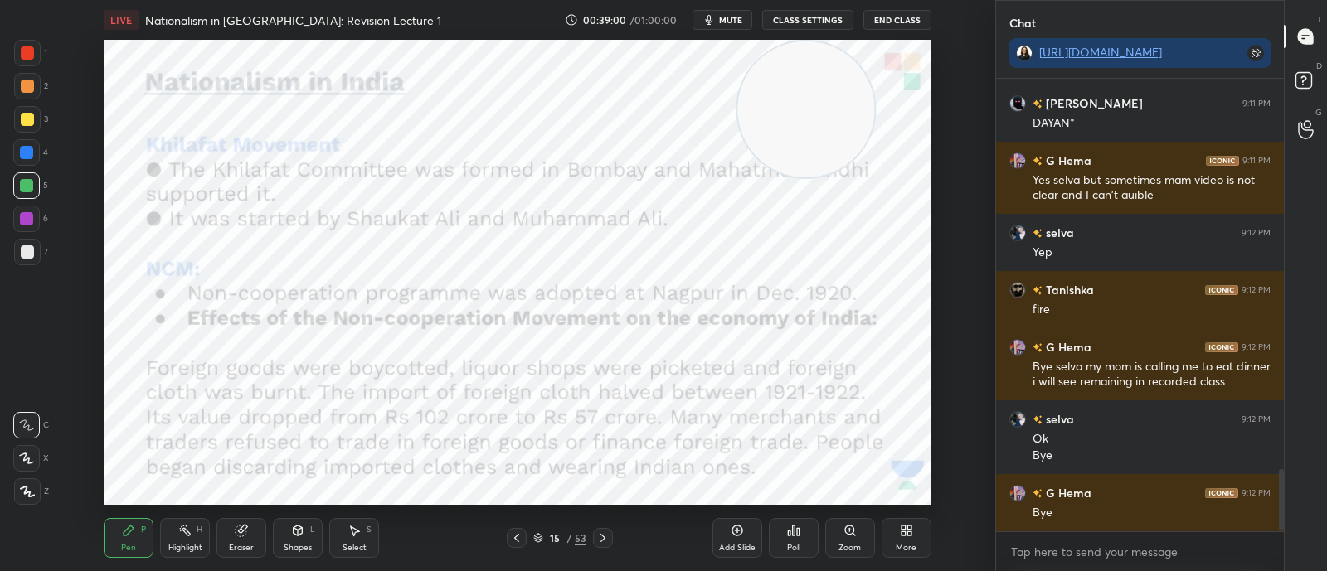
scroll to position [2913, 0]
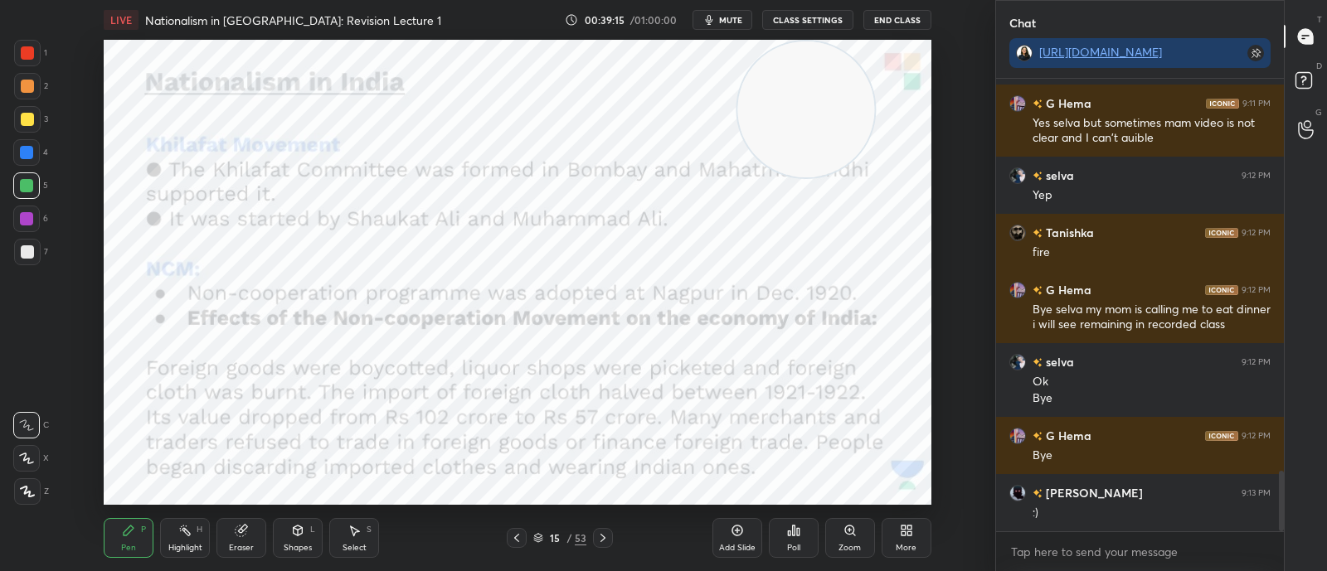
click at [823, 124] on video at bounding box center [806, 109] width 136 height 136
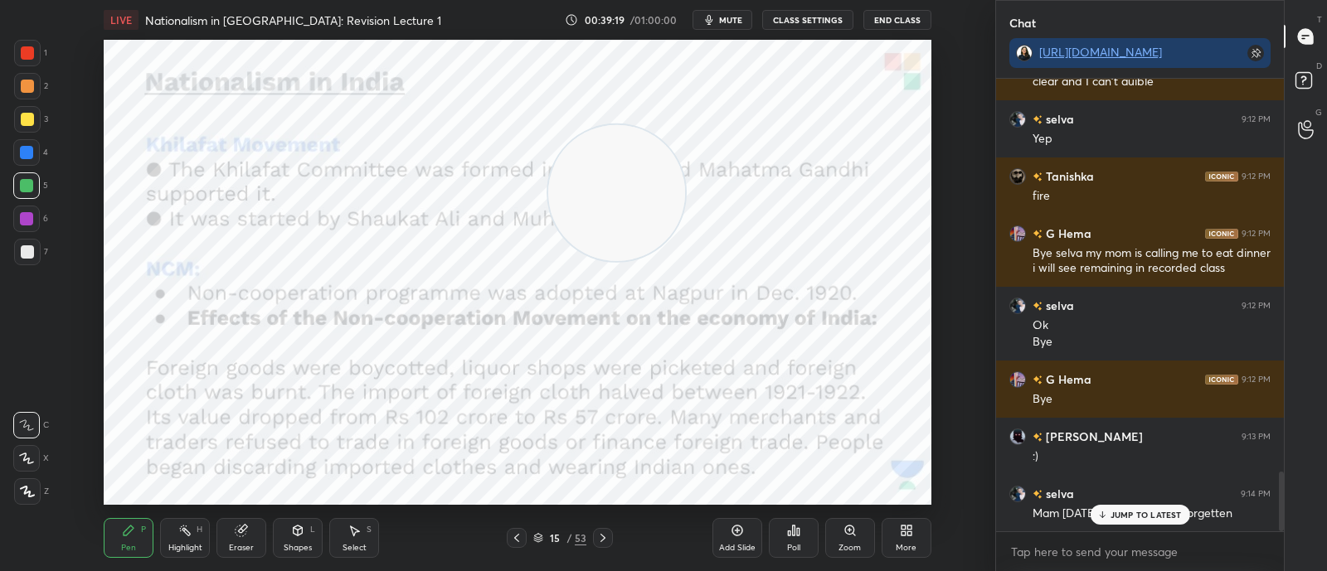
click at [543, 528] on div "15 / 53" at bounding box center [560, 538] width 106 height 20
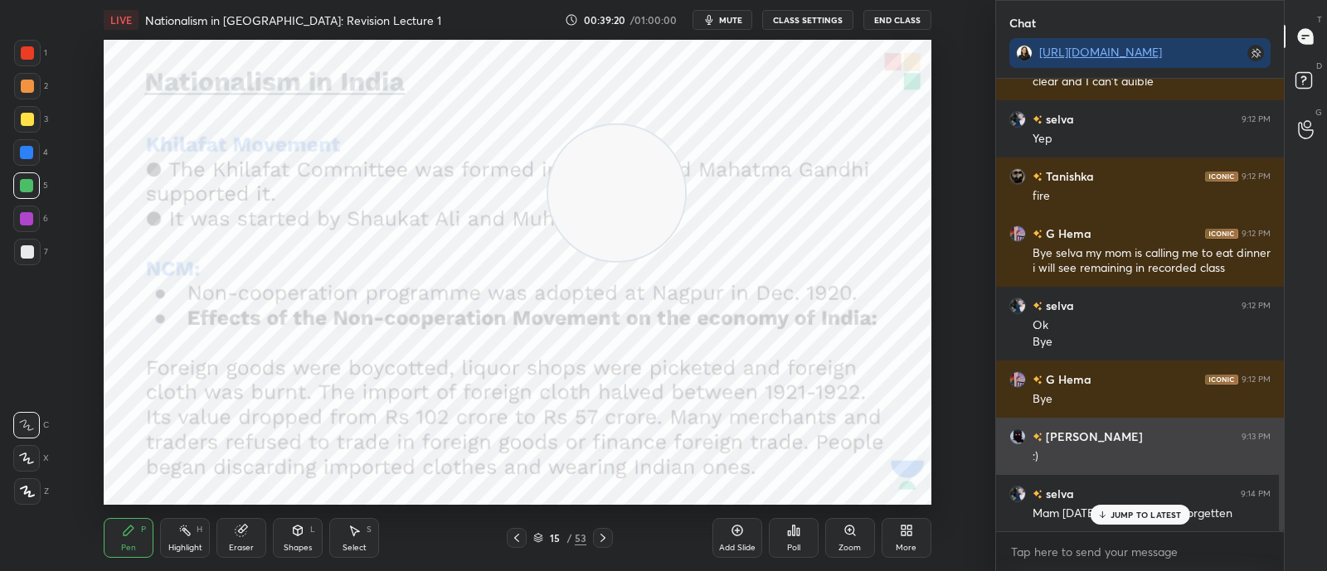
click at [1003, 450] on div "[PERSON_NAME] 9:13 PM :)" at bounding box center [1140, 446] width 288 height 57
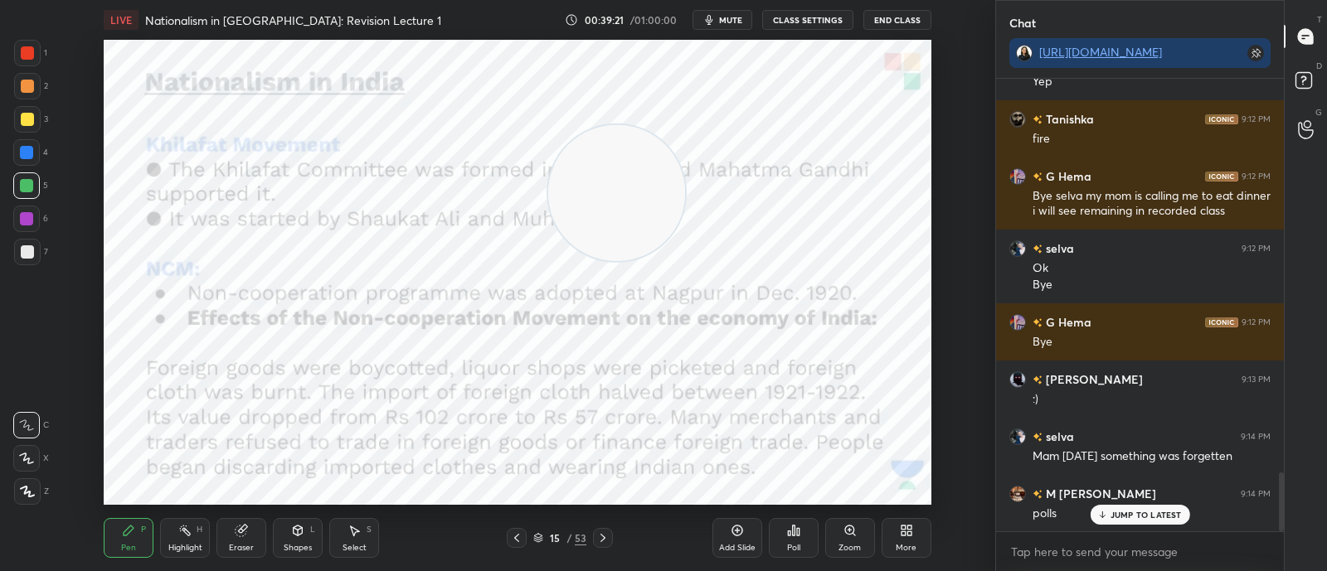
scroll to position [3084, 0]
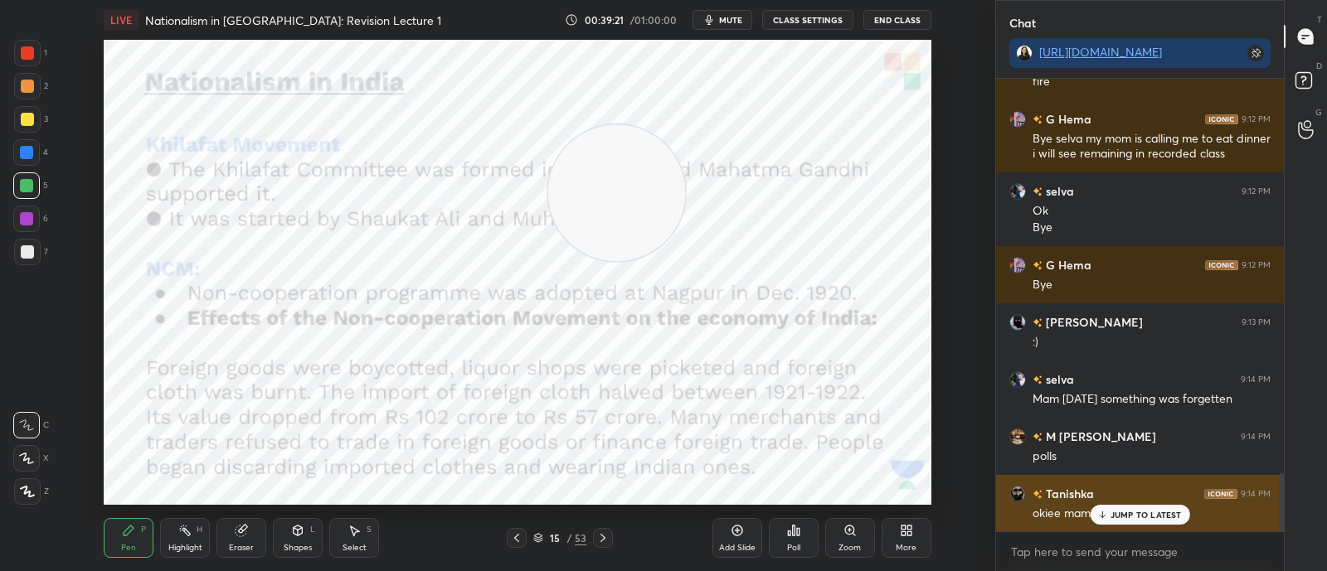
click at [1128, 512] on p "JUMP TO LATEST" at bounding box center [1145, 515] width 71 height 10
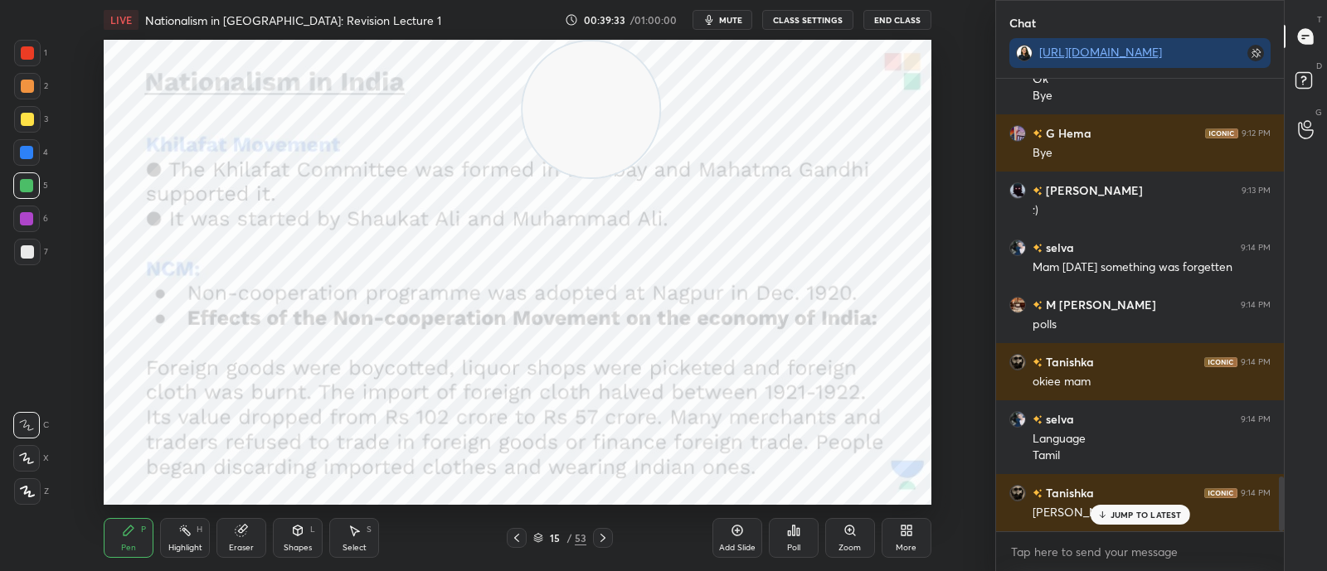
scroll to position [3272, 0]
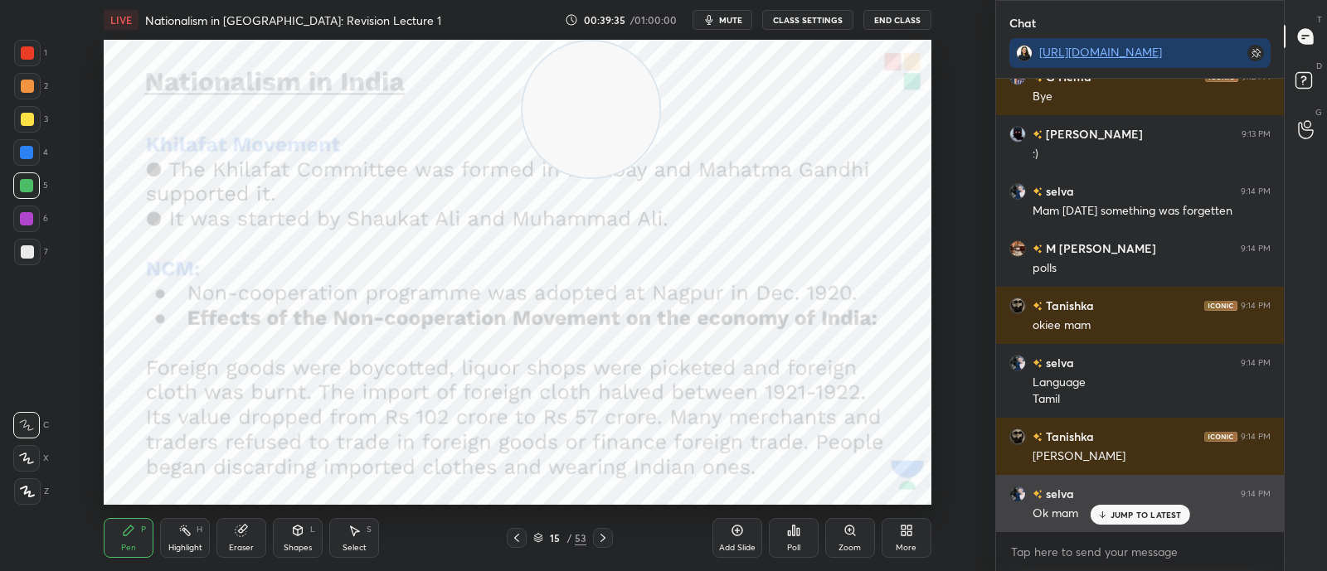
click at [1125, 516] on p "JUMP TO LATEST" at bounding box center [1145, 515] width 71 height 10
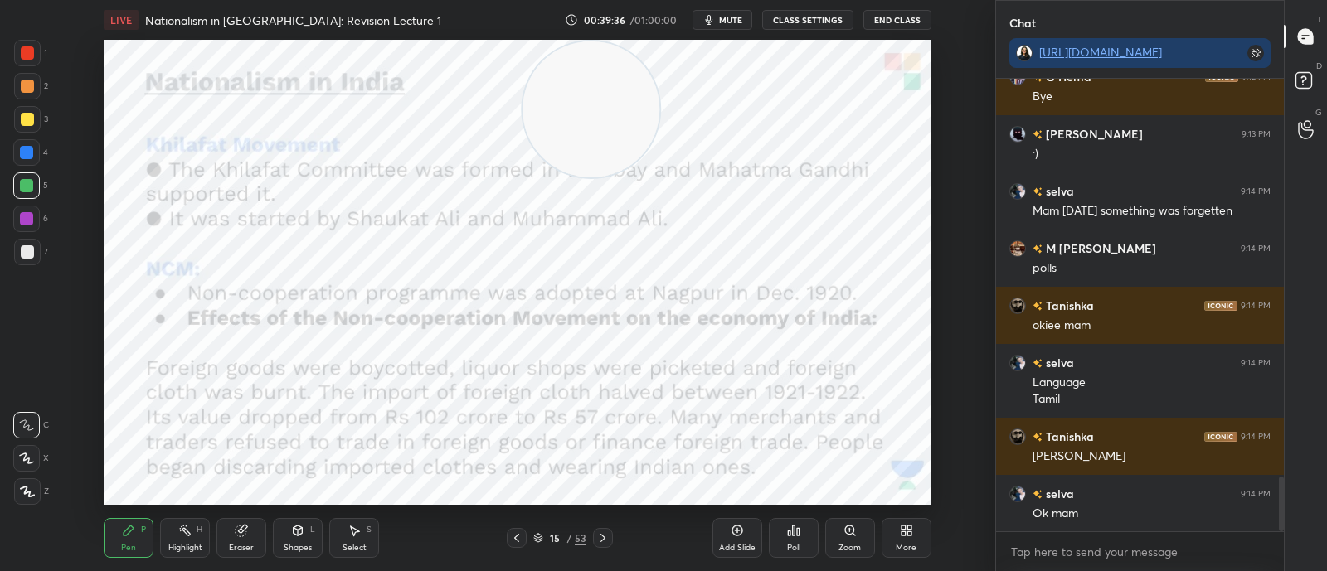
click at [543, 535] on icon at bounding box center [538, 538] width 10 height 10
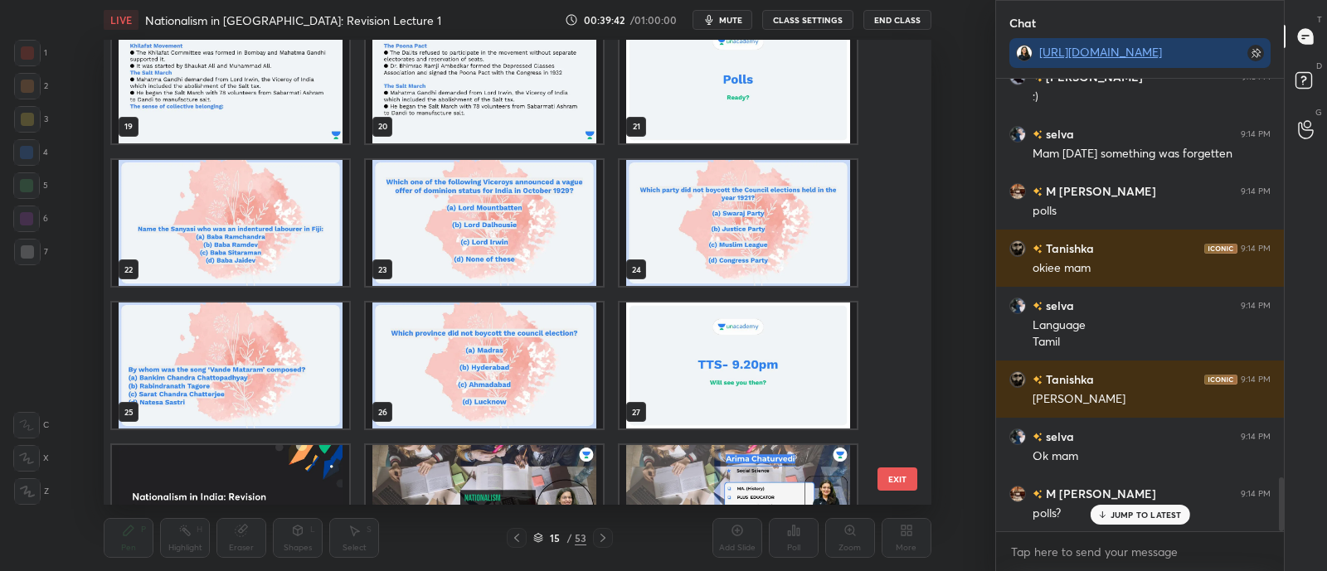
scroll to position [888, 0]
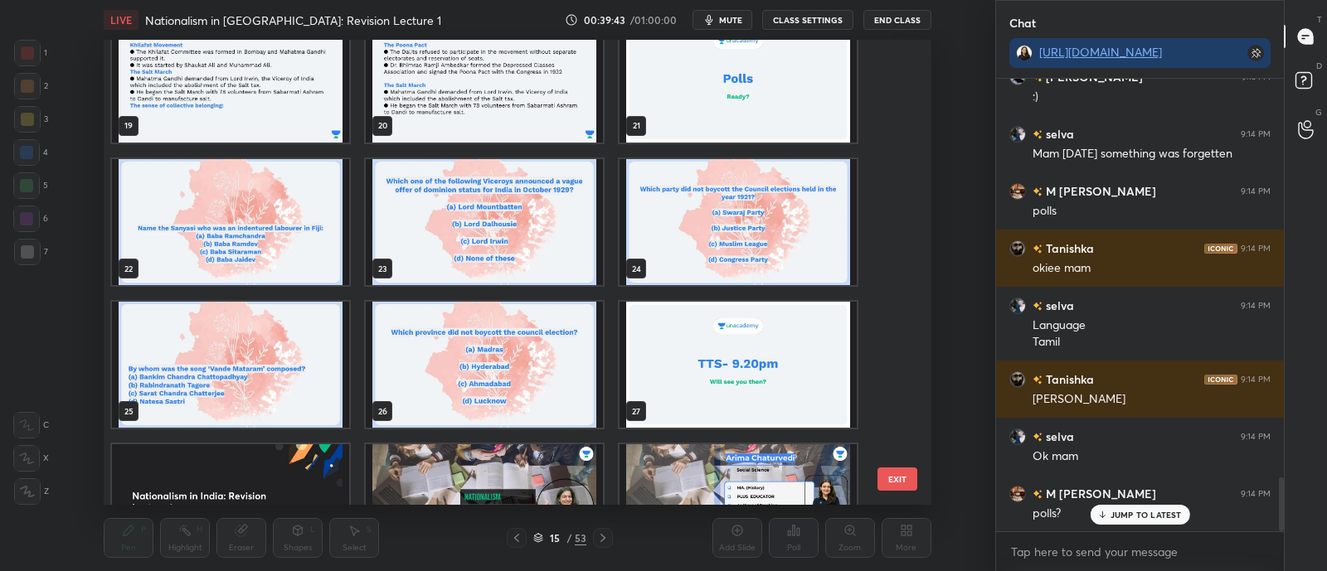
click at [729, 358] on img "grid" at bounding box center [737, 365] width 237 height 126
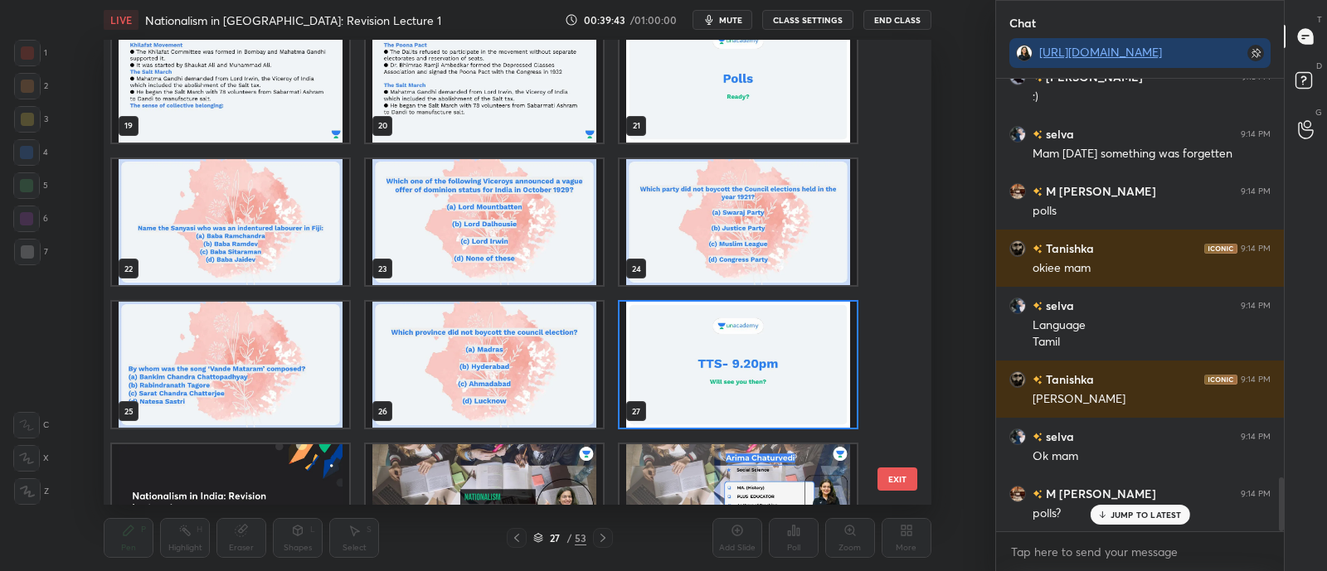
click at [729, 358] on img "grid" at bounding box center [737, 365] width 237 height 126
click at [731, 361] on img "grid" at bounding box center [737, 365] width 237 height 126
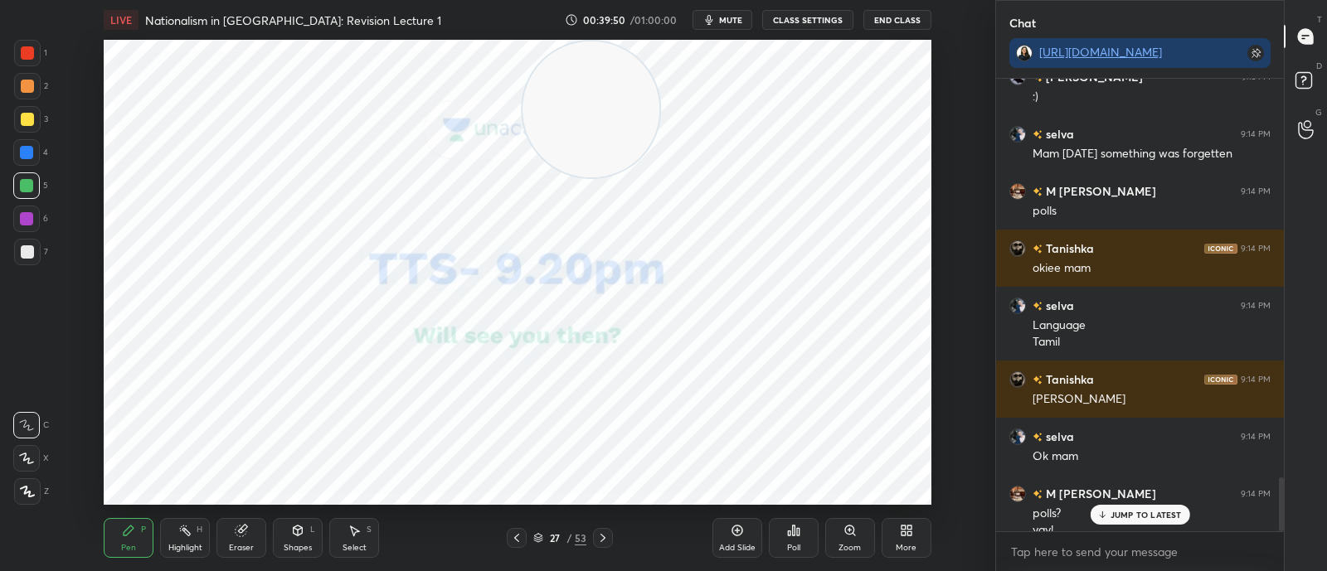
scroll to position [3346, 0]
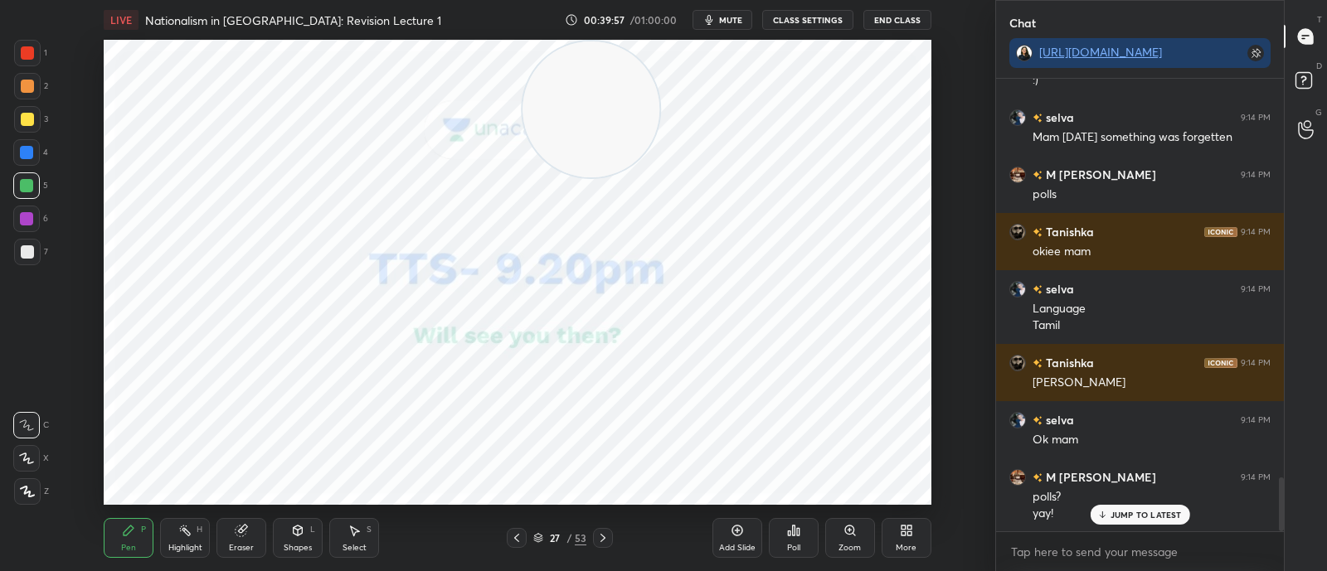
click at [545, 533] on div "27 / 53" at bounding box center [559, 538] width 53 height 15
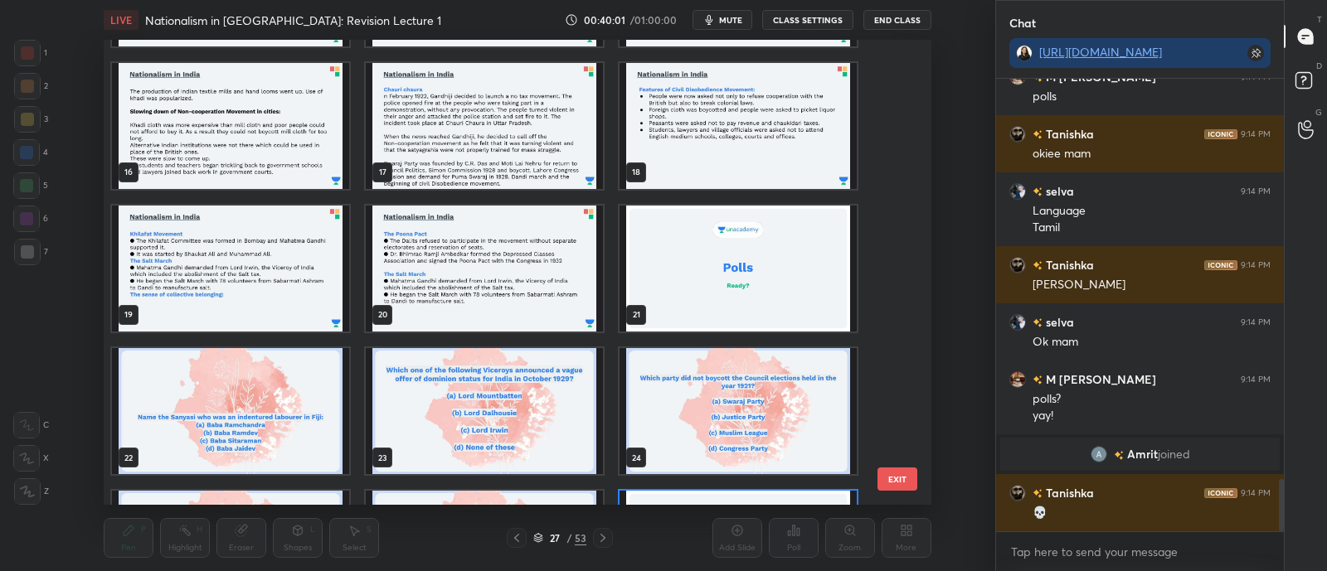
scroll to position [700, 0]
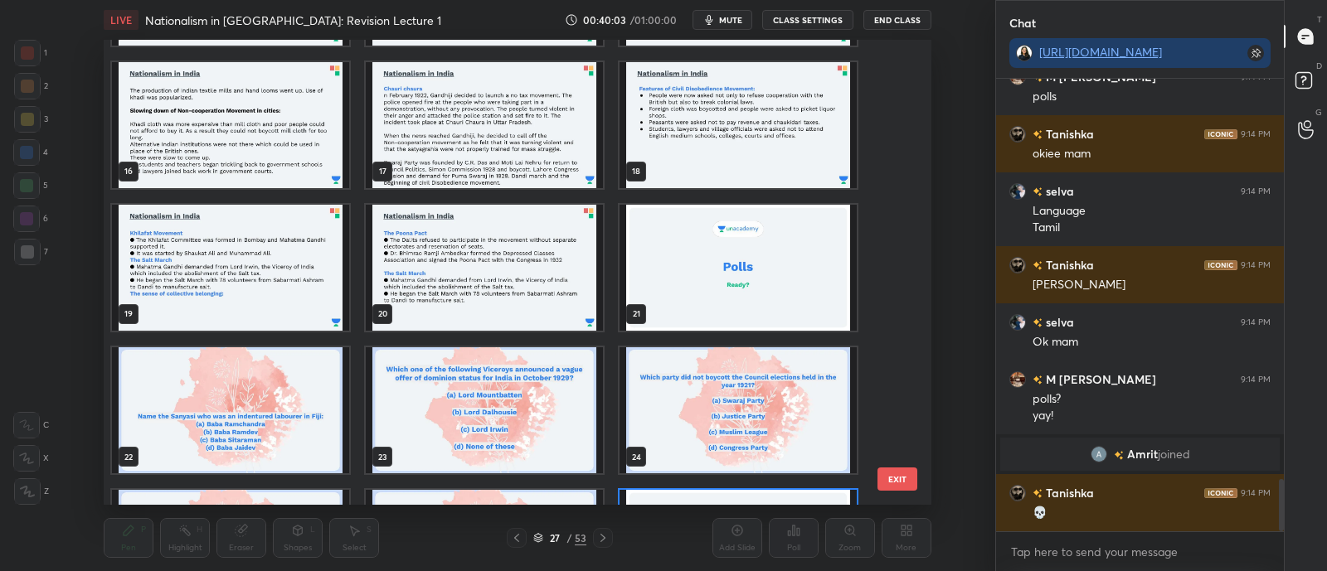
click at [692, 300] on img "grid" at bounding box center [737, 268] width 237 height 126
click at [693, 305] on img "grid" at bounding box center [737, 268] width 237 height 126
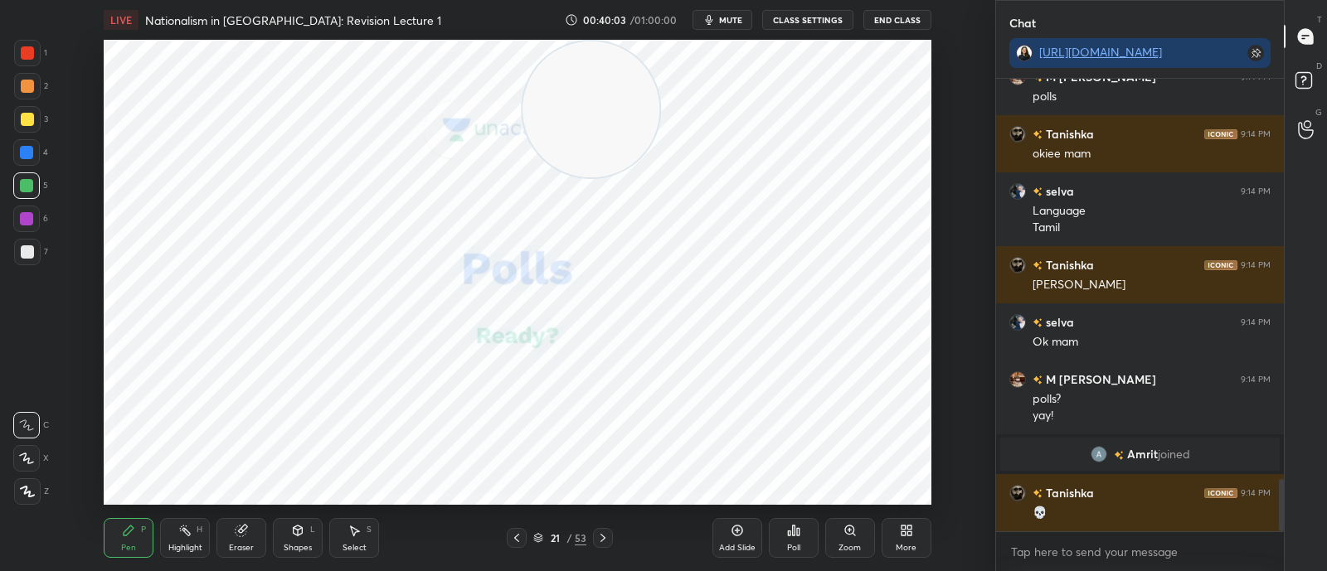
click at [702, 307] on img "grid" at bounding box center [737, 268] width 237 height 126
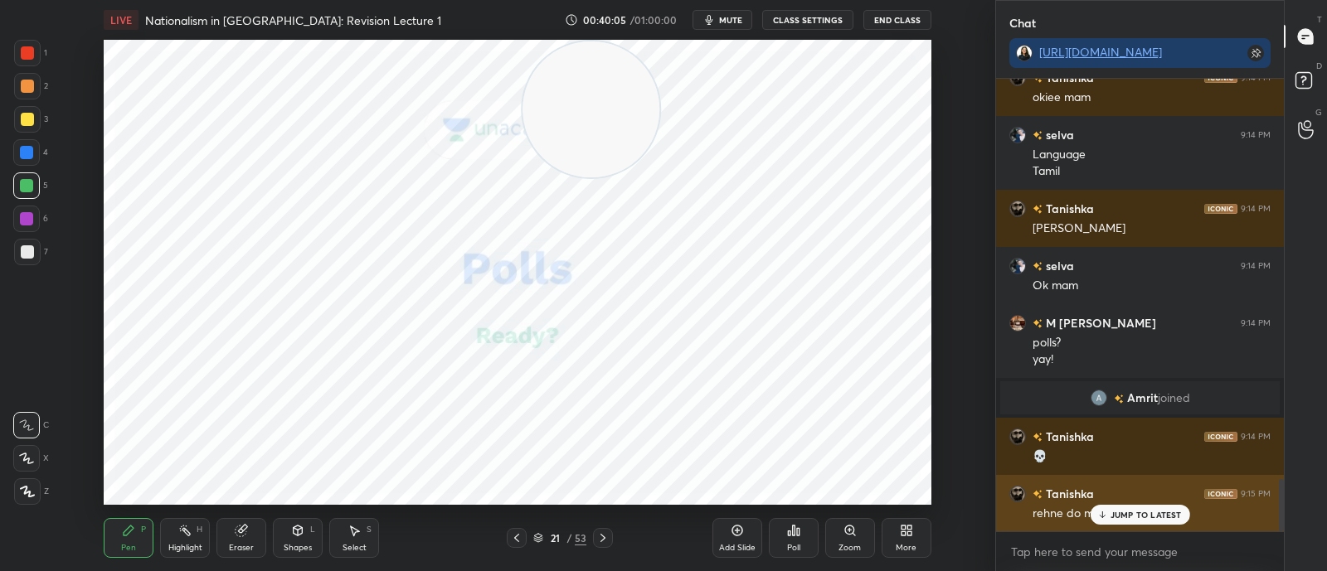
click at [1137, 517] on p "JUMP TO LATEST" at bounding box center [1145, 515] width 71 height 10
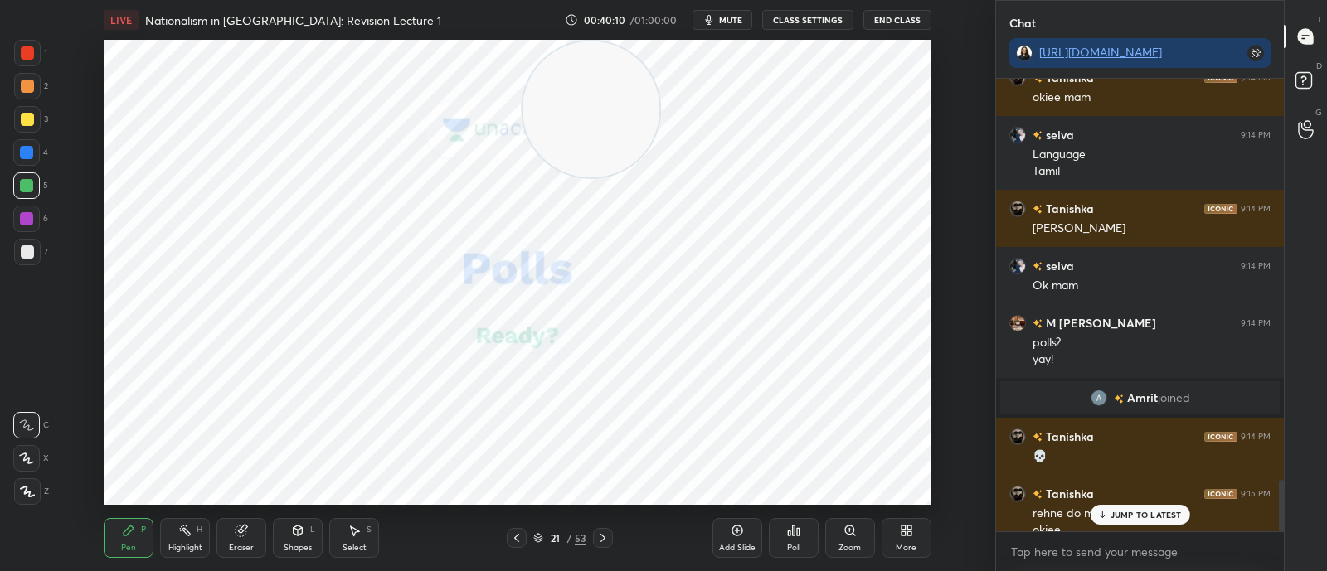
scroll to position [3517, 0]
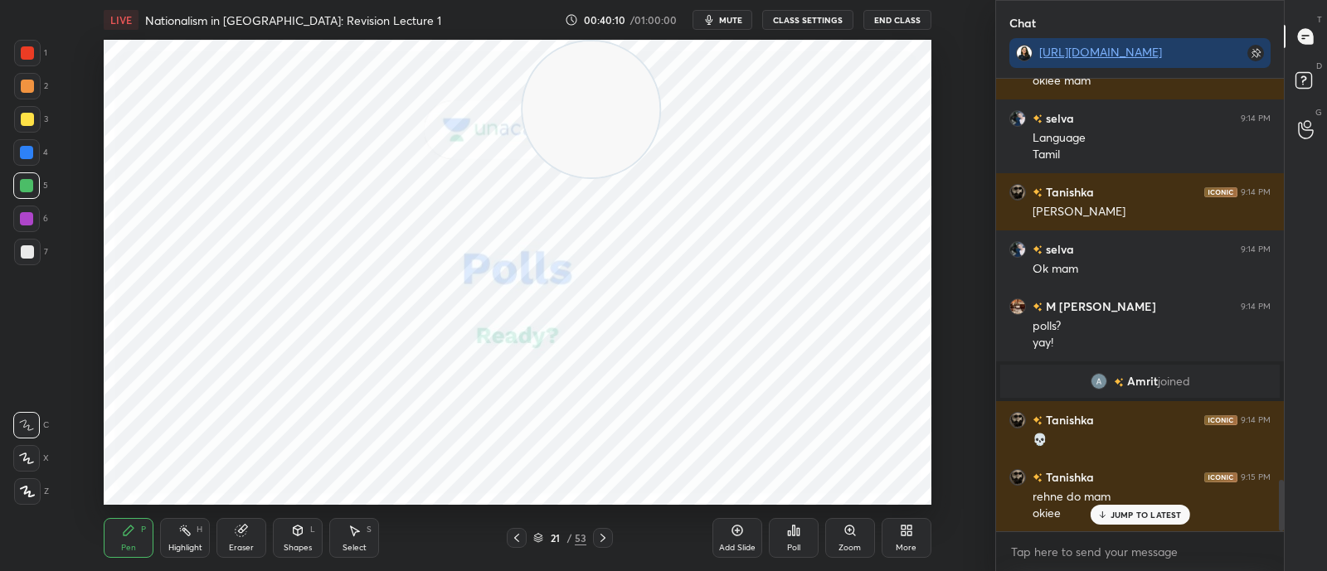
click at [602, 537] on icon at bounding box center [602, 538] width 13 height 13
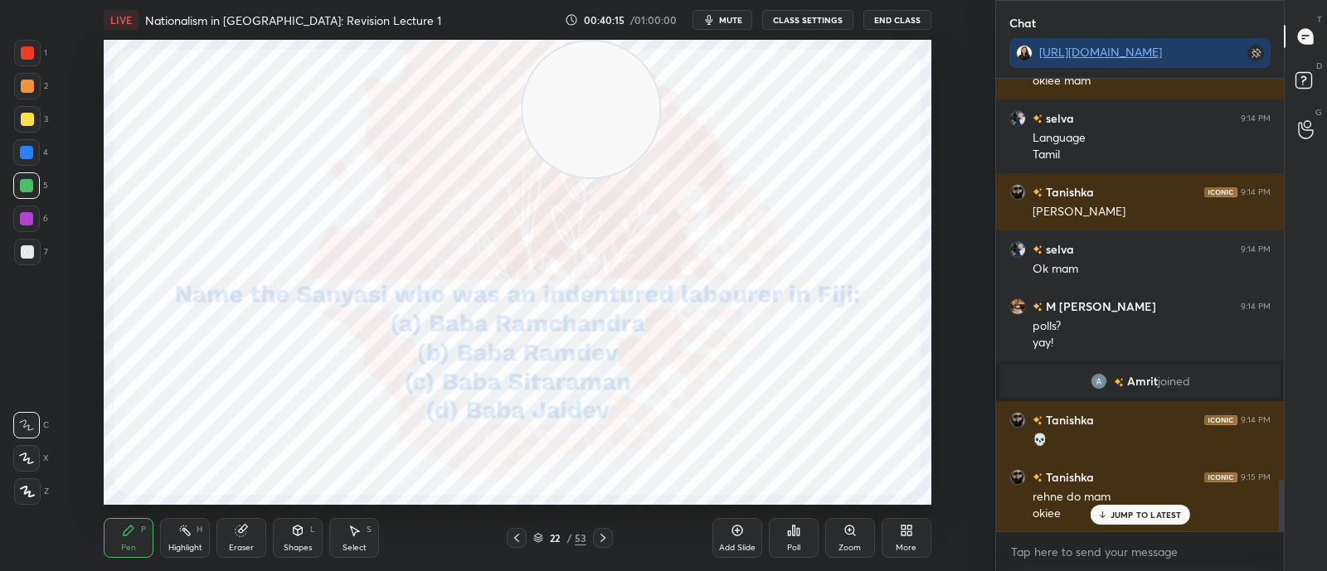
click at [793, 528] on icon at bounding box center [793, 531] width 2 height 10
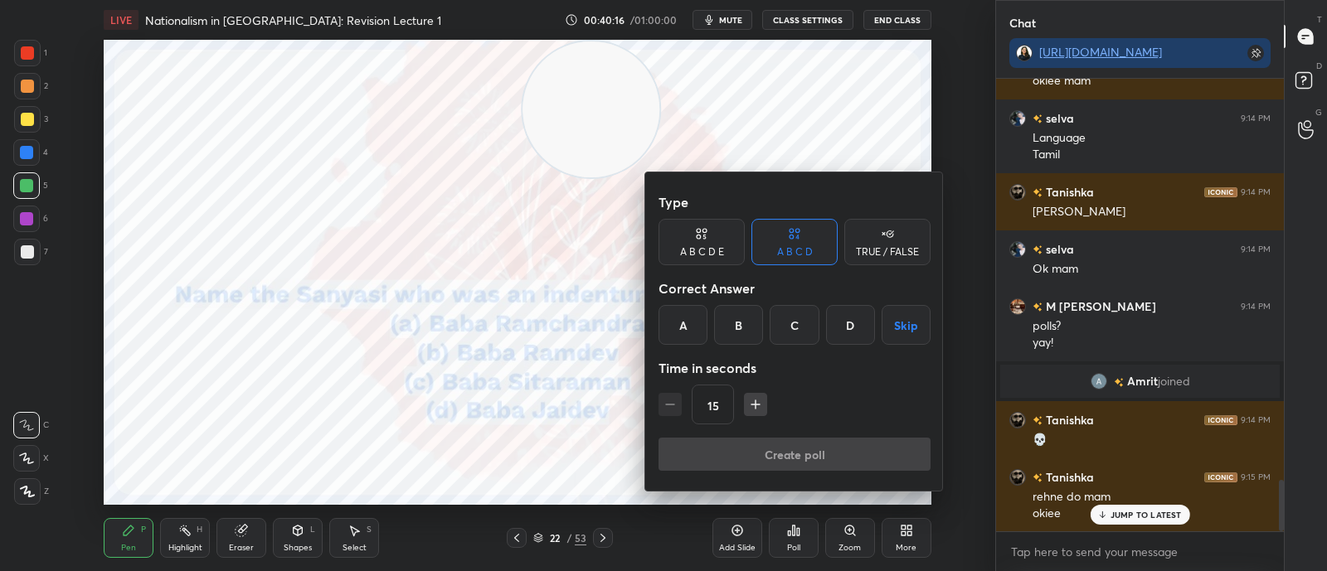
click at [682, 322] on div "A" at bounding box center [682, 325] width 49 height 40
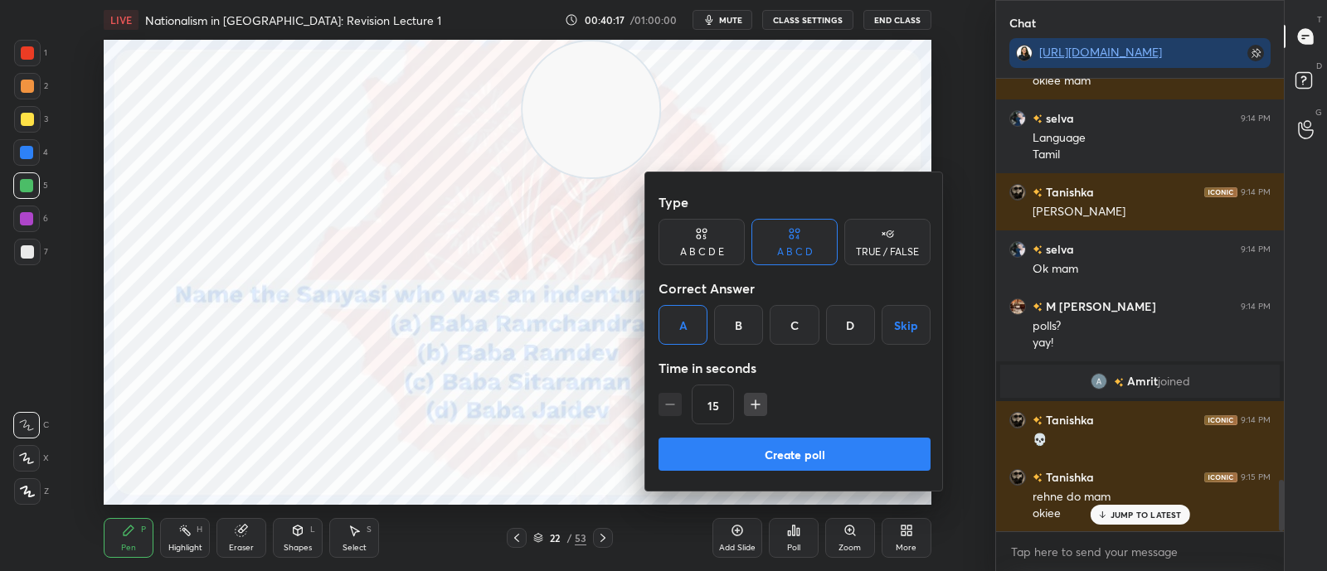
click at [707, 455] on button "Create poll" at bounding box center [794, 454] width 272 height 33
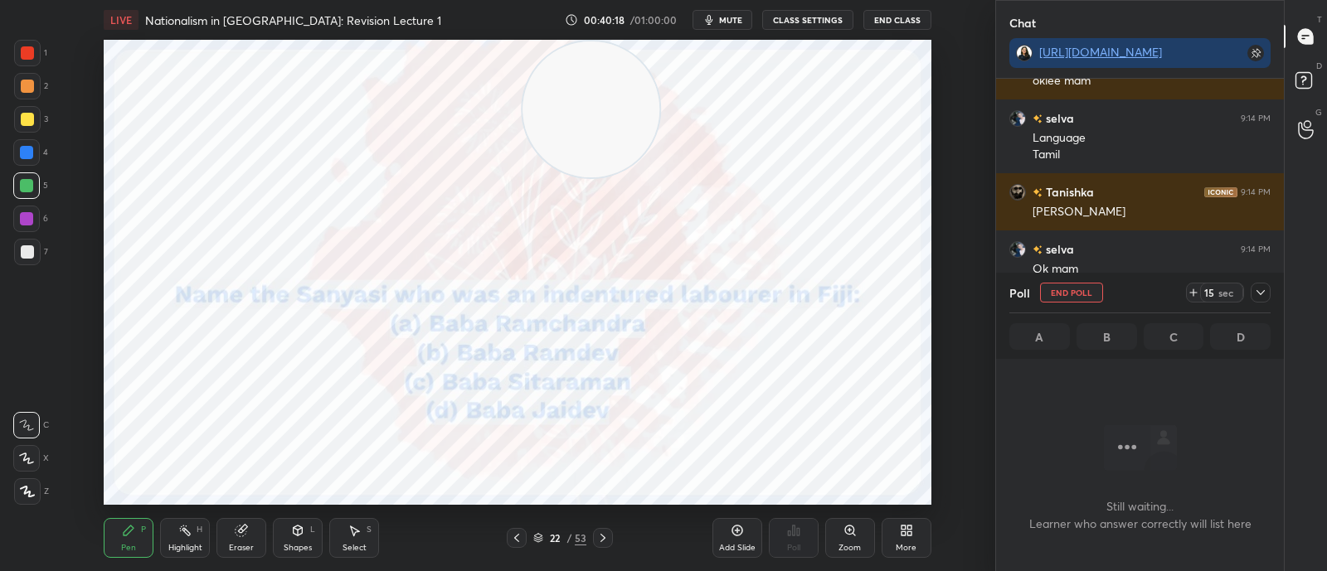
scroll to position [406, 282]
click at [1251, 294] on div at bounding box center [1260, 293] width 20 height 20
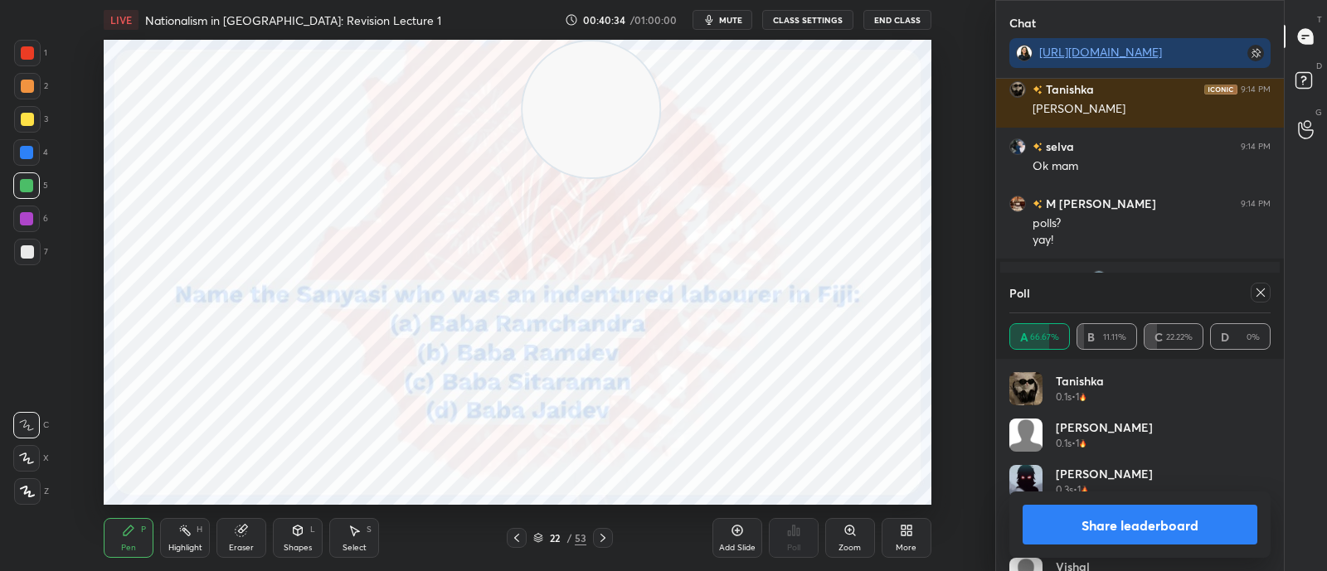
click at [1251, 296] on div at bounding box center [1260, 293] width 20 height 20
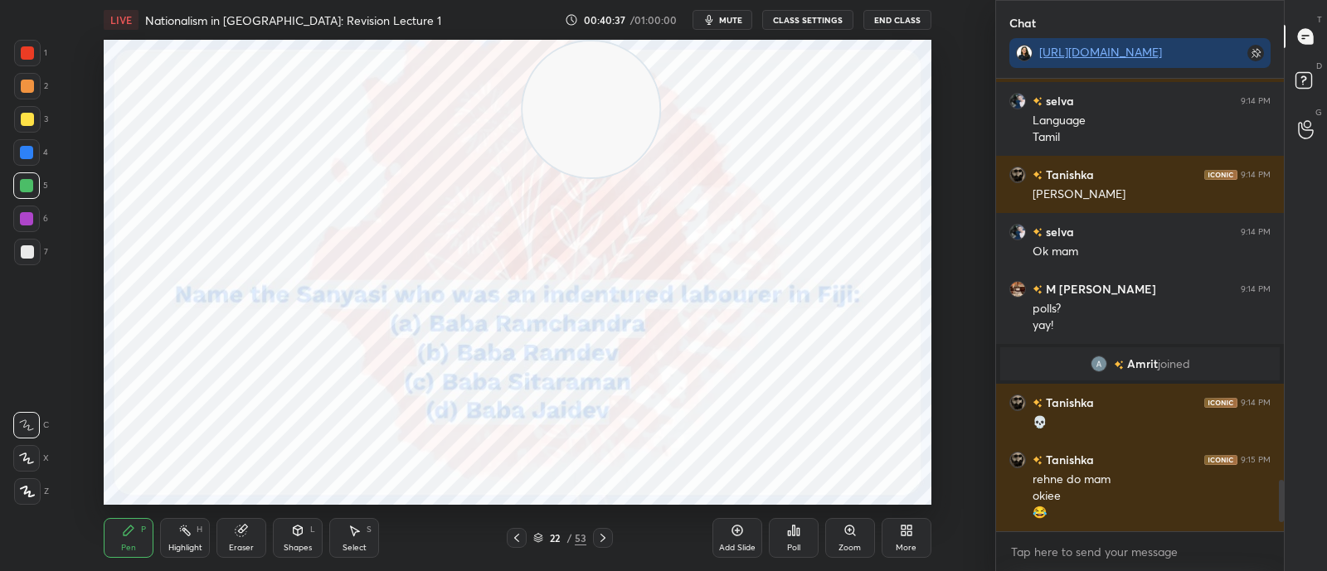
click at [601, 540] on icon at bounding box center [602, 538] width 13 height 13
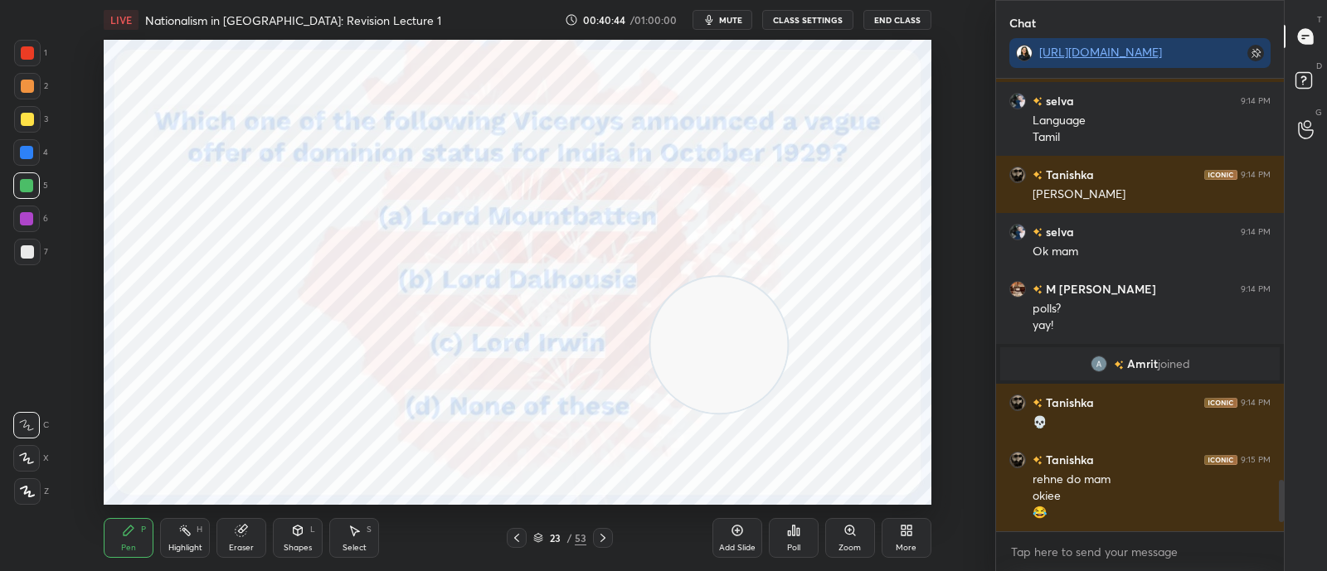
click at [788, 530] on icon at bounding box center [793, 530] width 13 height 13
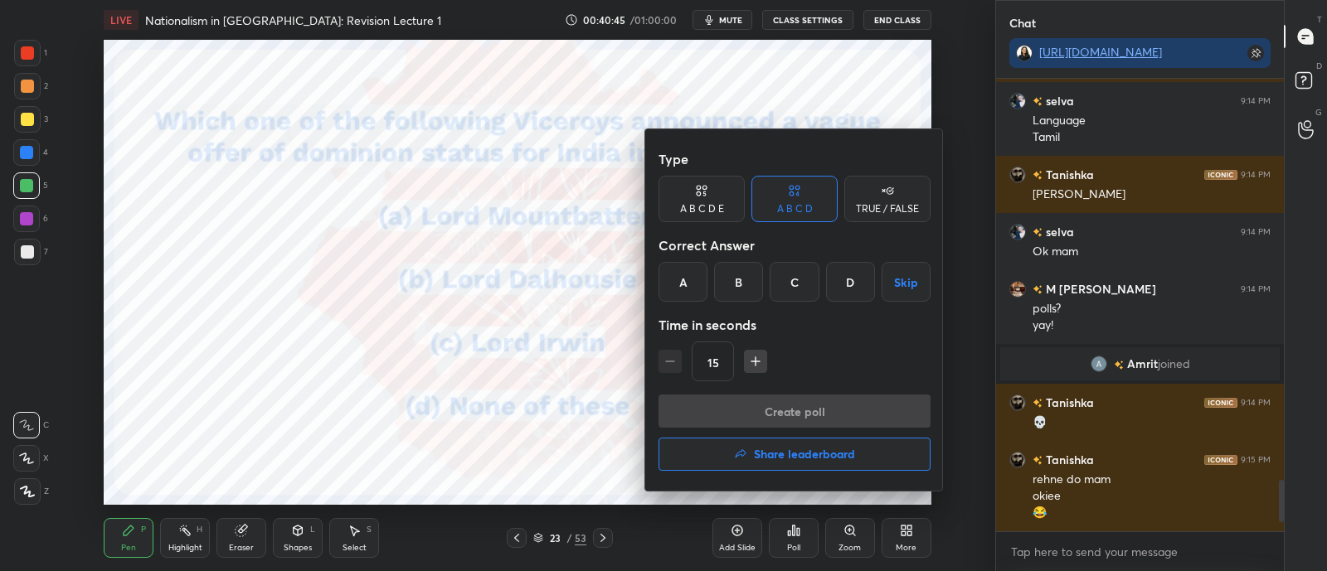
click at [788, 286] on div "C" at bounding box center [794, 282] width 49 height 40
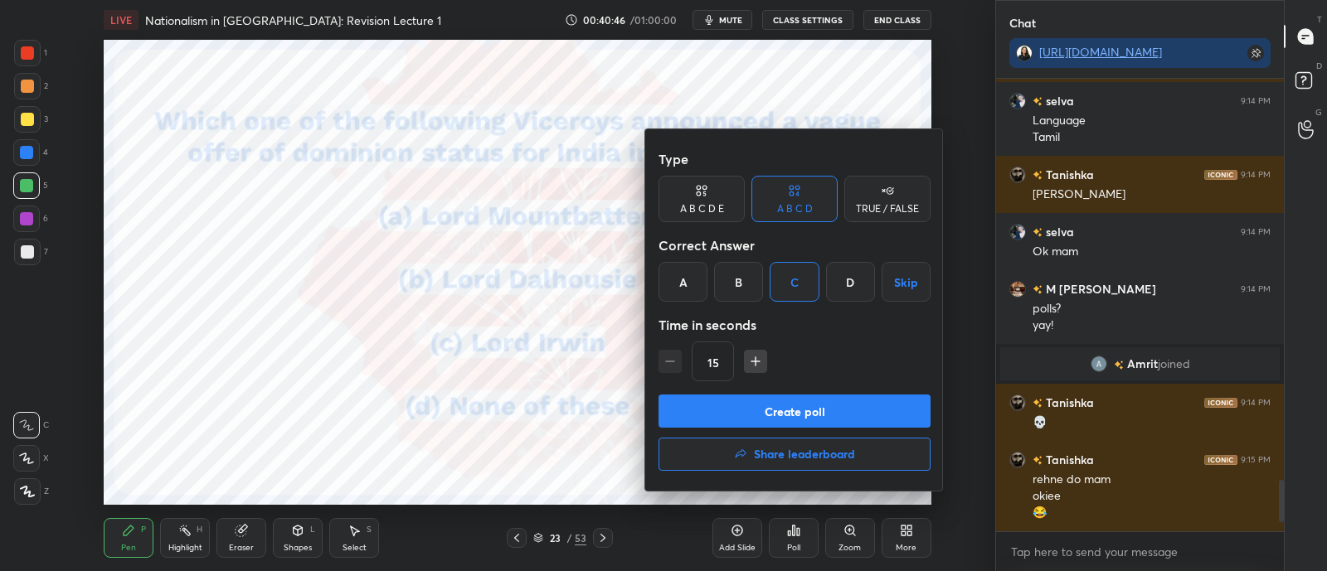
click at [813, 405] on button "Create poll" at bounding box center [794, 411] width 272 height 33
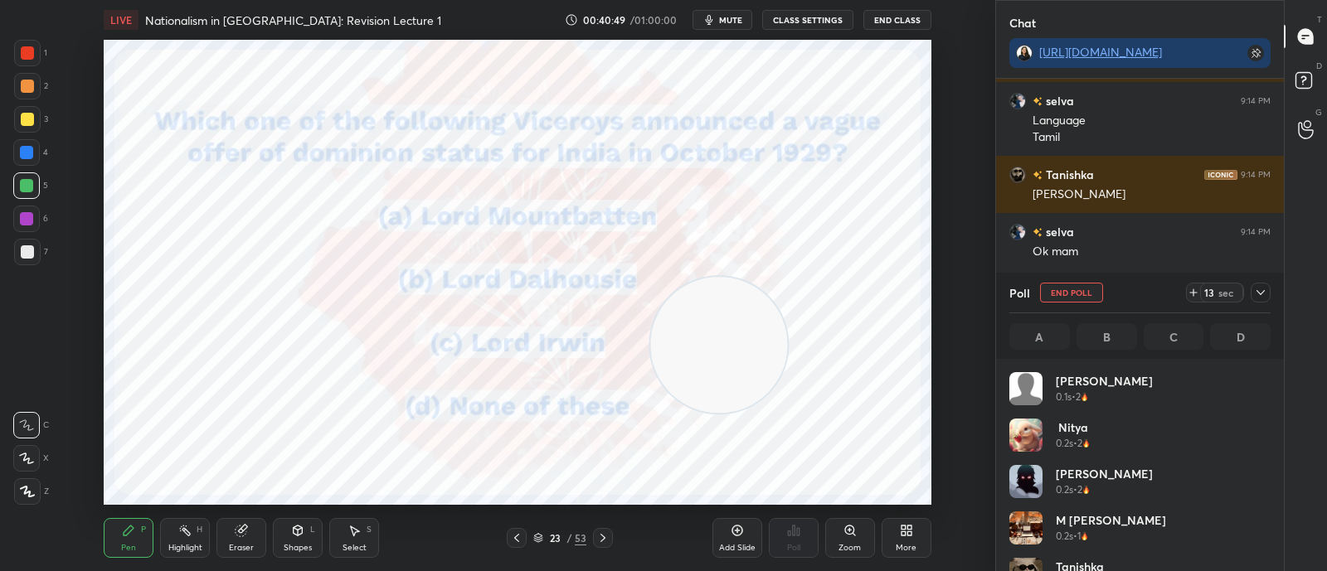
click at [1255, 295] on icon at bounding box center [1260, 292] width 13 height 13
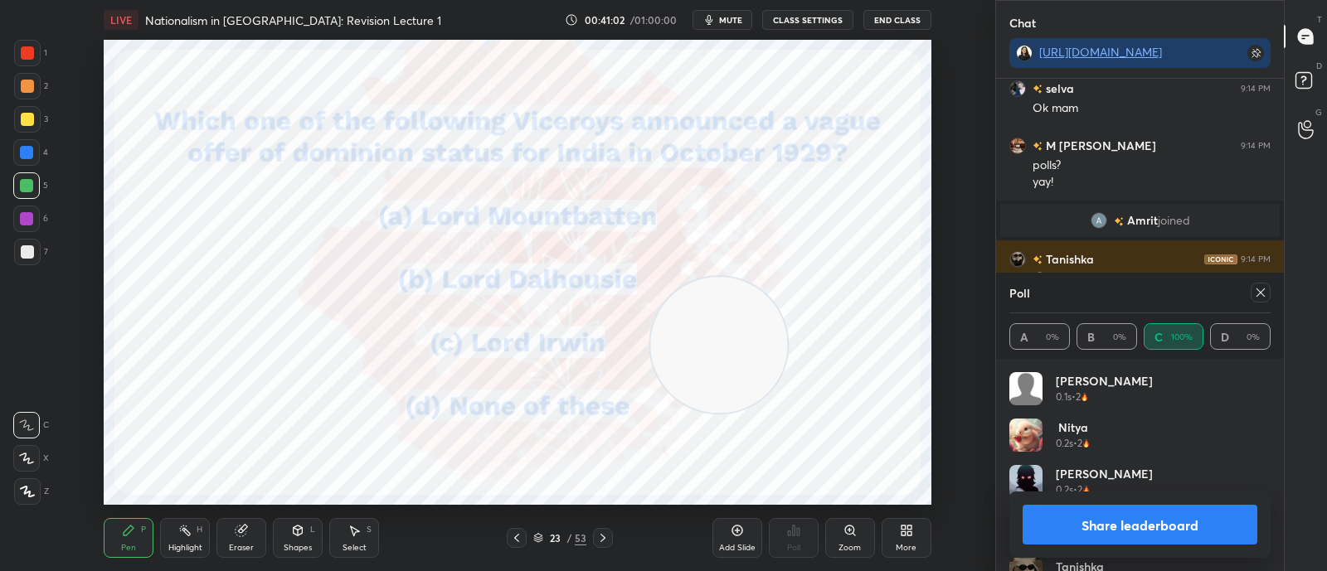
click at [606, 535] on icon at bounding box center [602, 538] width 13 height 13
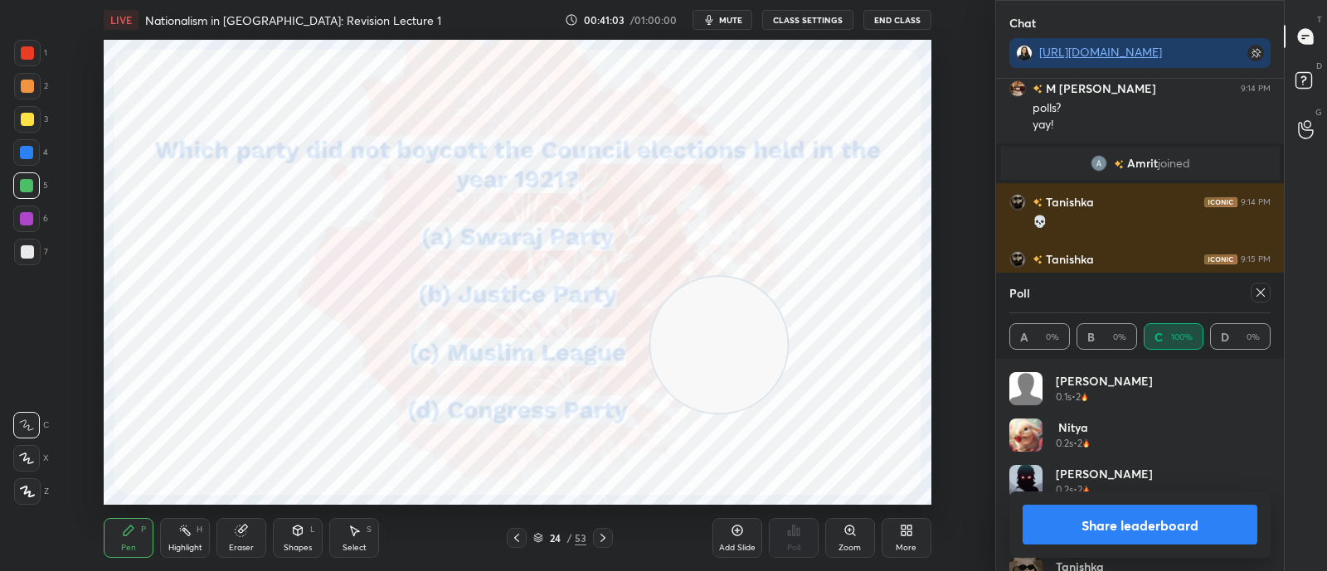
click at [1264, 296] on icon at bounding box center [1260, 293] width 8 height 8
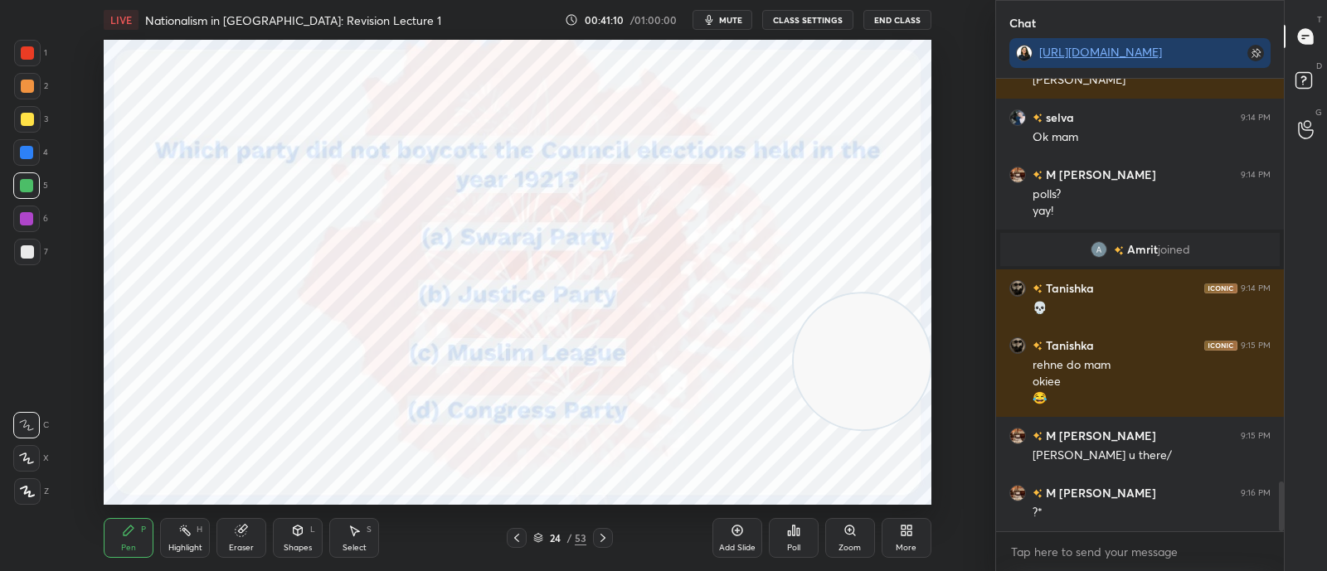
click at [788, 541] on div "Poll" at bounding box center [794, 538] width 50 height 40
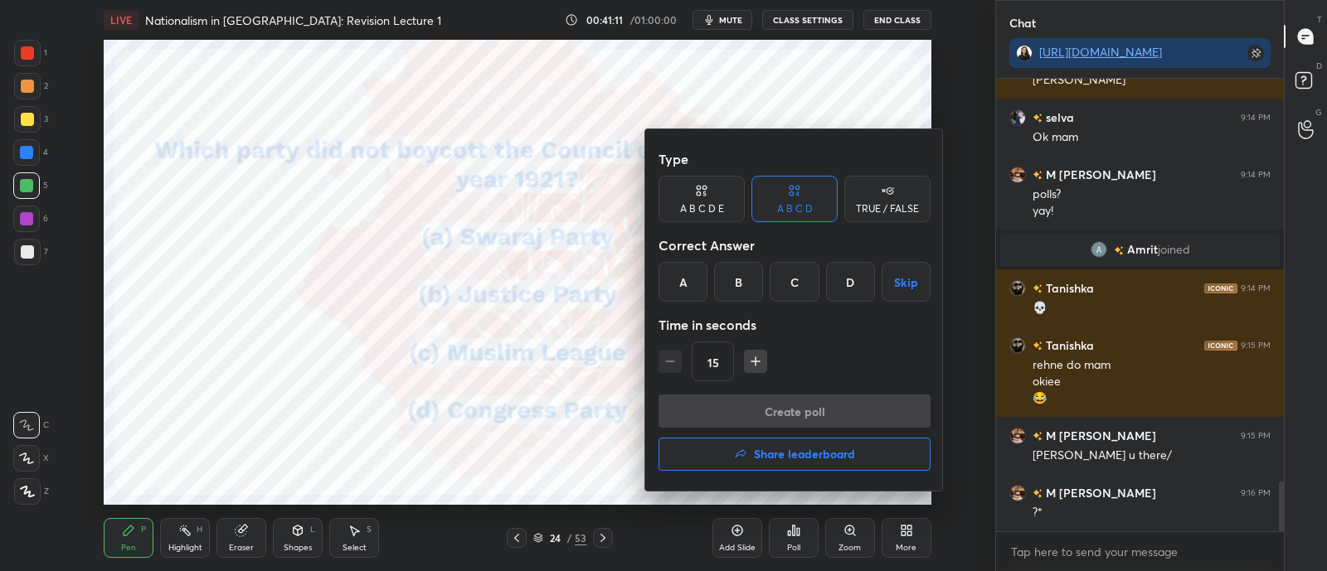
click at [724, 282] on div "B" at bounding box center [738, 282] width 49 height 40
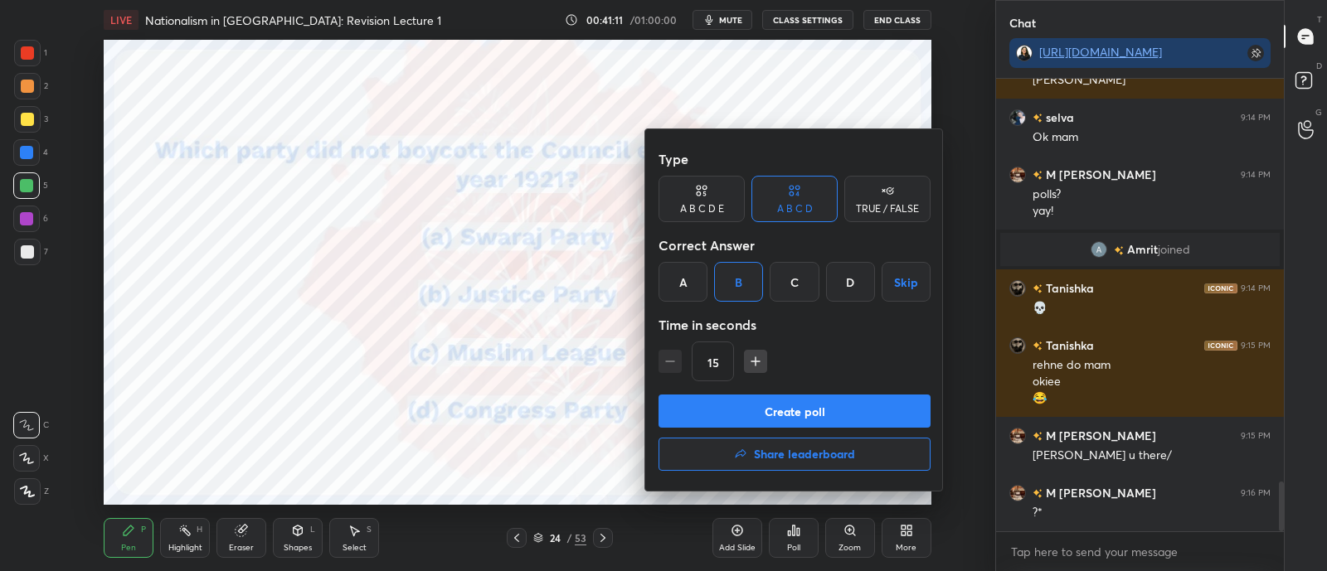
click at [733, 415] on button "Create poll" at bounding box center [794, 411] width 272 height 33
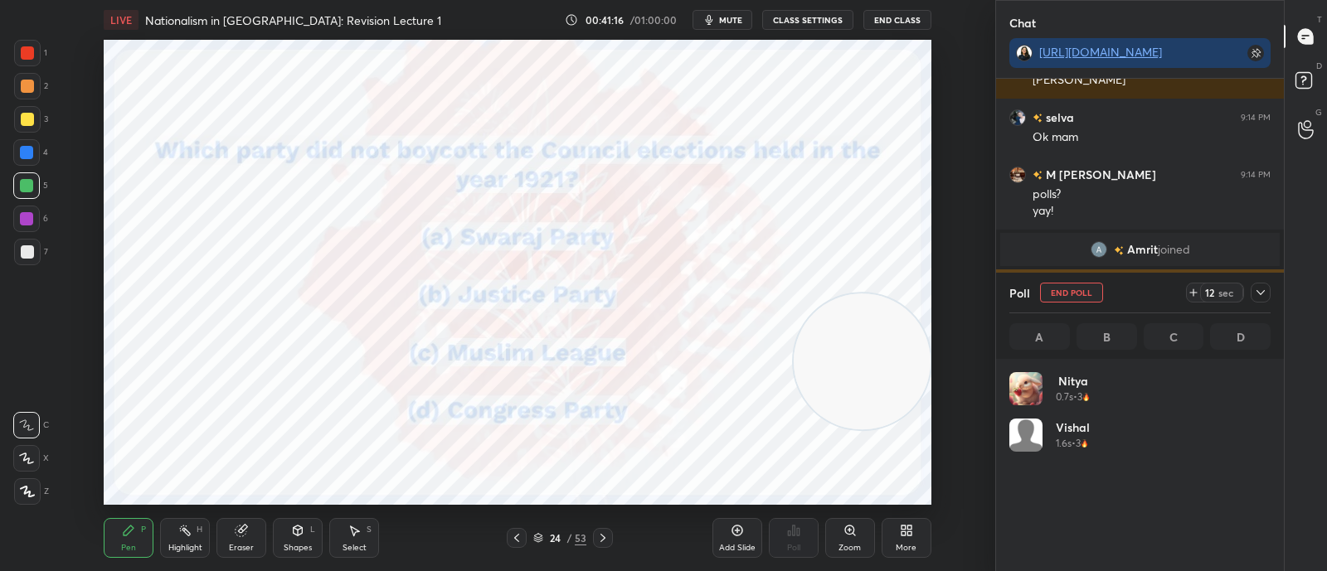
click at [1265, 285] on div at bounding box center [1260, 293] width 20 height 20
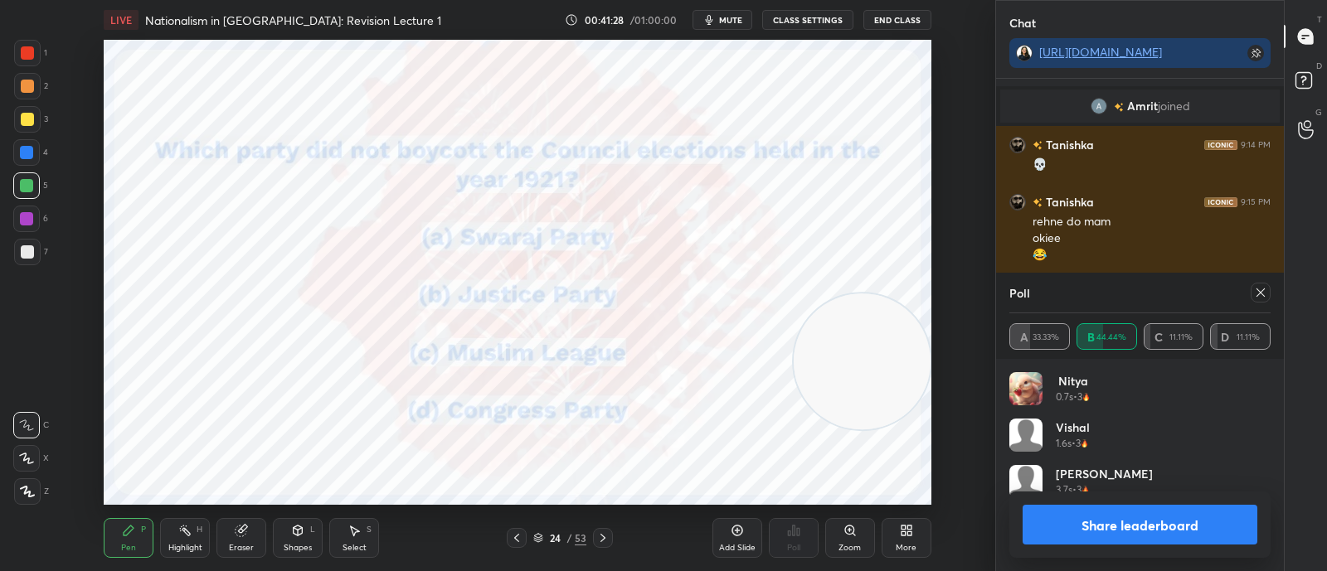
click at [1262, 284] on div at bounding box center [1260, 293] width 20 height 20
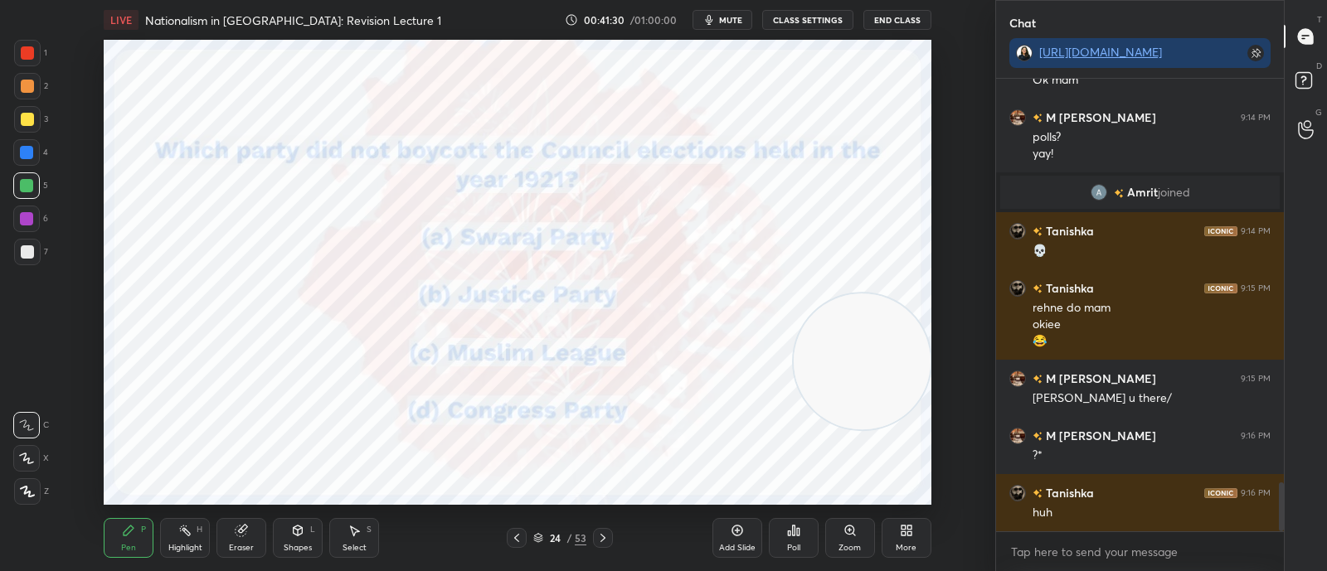
click at [605, 541] on icon at bounding box center [602, 538] width 13 height 13
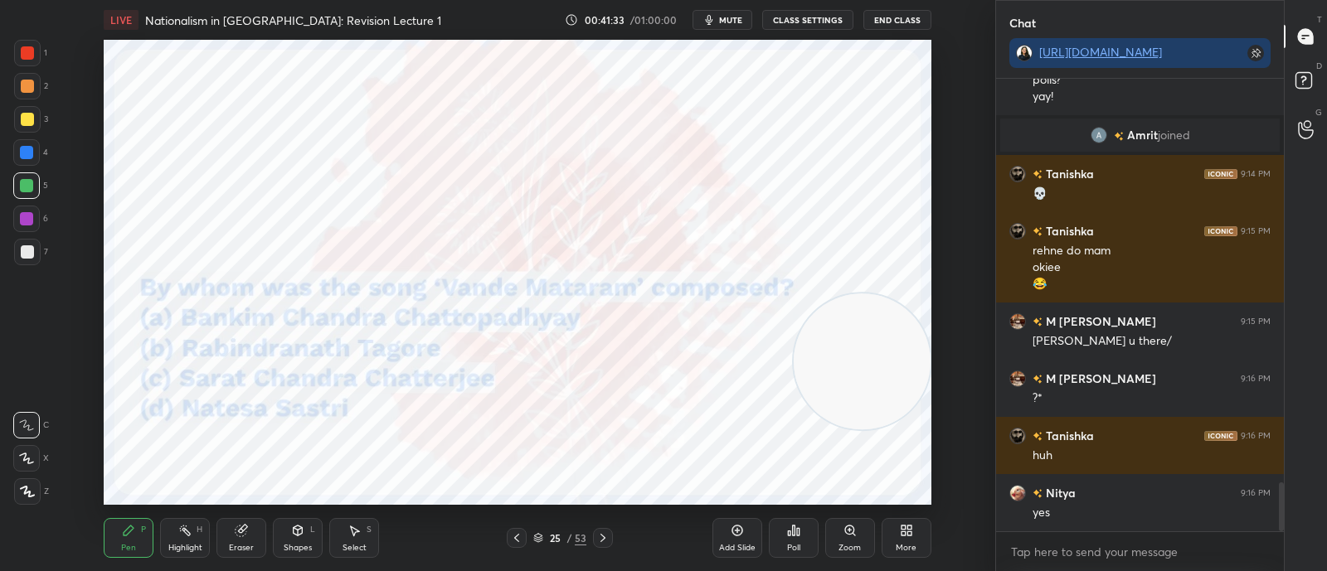
click at [784, 532] on div "Poll" at bounding box center [794, 538] width 50 height 40
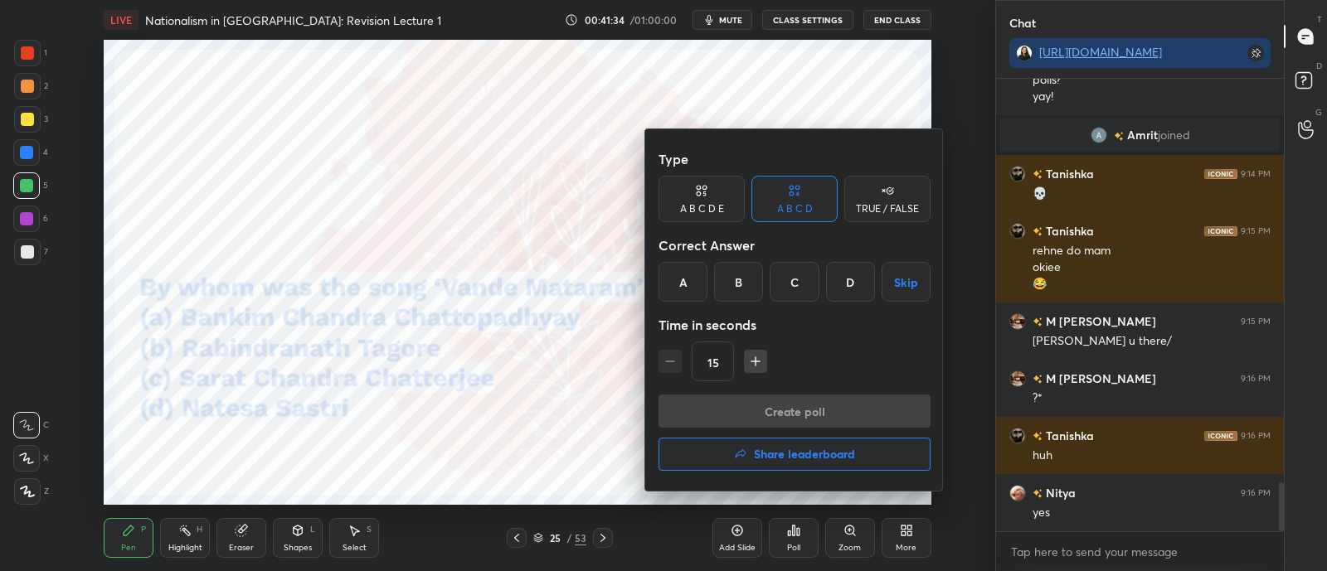
click at [684, 284] on div "A" at bounding box center [682, 282] width 49 height 40
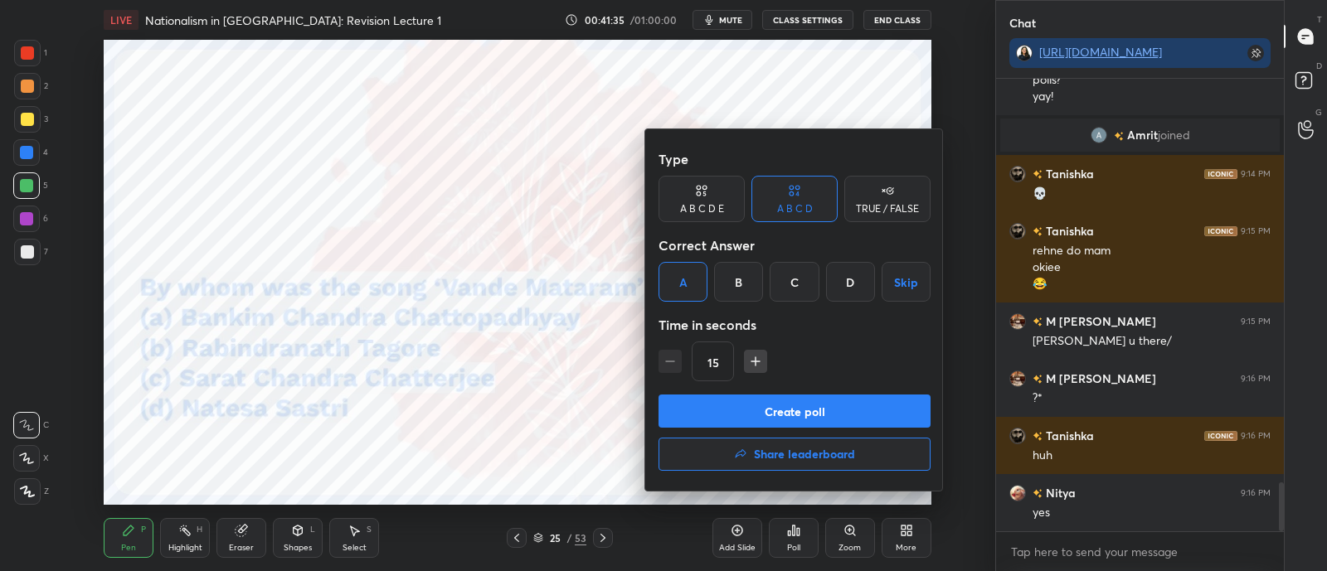
click at [713, 406] on button "Create poll" at bounding box center [794, 411] width 272 height 33
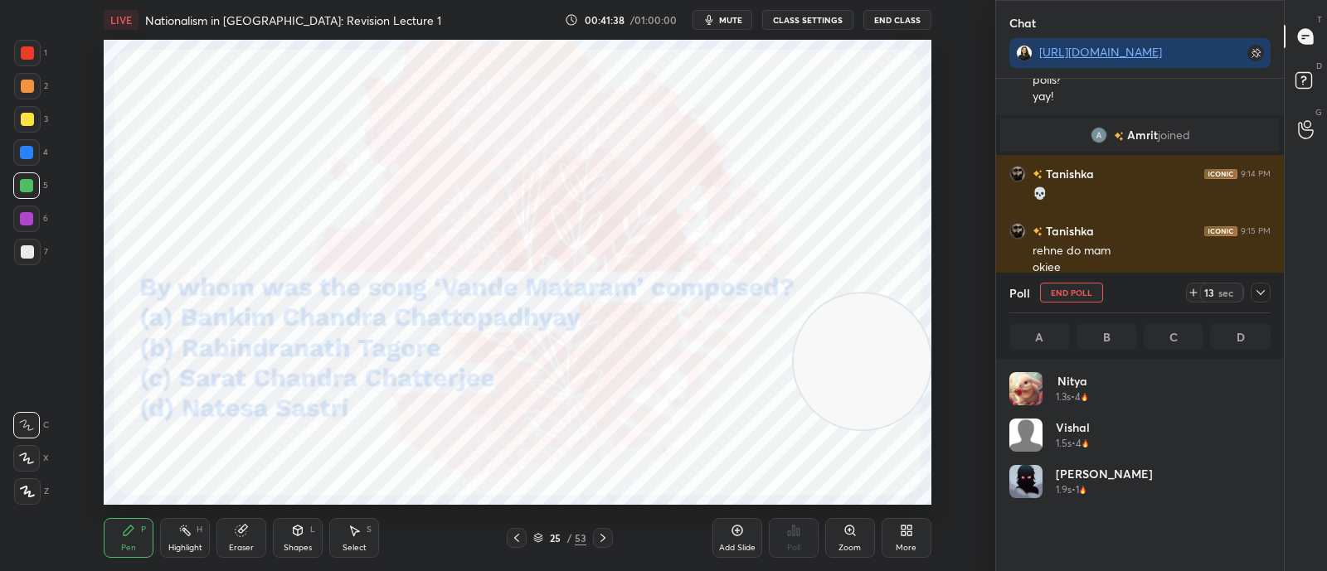
click at [1262, 292] on icon at bounding box center [1260, 292] width 8 height 5
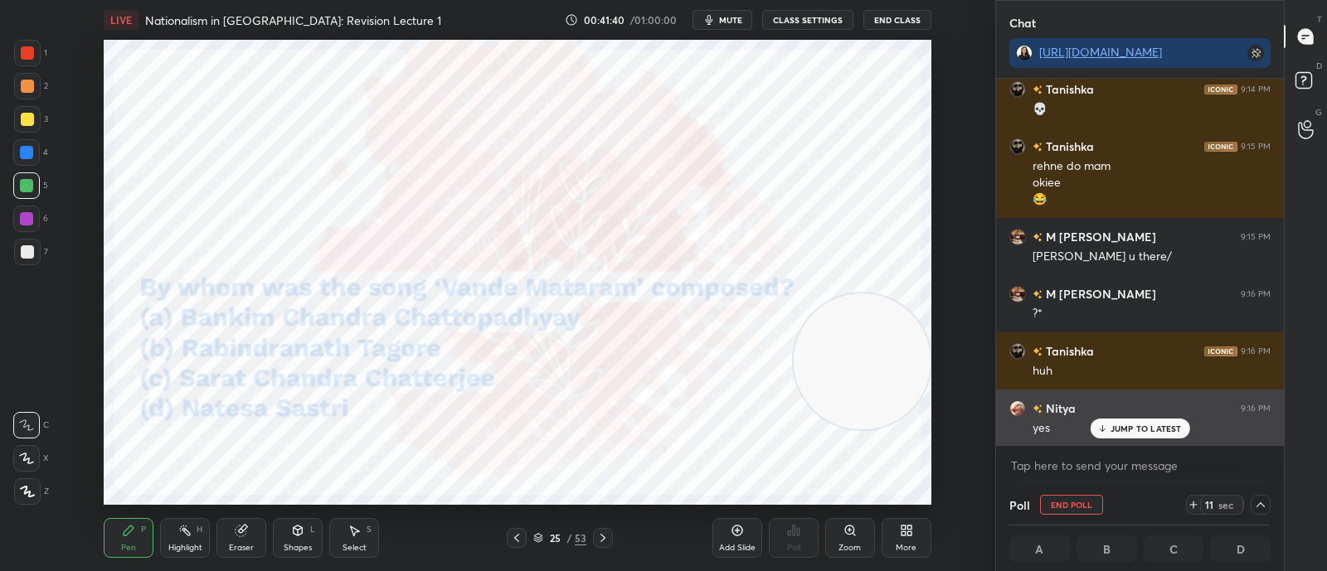
click at [1133, 435] on div "JUMP TO LATEST" at bounding box center [1140, 429] width 100 height 20
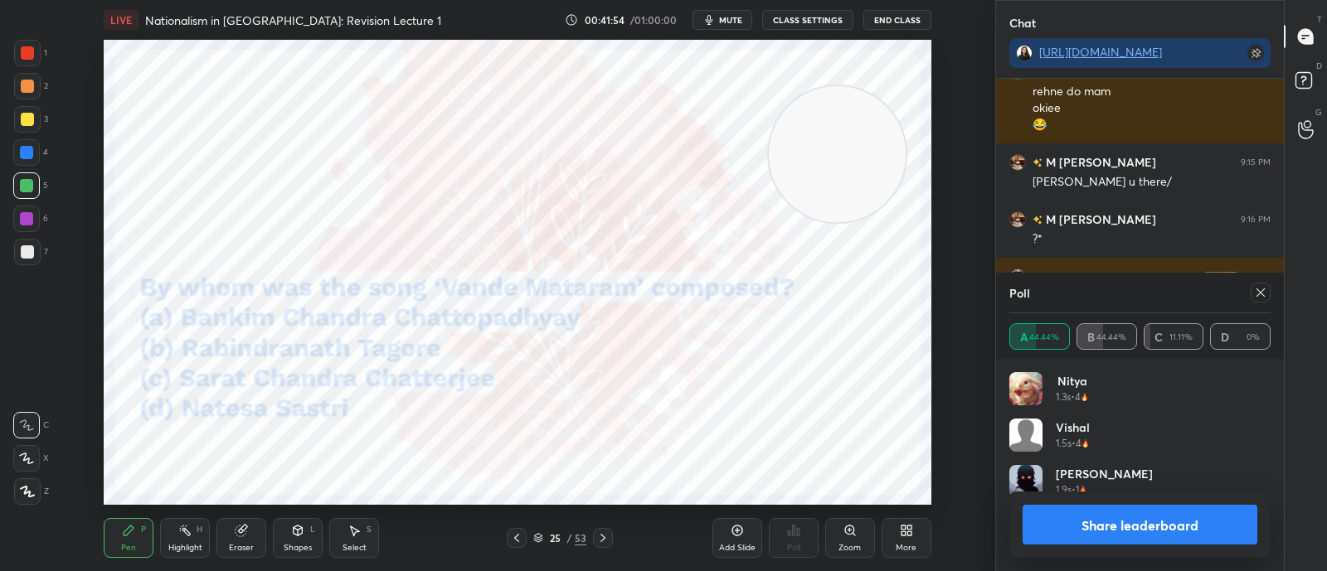
click at [1260, 291] on icon at bounding box center [1260, 292] width 13 height 13
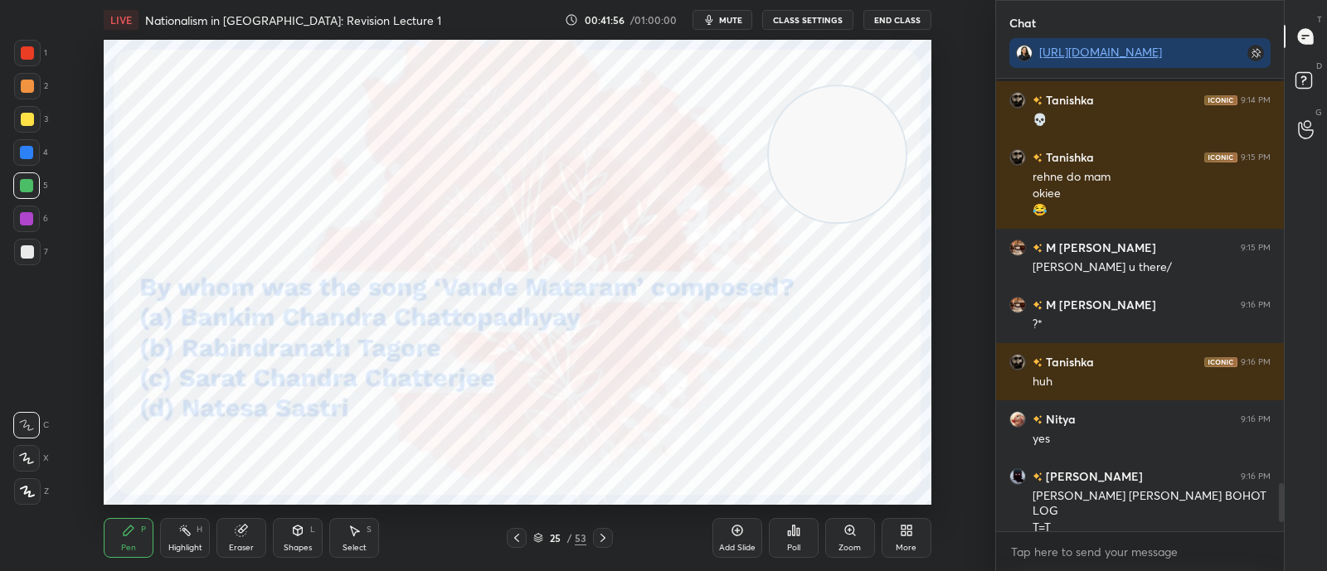
click at [600, 545] on icon at bounding box center [602, 538] width 13 height 13
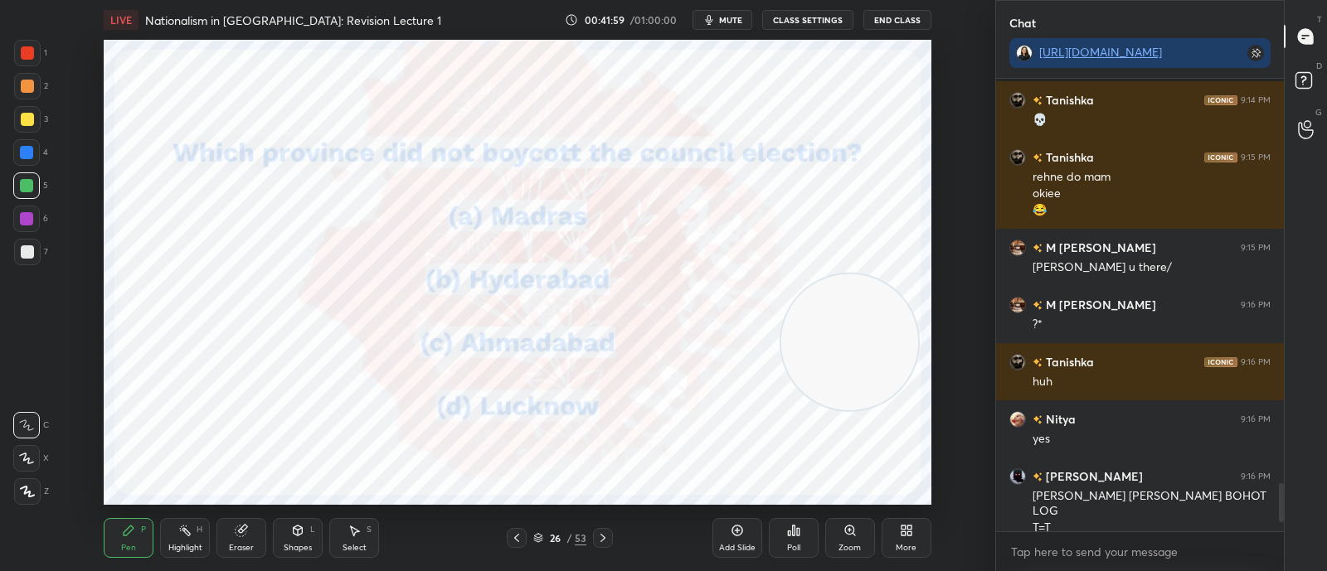
click at [787, 537] on icon at bounding box center [793, 530] width 13 height 13
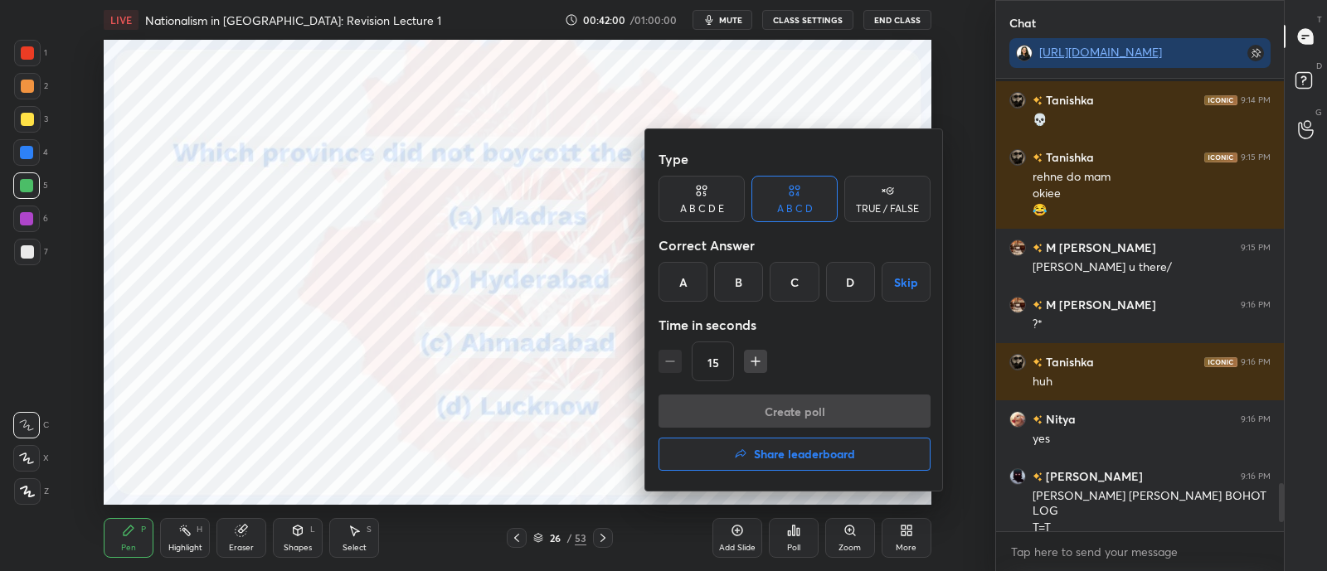
click at [697, 284] on div "A" at bounding box center [682, 282] width 49 height 40
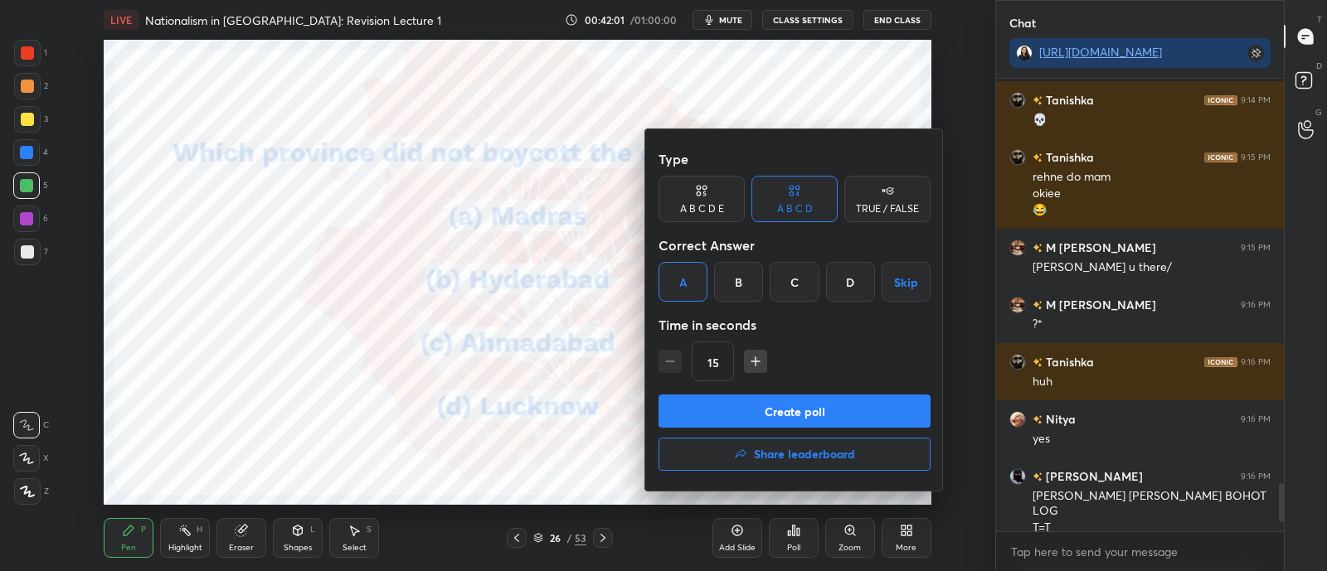
click at [740, 414] on button "Create poll" at bounding box center [794, 411] width 272 height 33
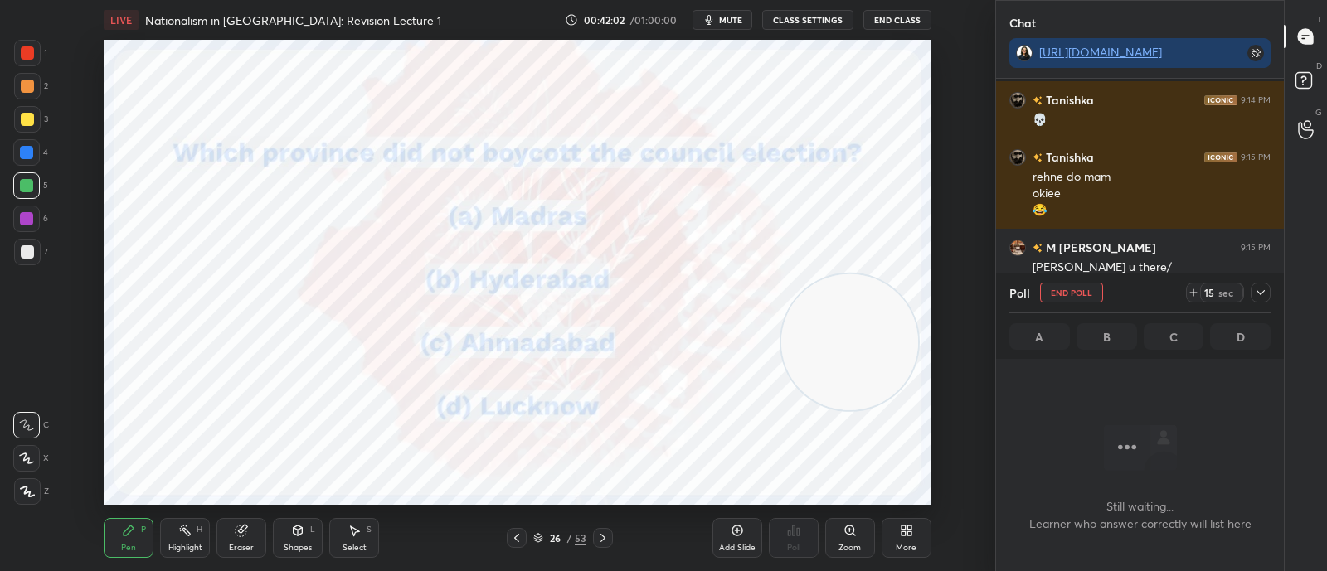
click at [538, 541] on icon at bounding box center [538, 539] width 8 height 2
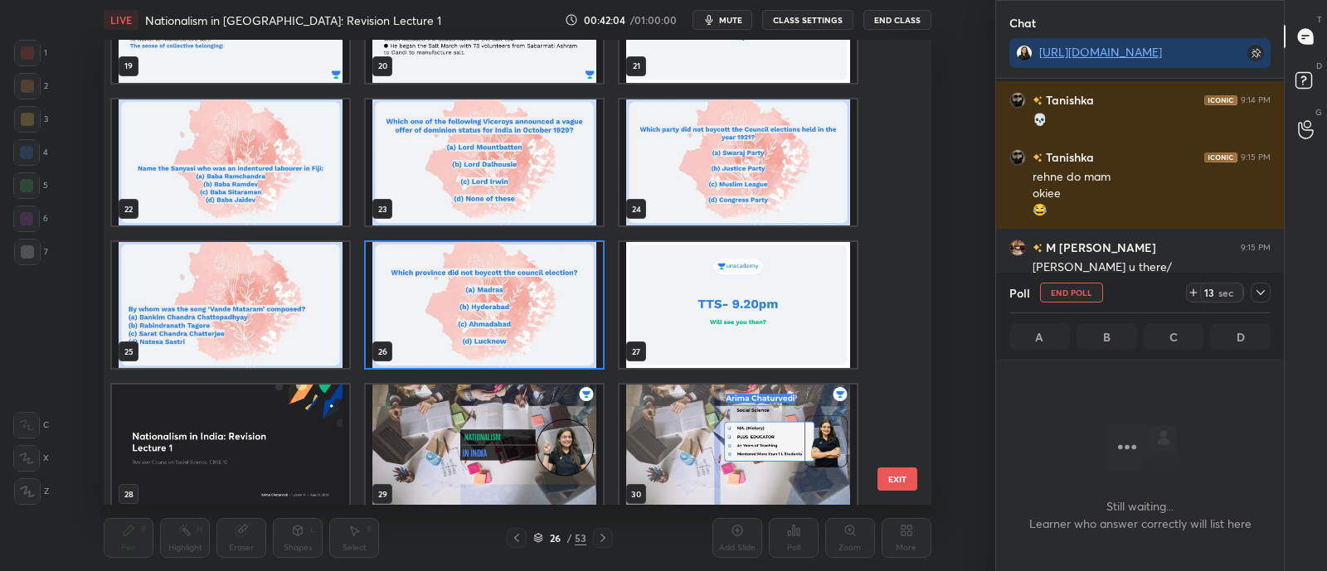
click at [553, 321] on img "grid" at bounding box center [484, 305] width 237 height 126
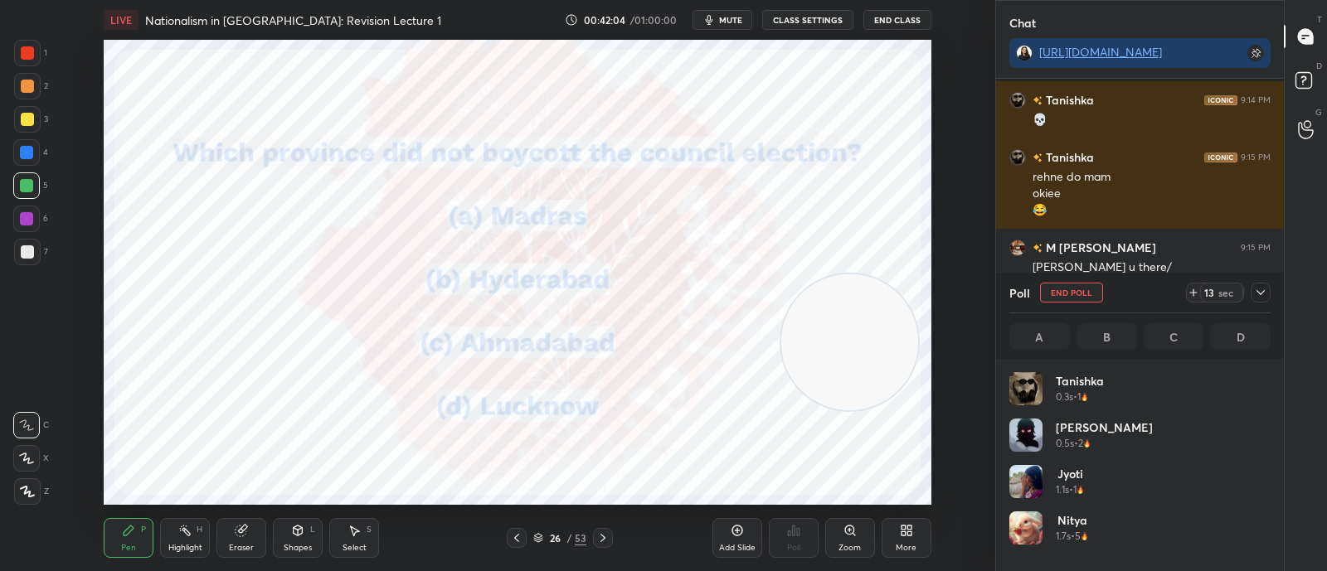
click at [552, 329] on img "grid" at bounding box center [484, 305] width 237 height 126
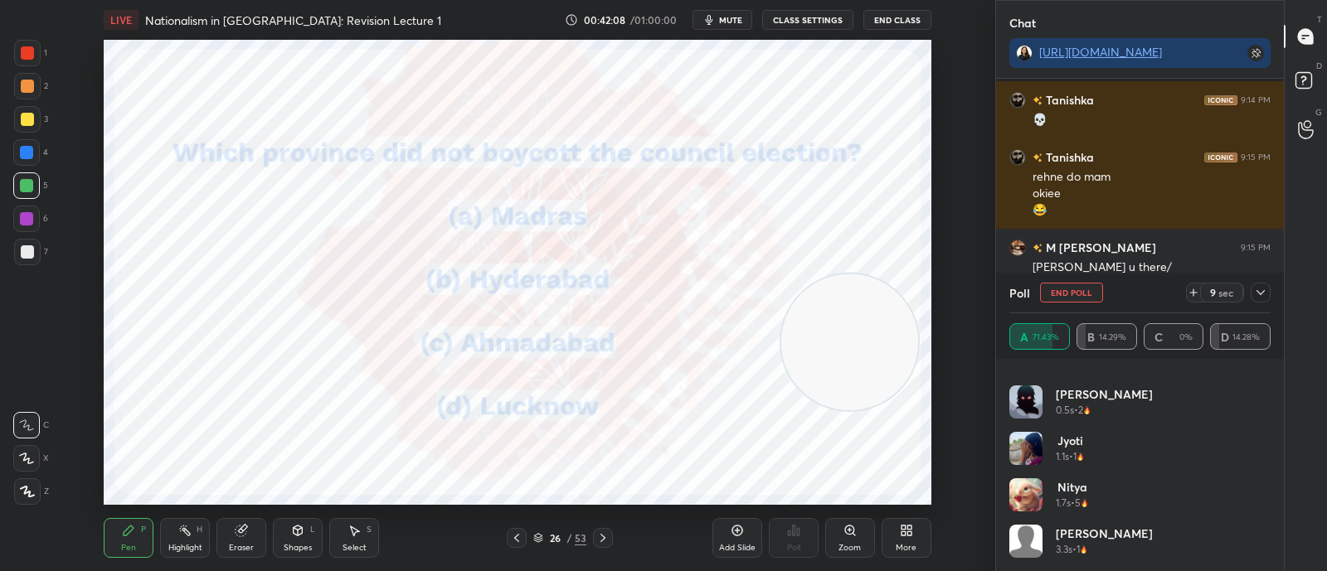
click at [1251, 292] on div at bounding box center [1260, 293] width 20 height 20
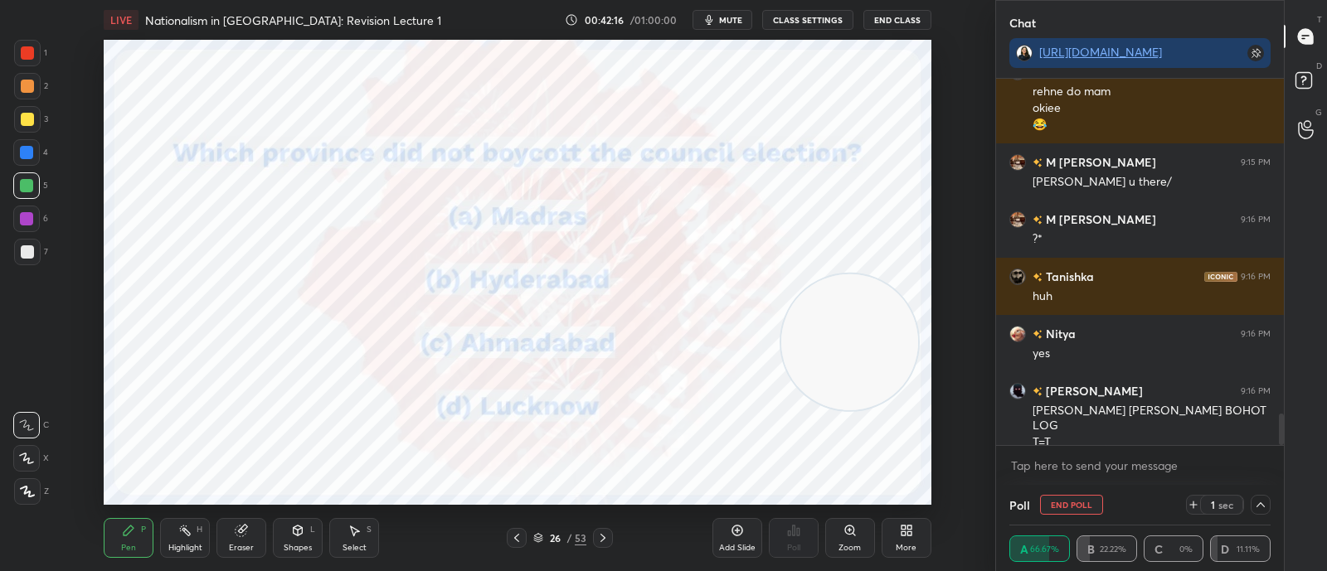
click at [600, 541] on icon at bounding box center [602, 538] width 13 height 13
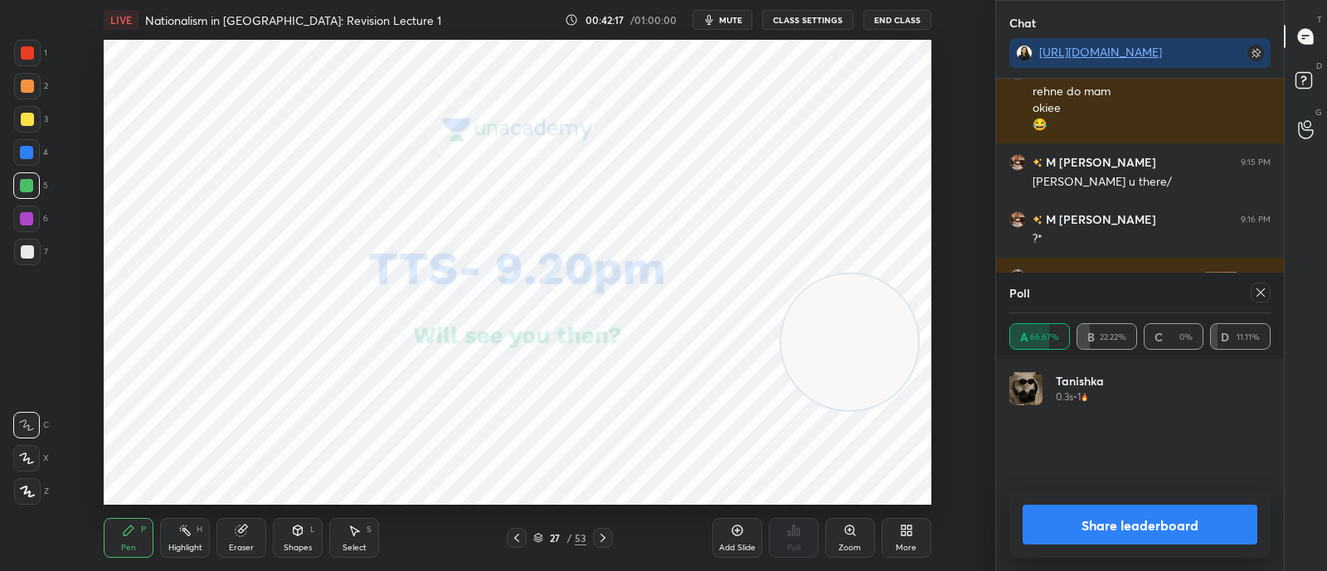
click at [601, 539] on icon at bounding box center [602, 538] width 13 height 13
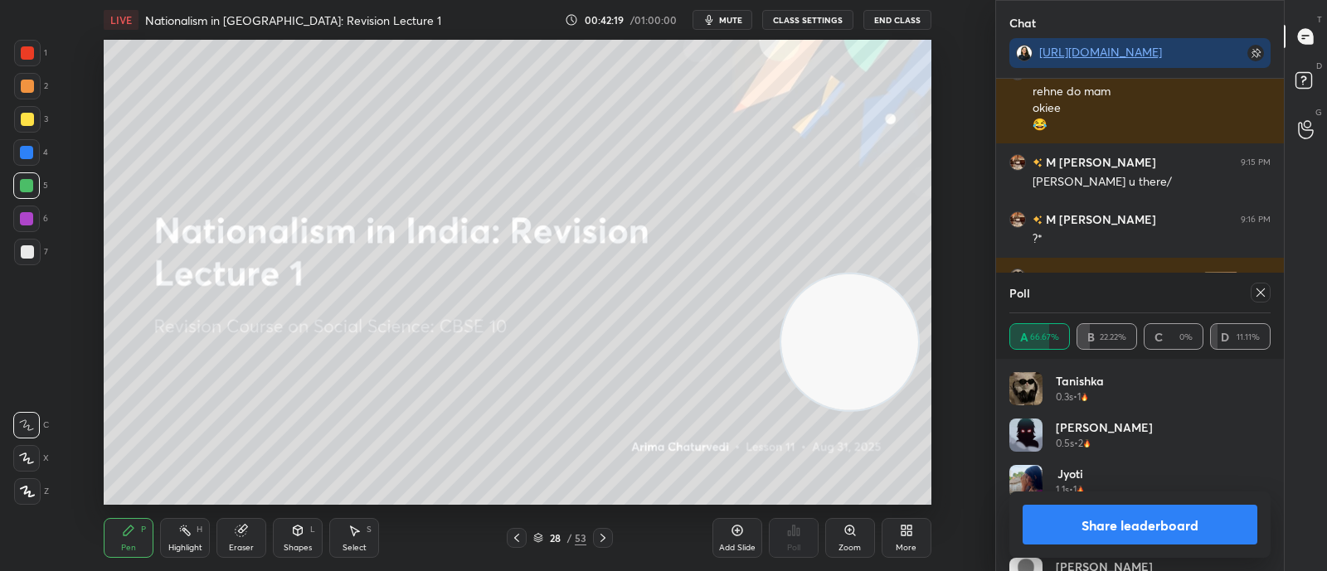
click at [516, 532] on icon at bounding box center [516, 538] width 13 height 13
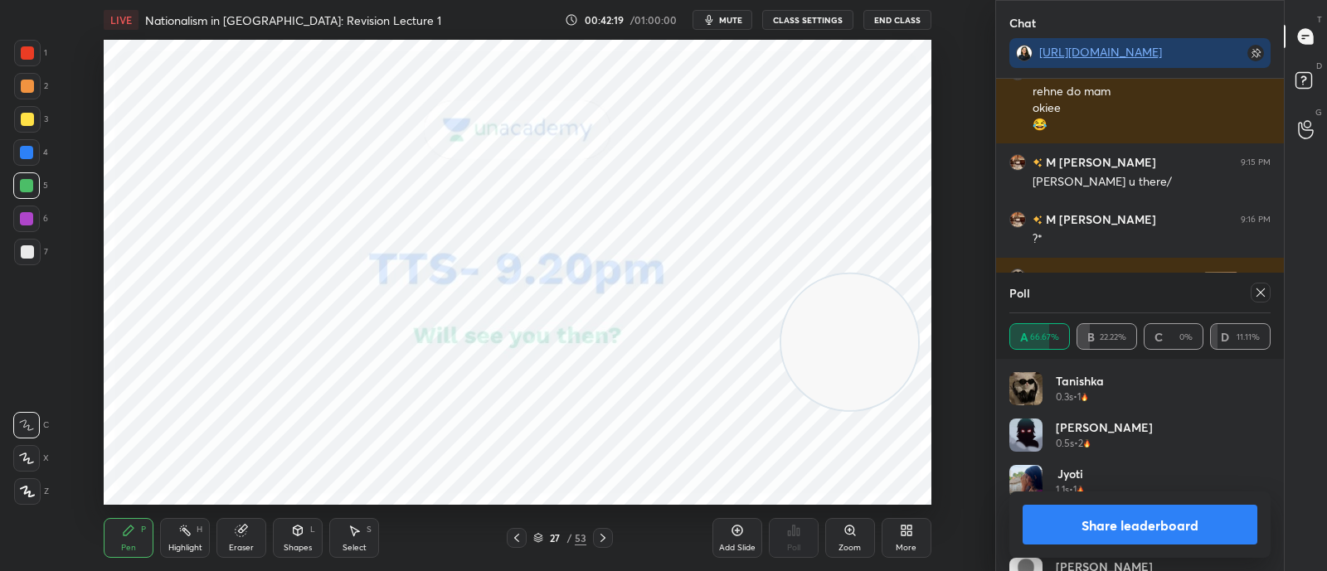
click at [541, 536] on icon at bounding box center [538, 536] width 8 height 4
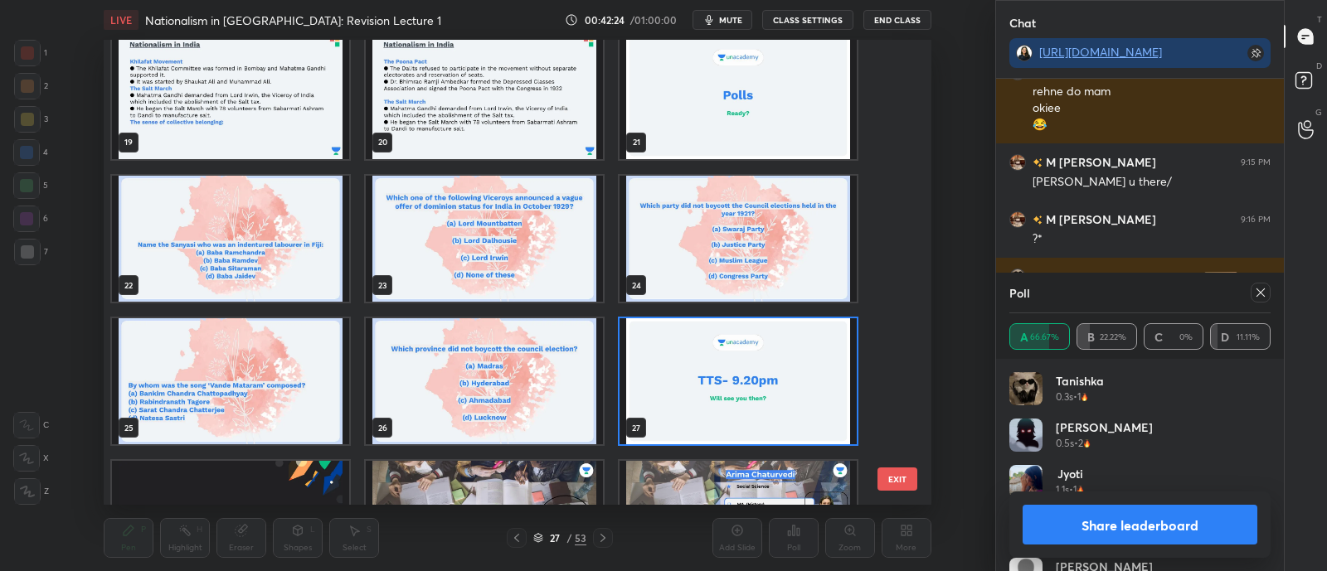
click at [666, 358] on div "16 17 18 19 20 21 22 23 24 25 26 27 28 29 30" at bounding box center [503, 272] width 799 height 465
click at [676, 364] on img "grid" at bounding box center [737, 381] width 237 height 126
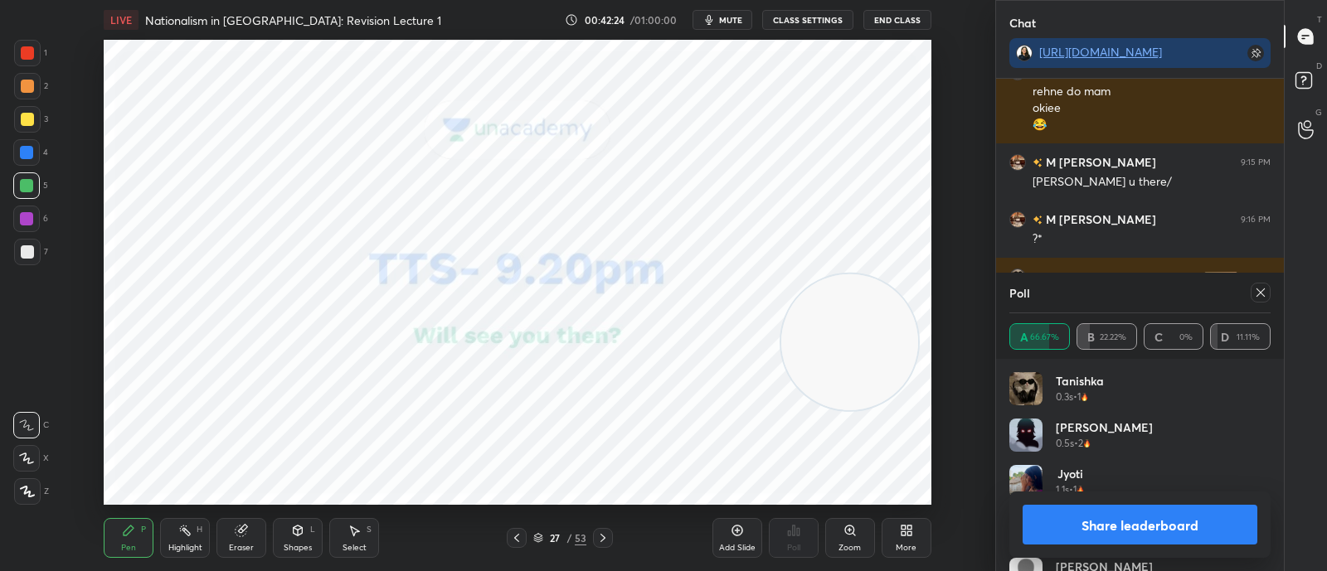
click at [684, 374] on img "grid" at bounding box center [737, 381] width 237 height 126
click at [738, 532] on icon at bounding box center [737, 530] width 5 height 5
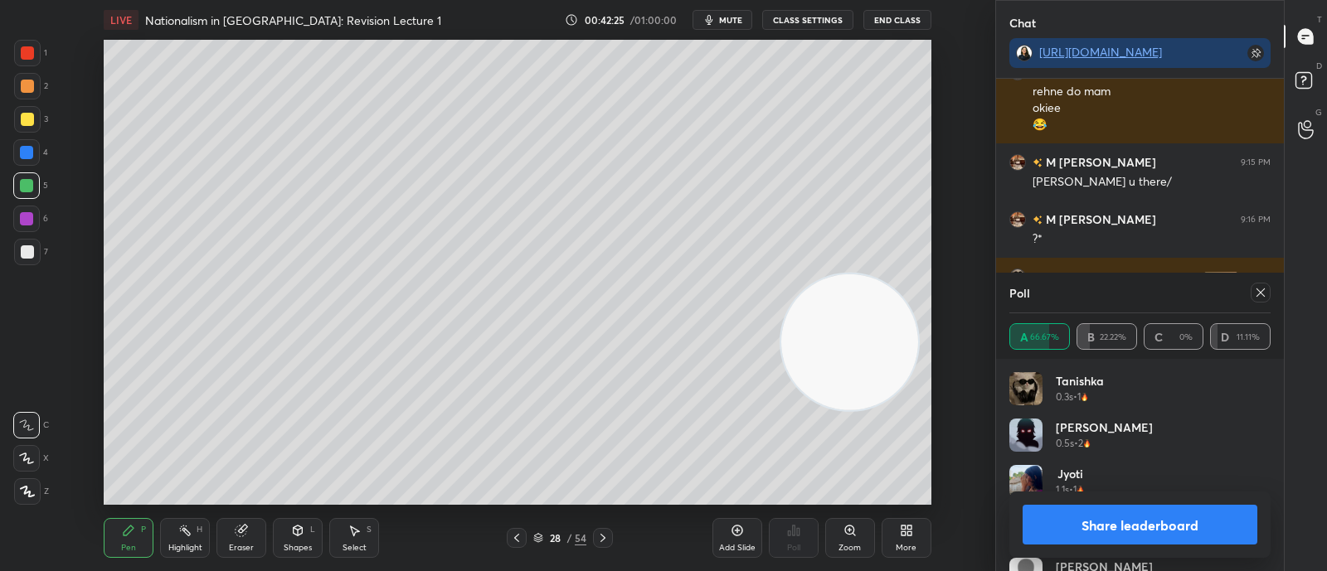
click at [1126, 528] on button "Share leaderboard" at bounding box center [1139, 525] width 235 height 40
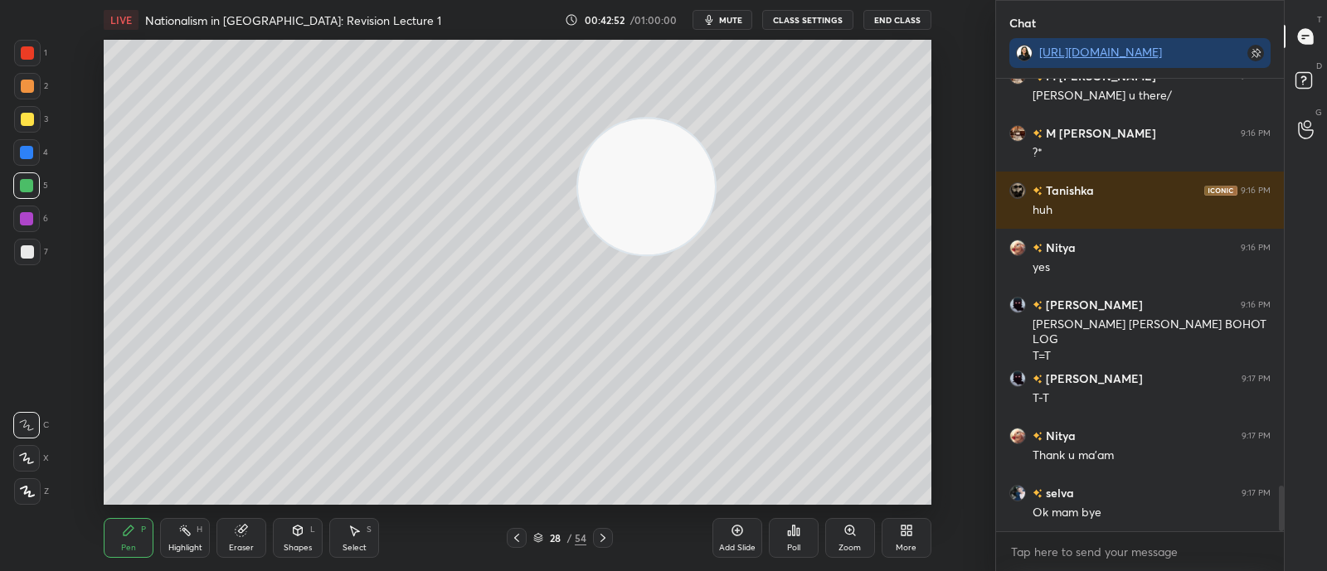
click at [543, 537] on icon at bounding box center [538, 538] width 10 height 10
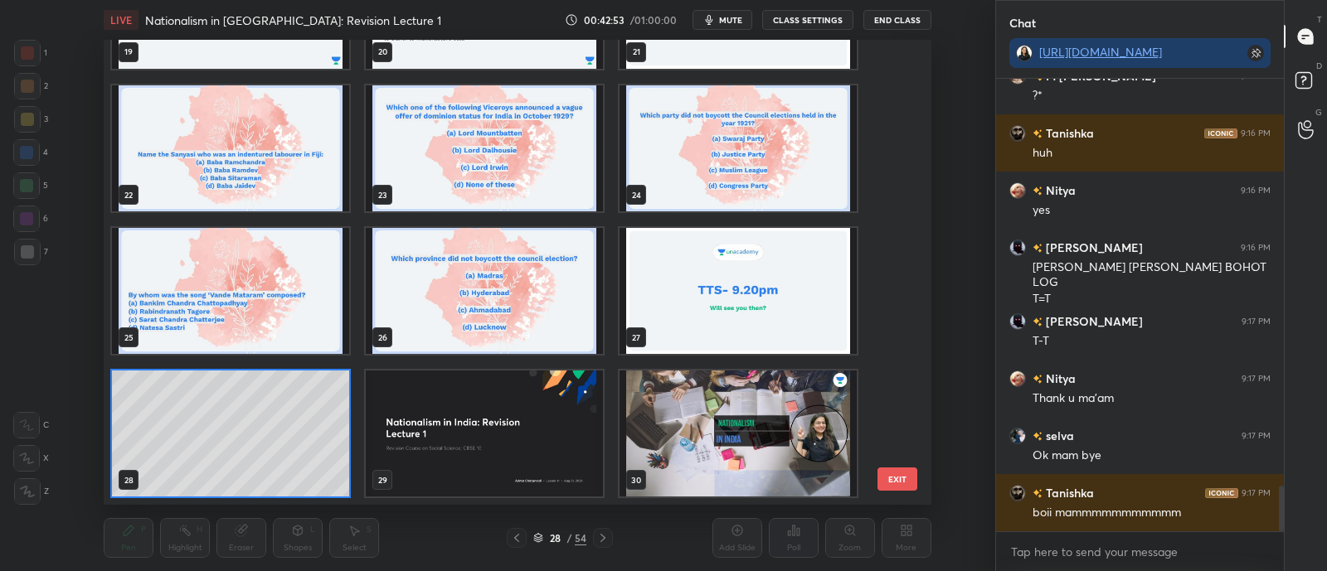
click at [358, 456] on div "29" at bounding box center [484, 433] width 254 height 143
click at [366, 454] on img "grid" at bounding box center [484, 434] width 237 height 126
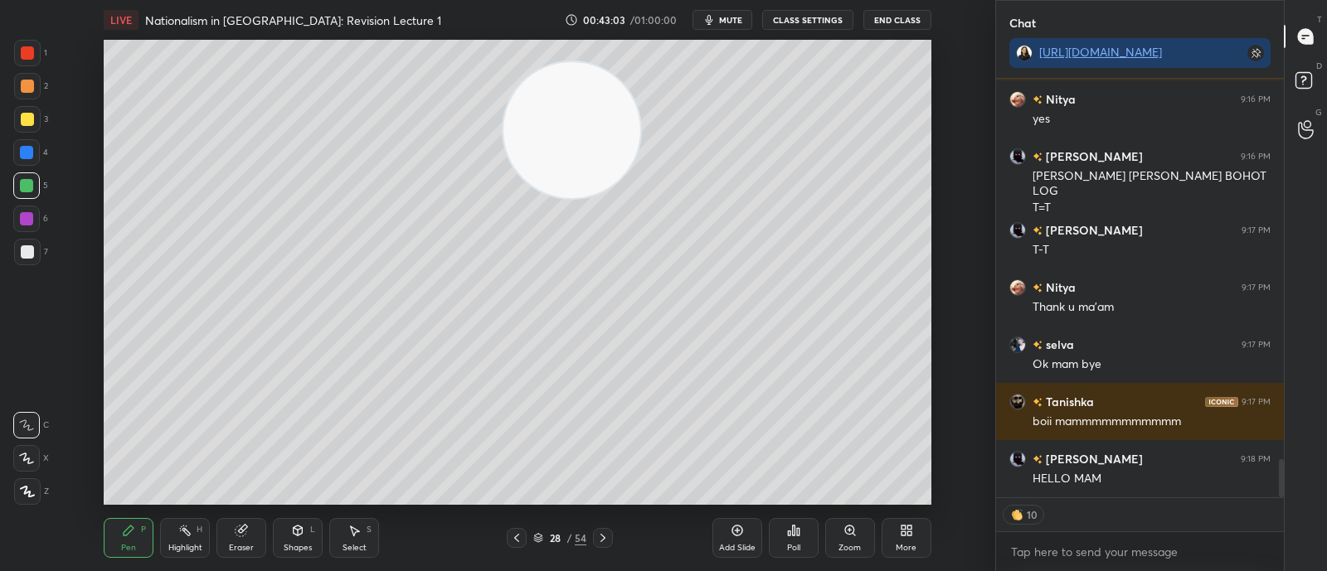
click at [727, 17] on span "mute" at bounding box center [730, 20] width 23 height 12
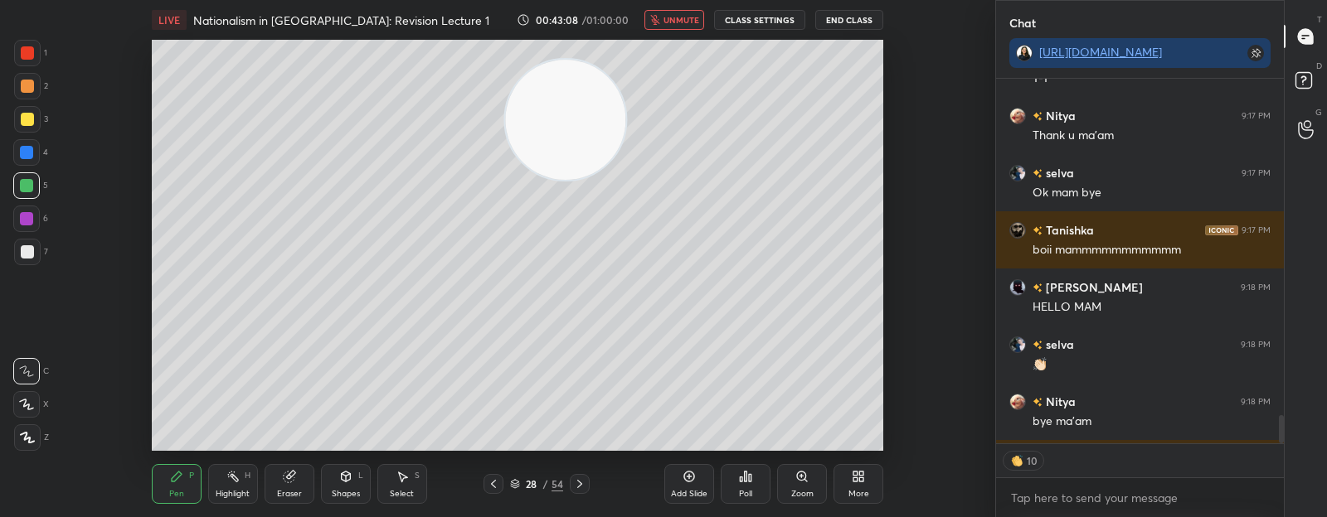
type textarea "x"
